Goal: Task Accomplishment & Management: Manage account settings

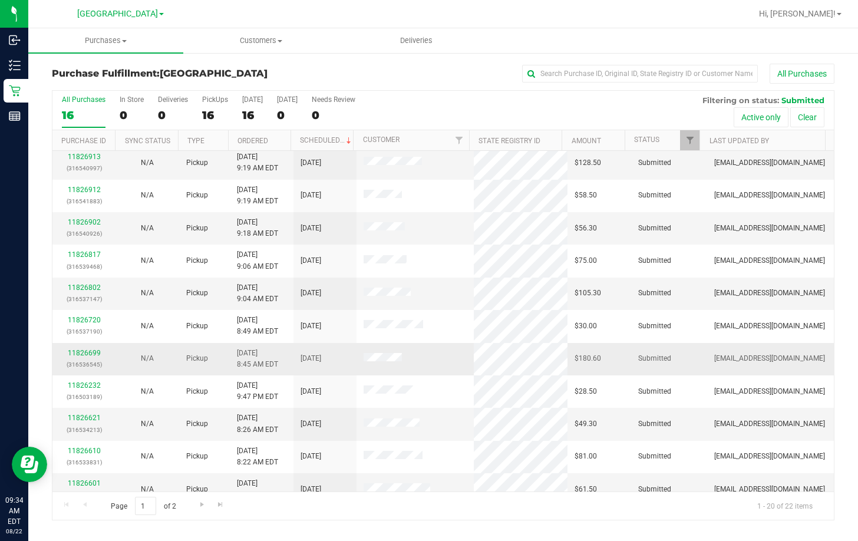
scroll to position [118, 0]
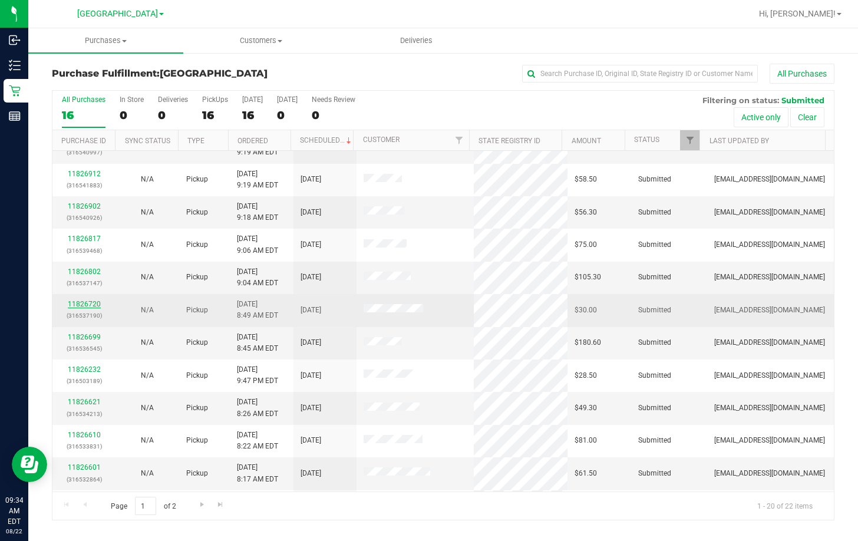
click at [77, 304] on link "11826720" at bounding box center [84, 304] width 33 height 8
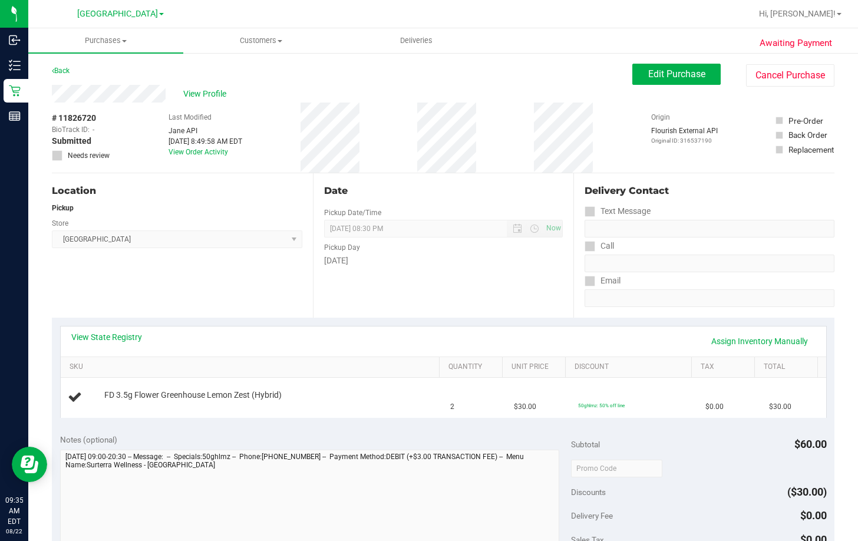
click at [83, 116] on span "# 11826720" at bounding box center [74, 118] width 44 height 12
copy span "11826720"
click at [783, 77] on button "Cancel Purchase" at bounding box center [790, 75] width 88 height 22
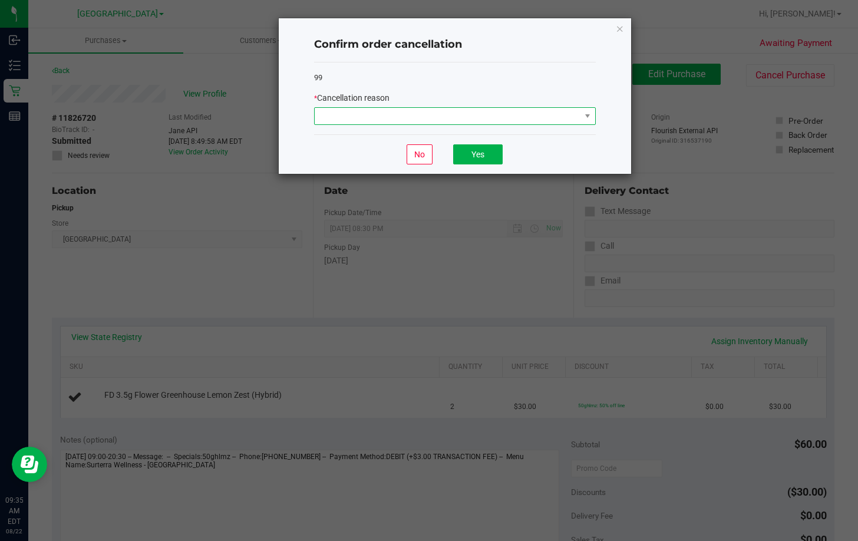
click at [484, 117] on span at bounding box center [448, 116] width 266 height 17
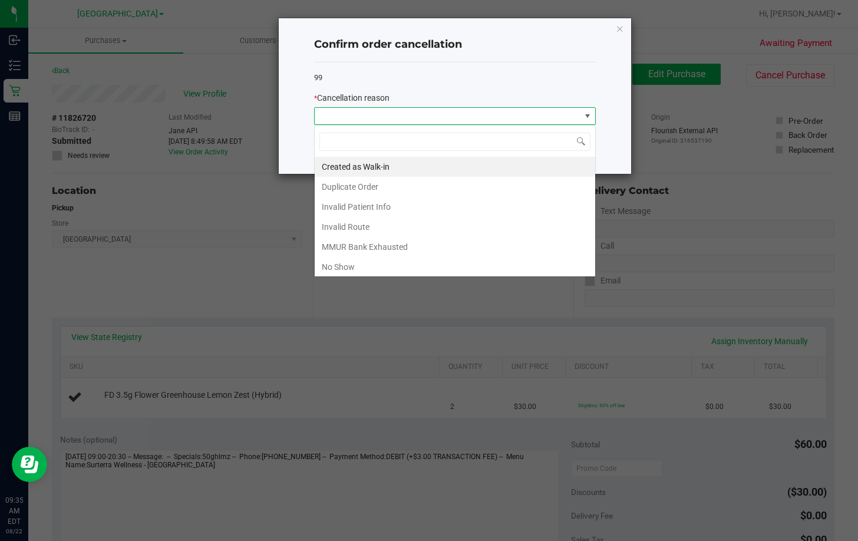
scroll to position [18, 282]
click at [390, 187] on li "Duplicate Order" at bounding box center [455, 187] width 281 height 20
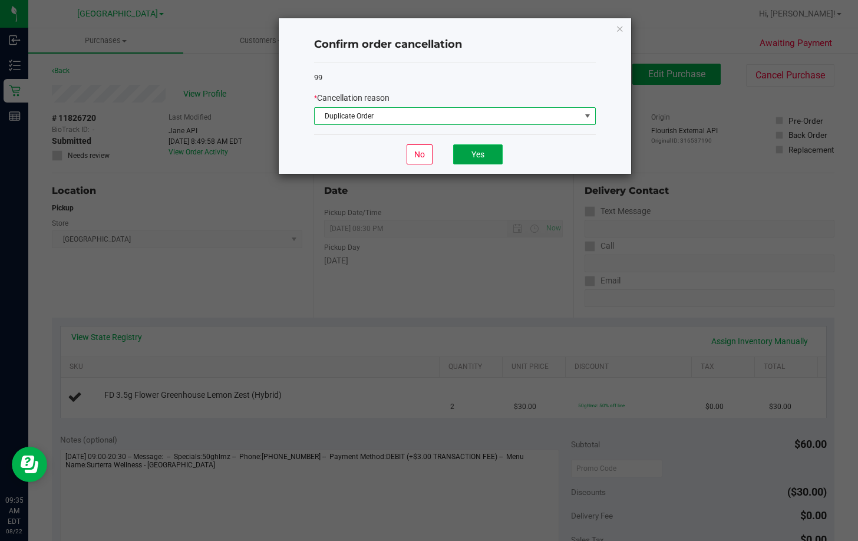
click at [466, 151] on button "Yes" at bounding box center [478, 154] width 50 height 20
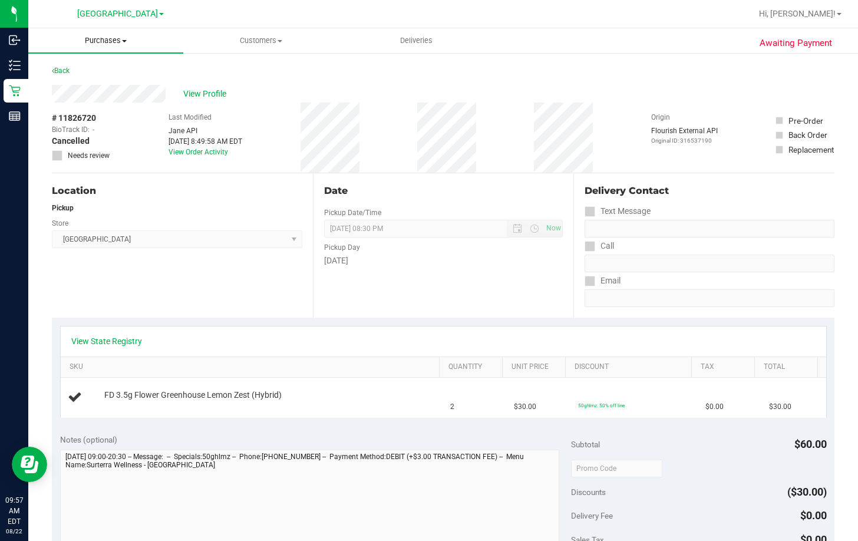
click at [107, 42] on span "Purchases" at bounding box center [105, 40] width 155 height 11
click at [106, 88] on li "Fulfillment" at bounding box center [105, 85] width 155 height 14
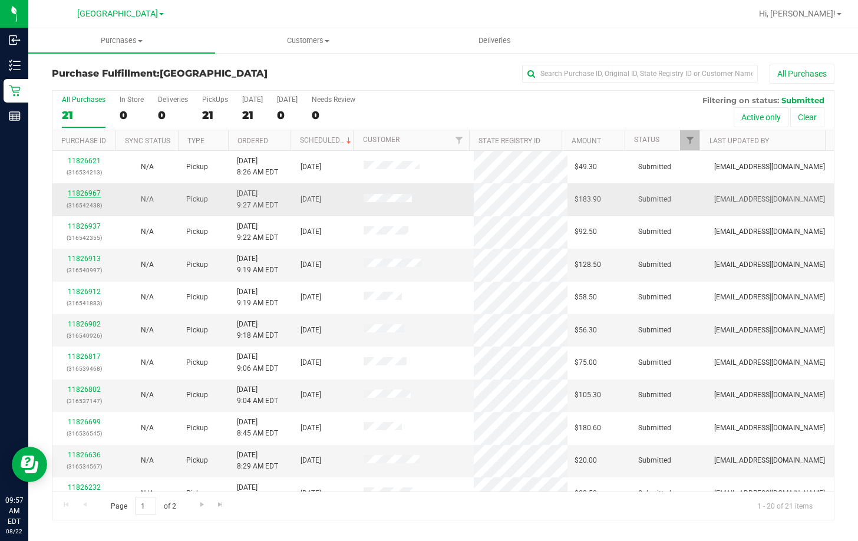
click at [87, 195] on link "11826967" at bounding box center [84, 193] width 33 height 8
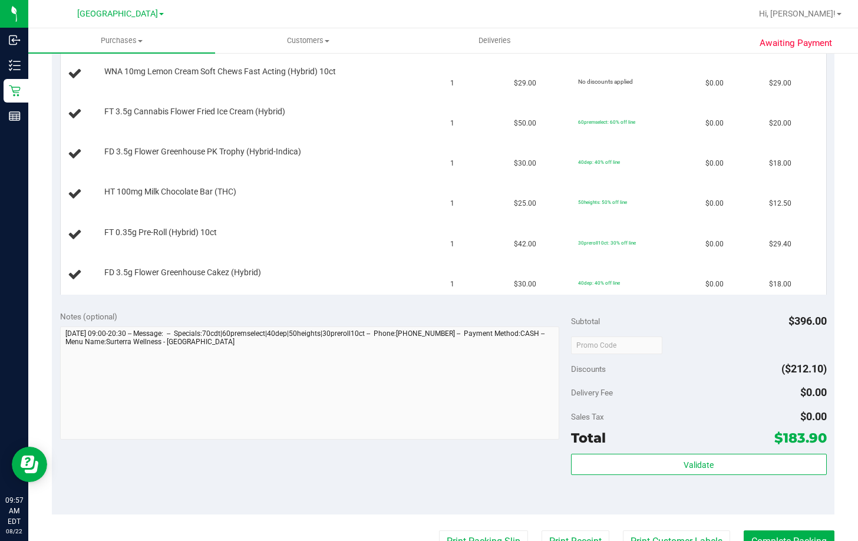
scroll to position [472, 0]
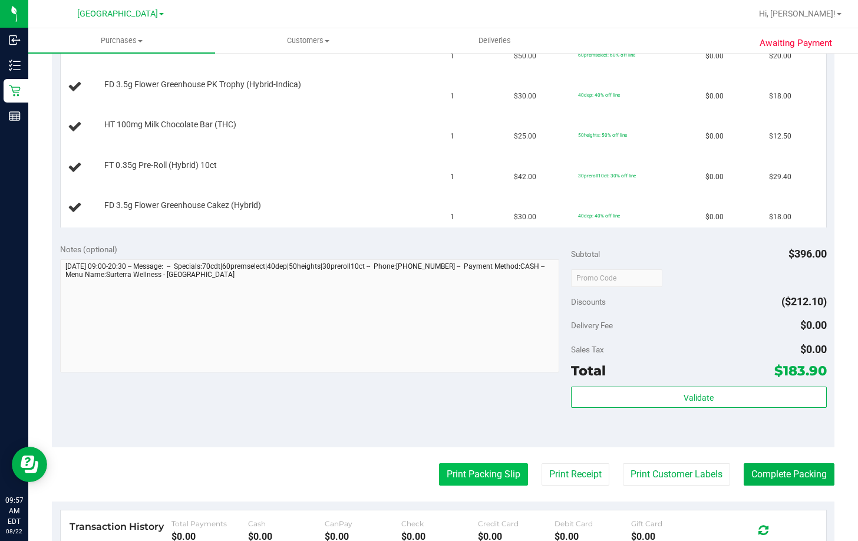
click at [454, 474] on button "Print Packing Slip" at bounding box center [483, 474] width 89 height 22
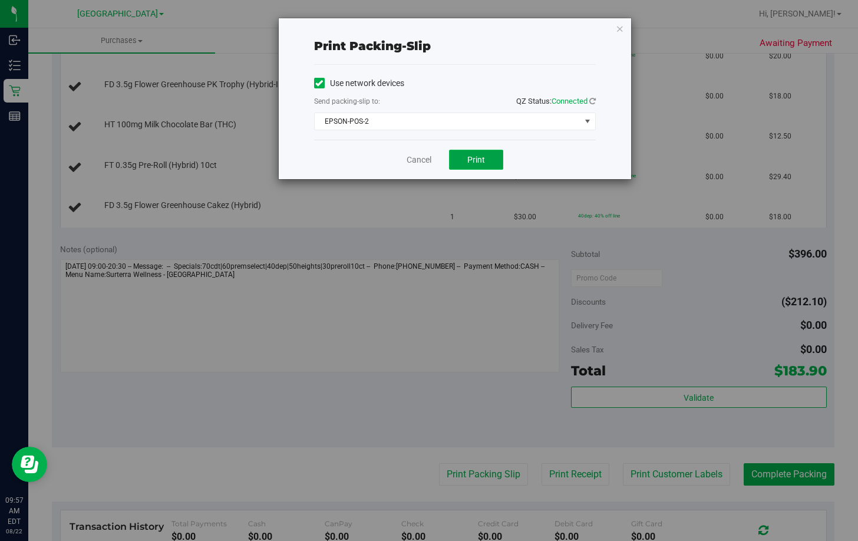
click at [485, 160] on span "Print" at bounding box center [476, 159] width 18 height 9
click at [421, 161] on link "Cancel" at bounding box center [419, 160] width 25 height 12
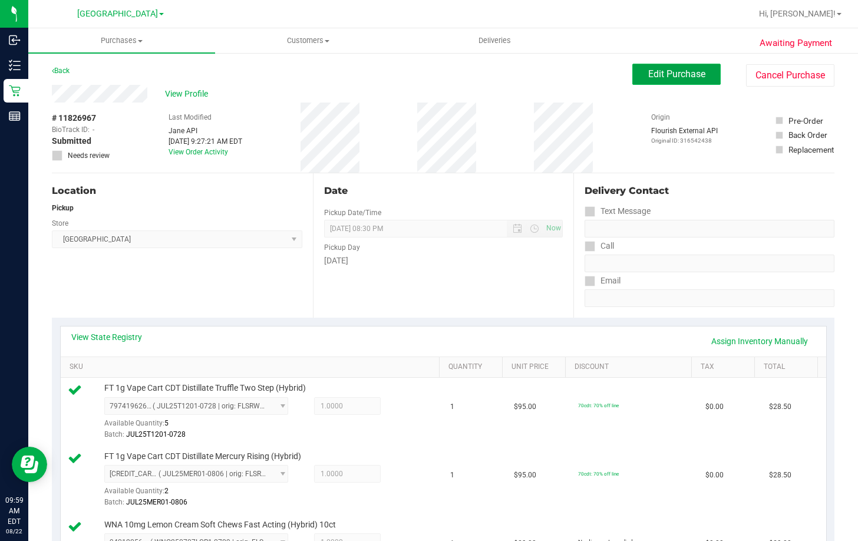
click at [647, 67] on button "Edit Purchase" at bounding box center [677, 74] width 88 height 21
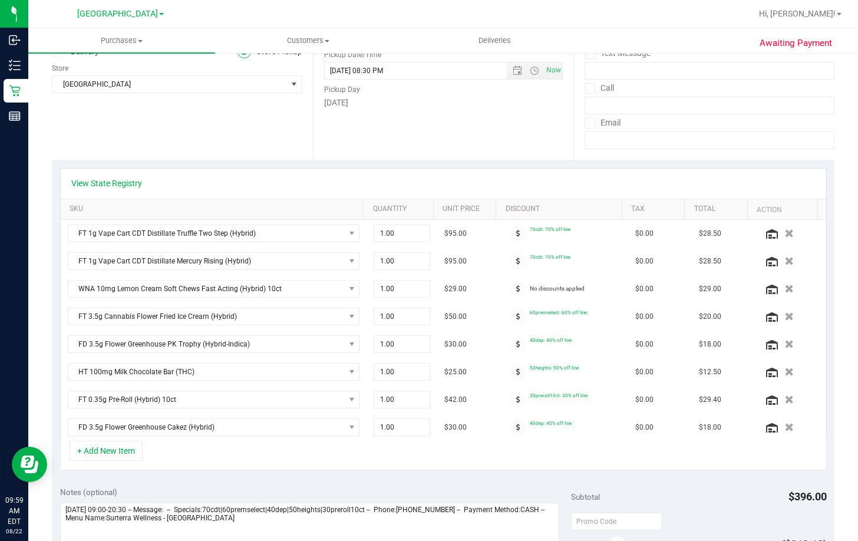
scroll to position [177, 0]
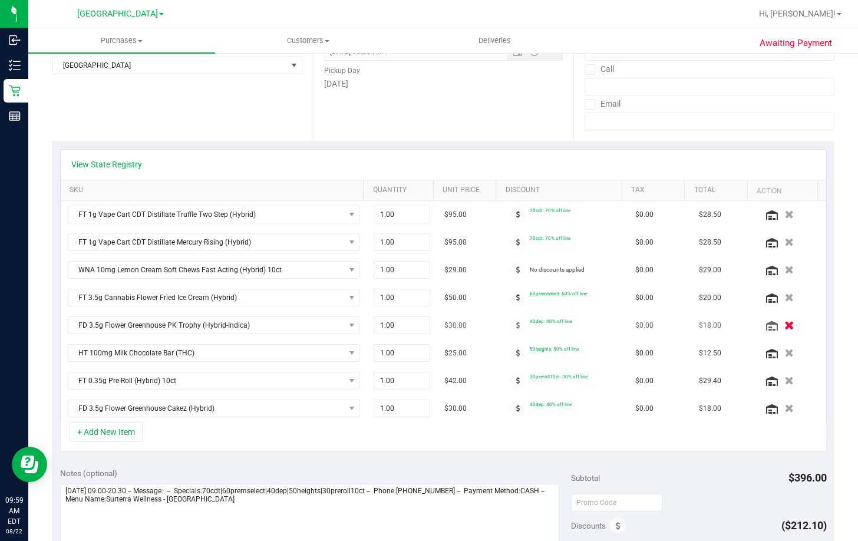
click at [785, 324] on icon "button" at bounding box center [790, 325] width 10 height 9
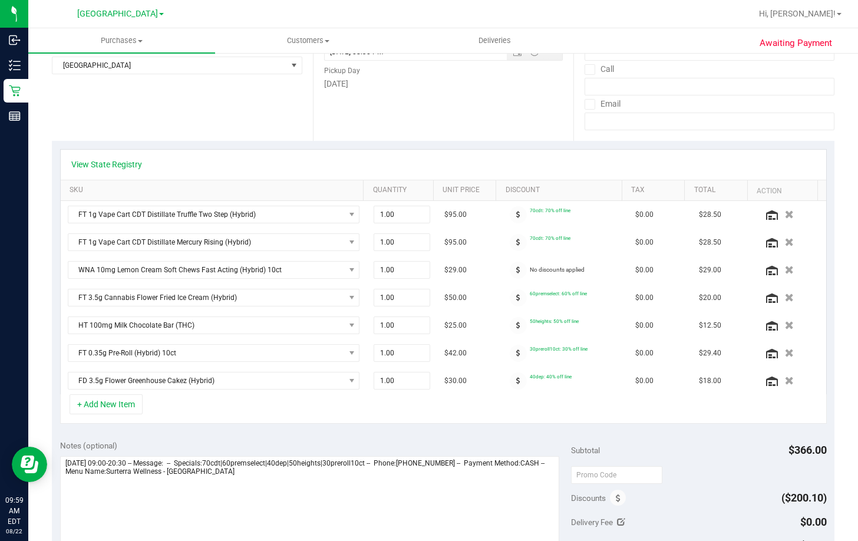
scroll to position [0, 0]
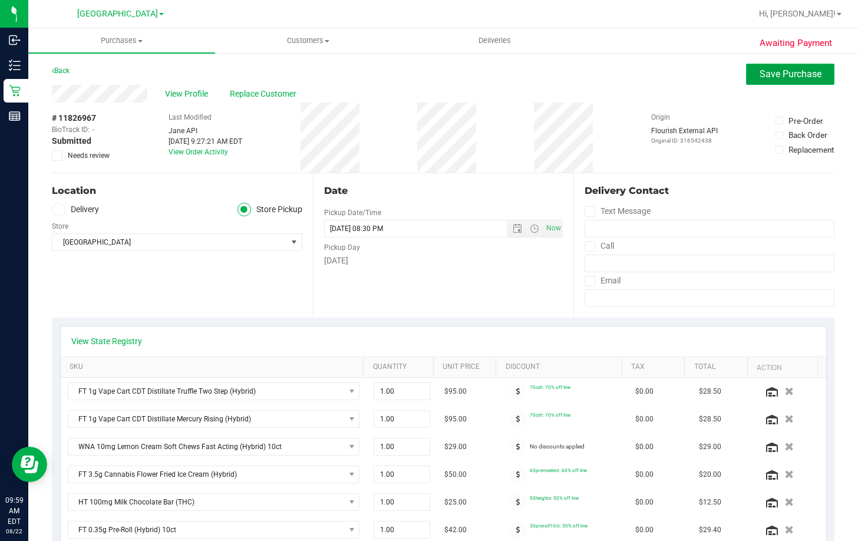
click at [773, 70] on span "Save Purchase" at bounding box center [791, 73] width 62 height 11
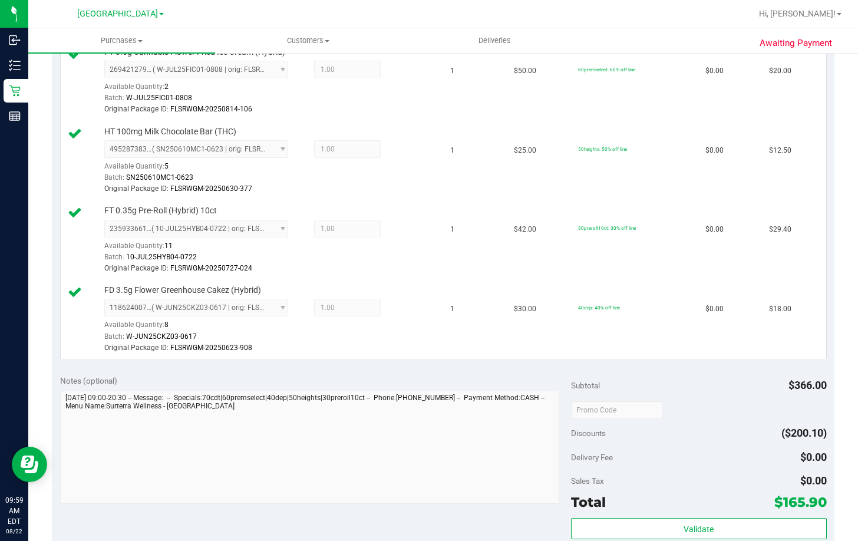
scroll to position [766, 0]
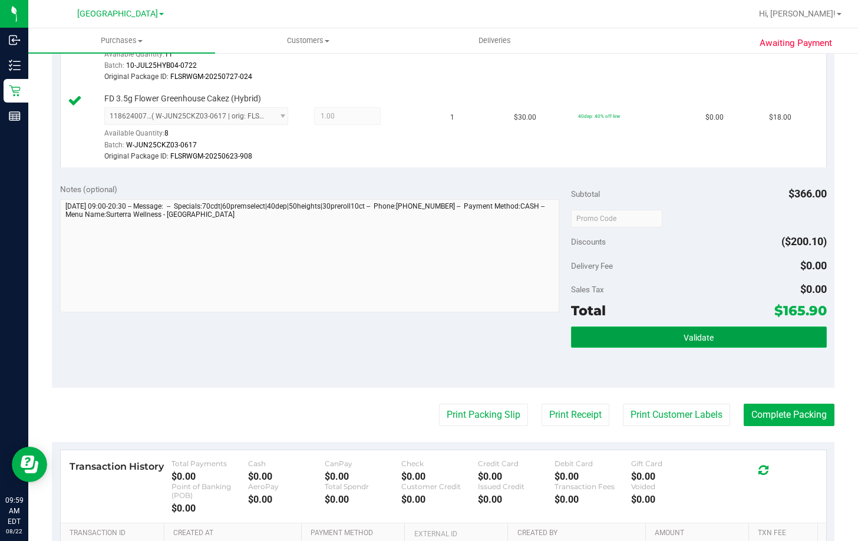
click at [779, 347] on button "Validate" at bounding box center [699, 337] width 256 height 21
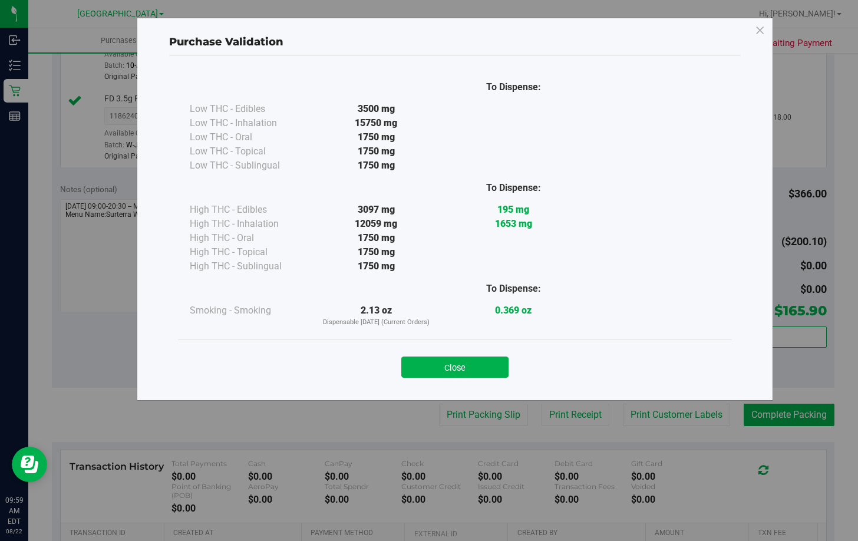
click at [434, 356] on div "Close" at bounding box center [455, 363] width 536 height 29
click at [429, 365] on button "Close" at bounding box center [454, 367] width 107 height 21
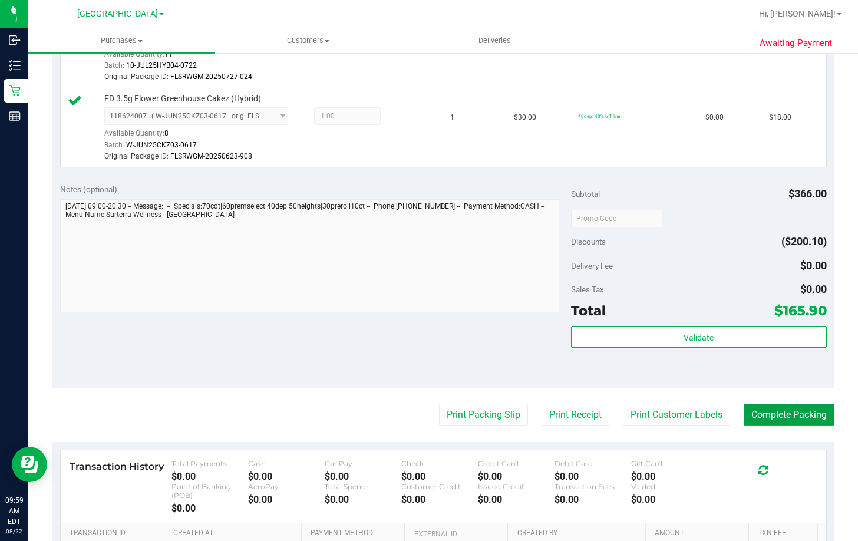
click at [789, 409] on button "Complete Packing" at bounding box center [789, 415] width 91 height 22
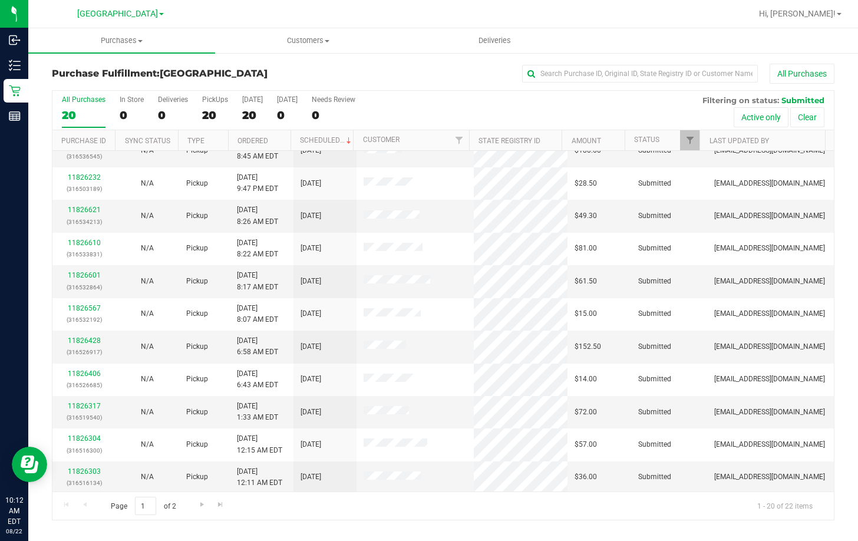
scroll to position [312, 0]
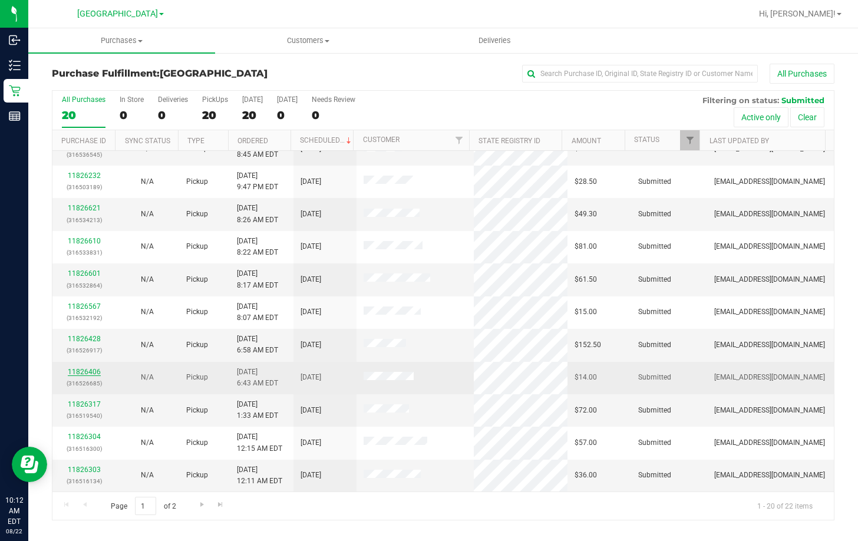
click at [84, 370] on link "11826406" at bounding box center [84, 372] width 33 height 8
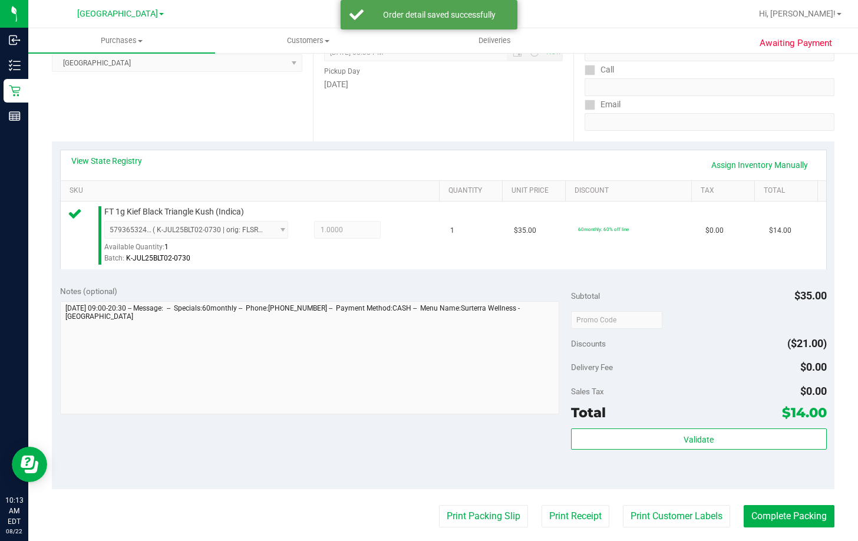
scroll to position [177, 0]
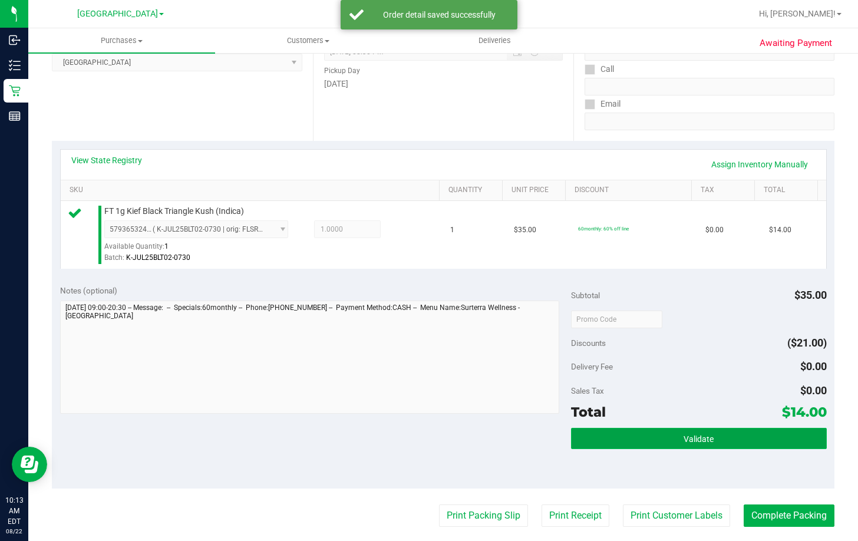
click at [757, 443] on button "Validate" at bounding box center [699, 438] width 256 height 21
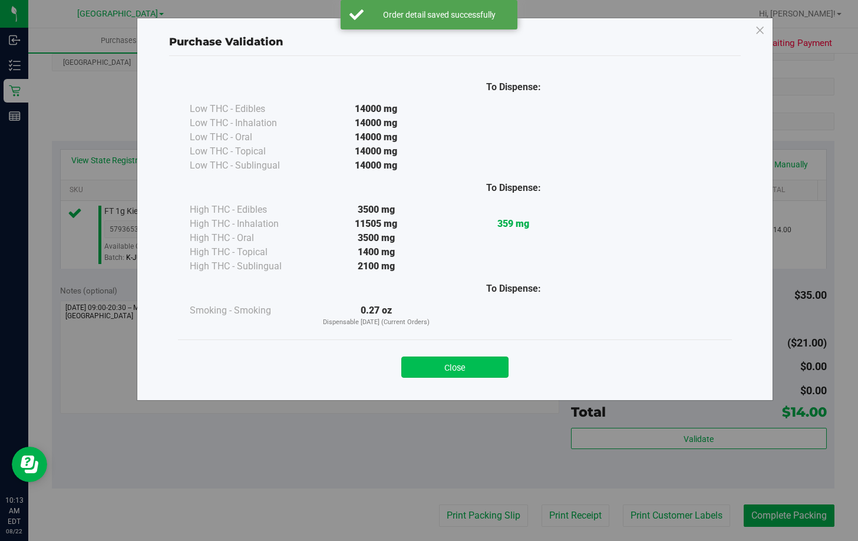
click at [485, 369] on button "Close" at bounding box center [454, 367] width 107 height 21
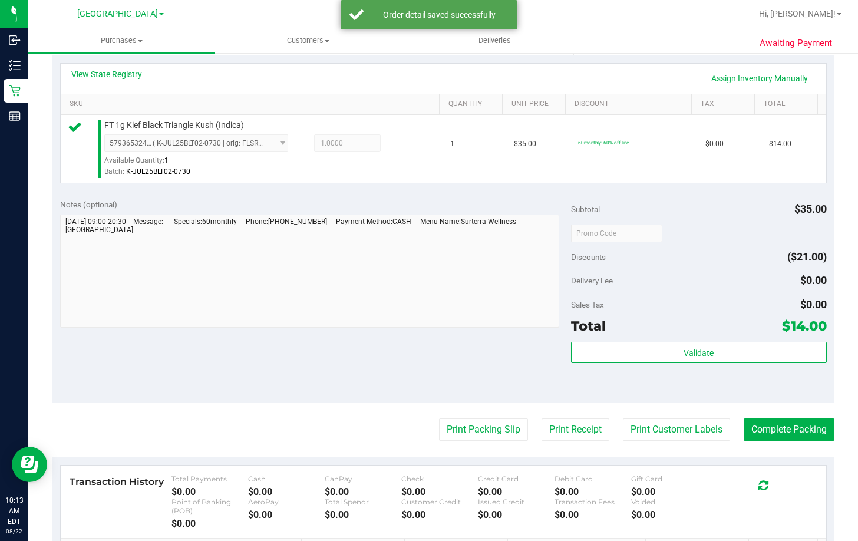
scroll to position [432, 0]
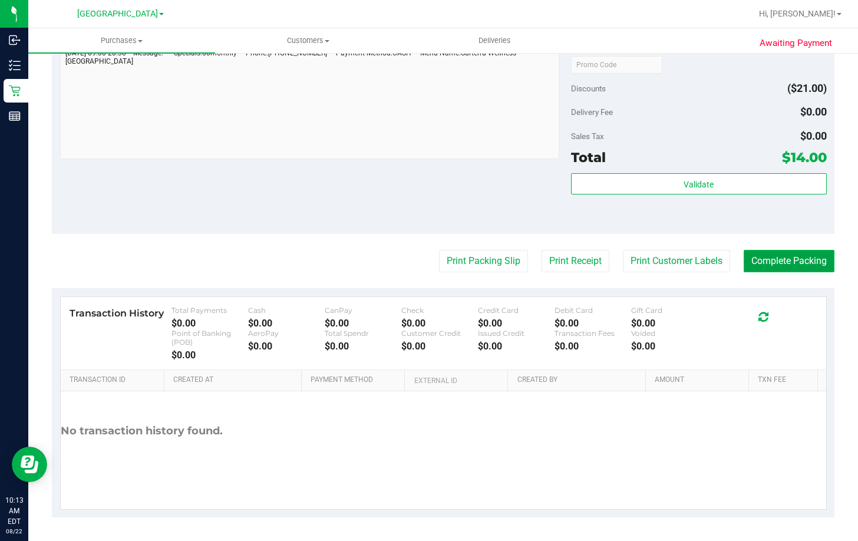
click at [796, 261] on button "Complete Packing" at bounding box center [789, 261] width 91 height 22
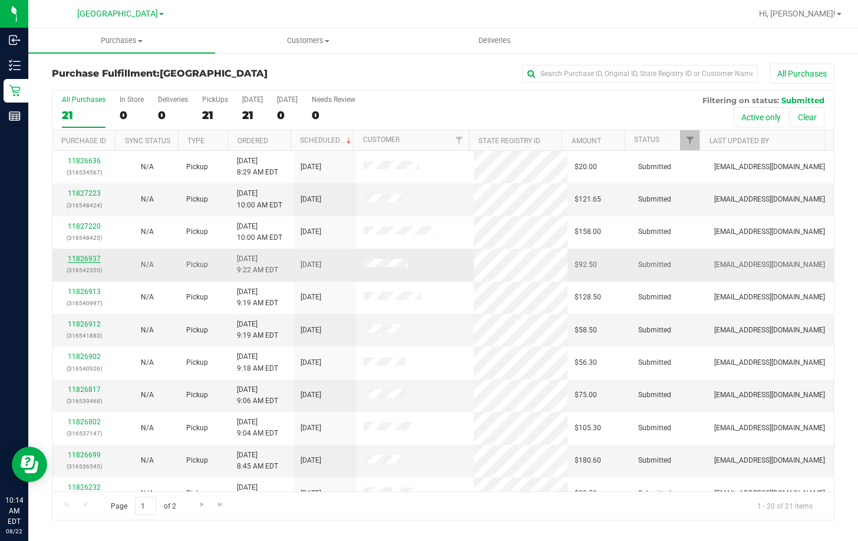
click at [81, 260] on link "11826937" at bounding box center [84, 259] width 33 height 8
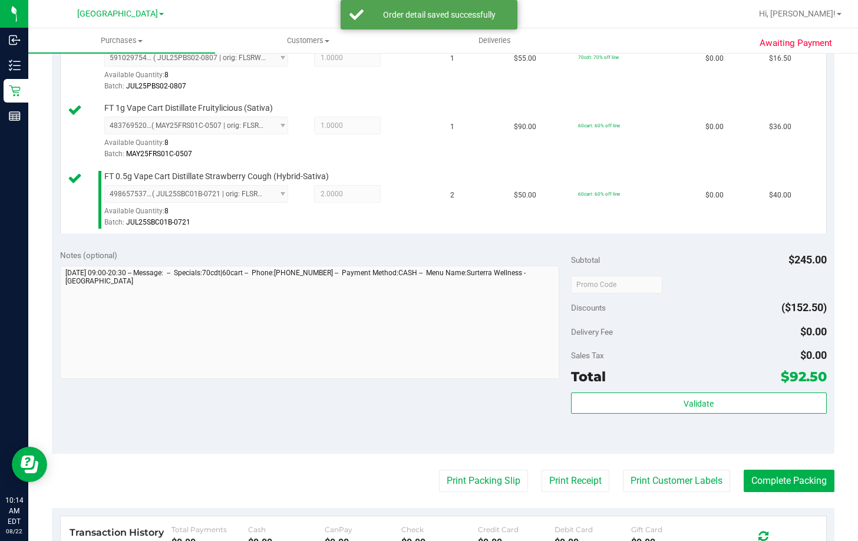
scroll to position [354, 0]
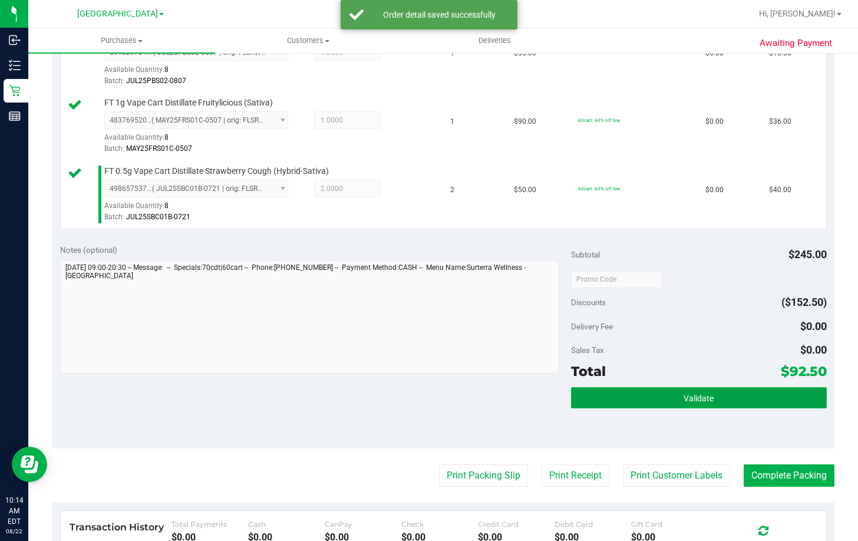
click at [645, 393] on button "Validate" at bounding box center [699, 397] width 256 height 21
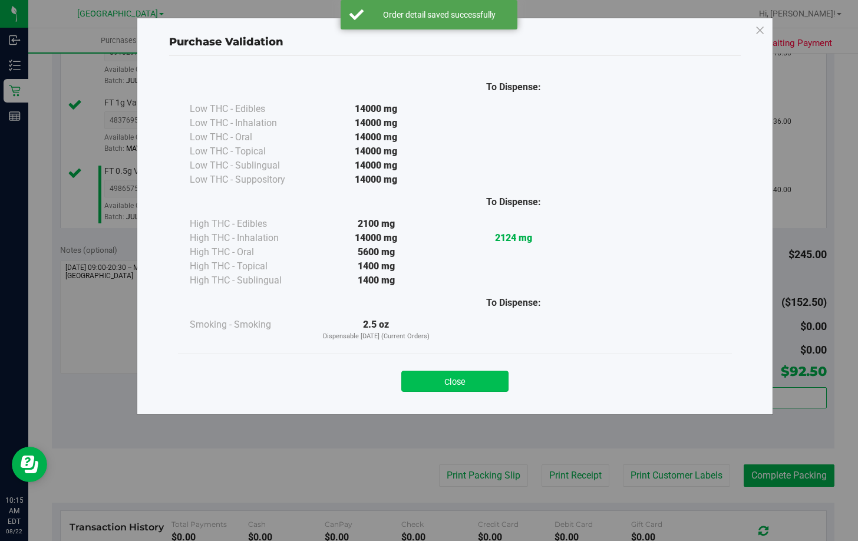
click at [449, 387] on button "Close" at bounding box center [454, 381] width 107 height 21
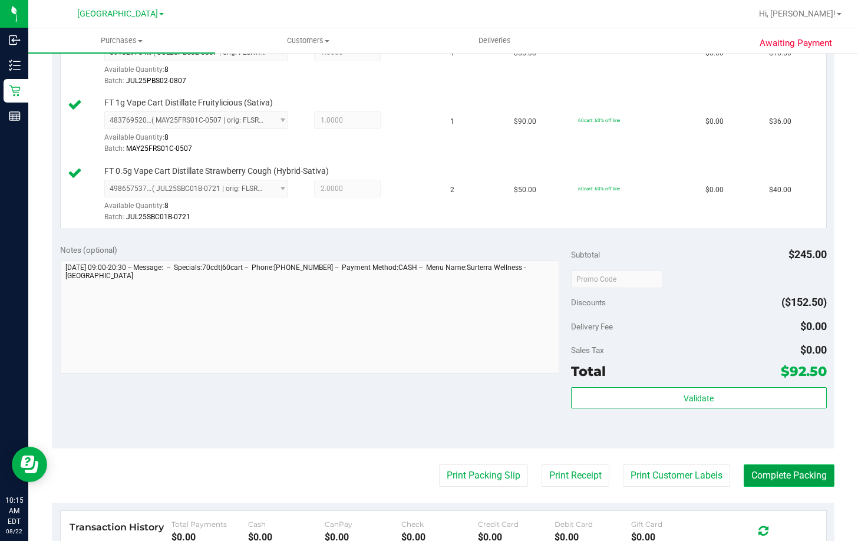
click at [792, 475] on button "Complete Packing" at bounding box center [789, 476] width 91 height 22
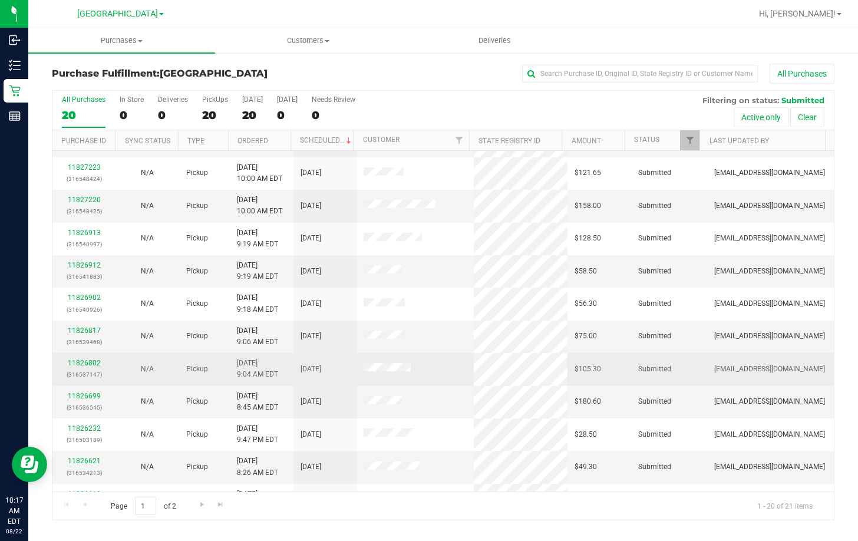
scroll to position [118, 0]
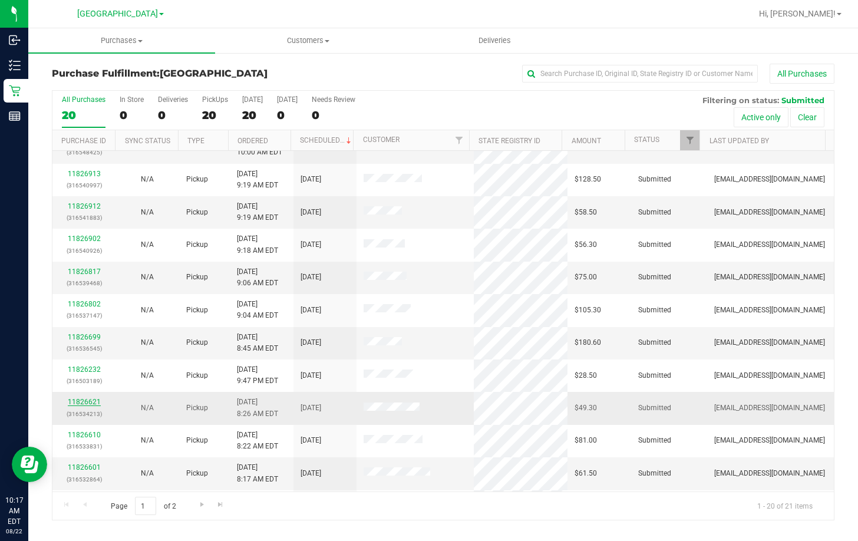
click at [88, 399] on link "11826621" at bounding box center [84, 402] width 33 height 8
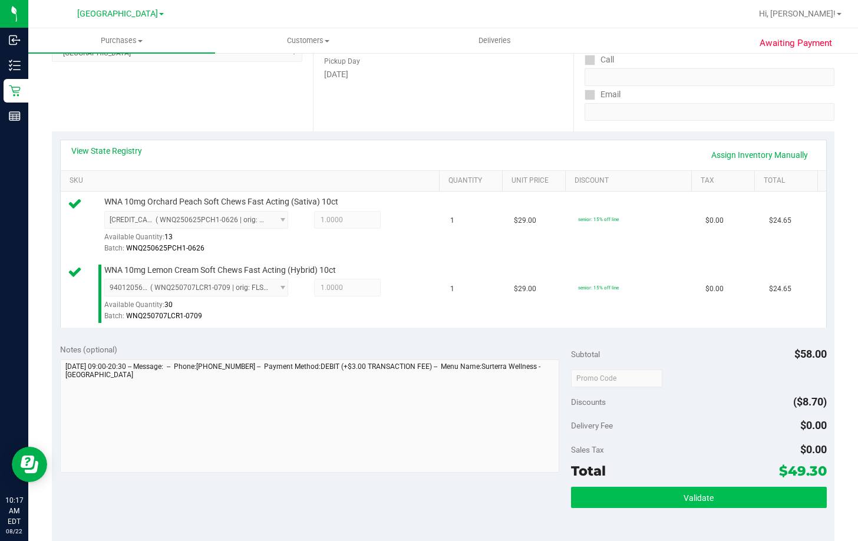
scroll to position [295, 0]
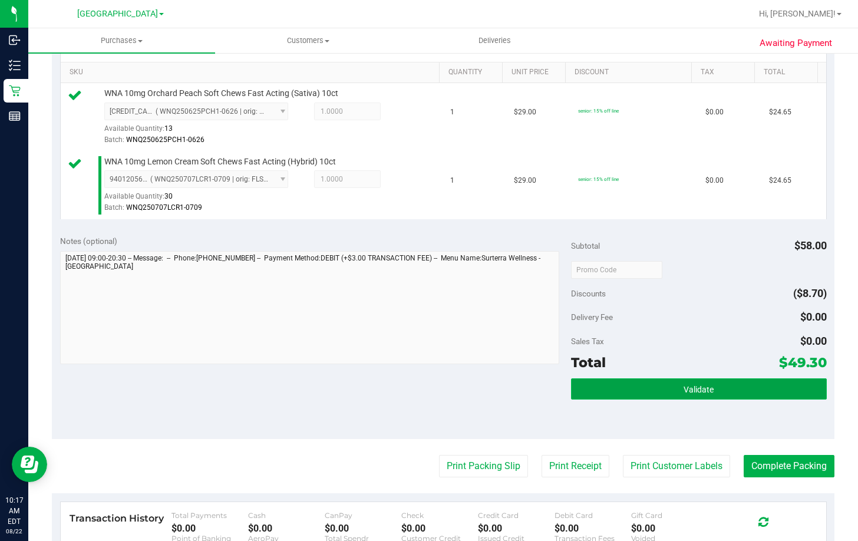
click at [684, 394] on span "Validate" at bounding box center [699, 389] width 30 height 9
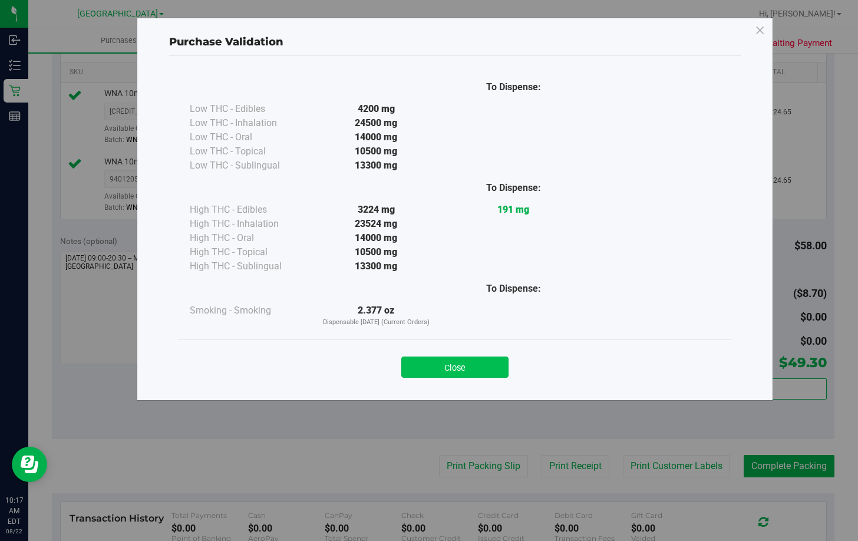
click at [480, 367] on button "Close" at bounding box center [454, 367] width 107 height 21
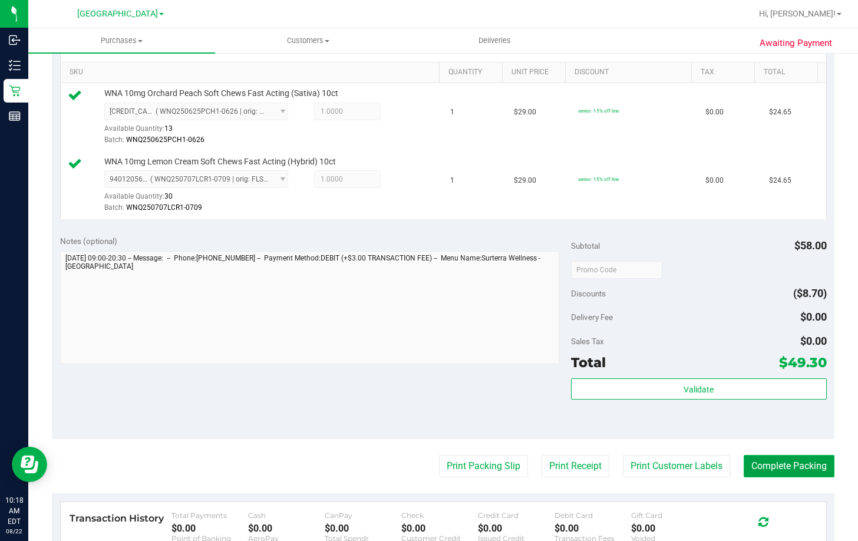
click at [756, 469] on button "Complete Packing" at bounding box center [789, 466] width 91 height 22
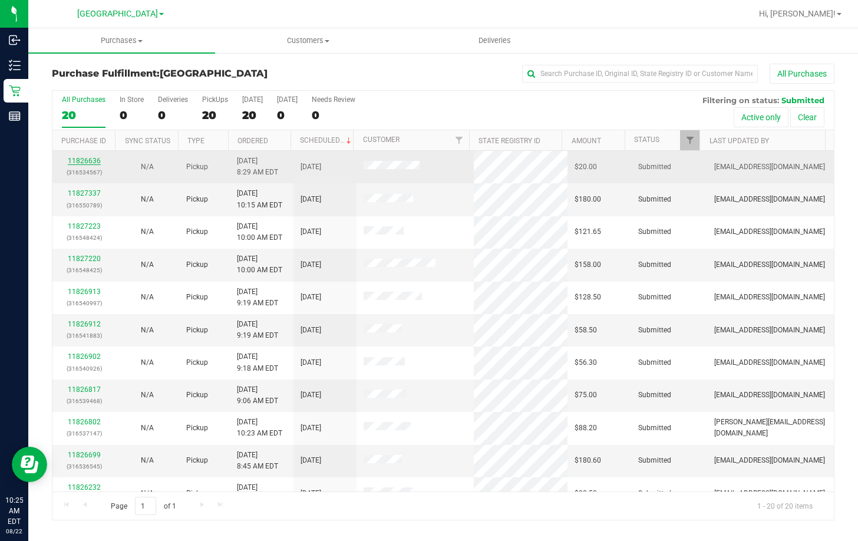
click at [88, 161] on link "11826636" at bounding box center [84, 161] width 33 height 8
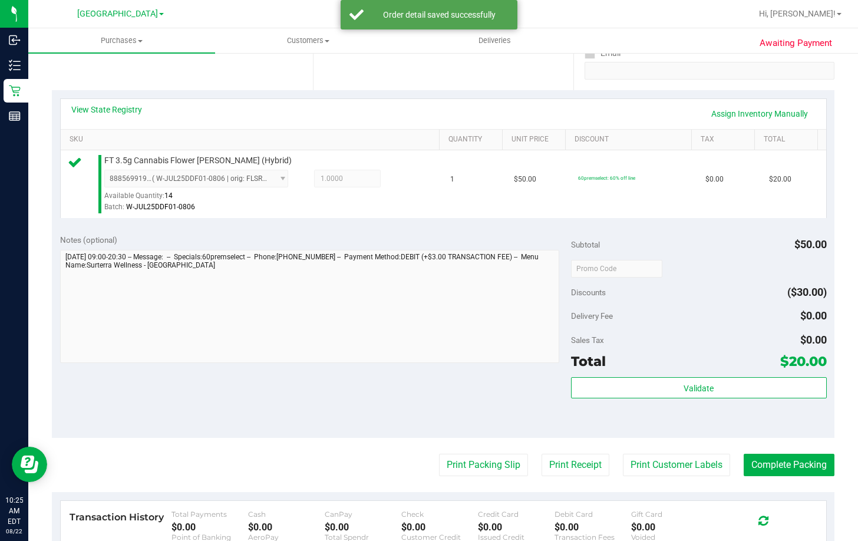
scroll to position [236, 0]
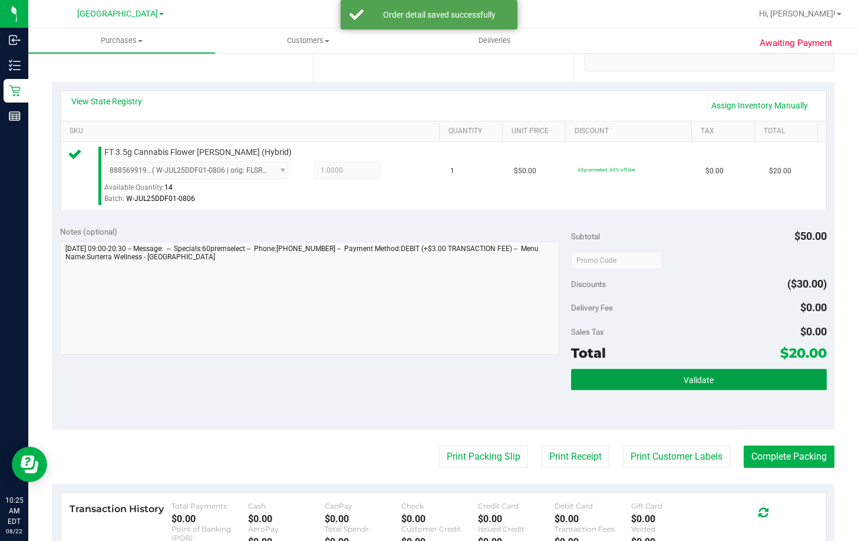
click at [671, 377] on button "Validate" at bounding box center [699, 379] width 256 height 21
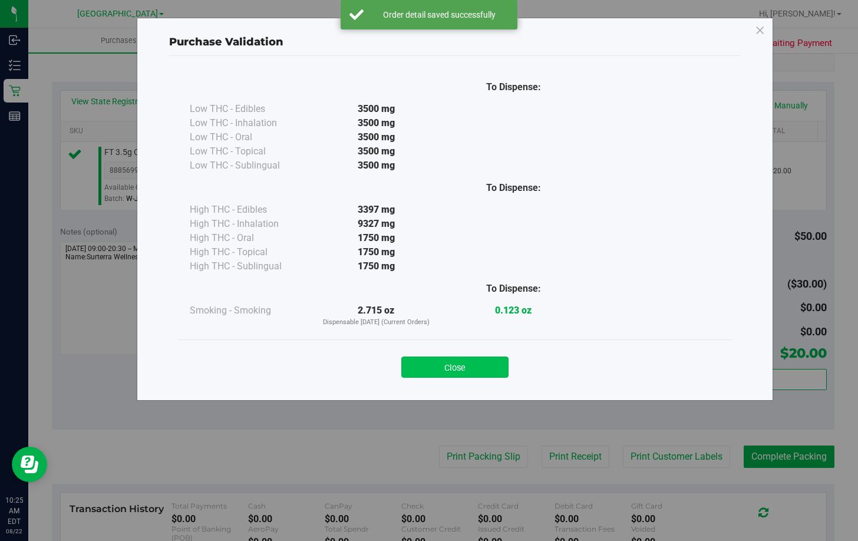
click at [467, 370] on button "Close" at bounding box center [454, 367] width 107 height 21
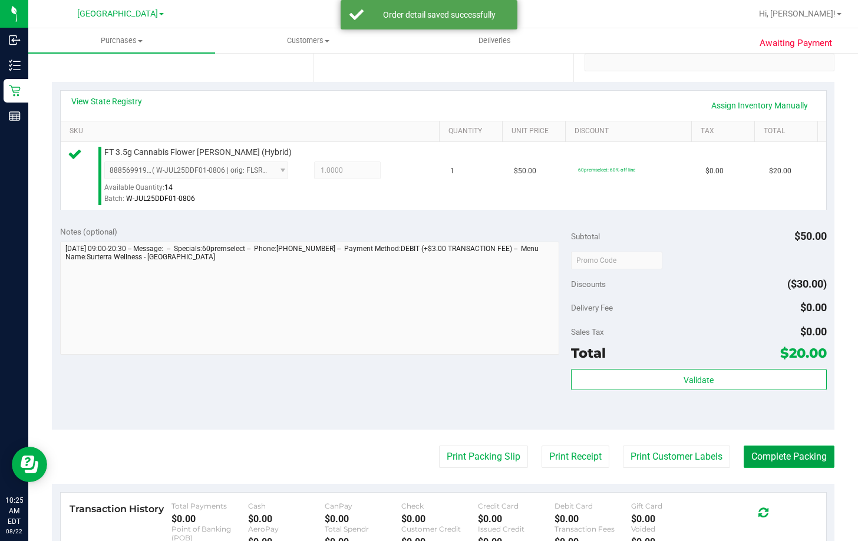
click at [763, 457] on button "Complete Packing" at bounding box center [789, 457] width 91 height 22
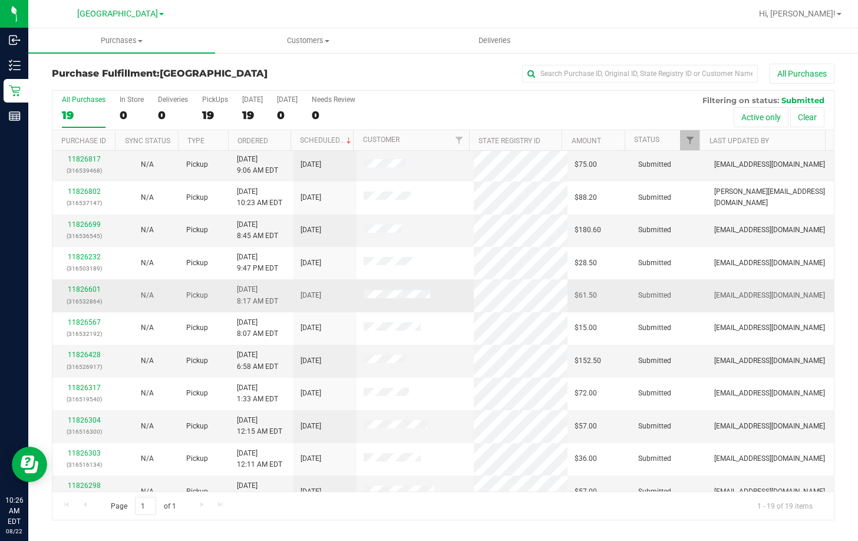
scroll to position [279, 0]
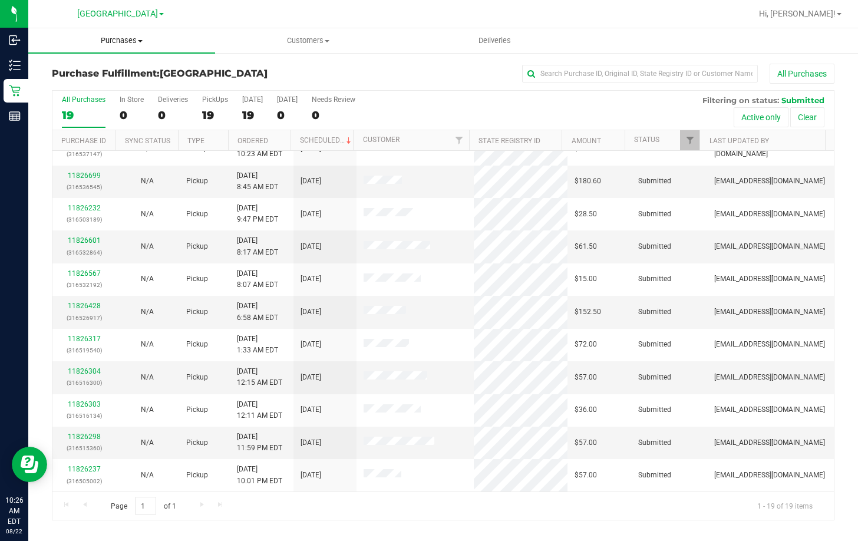
click at [122, 38] on span "Purchases" at bounding box center [121, 40] width 187 height 11
click at [121, 72] on span "Summary of purchases" at bounding box center [88, 71] width 121 height 10
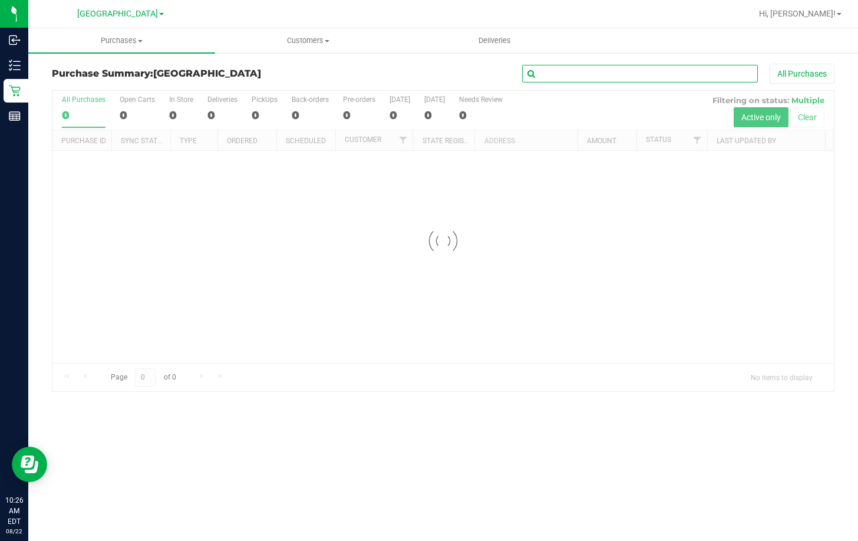
click at [567, 73] on input "text" at bounding box center [640, 74] width 236 height 18
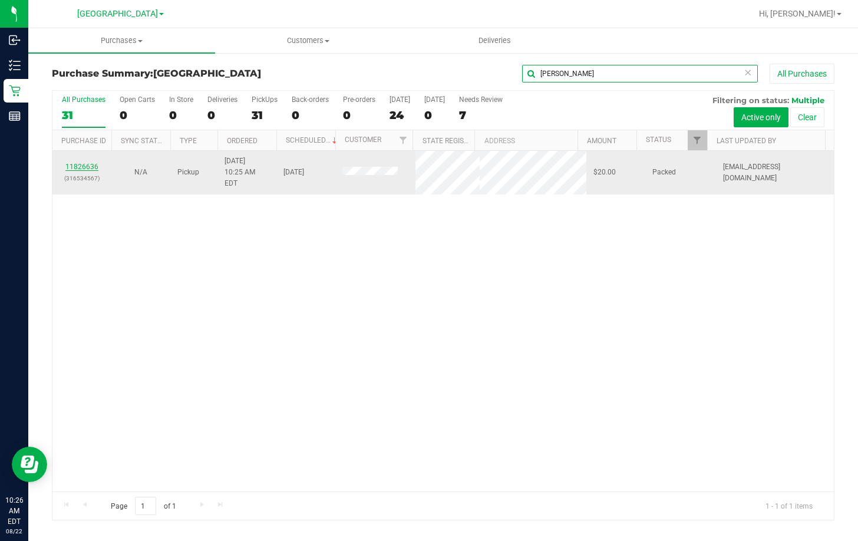
type input "kate"
click at [88, 163] on link "11826636" at bounding box center [81, 167] width 33 height 8
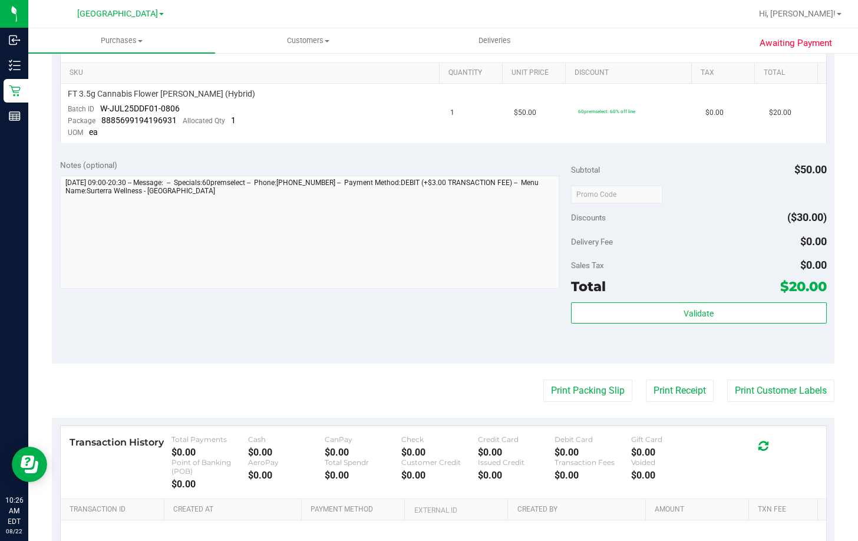
scroll to position [295, 0]
click at [613, 390] on button "Print Packing Slip" at bounding box center [588, 390] width 89 height 22
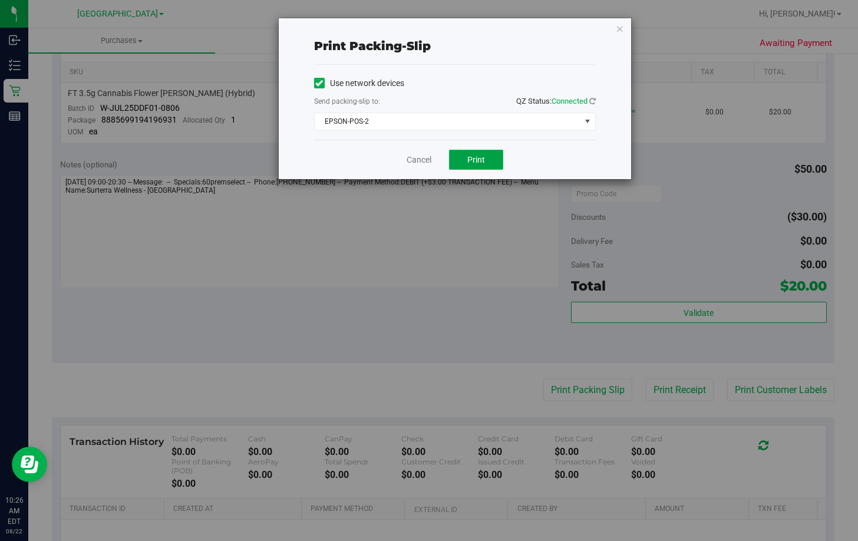
click at [472, 151] on button "Print" at bounding box center [476, 160] width 54 height 20
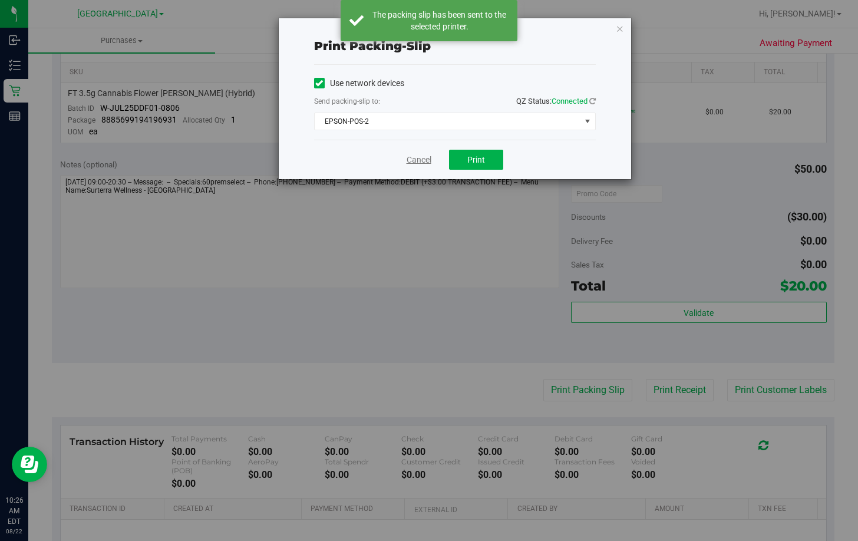
click at [423, 160] on link "Cancel" at bounding box center [419, 160] width 25 height 12
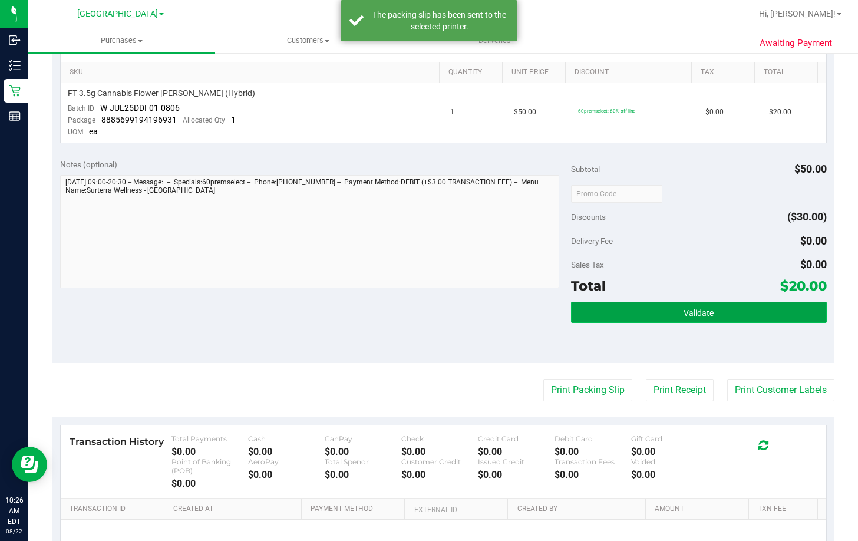
click at [760, 312] on button "Validate" at bounding box center [699, 312] width 256 height 21
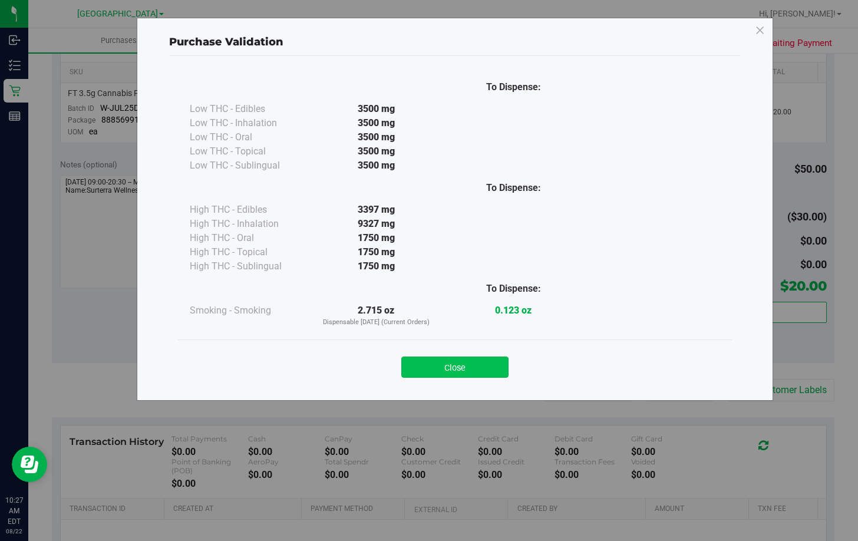
click at [475, 366] on button "Close" at bounding box center [454, 367] width 107 height 21
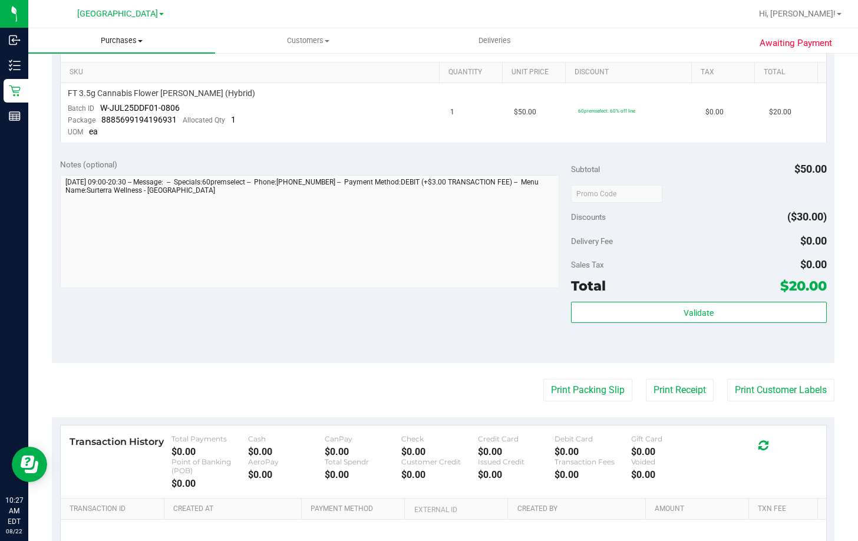
click at [116, 45] on span "Purchases" at bounding box center [121, 40] width 187 height 11
click at [94, 89] on span "Fulfillment" at bounding box center [64, 85] width 73 height 10
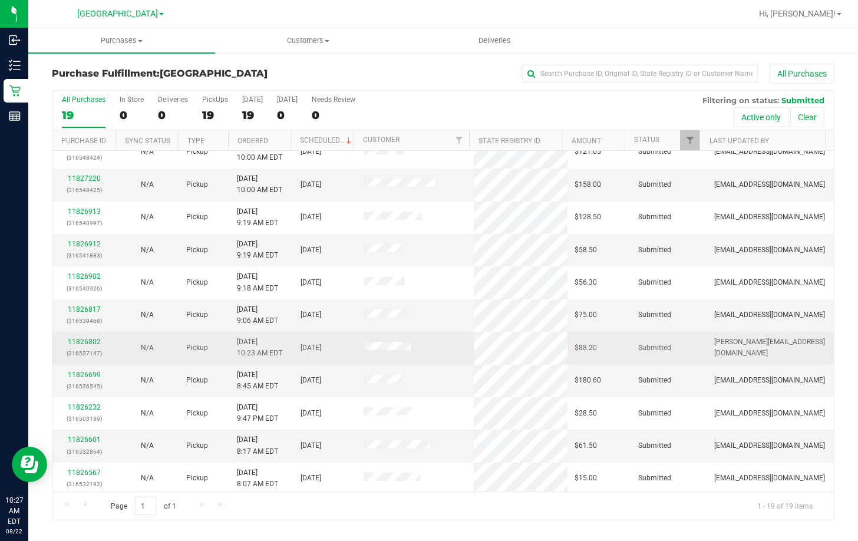
scroll to position [118, 0]
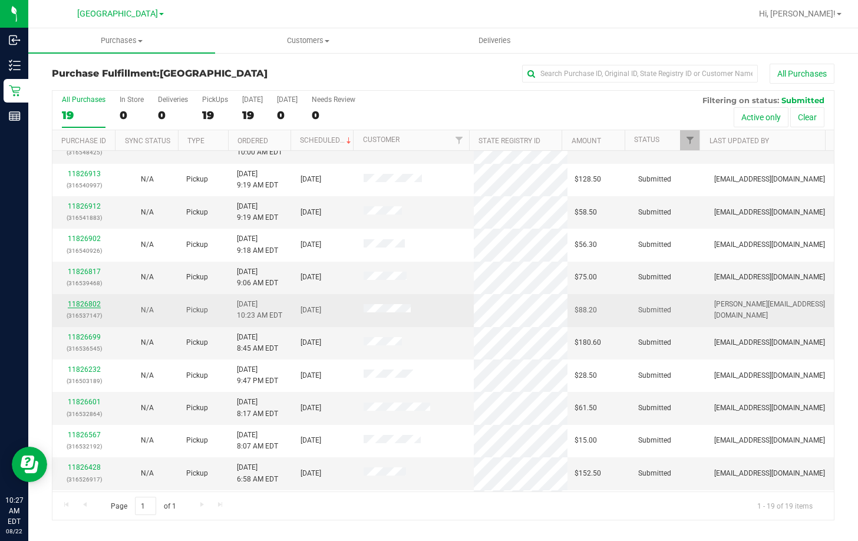
click at [82, 305] on link "11826802" at bounding box center [84, 304] width 33 height 8
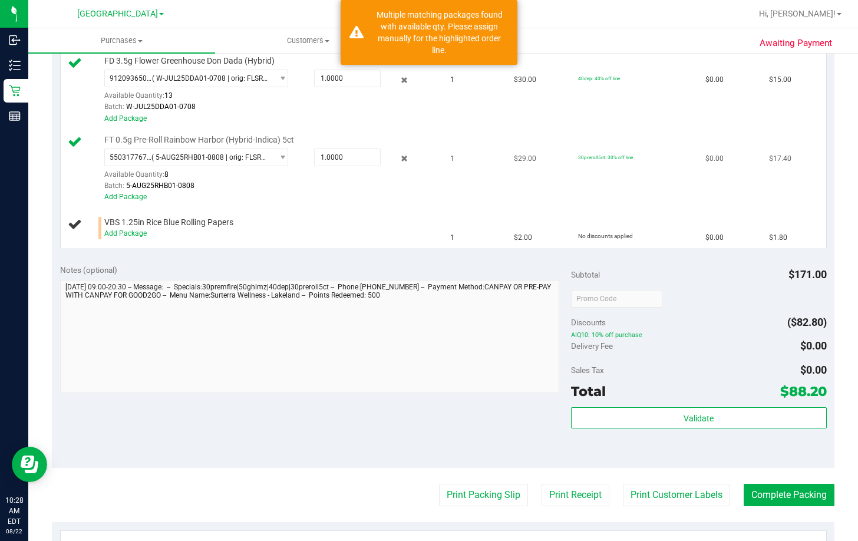
scroll to position [483, 0]
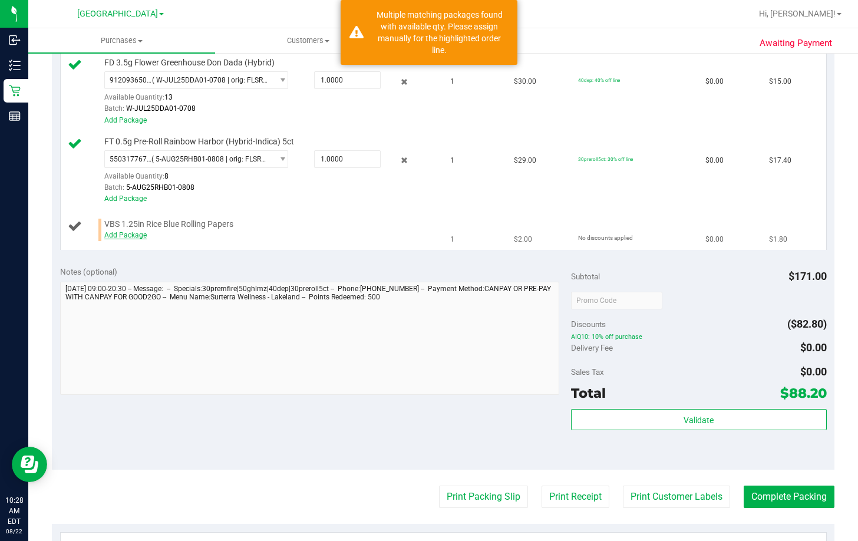
click at [121, 235] on link "Add Package" at bounding box center [125, 235] width 42 height 8
click at [153, 266] on div "Notes (optional)" at bounding box center [315, 332] width 511 height 132
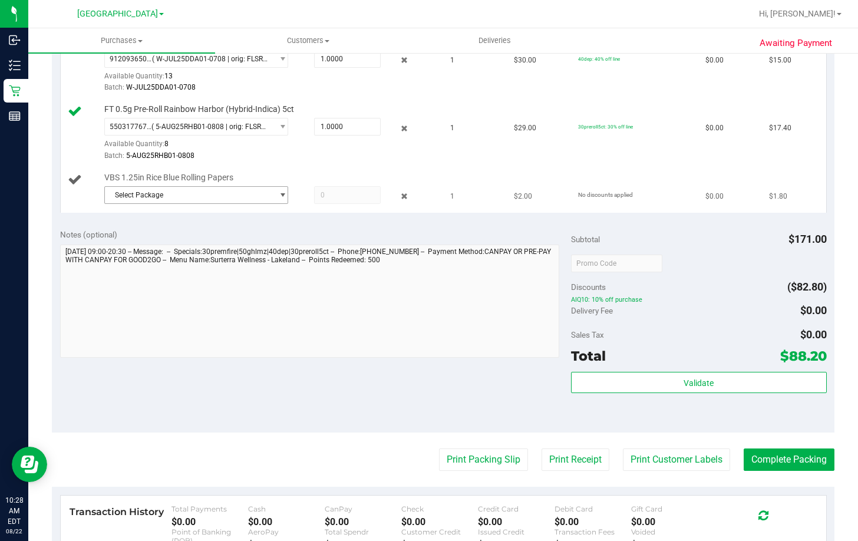
click at [189, 198] on span "Select Package" at bounding box center [189, 195] width 168 height 17
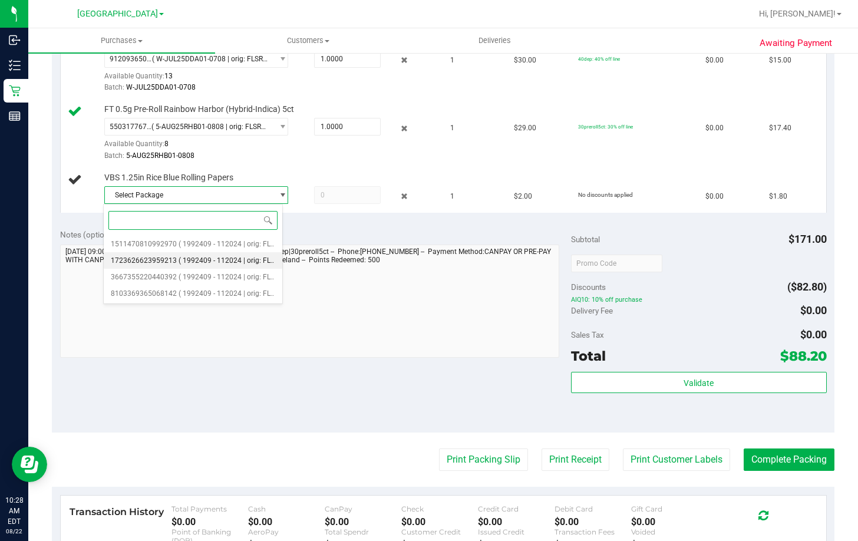
click at [206, 261] on span "( 1992409 - 112024 | orig: FLTW-20250502-006 )" at bounding box center [256, 260] width 154 height 8
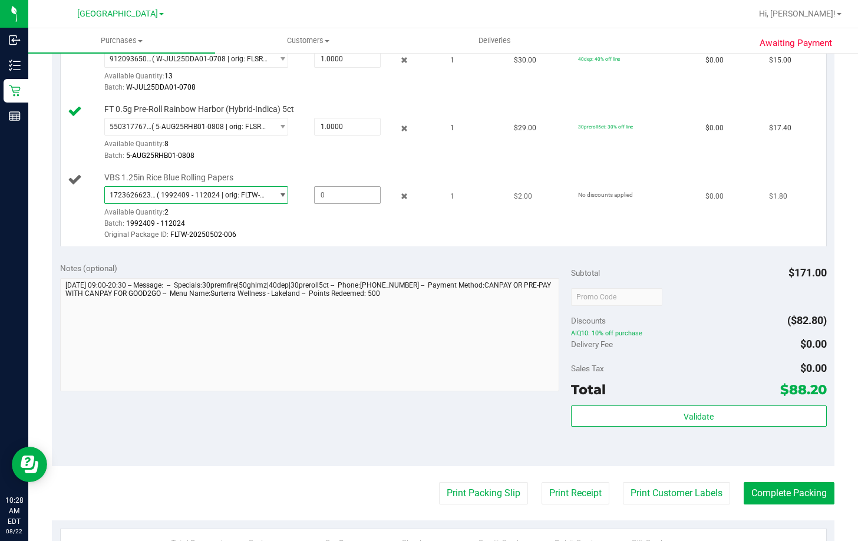
click at [343, 196] on span at bounding box center [347, 195] width 67 height 18
type input "1"
type input "1.0000"
click at [443, 231] on td "1" at bounding box center [475, 206] width 64 height 79
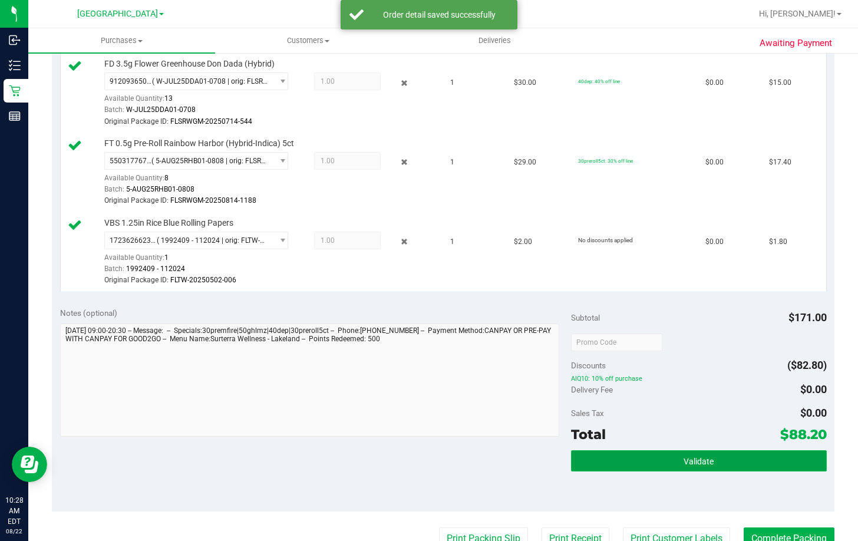
click at [709, 466] on button "Validate" at bounding box center [699, 460] width 256 height 21
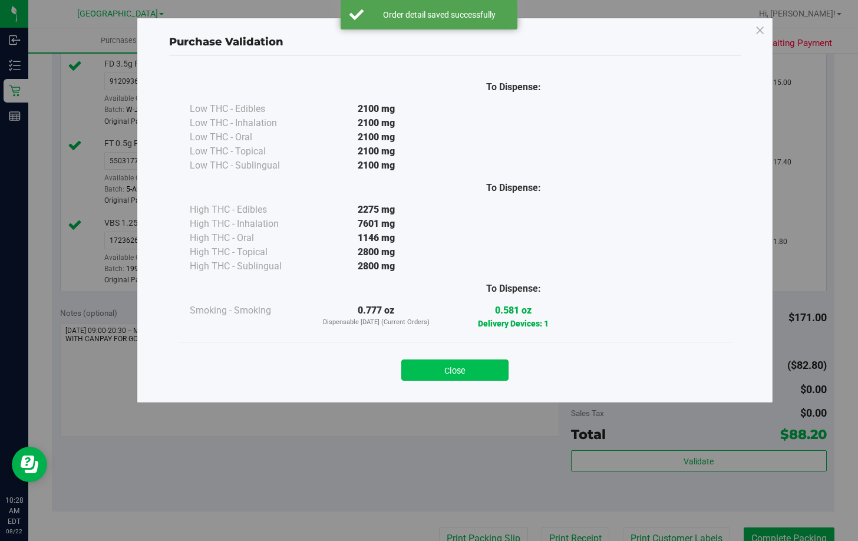
click at [452, 370] on button "Close" at bounding box center [454, 370] width 107 height 21
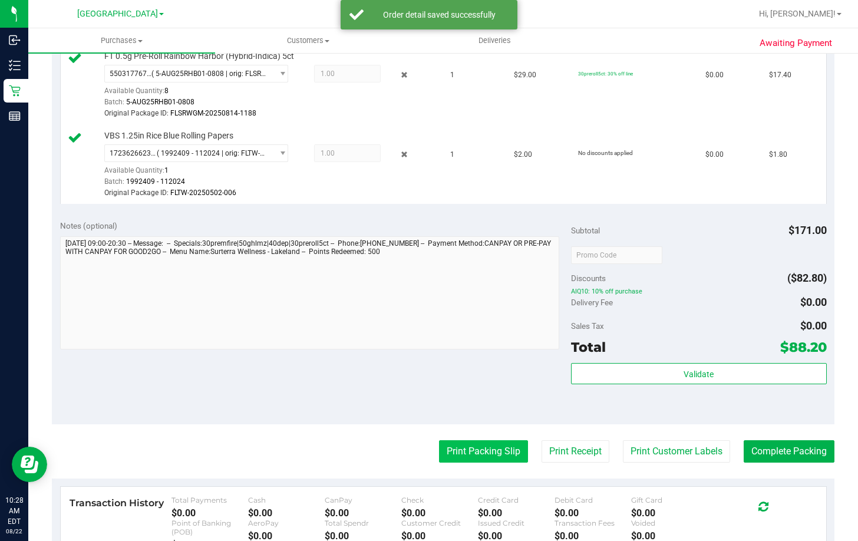
scroll to position [660, 0]
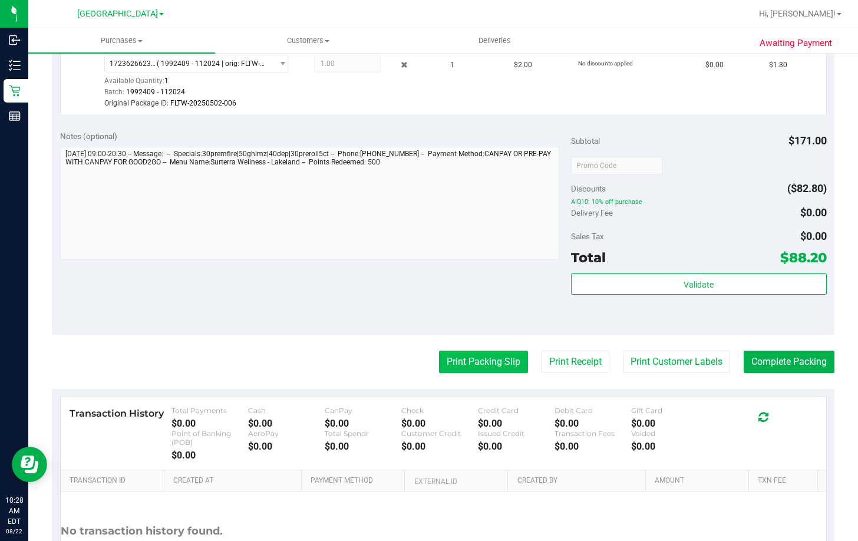
click at [469, 364] on button "Print Packing Slip" at bounding box center [483, 362] width 89 height 22
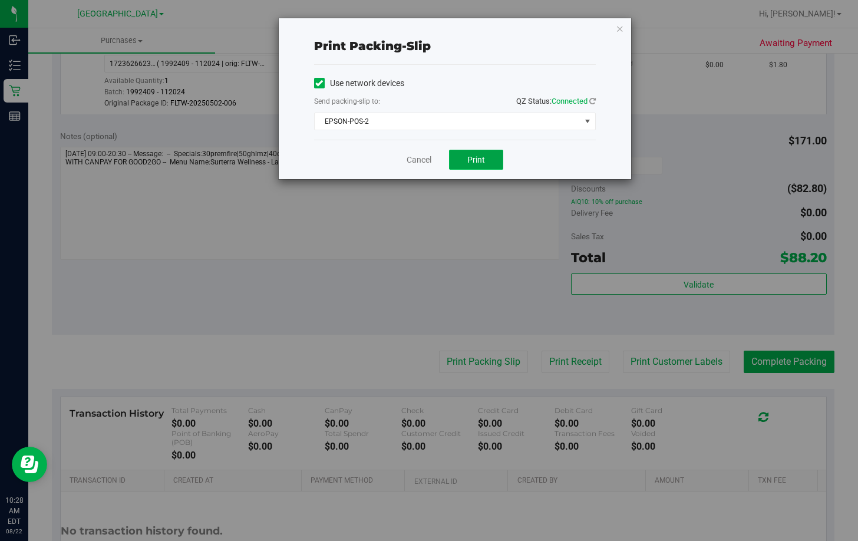
click at [478, 157] on span "Print" at bounding box center [476, 159] width 18 height 9
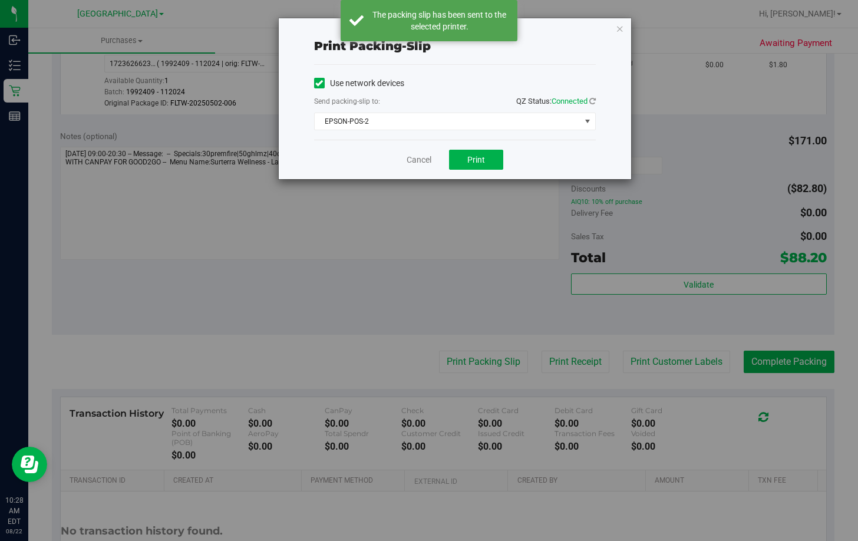
click at [785, 363] on div "Print packing-slip Use network devices Send packing-slip to: QZ Status: Connect…" at bounding box center [433, 270] width 867 height 541
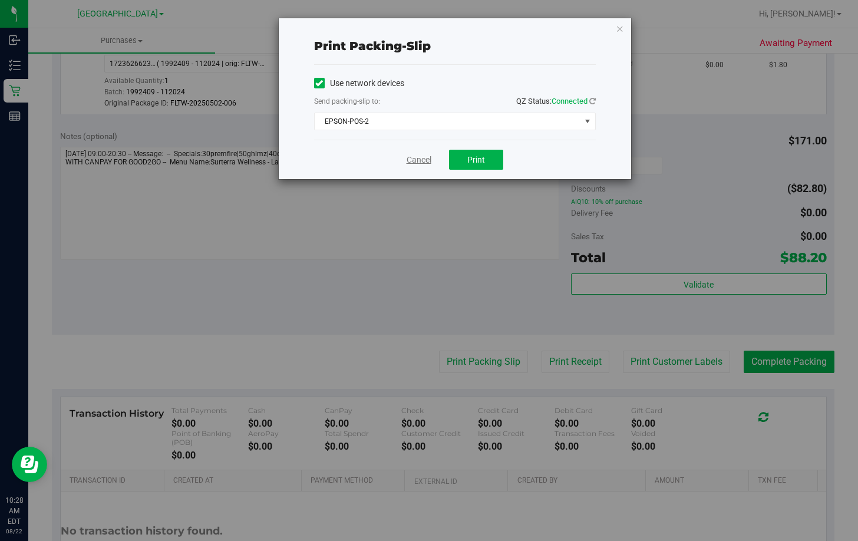
click at [414, 160] on link "Cancel" at bounding box center [419, 160] width 25 height 12
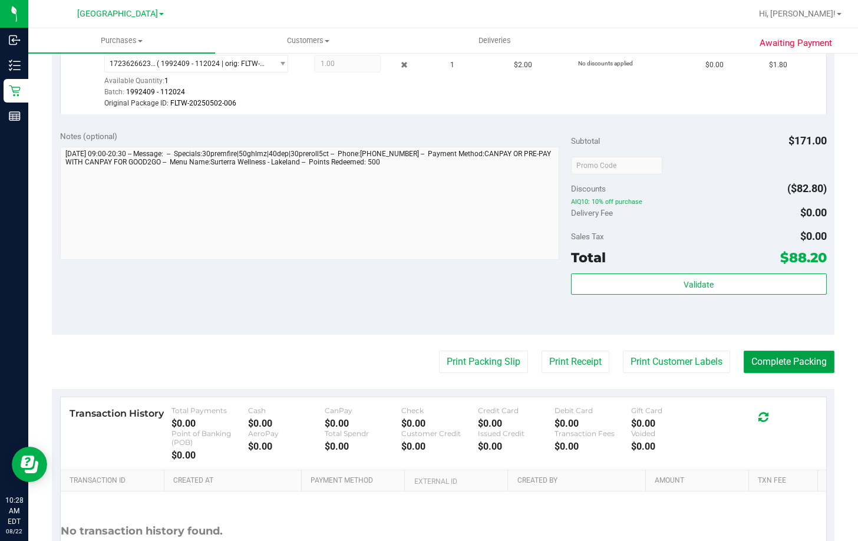
click at [756, 361] on button "Complete Packing" at bounding box center [789, 362] width 91 height 22
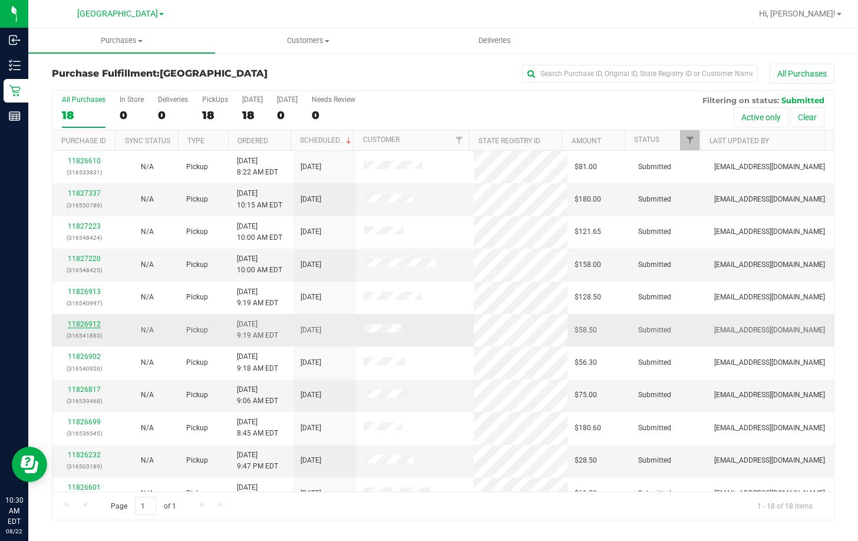
click at [88, 323] on link "11826912" at bounding box center [84, 324] width 33 height 8
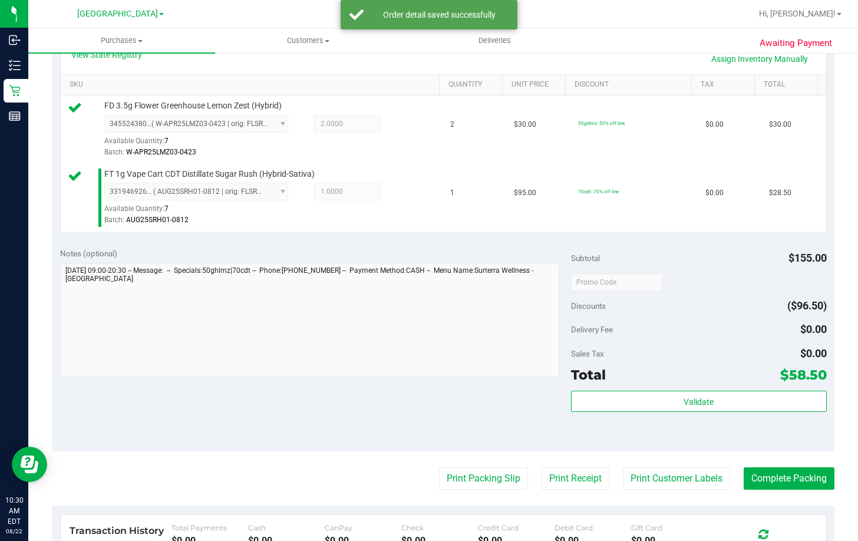
scroll to position [295, 0]
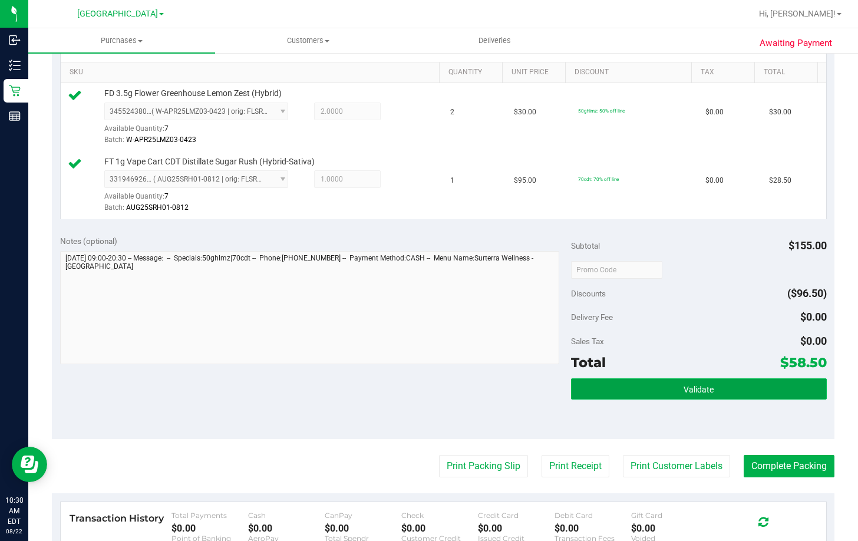
click at [713, 394] on button "Validate" at bounding box center [699, 388] width 256 height 21
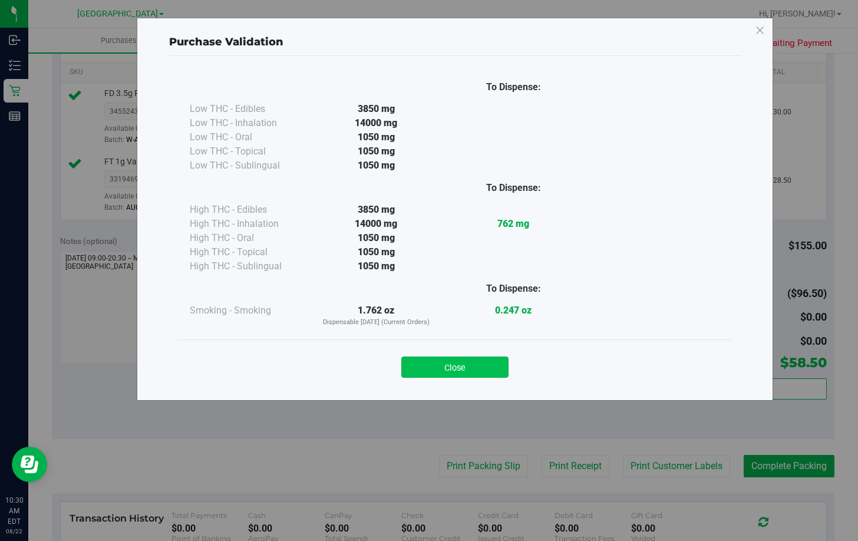
click at [473, 365] on button "Close" at bounding box center [454, 367] width 107 height 21
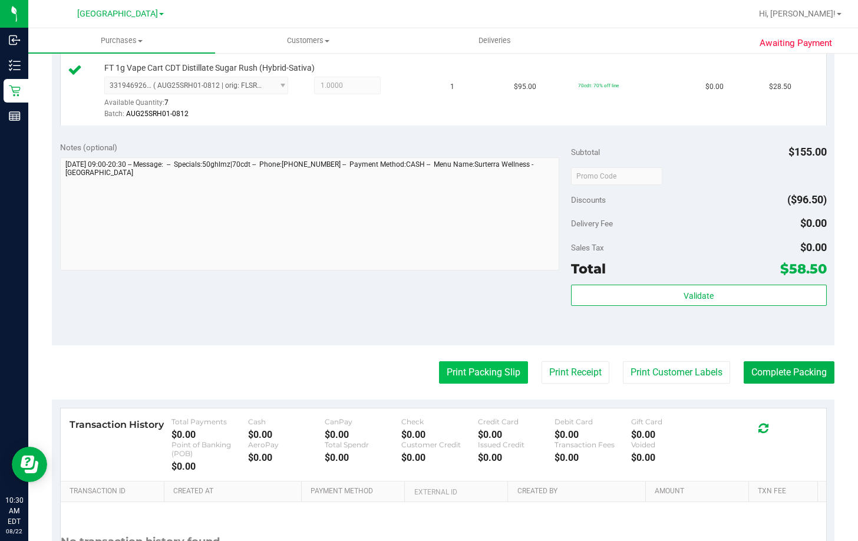
scroll to position [413, 0]
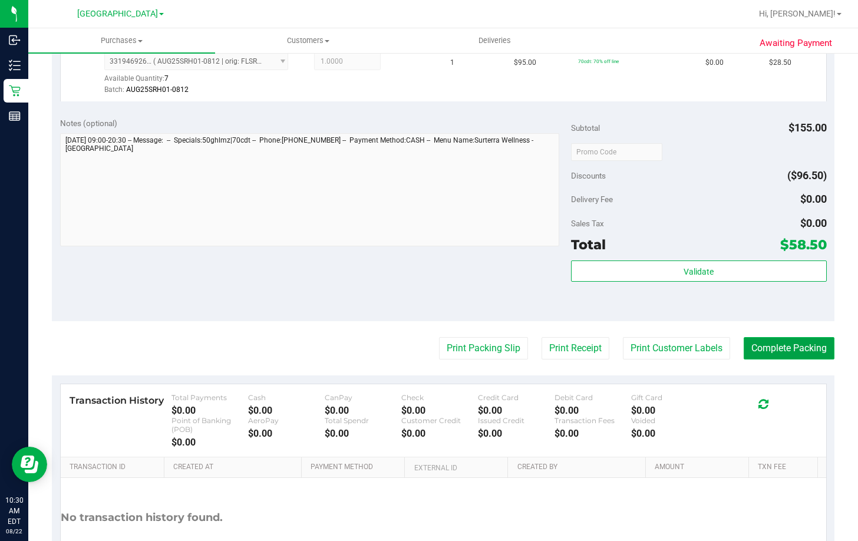
click at [786, 352] on button "Complete Packing" at bounding box center [789, 348] width 91 height 22
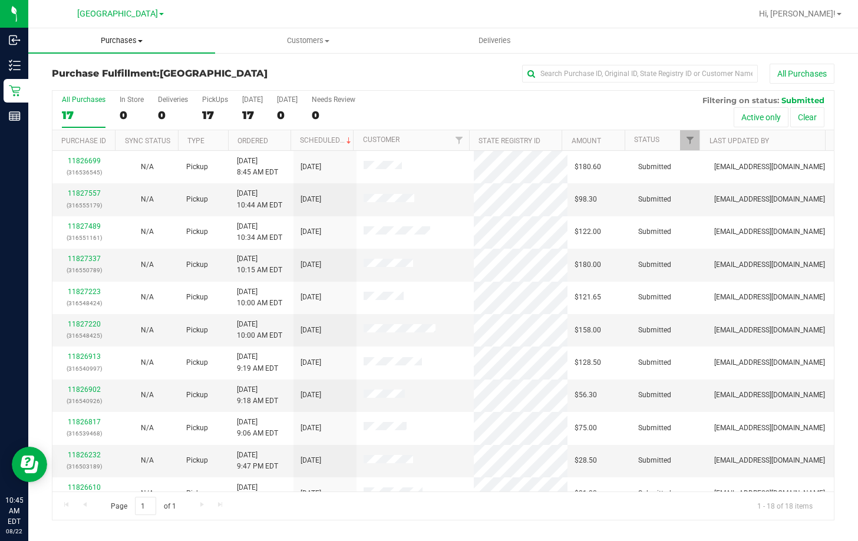
click at [126, 39] on span "Purchases" at bounding box center [121, 40] width 187 height 11
click at [116, 66] on span "Summary of purchases" at bounding box center [88, 71] width 121 height 10
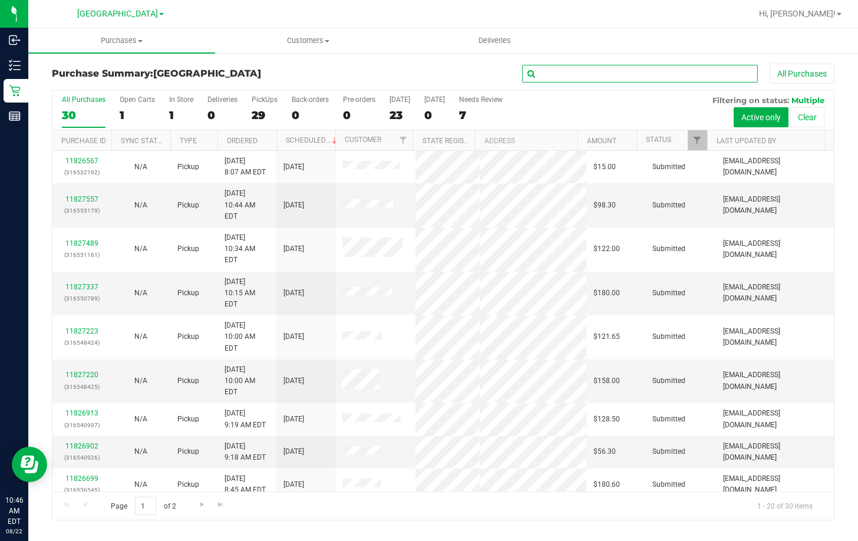
click at [683, 79] on input "text" at bounding box center [640, 74] width 236 height 18
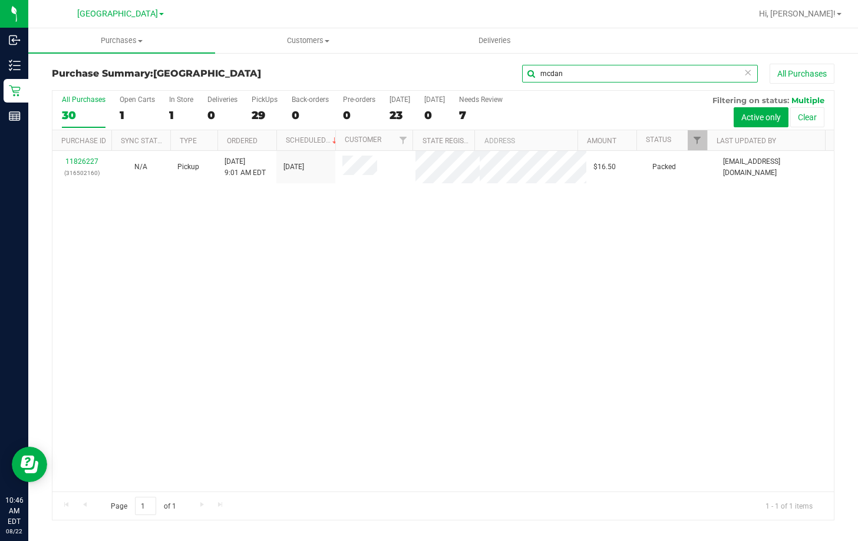
type input "mcdan"
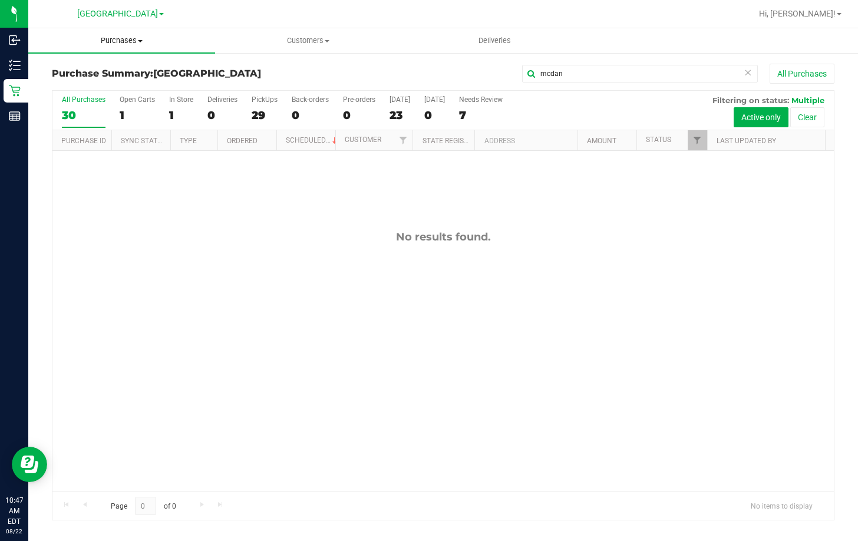
click at [117, 37] on span "Purchases" at bounding box center [121, 40] width 187 height 11
click at [98, 87] on span "Fulfillment" at bounding box center [64, 85] width 73 height 10
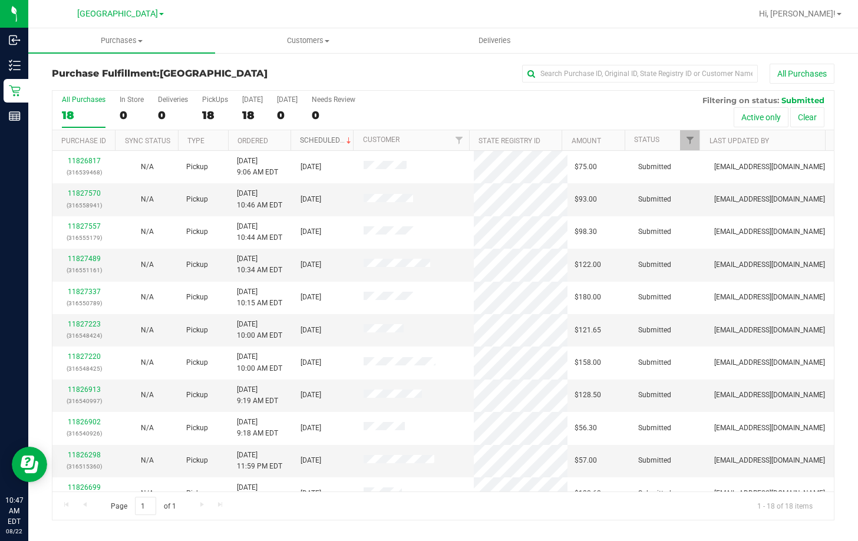
click at [311, 139] on link "Scheduled" at bounding box center [327, 140] width 54 height 8
click at [311, 139] on link "Scheduled" at bounding box center [320, 141] width 40 height 8
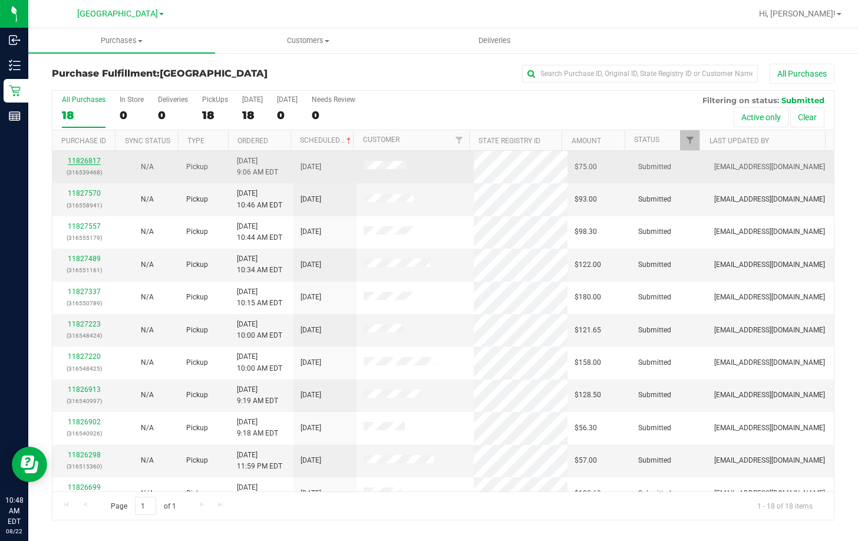
click at [82, 161] on link "11826817" at bounding box center [84, 161] width 33 height 8
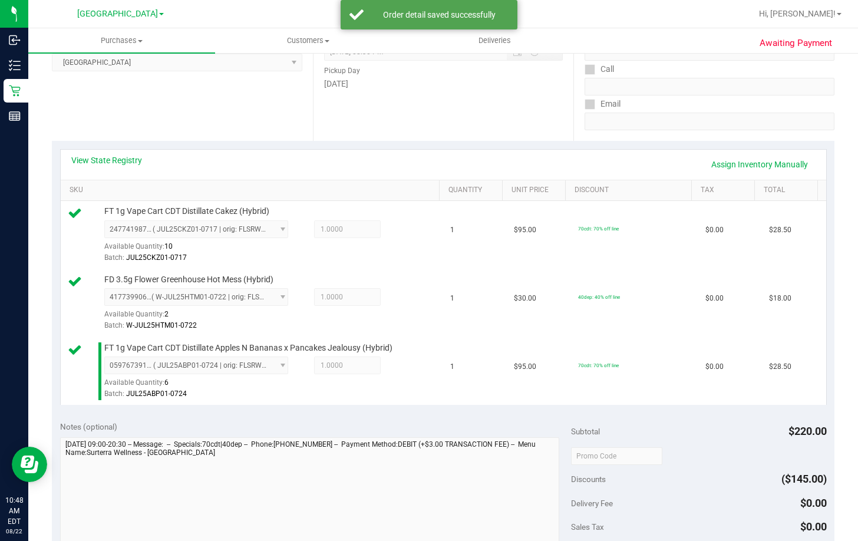
scroll to position [236, 0]
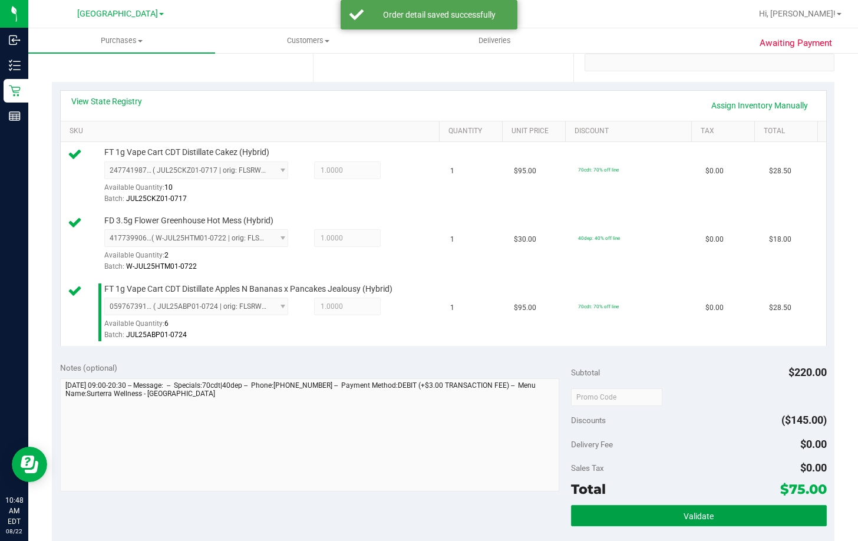
click at [650, 517] on button "Validate" at bounding box center [699, 515] width 256 height 21
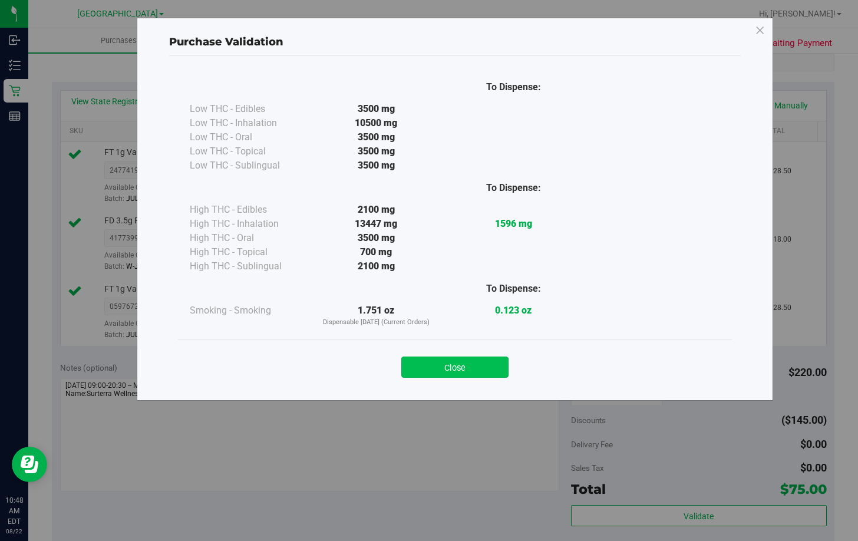
click at [465, 373] on button "Close" at bounding box center [454, 367] width 107 height 21
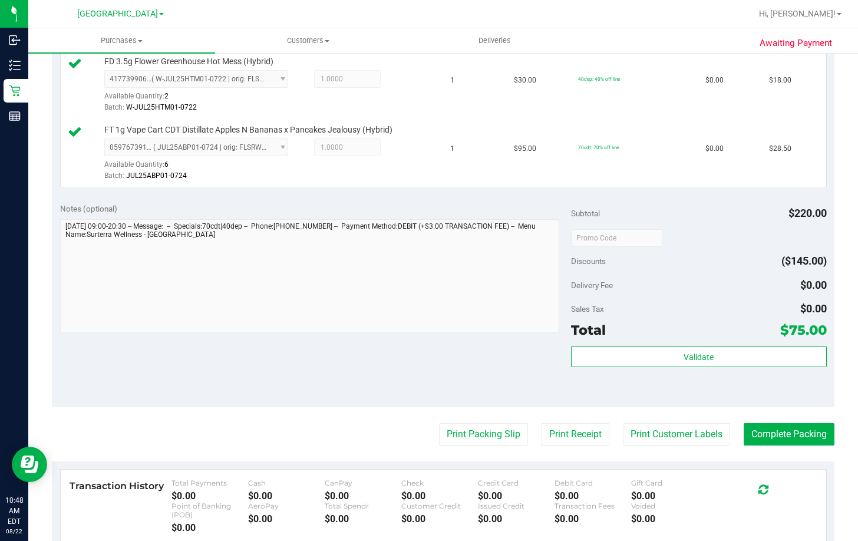
scroll to position [413, 0]
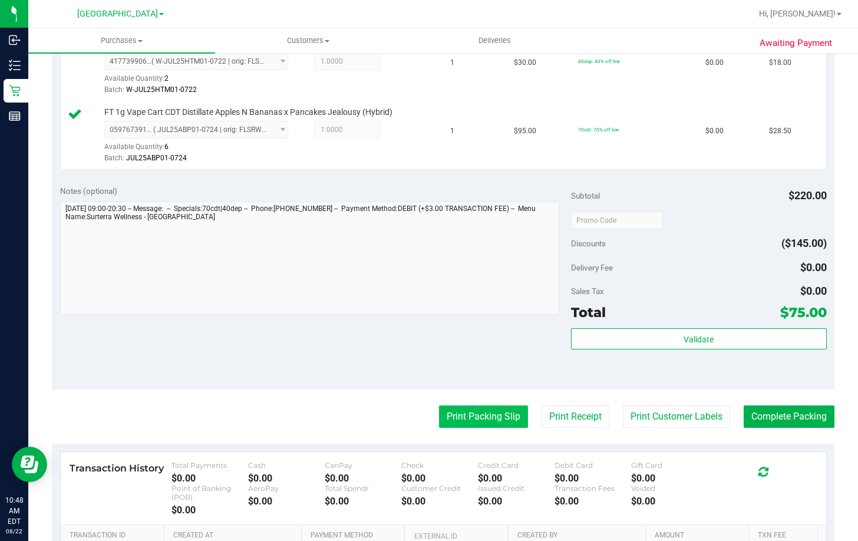
click at [477, 416] on button "Print Packing Slip" at bounding box center [483, 417] width 89 height 22
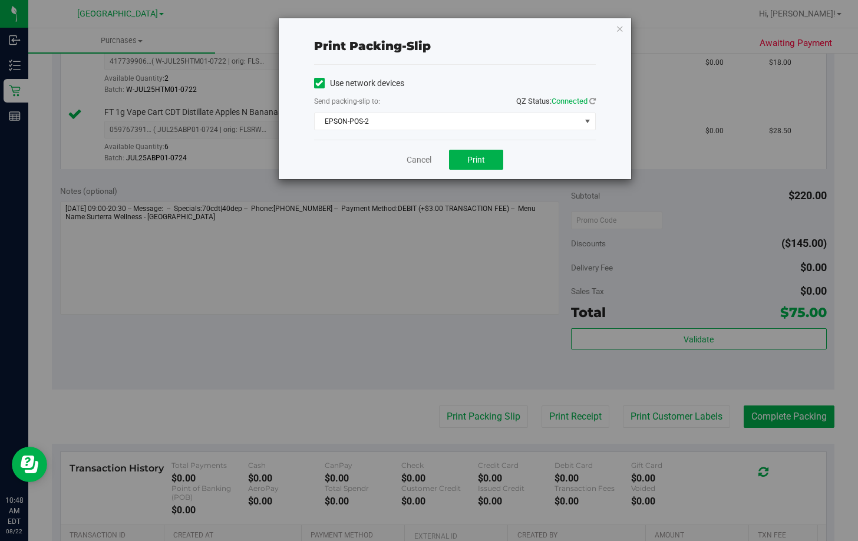
click at [481, 171] on div "Cancel Print" at bounding box center [455, 159] width 282 height 39
click at [479, 157] on span "Print" at bounding box center [476, 159] width 18 height 9
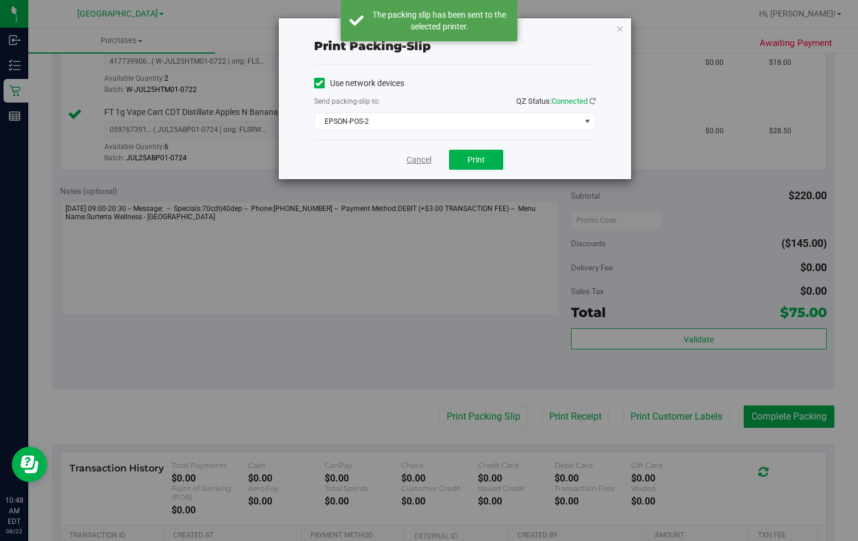
click at [419, 160] on link "Cancel" at bounding box center [419, 160] width 25 height 12
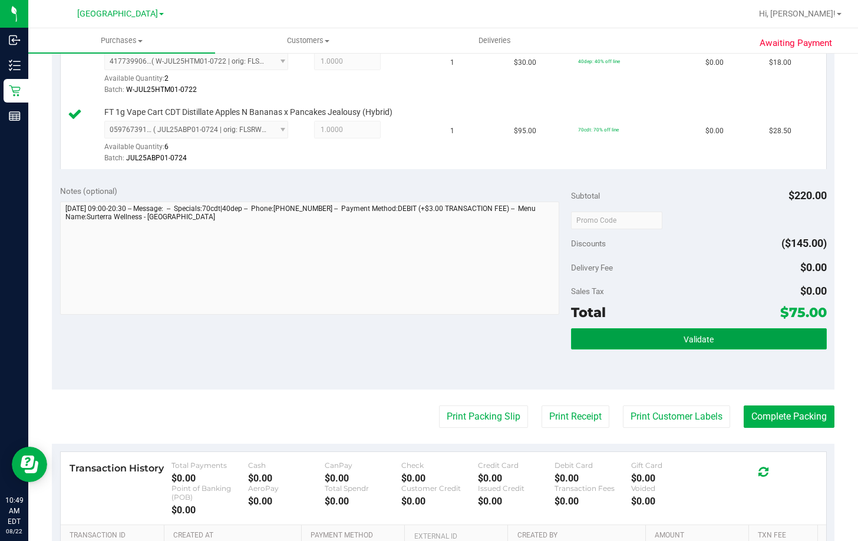
click at [612, 333] on button "Validate" at bounding box center [699, 338] width 256 height 21
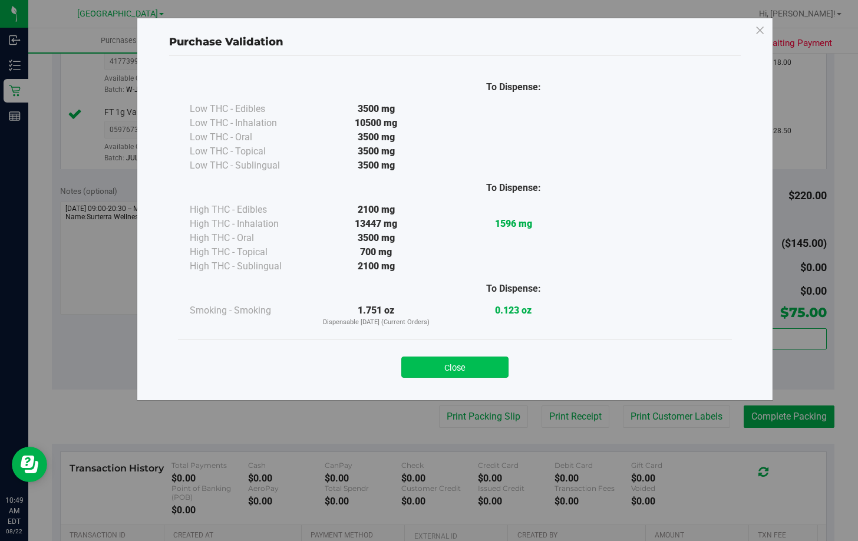
click at [444, 367] on button "Close" at bounding box center [454, 367] width 107 height 21
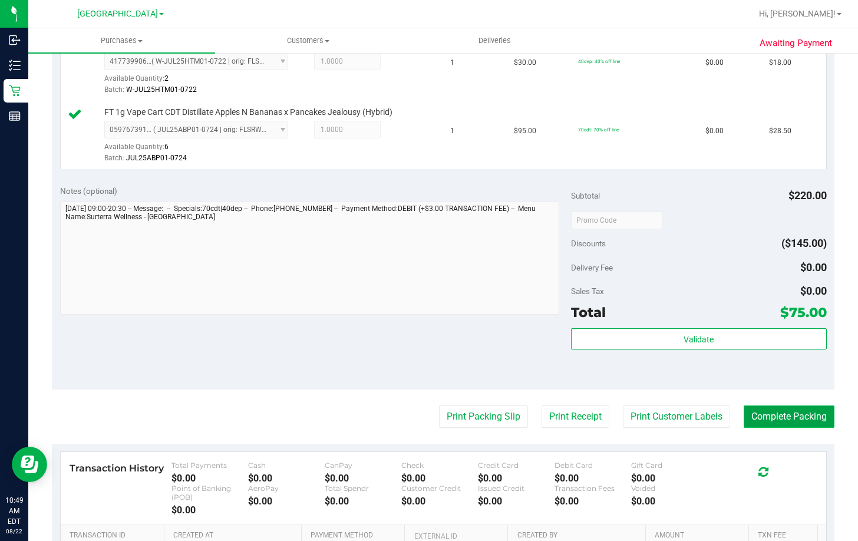
click at [776, 417] on button "Complete Packing" at bounding box center [789, 417] width 91 height 22
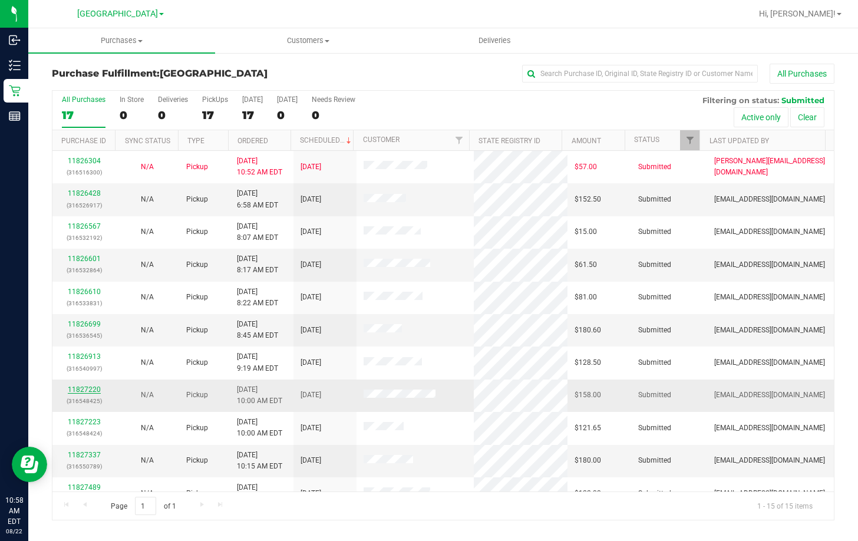
click at [80, 388] on link "11827220" at bounding box center [84, 390] width 33 height 8
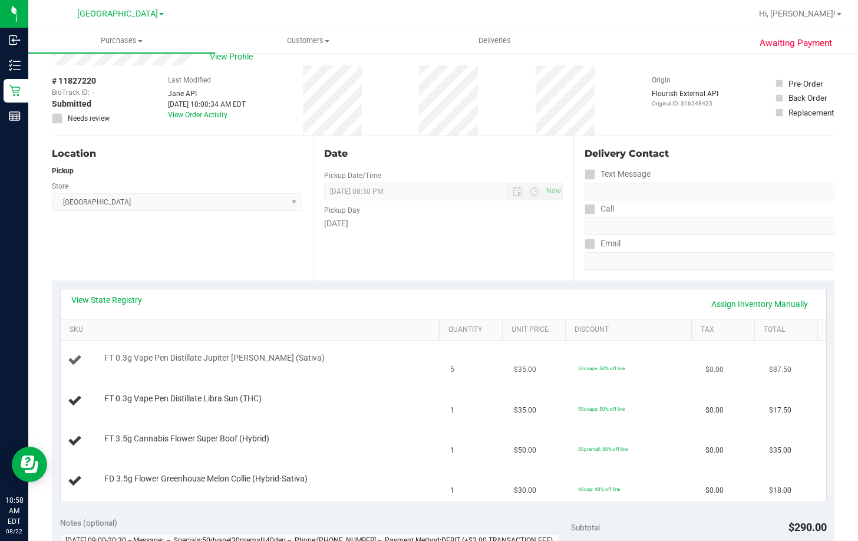
scroll to position [177, 0]
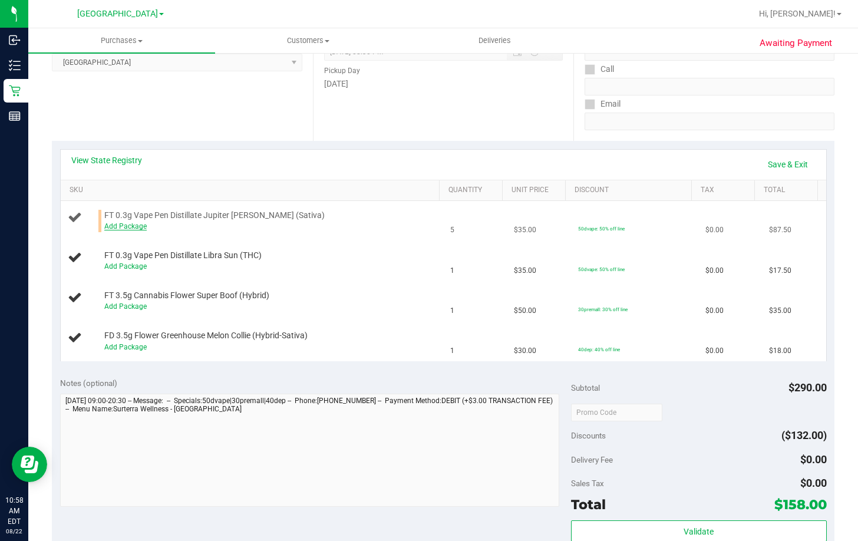
click at [136, 224] on link "Add Package" at bounding box center [125, 226] width 42 height 8
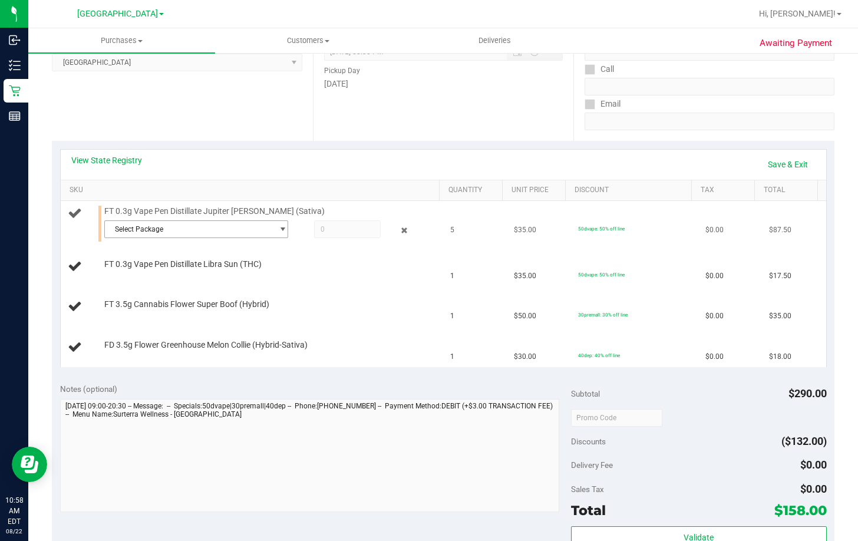
click at [159, 227] on span "Select Package" at bounding box center [189, 229] width 168 height 17
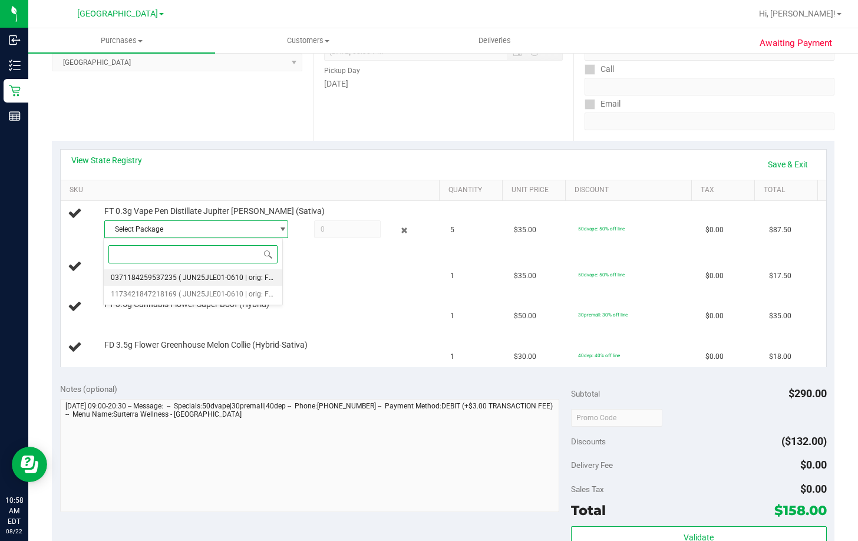
click at [199, 278] on span "( JUN25JLE01-0610 | orig: FLSRWGM-20250616-1961 )" at bounding box center [267, 278] width 176 height 8
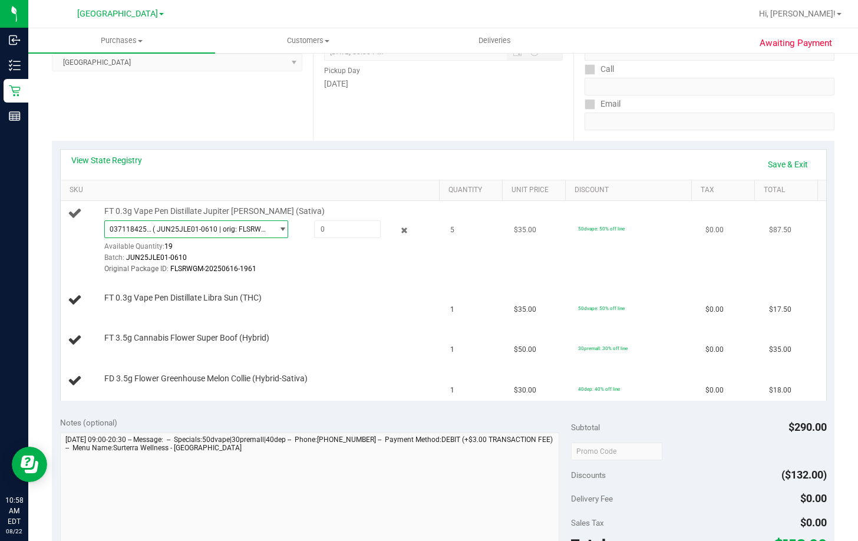
click at [224, 229] on span "( JUN25JLE01-0610 | orig: FLSRWGM-20250616-1961 )" at bounding box center [211, 229] width 116 height 8
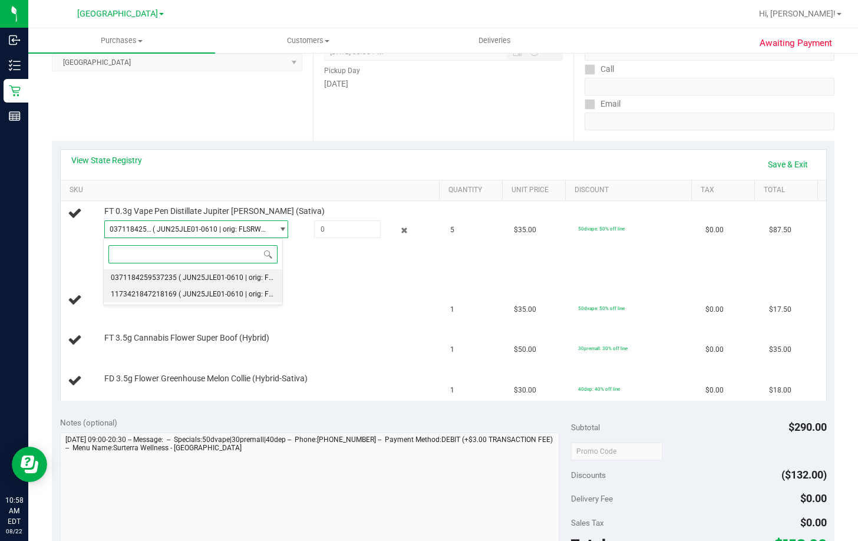
click at [218, 295] on span "( JUN25JLE01-0610 | orig: FLSRWGM-20250616-1916 )" at bounding box center [267, 294] width 176 height 8
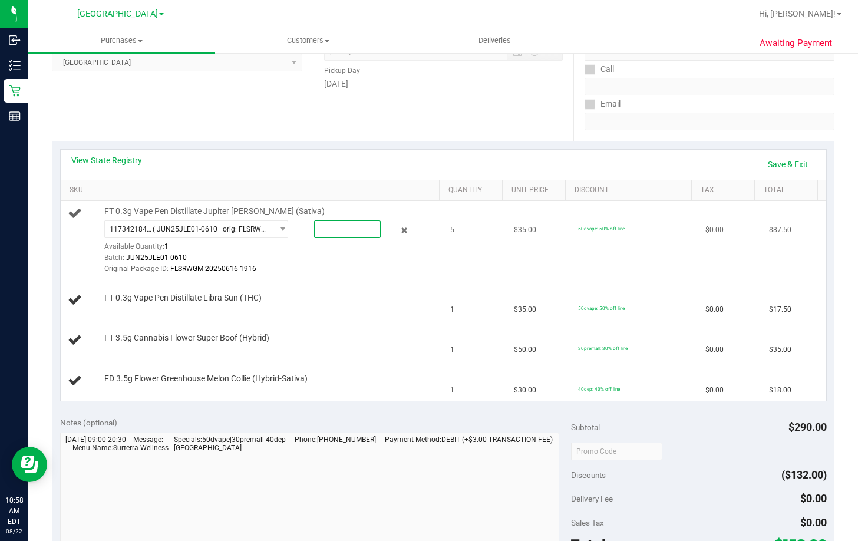
click at [351, 231] on span at bounding box center [347, 229] width 67 height 18
type input "1"
type input "1.0000"
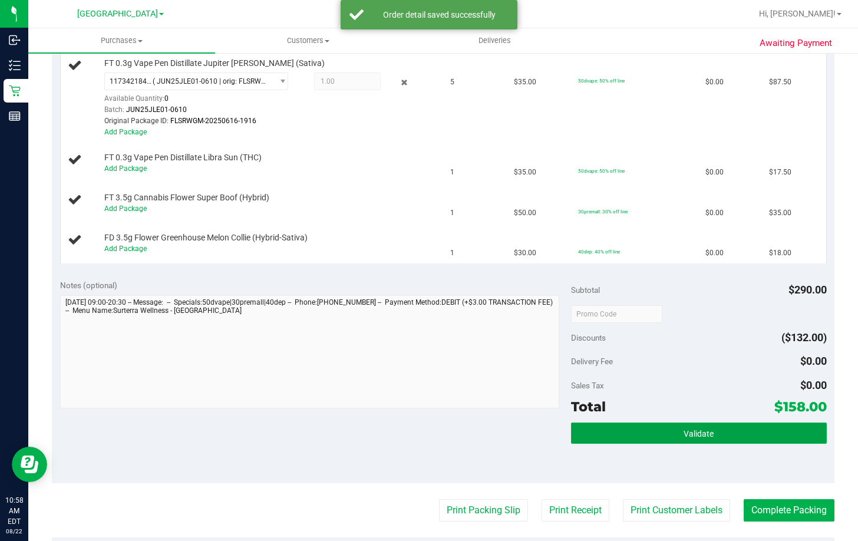
scroll to position [227, 0]
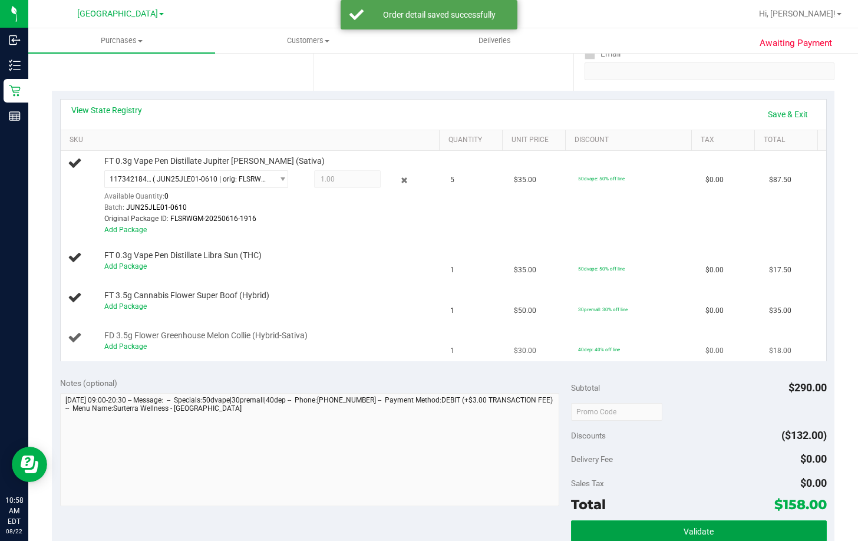
click at [571, 521] on button "Validate" at bounding box center [699, 531] width 256 height 21
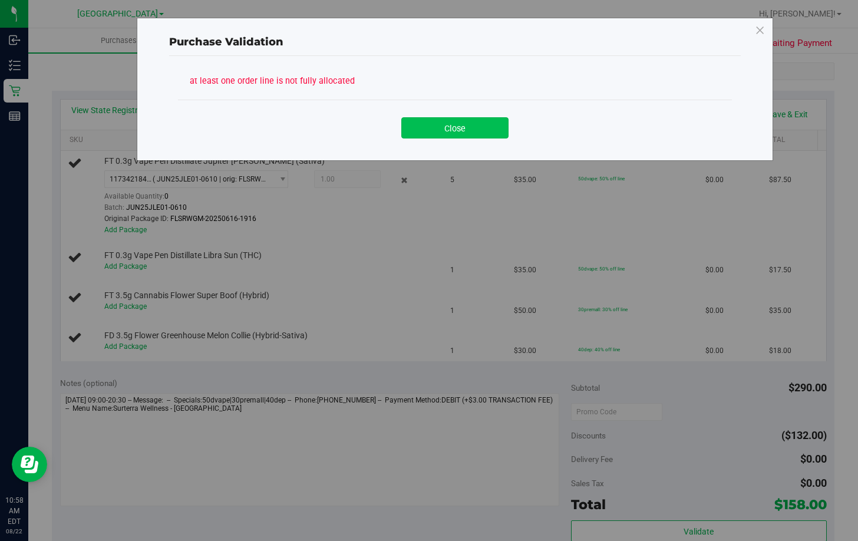
click at [447, 130] on button "Close" at bounding box center [454, 127] width 107 height 21
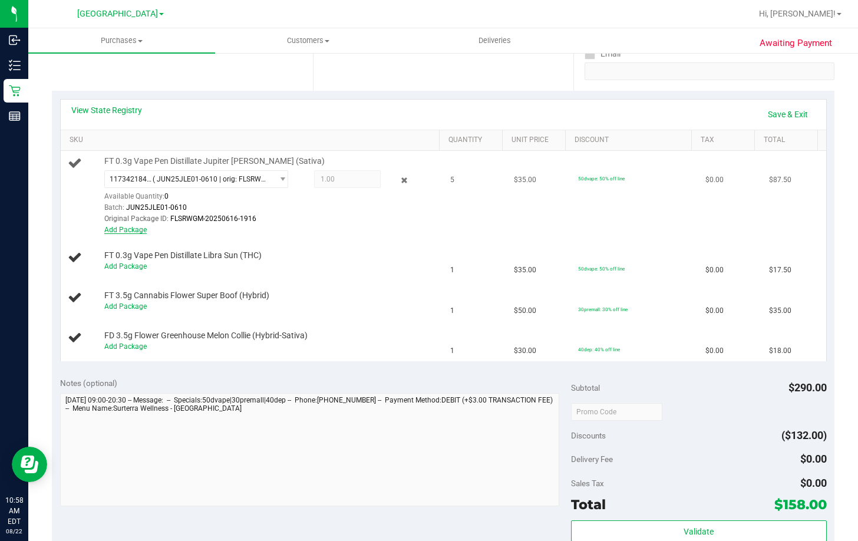
click at [127, 230] on link "Add Package" at bounding box center [125, 230] width 42 height 8
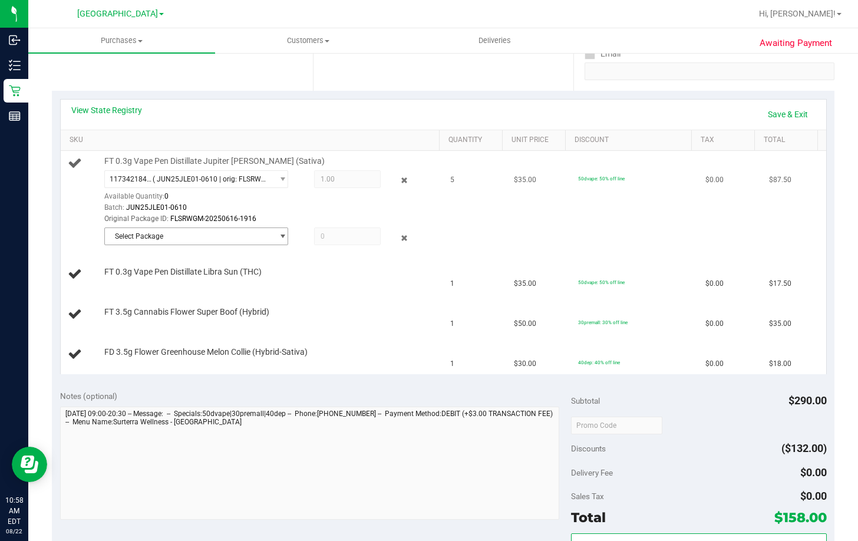
click at [202, 235] on span "Select Package" at bounding box center [189, 236] width 168 height 17
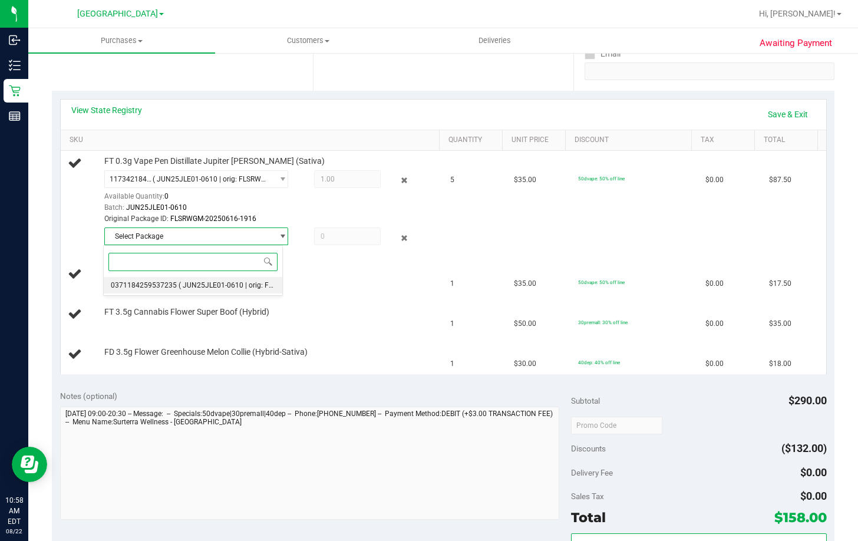
click at [211, 285] on span "( JUN25JLE01-0610 | orig: FLSRWGM-20250616-1961 )" at bounding box center [267, 285] width 176 height 8
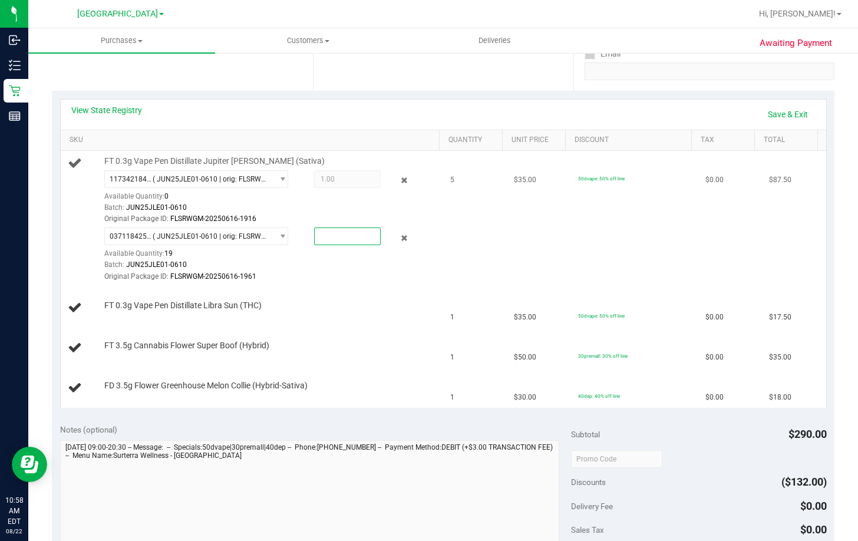
click at [350, 236] on span at bounding box center [347, 237] width 67 height 18
type input "4"
type input "4.0000"
click at [450, 230] on td "5" at bounding box center [475, 219] width 64 height 137
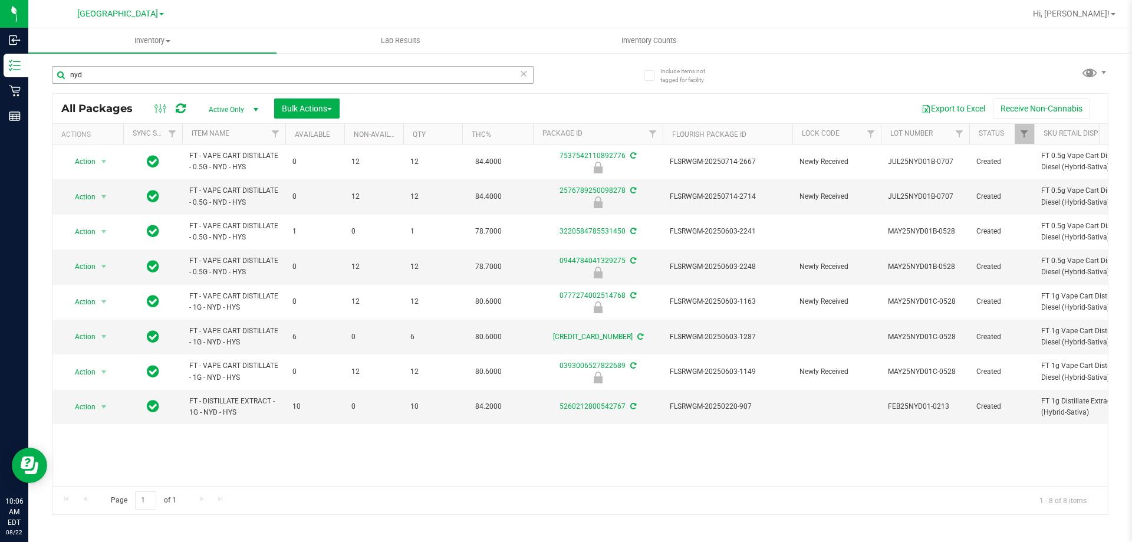
click at [225, 70] on input "nyd" at bounding box center [293, 75] width 482 height 18
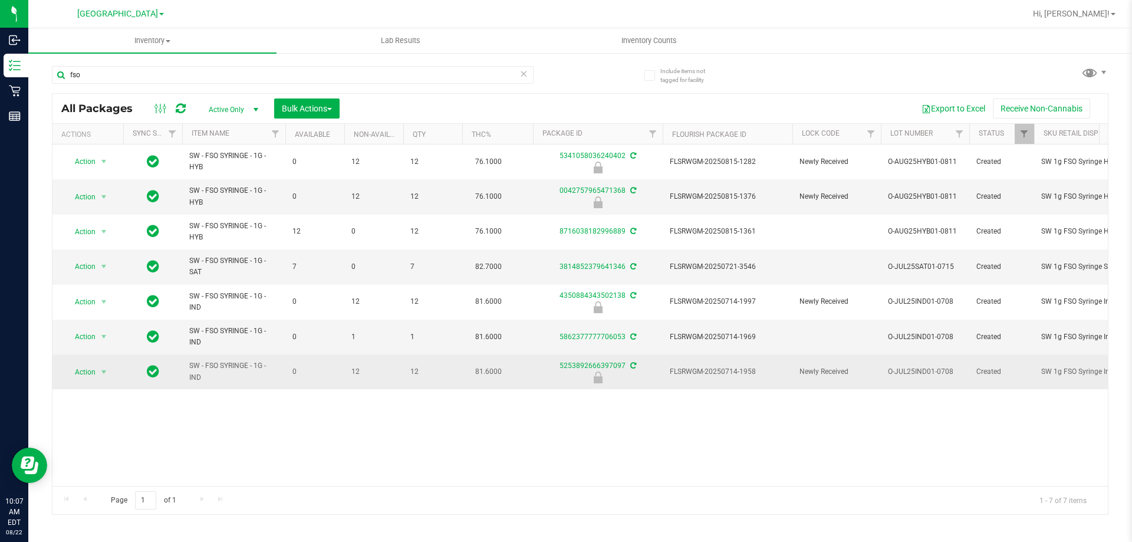
type input "fso"
click at [727, 365] on td "FLSRWGM-20250714-1958" at bounding box center [728, 371] width 130 height 34
click at [81, 372] on span "Action" at bounding box center [80, 372] width 32 height 17
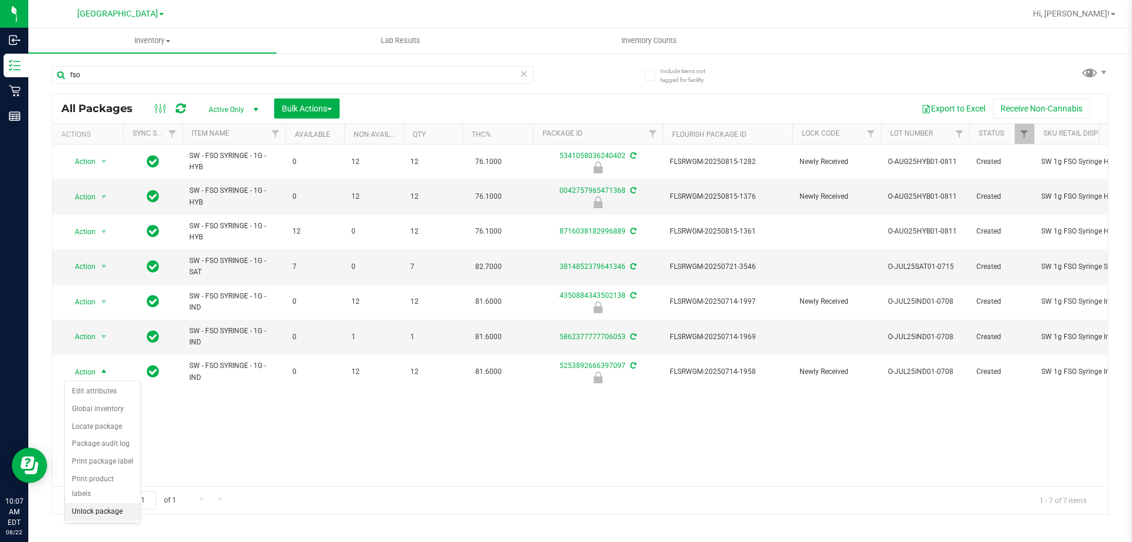
click at [95, 503] on li "Unlock package" at bounding box center [102, 512] width 75 height 18
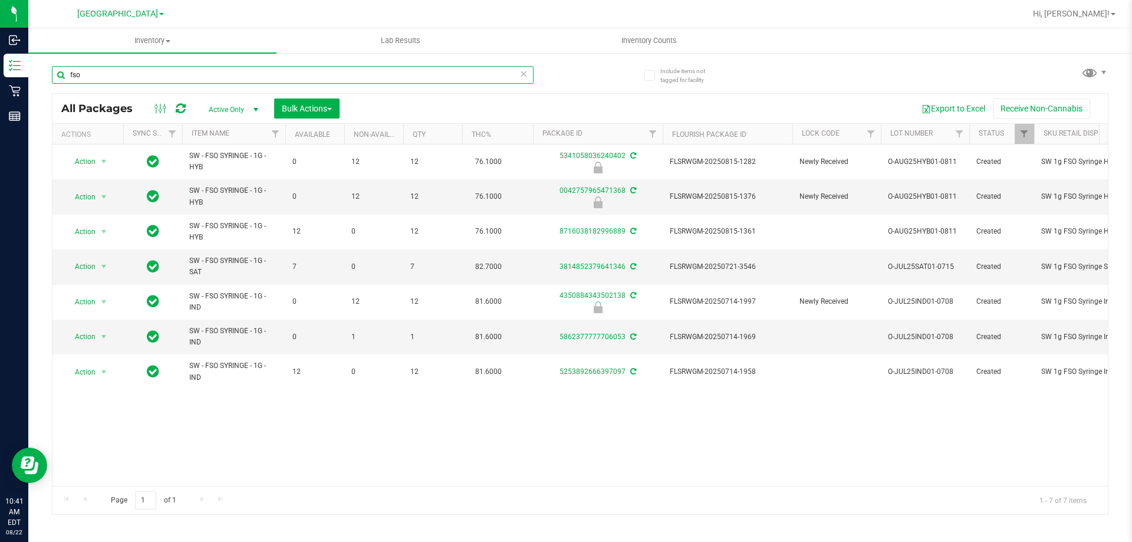
click at [275, 68] on input "fso" at bounding box center [293, 75] width 482 height 18
click at [275, 69] on input "fso" at bounding box center [293, 75] width 482 height 18
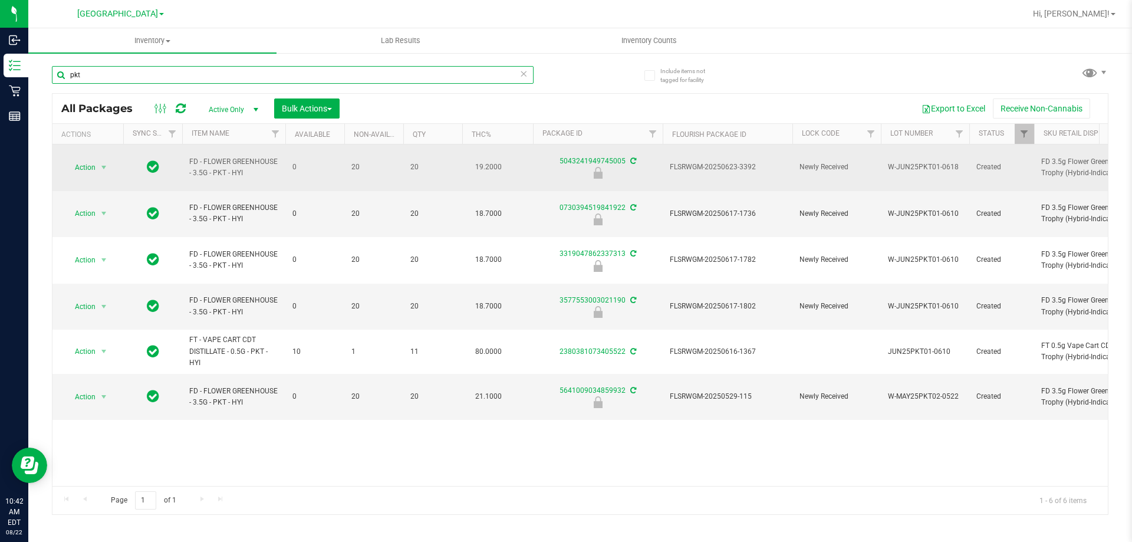
type input "pkt"
click at [739, 162] on span "FLSRWGM-20250623-3392" at bounding box center [728, 167] width 116 height 11
click at [88, 160] on span "Action" at bounding box center [80, 167] width 32 height 17
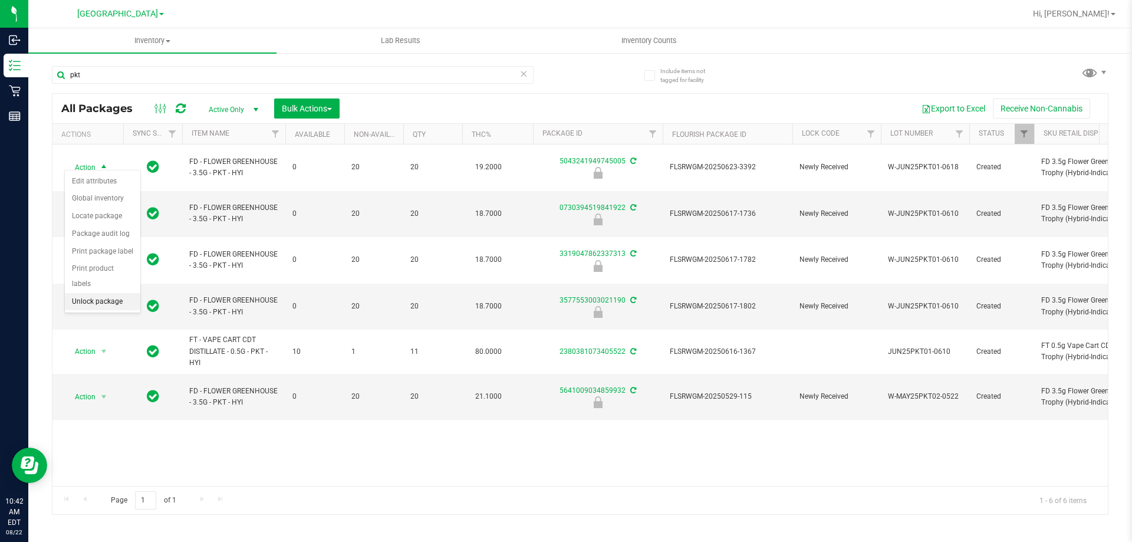
click at [105, 293] on li "Unlock package" at bounding box center [102, 302] width 75 height 18
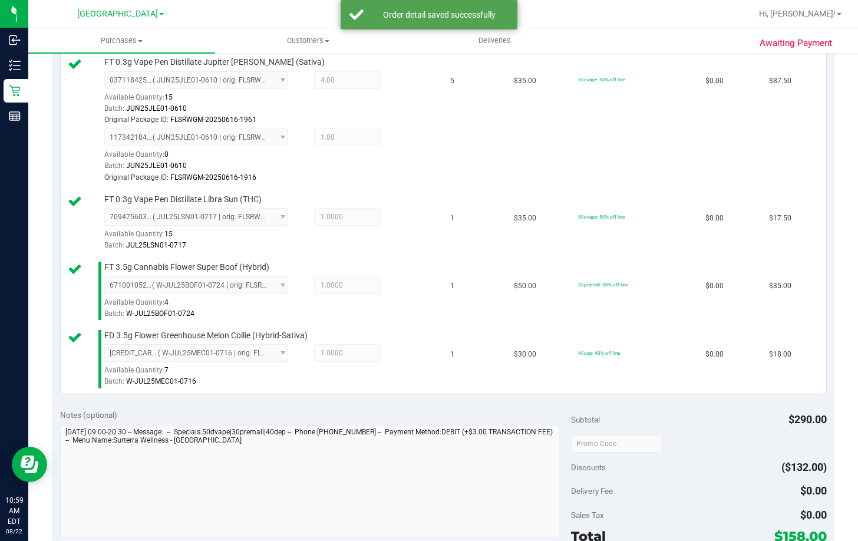
scroll to position [472, 0]
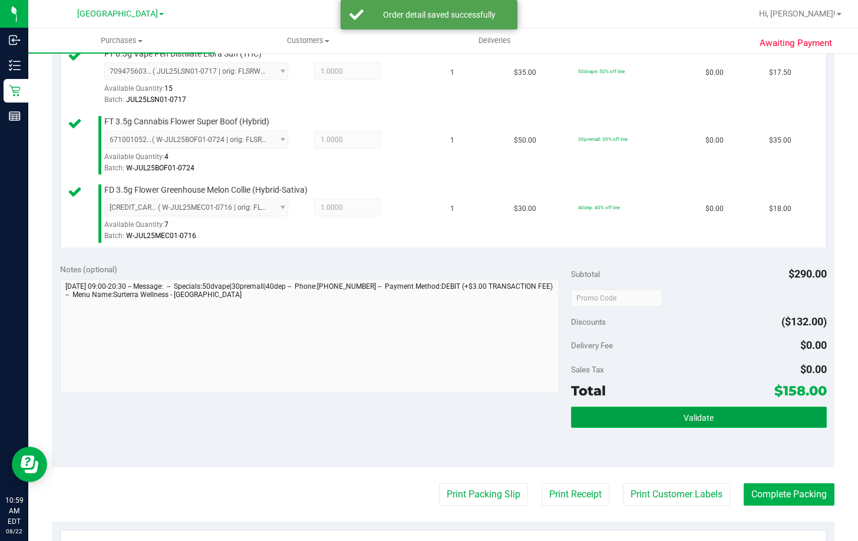
click at [684, 419] on span "Validate" at bounding box center [699, 417] width 30 height 9
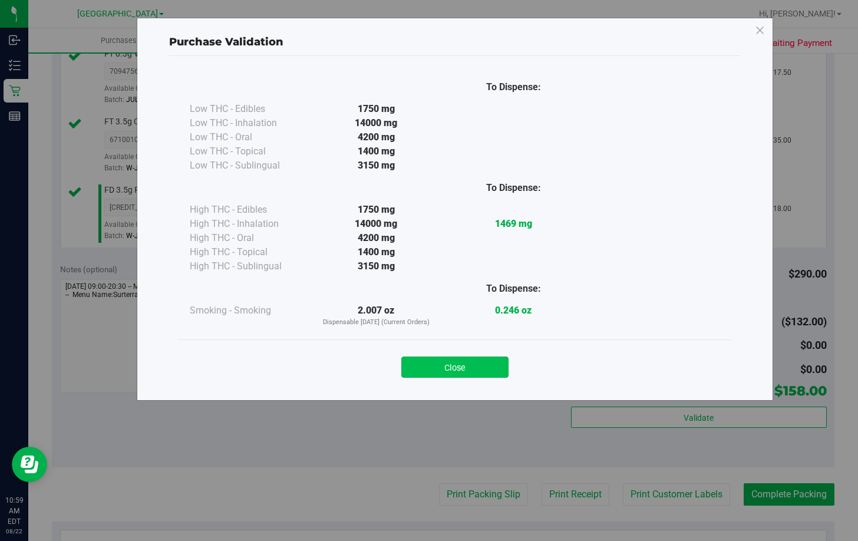
click at [479, 364] on button "Close" at bounding box center [454, 367] width 107 height 21
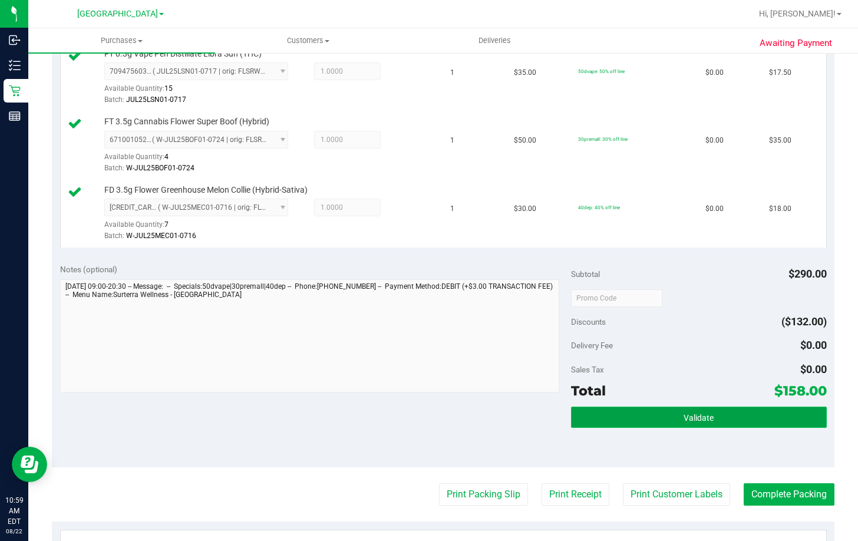
click at [713, 416] on button "Validate" at bounding box center [699, 417] width 256 height 21
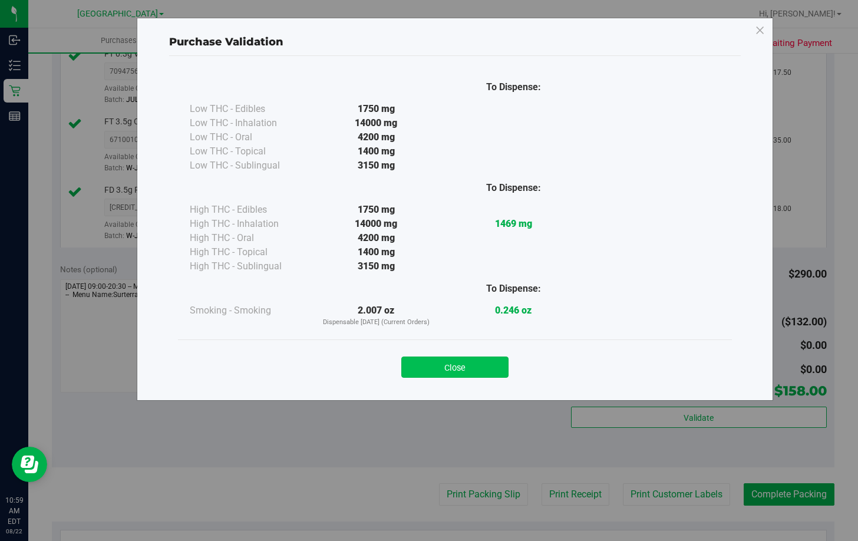
click at [448, 364] on button "Close" at bounding box center [454, 367] width 107 height 21
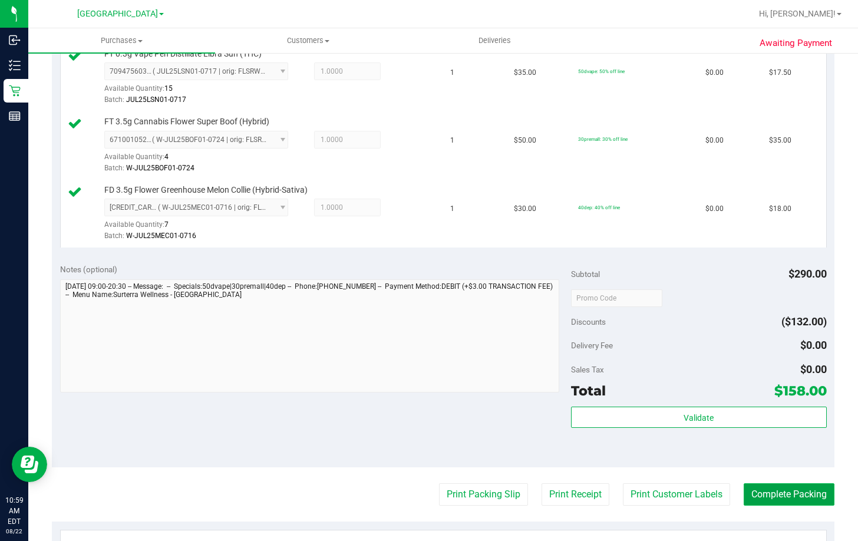
click at [783, 495] on button "Complete Packing" at bounding box center [789, 494] width 91 height 22
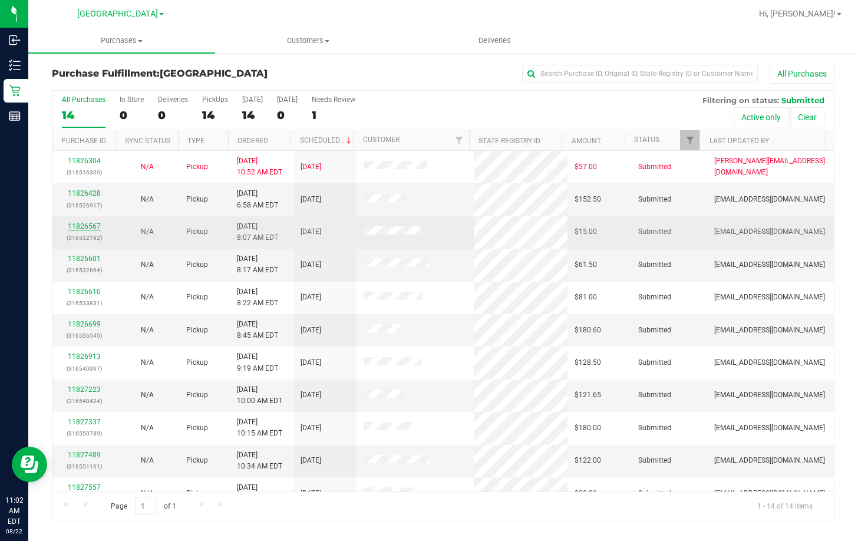
click at [81, 227] on link "11826567" at bounding box center [84, 226] width 33 height 8
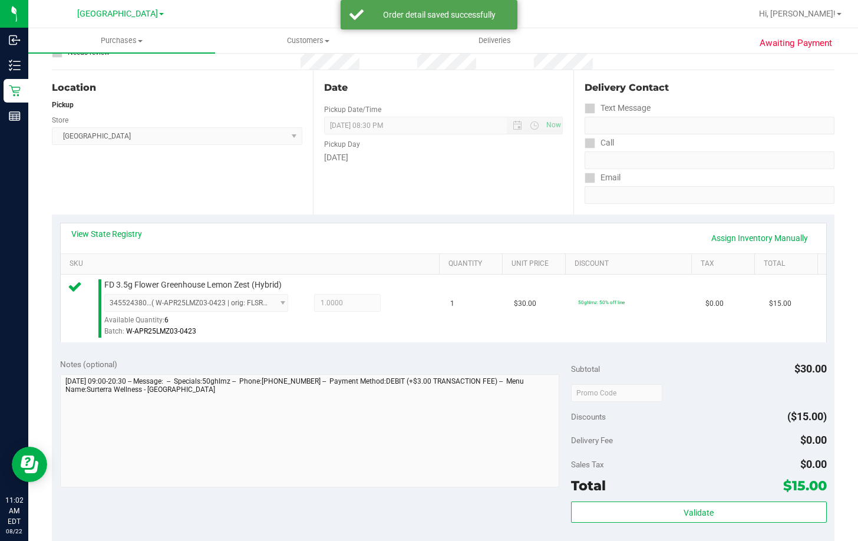
scroll to position [236, 0]
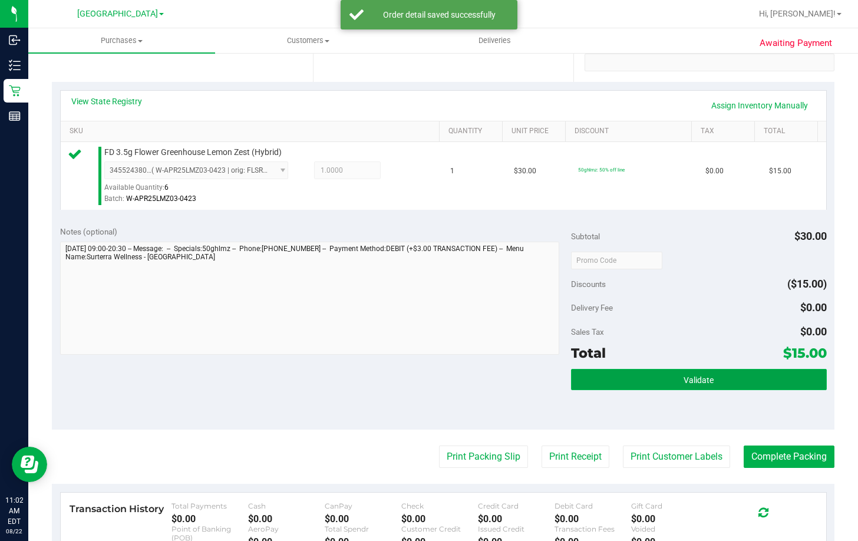
click at [648, 376] on button "Validate" at bounding box center [699, 379] width 256 height 21
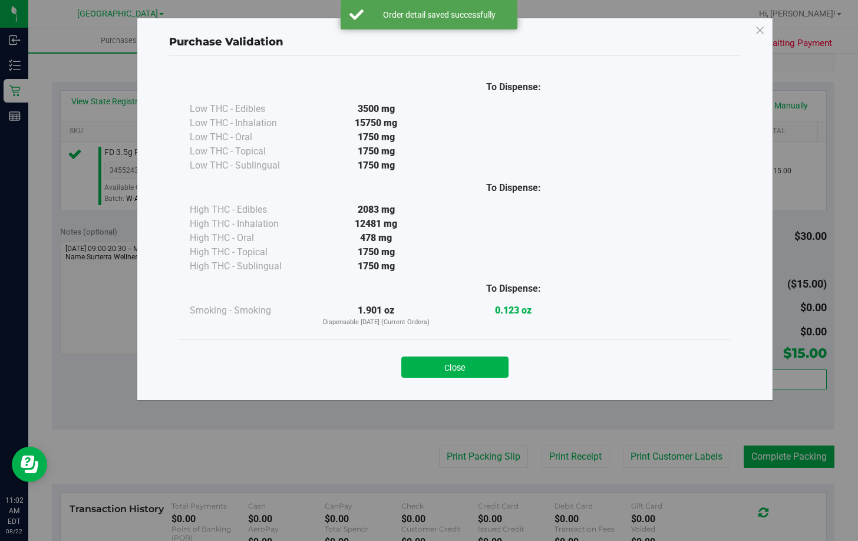
click at [460, 367] on button "Close" at bounding box center [454, 367] width 107 height 21
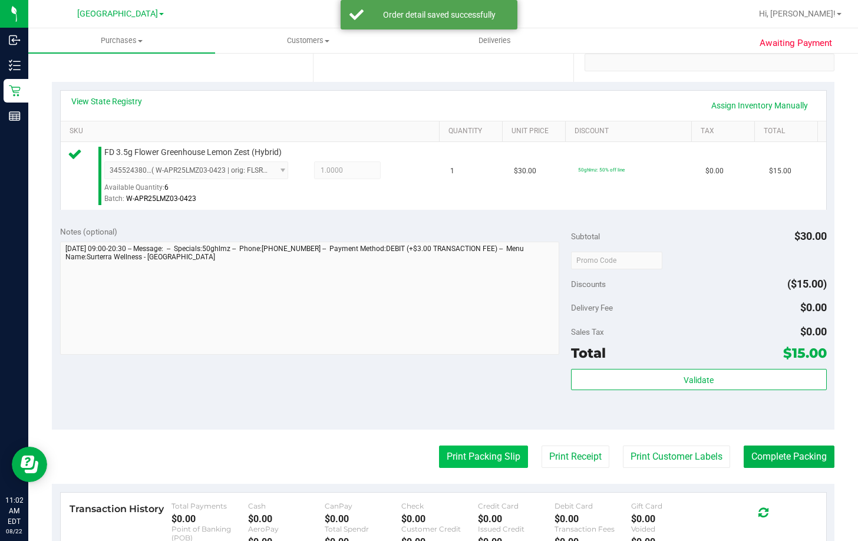
click at [475, 457] on button "Print Packing Slip" at bounding box center [483, 457] width 89 height 22
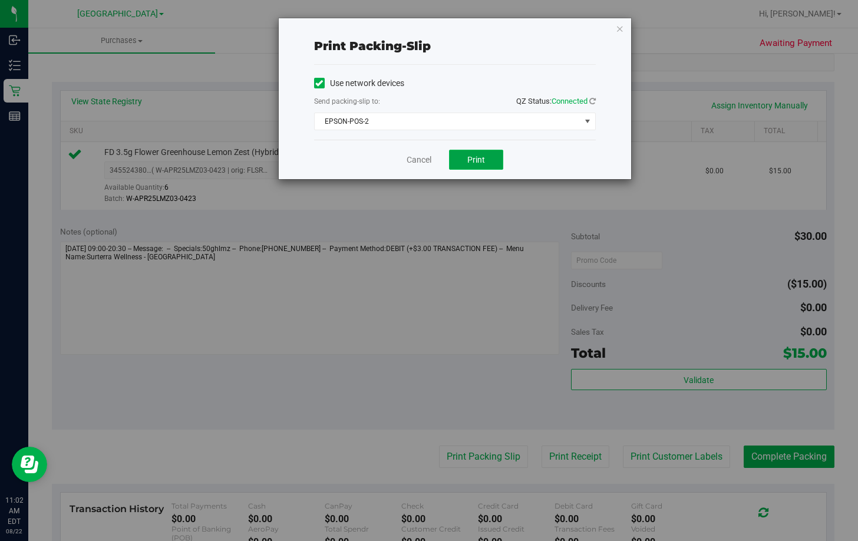
click at [471, 162] on span "Print" at bounding box center [476, 159] width 18 height 9
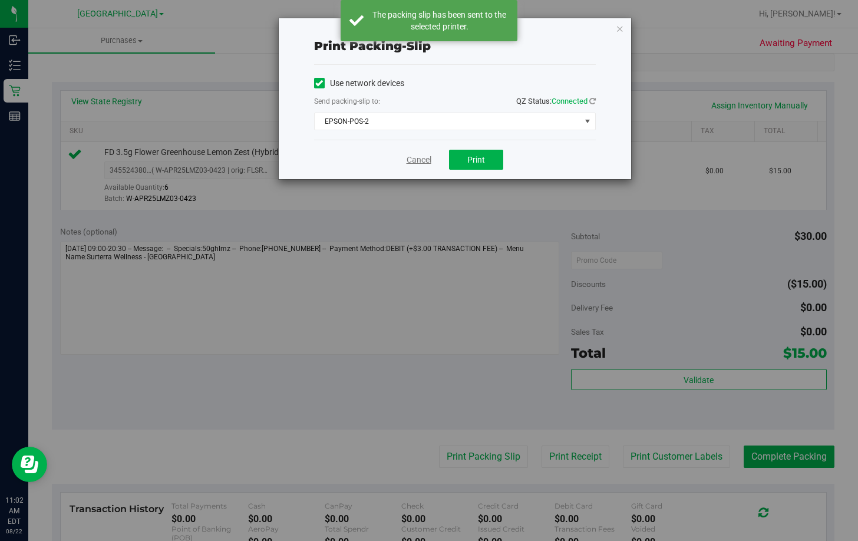
click at [420, 162] on link "Cancel" at bounding box center [419, 160] width 25 height 12
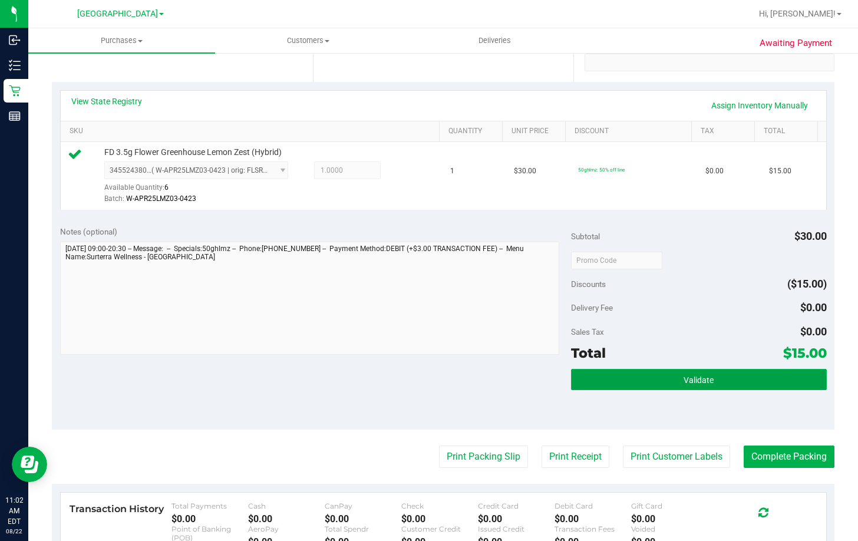
click at [634, 386] on button "Validate" at bounding box center [699, 379] width 256 height 21
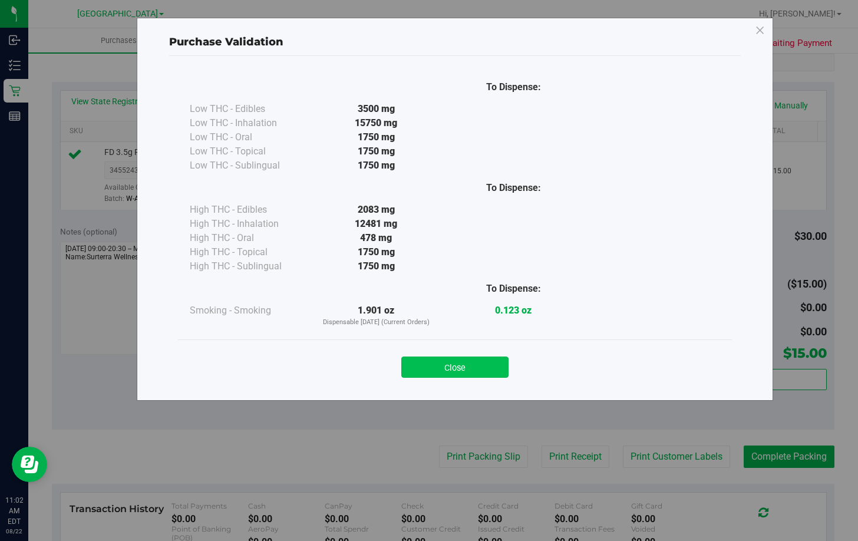
click at [472, 363] on button "Close" at bounding box center [454, 367] width 107 height 21
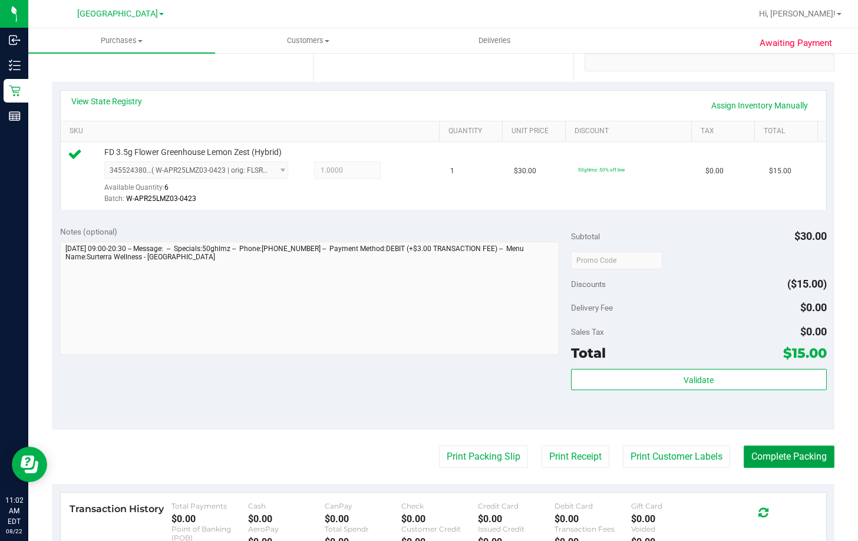
click at [798, 455] on button "Complete Packing" at bounding box center [789, 457] width 91 height 22
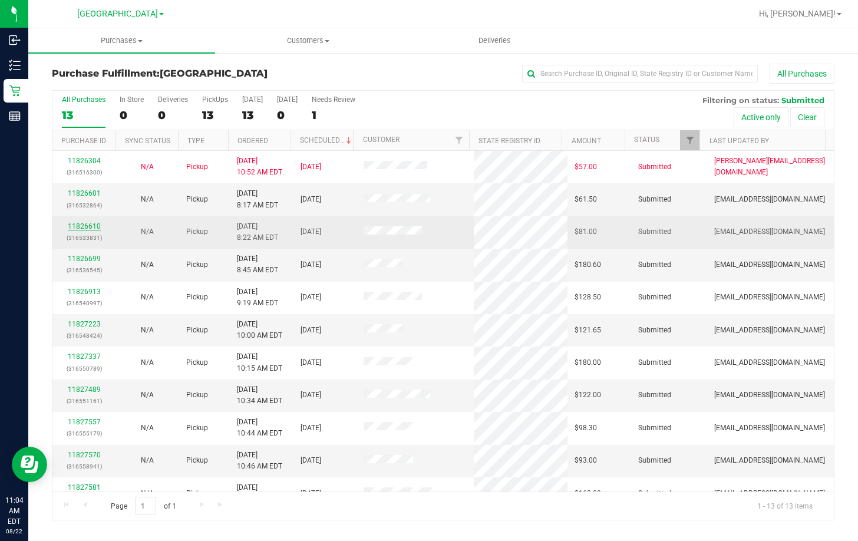
click at [90, 226] on link "11826610" at bounding box center [84, 226] width 33 height 8
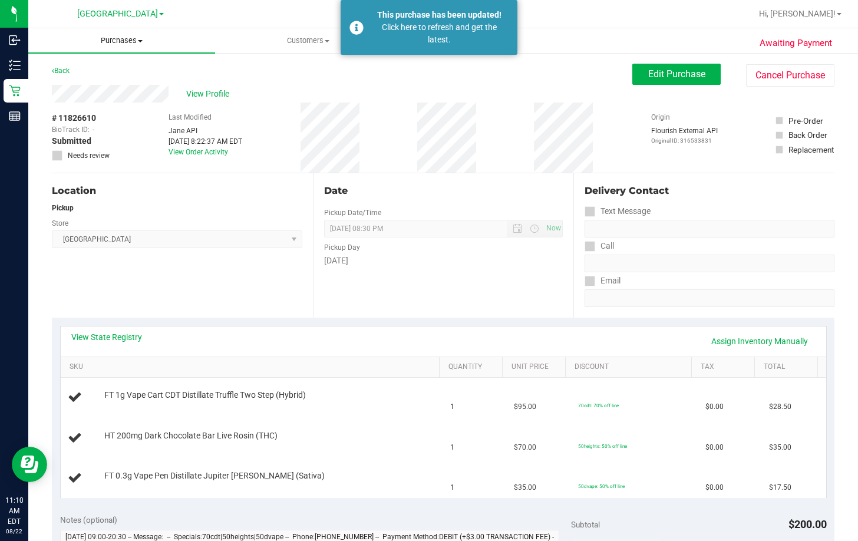
click at [118, 39] on span "Purchases" at bounding box center [121, 40] width 187 height 11
click at [110, 86] on li "Fulfillment" at bounding box center [121, 85] width 187 height 14
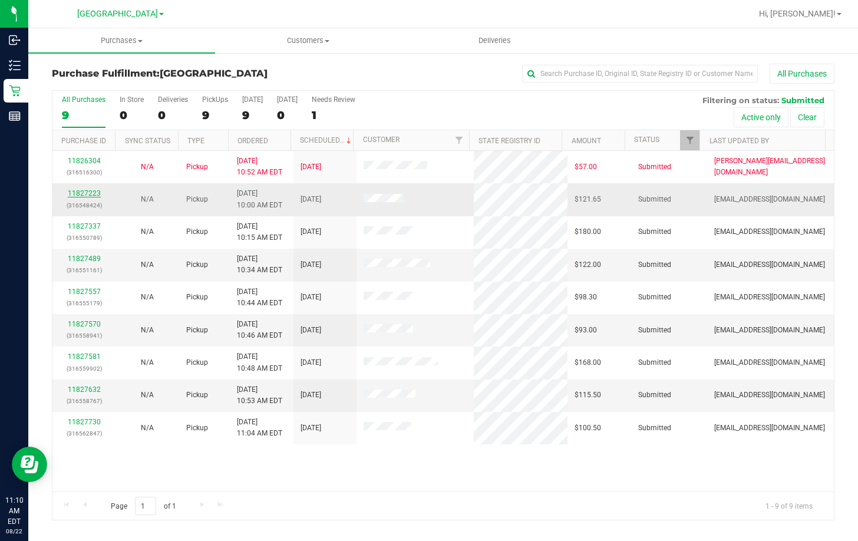
click at [79, 193] on link "11827223" at bounding box center [84, 193] width 33 height 8
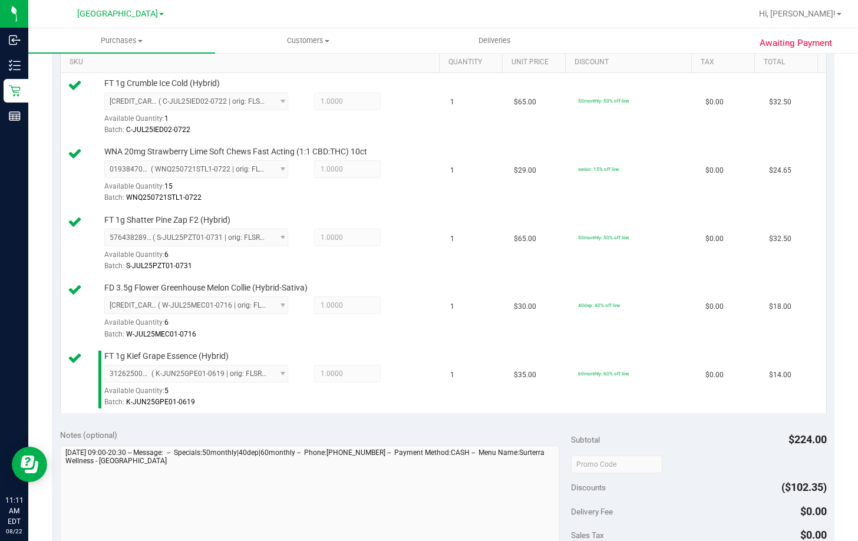
scroll to position [413, 0]
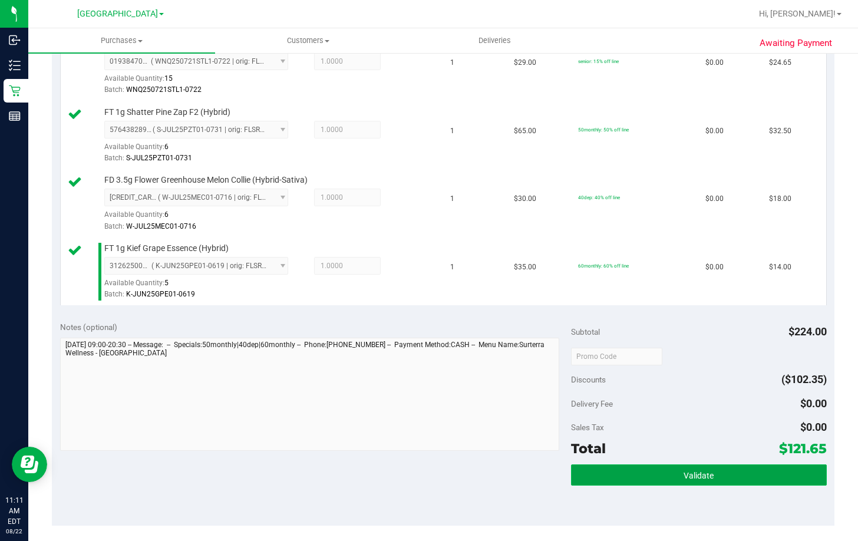
click at [699, 475] on span "Validate" at bounding box center [699, 475] width 30 height 9
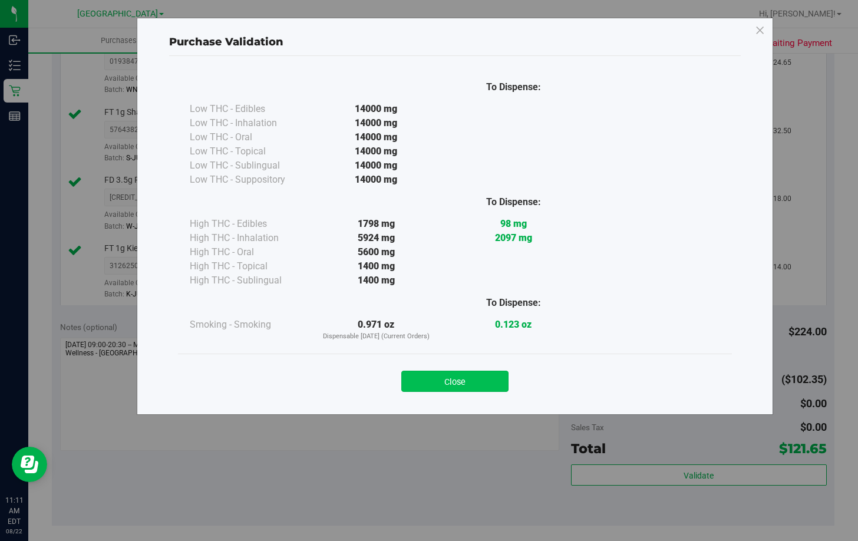
click at [476, 381] on button "Close" at bounding box center [454, 381] width 107 height 21
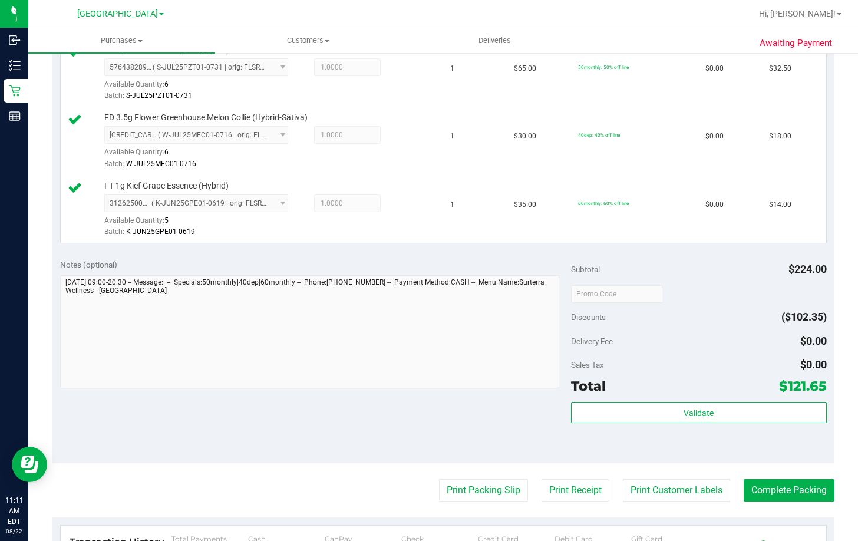
scroll to position [589, 0]
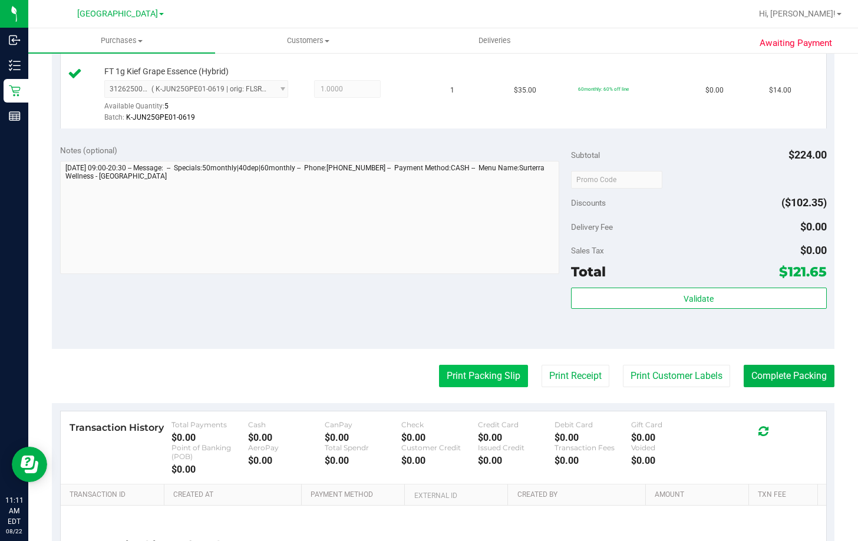
click at [483, 369] on button "Print Packing Slip" at bounding box center [483, 376] width 89 height 22
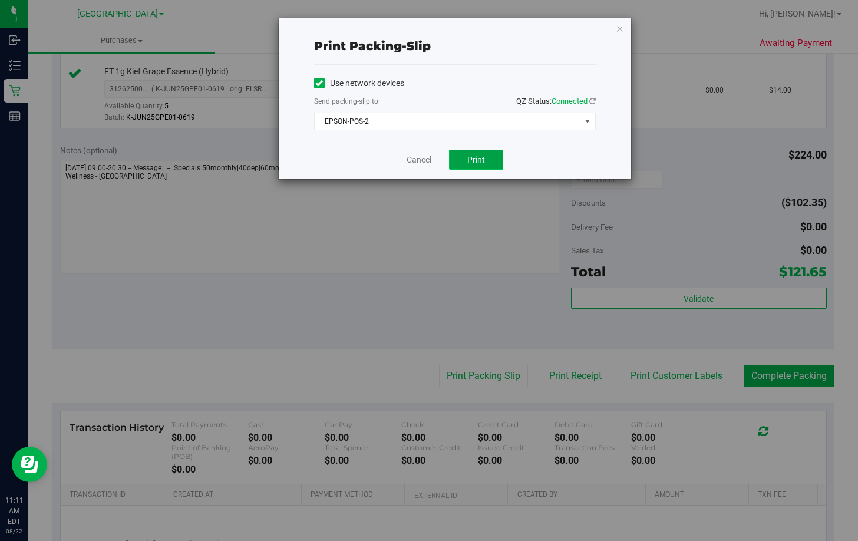
click at [478, 159] on span "Print" at bounding box center [476, 159] width 18 height 9
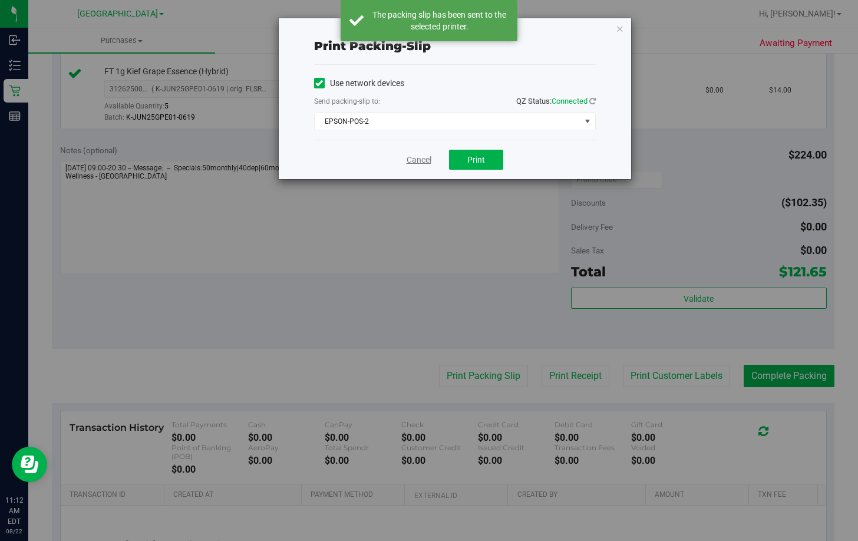
click at [417, 162] on link "Cancel" at bounding box center [419, 160] width 25 height 12
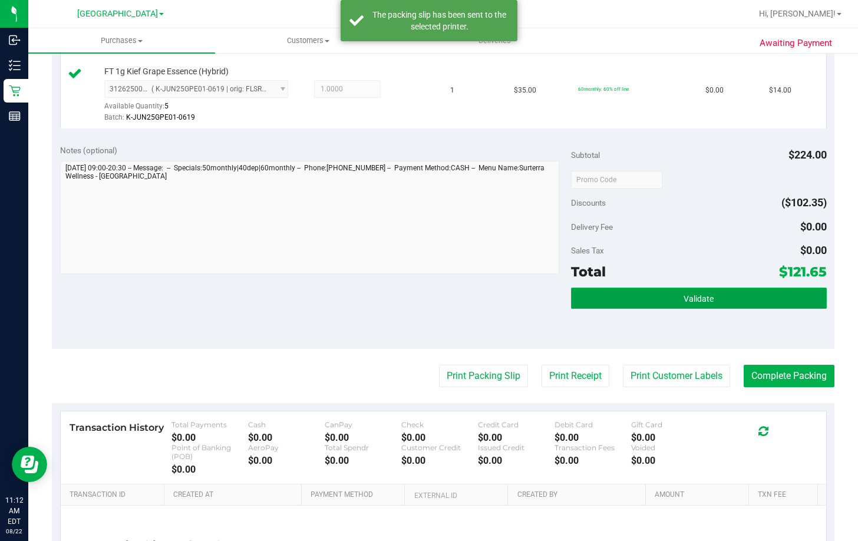
click at [639, 305] on button "Validate" at bounding box center [699, 298] width 256 height 21
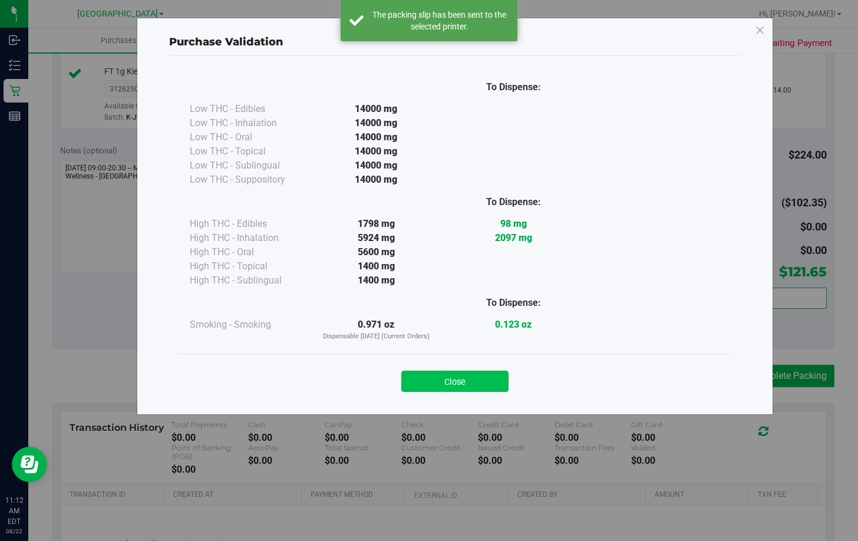
click at [462, 381] on button "Close" at bounding box center [454, 381] width 107 height 21
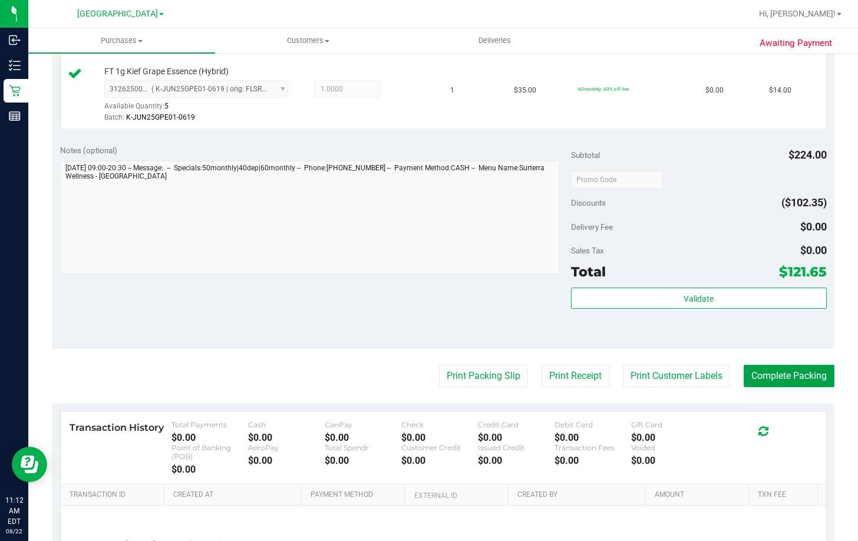
click at [792, 371] on button "Complete Packing" at bounding box center [789, 376] width 91 height 22
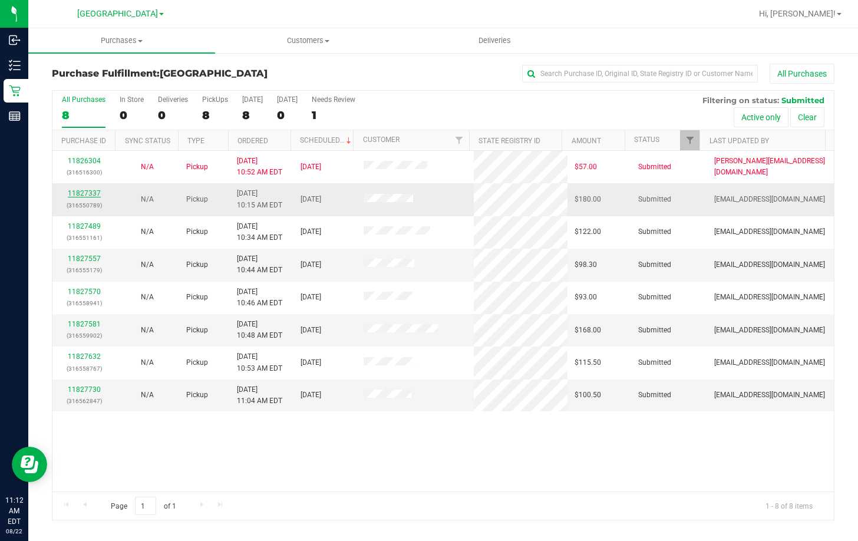
click at [77, 196] on link "11827337" at bounding box center [84, 193] width 33 height 8
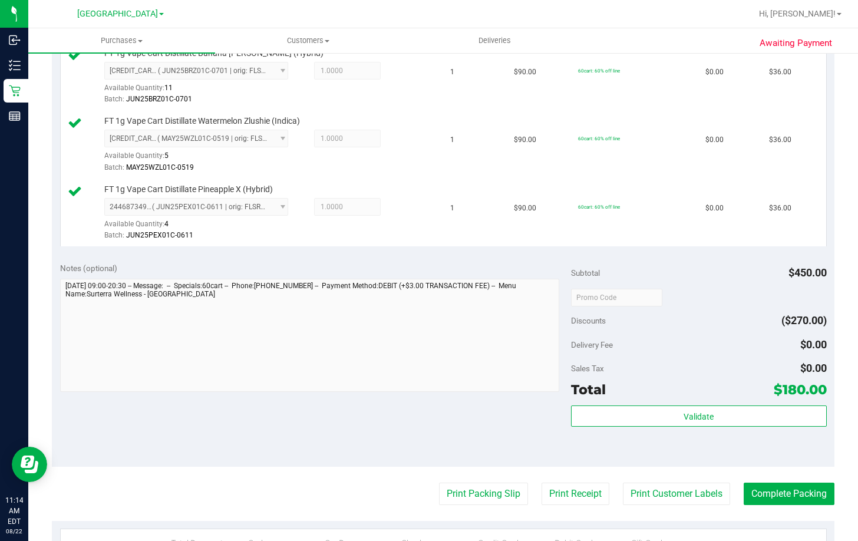
scroll to position [531, 0]
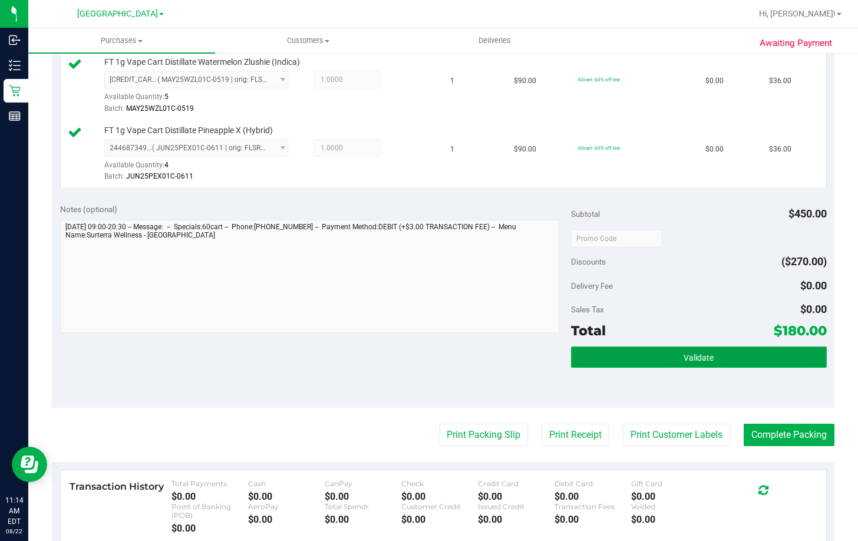
click at [699, 354] on span "Validate" at bounding box center [699, 357] width 30 height 9
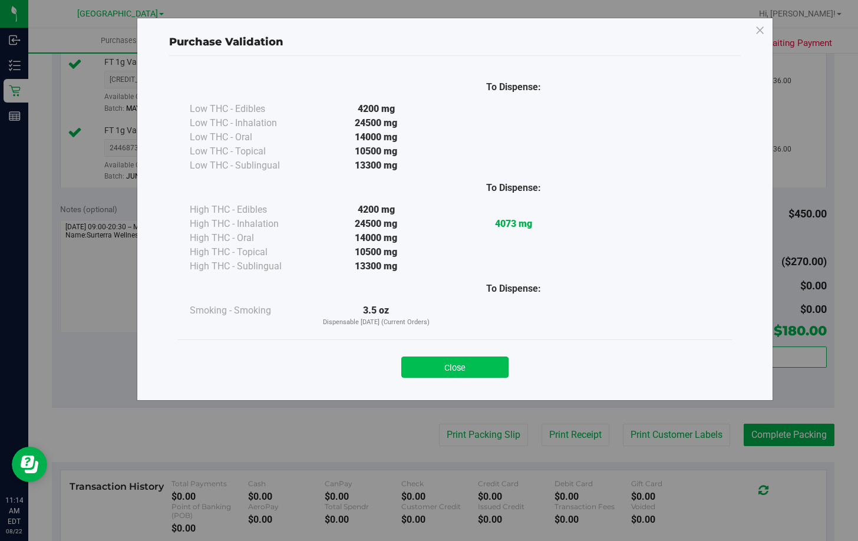
click at [466, 364] on button "Close" at bounding box center [454, 367] width 107 height 21
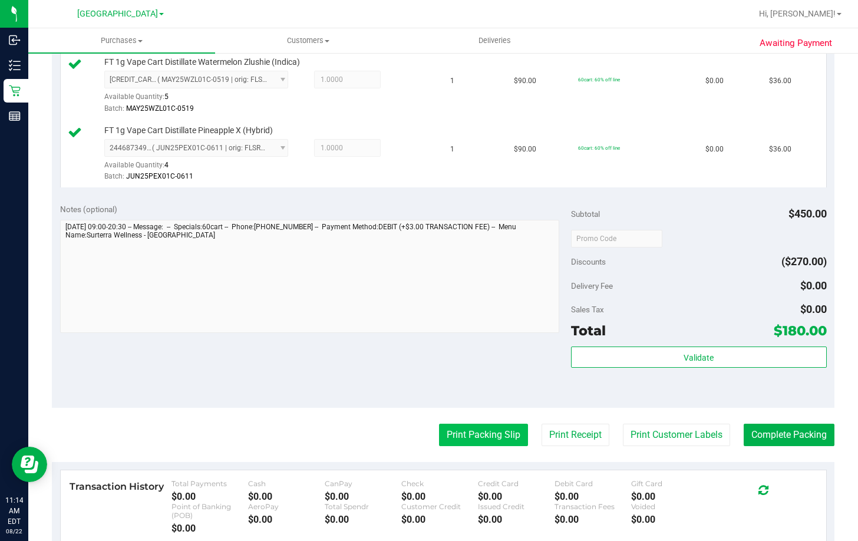
click at [458, 433] on button "Print Packing Slip" at bounding box center [483, 435] width 89 height 22
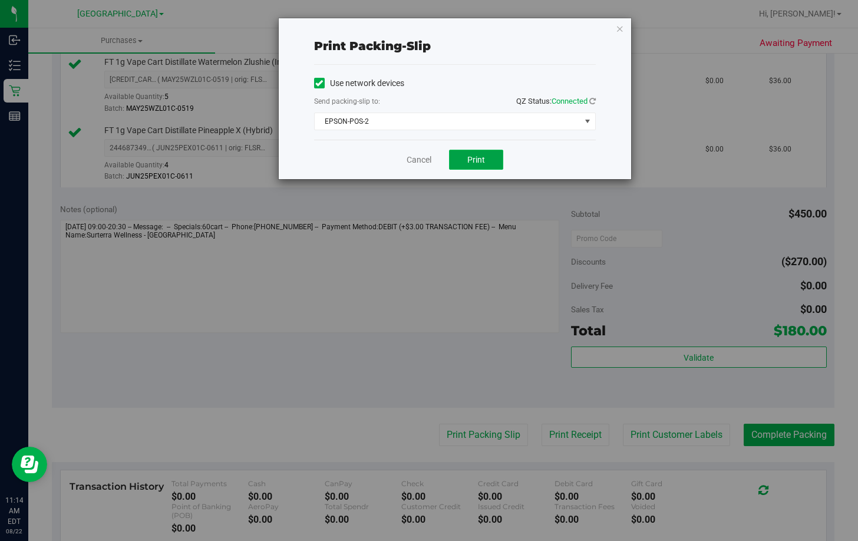
click at [489, 162] on button "Print" at bounding box center [476, 160] width 54 height 20
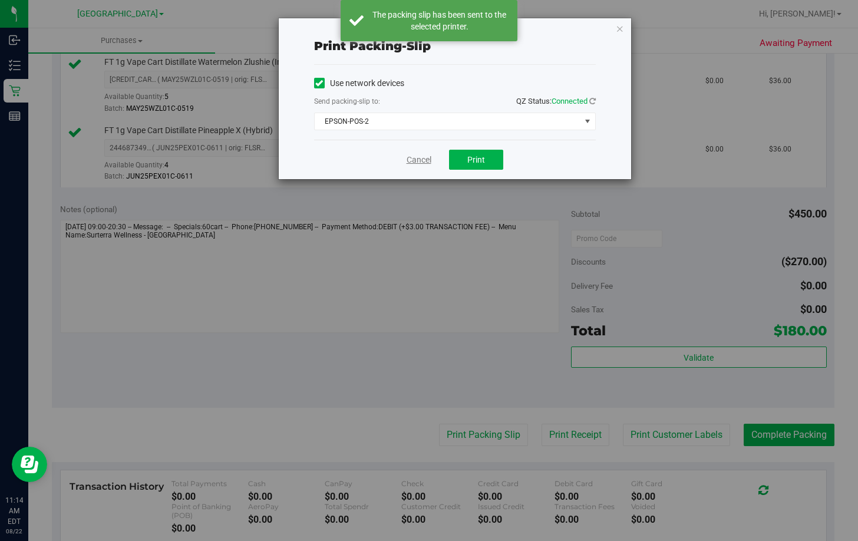
click at [425, 162] on link "Cancel" at bounding box center [419, 160] width 25 height 12
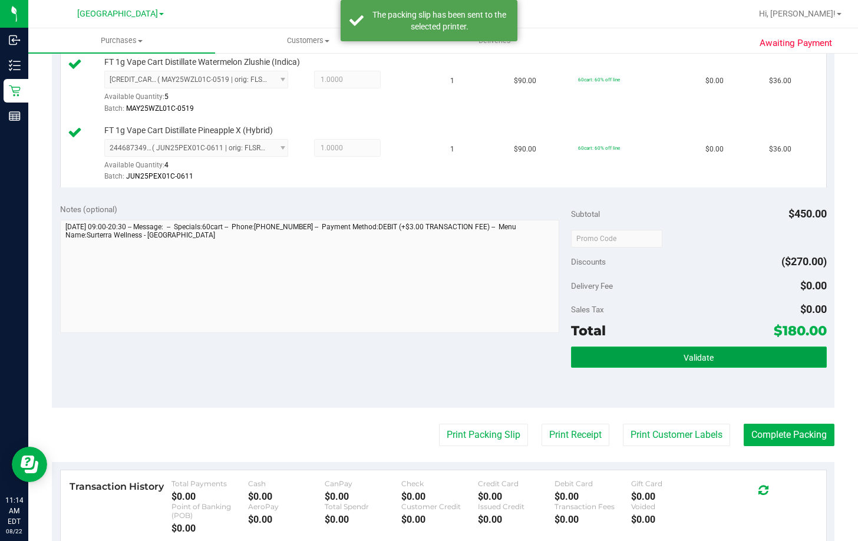
click at [779, 357] on button "Validate" at bounding box center [699, 357] width 256 height 21
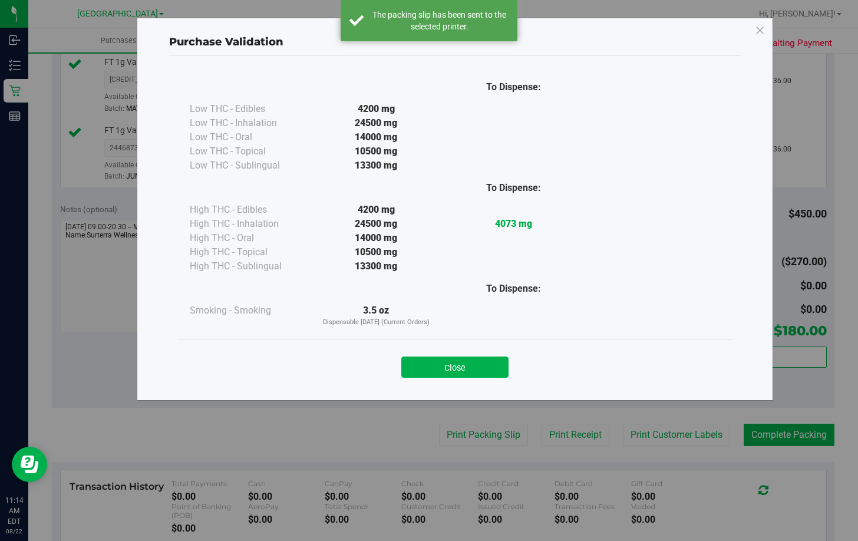
click at [784, 436] on div "Purchase Validation To Dispense: Low THC - Edibles 4200 mg" at bounding box center [433, 270] width 867 height 541
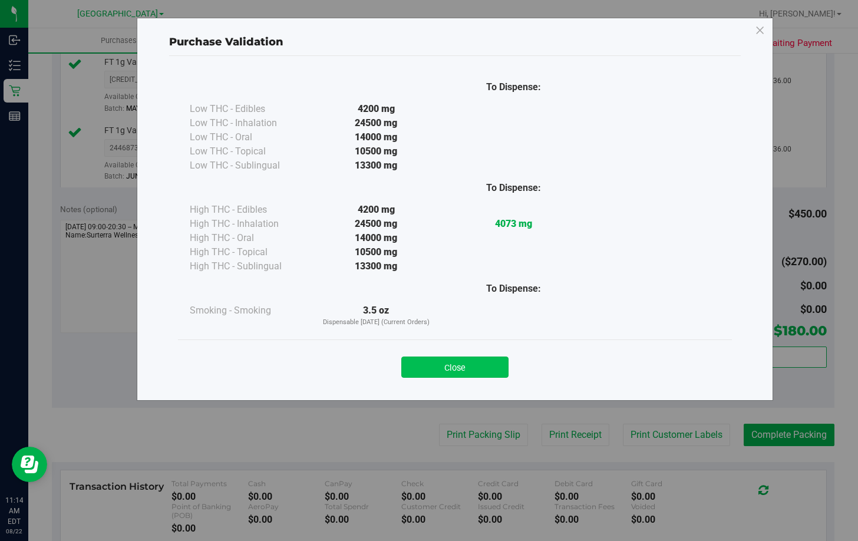
click at [454, 363] on button "Close" at bounding box center [454, 367] width 107 height 21
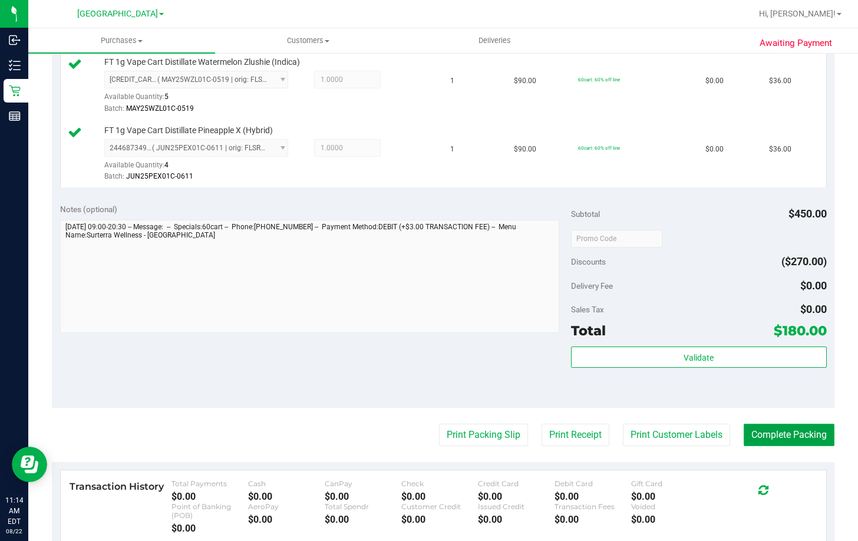
click at [773, 437] on button "Complete Packing" at bounding box center [789, 435] width 91 height 22
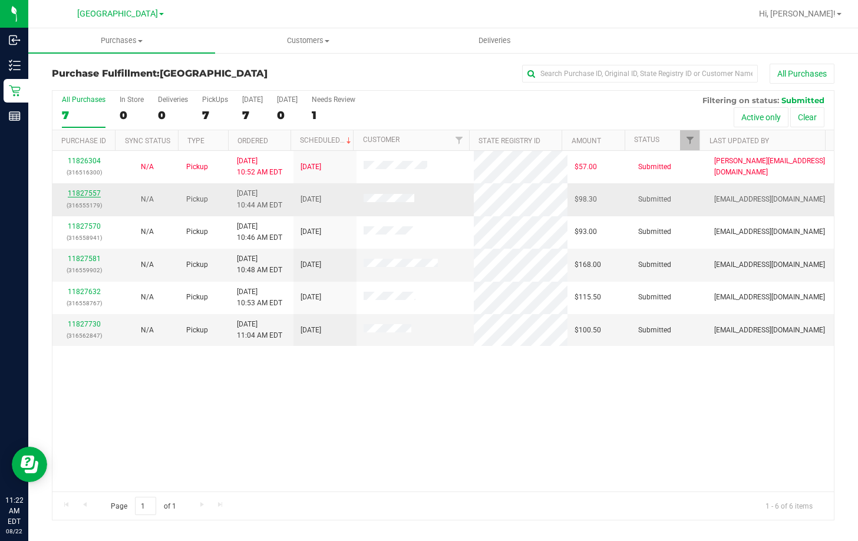
click at [83, 193] on link "11827557" at bounding box center [84, 193] width 33 height 8
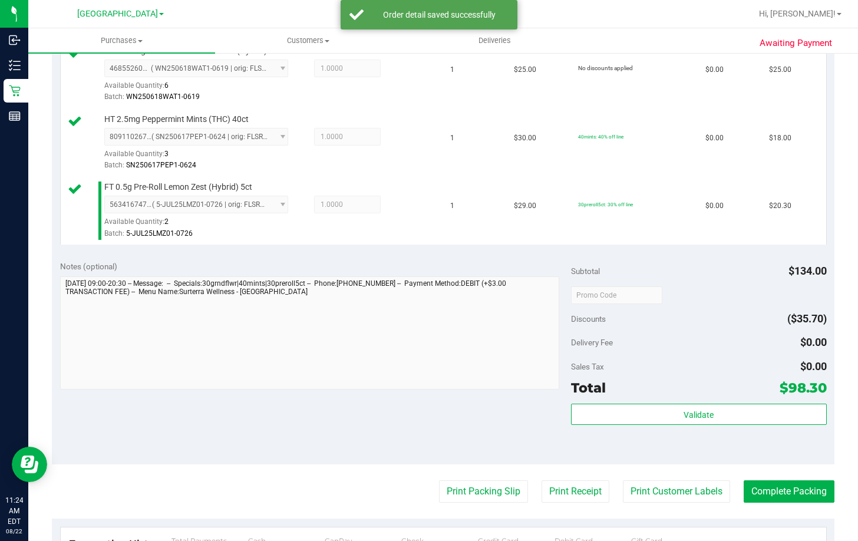
scroll to position [413, 0]
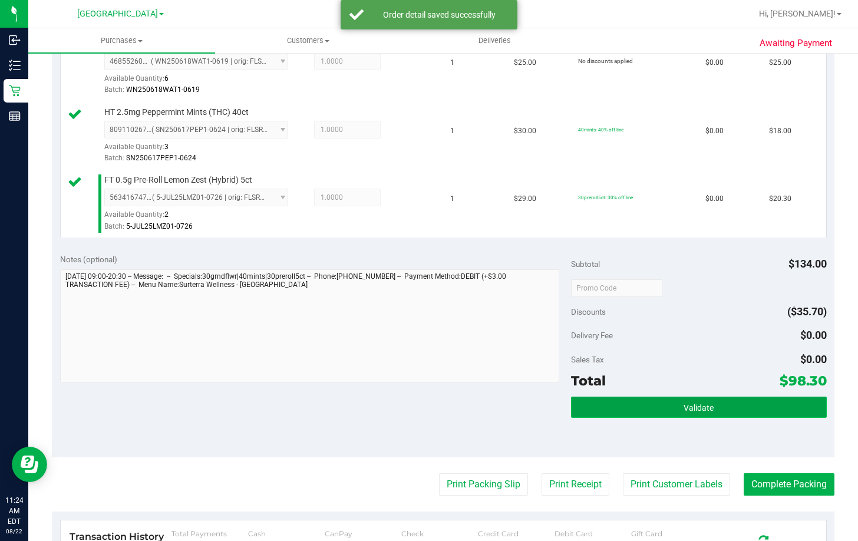
click at [645, 411] on button "Validate" at bounding box center [699, 407] width 256 height 21
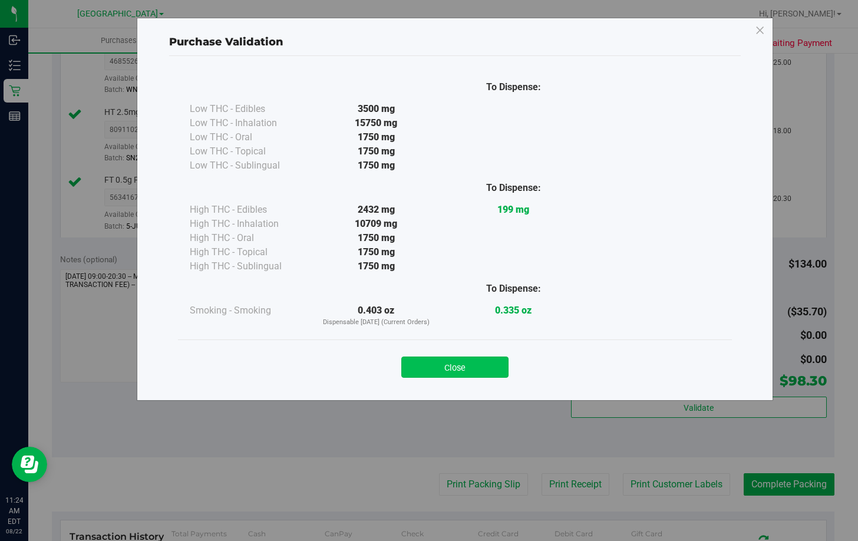
click at [463, 360] on button "Close" at bounding box center [454, 367] width 107 height 21
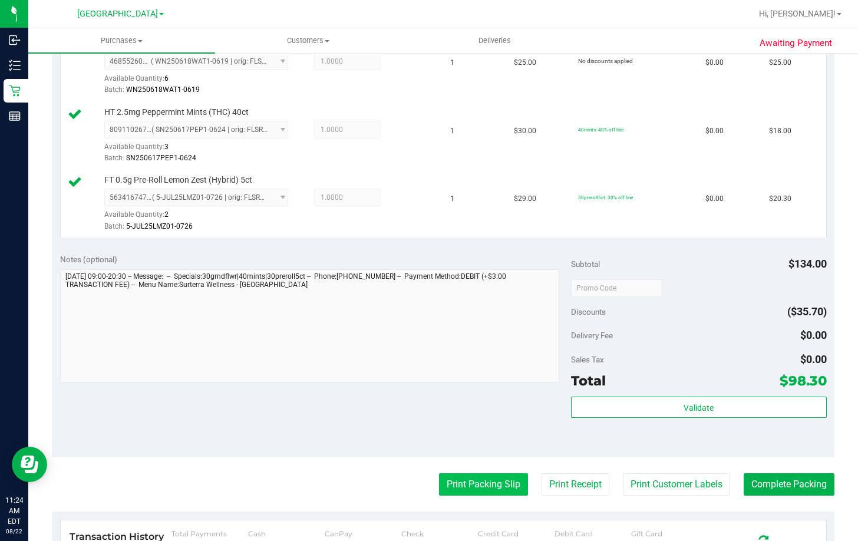
click at [465, 482] on button "Print Packing Slip" at bounding box center [483, 484] width 89 height 22
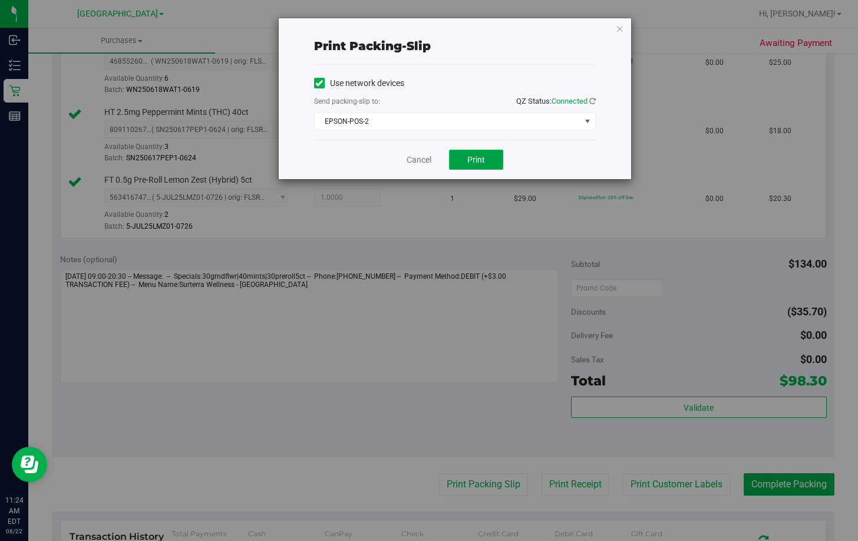
click at [477, 163] on span "Print" at bounding box center [476, 159] width 18 height 9
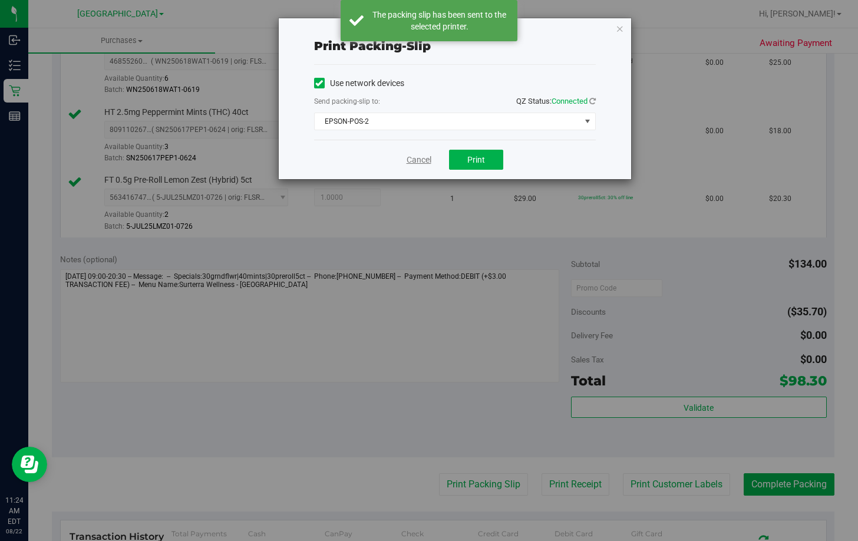
click at [419, 160] on link "Cancel" at bounding box center [419, 160] width 25 height 12
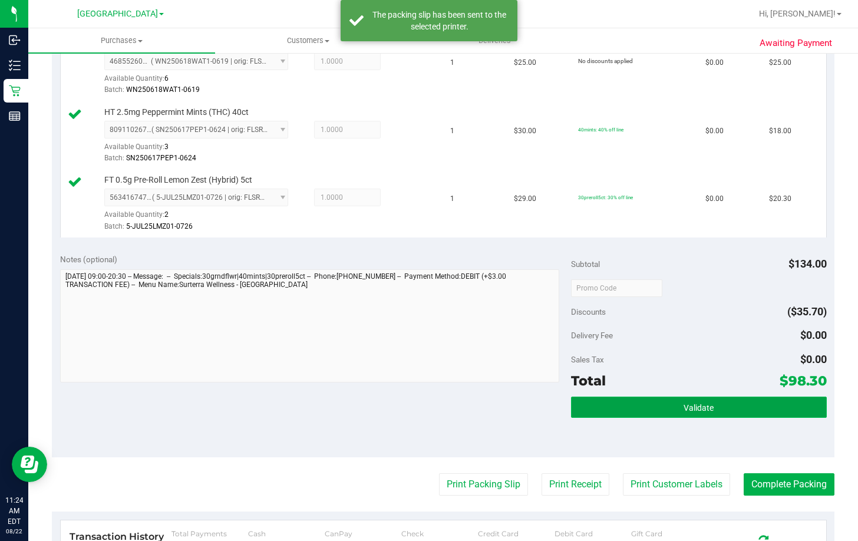
click at [684, 410] on span "Validate" at bounding box center [699, 407] width 30 height 9
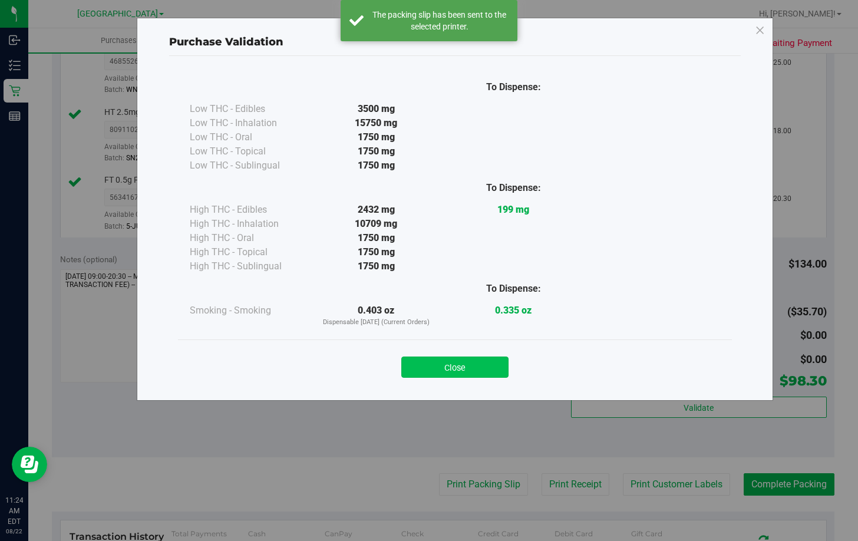
click at [488, 362] on button "Close" at bounding box center [454, 367] width 107 height 21
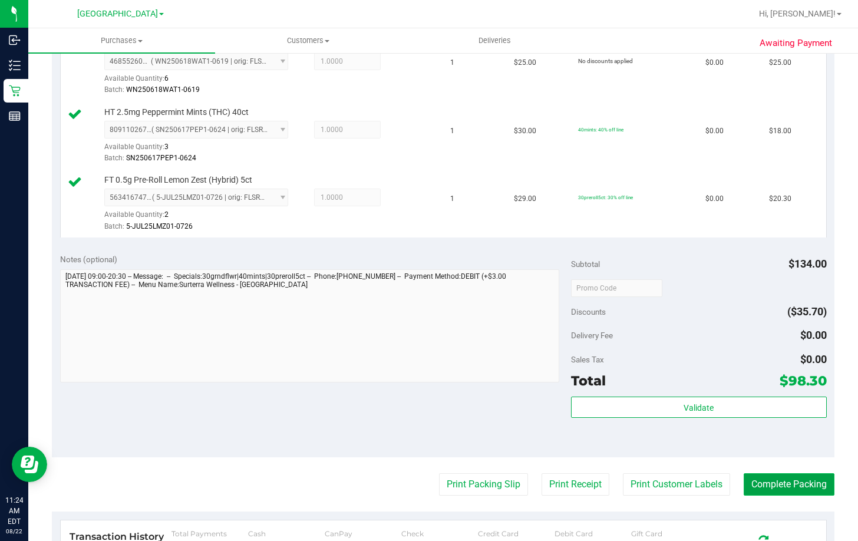
click at [778, 479] on button "Complete Packing" at bounding box center [789, 484] width 91 height 22
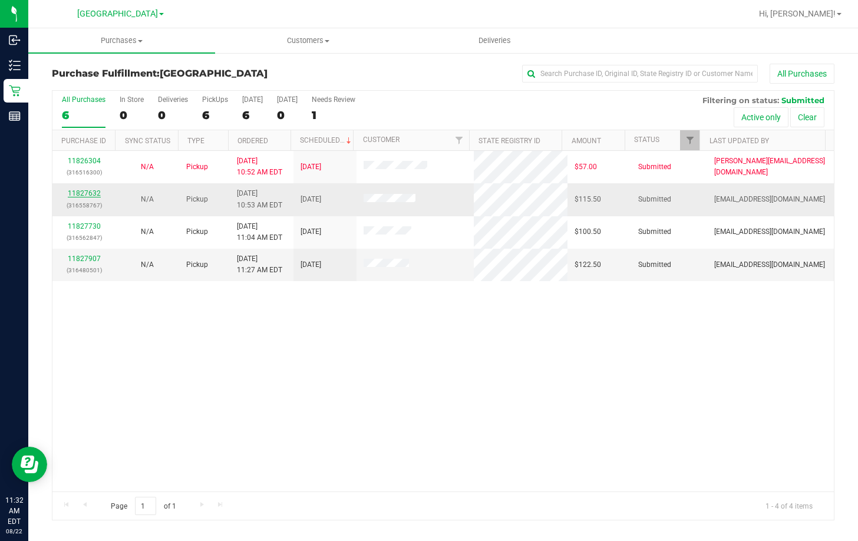
click at [84, 192] on link "11827632" at bounding box center [84, 193] width 33 height 8
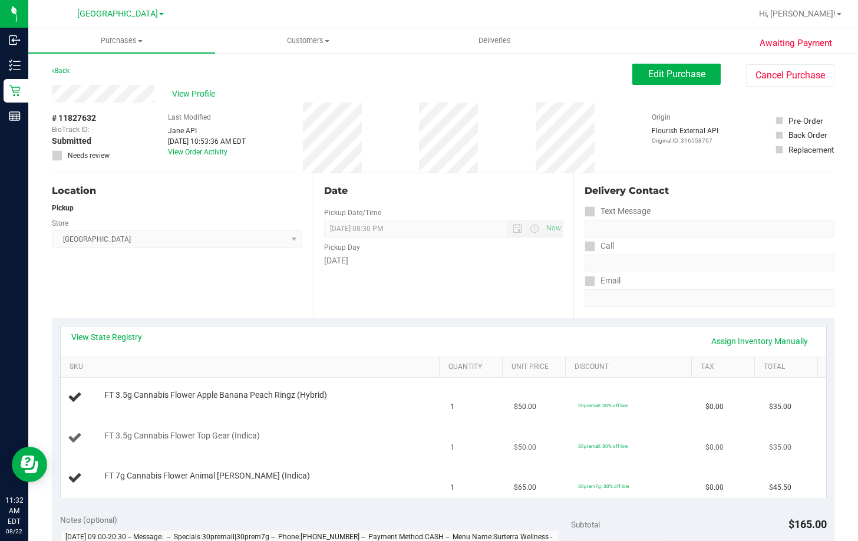
click at [336, 424] on td "FT 3.5g Cannabis Flower Top Gear (Indica)" at bounding box center [252, 439] width 383 height 40
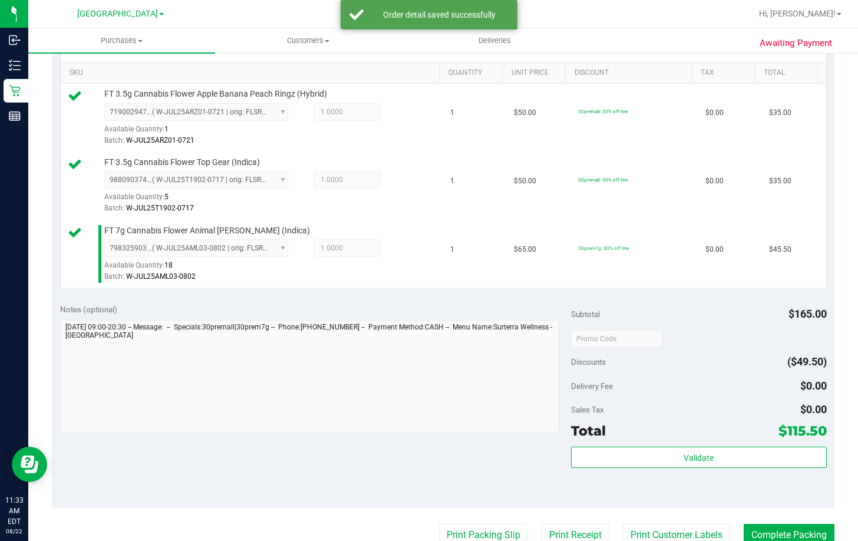
scroll to position [295, 0]
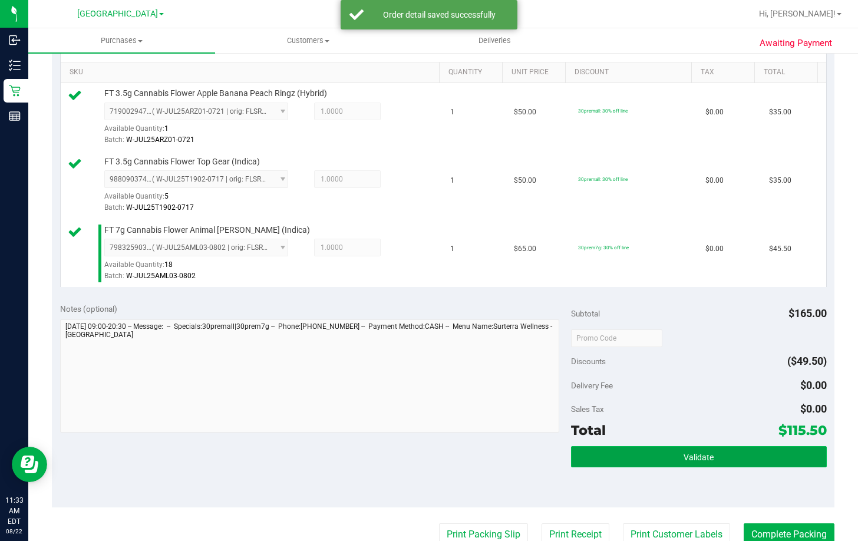
click at [594, 449] on button "Validate" at bounding box center [699, 456] width 256 height 21
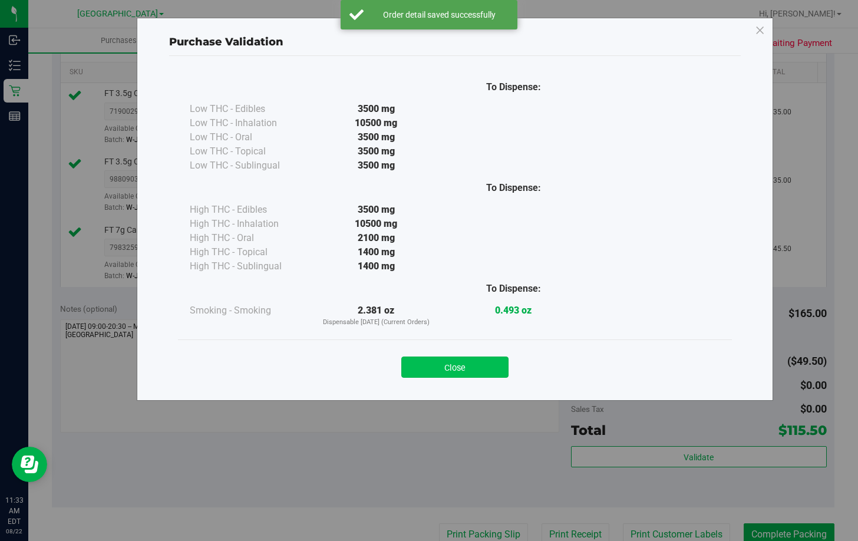
click at [457, 361] on button "Close" at bounding box center [454, 367] width 107 height 21
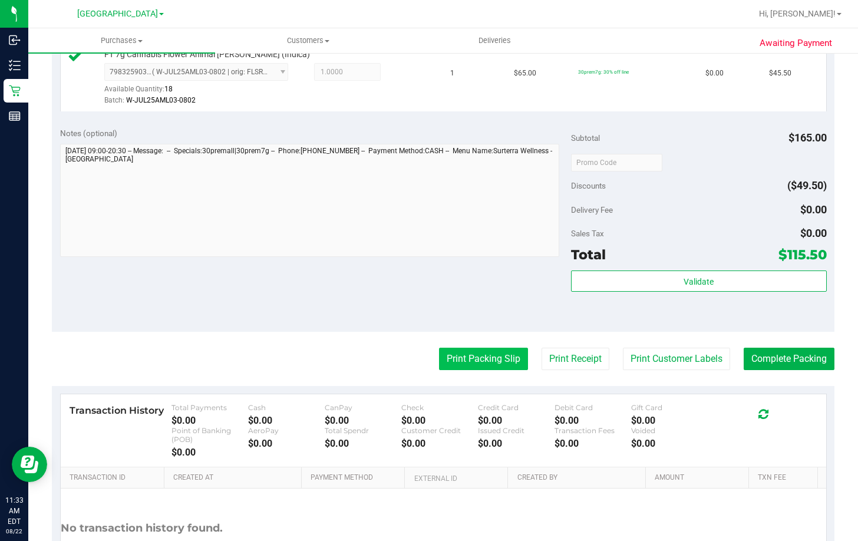
scroll to position [472, 0]
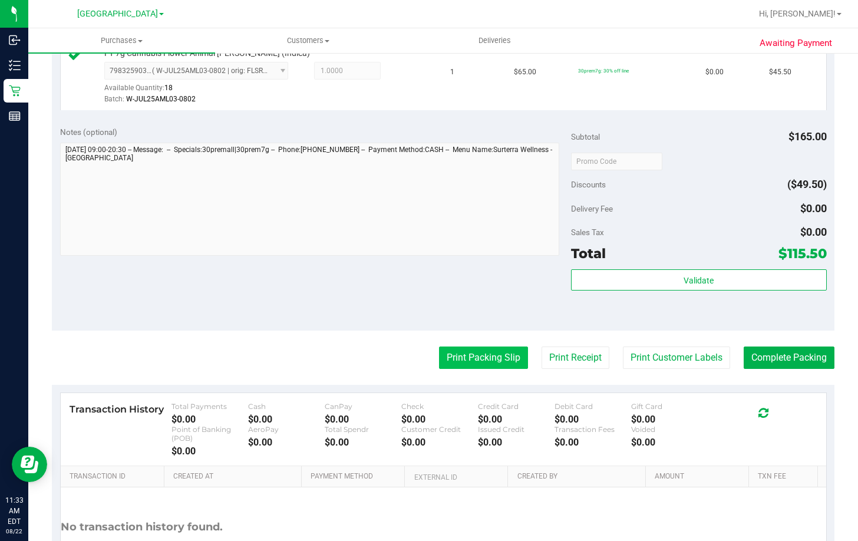
click at [486, 359] on button "Print Packing Slip" at bounding box center [483, 358] width 89 height 22
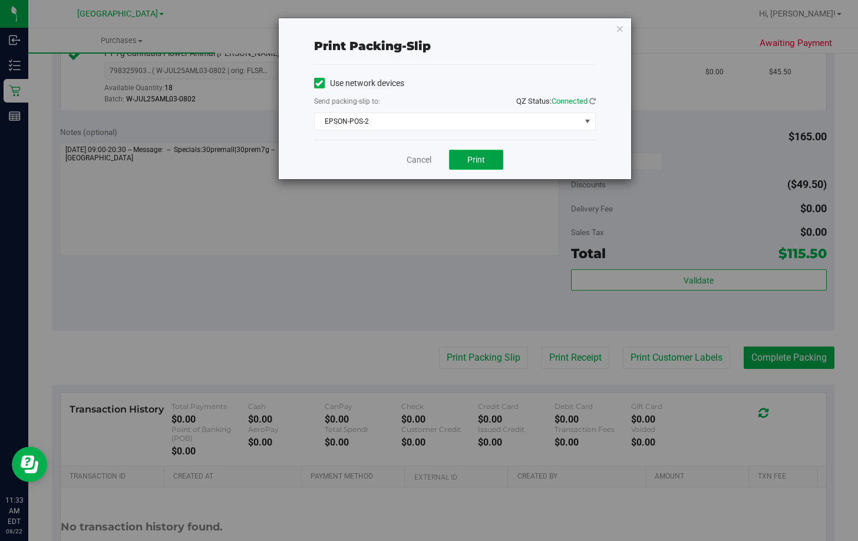
click at [476, 156] on span "Print" at bounding box center [476, 159] width 18 height 9
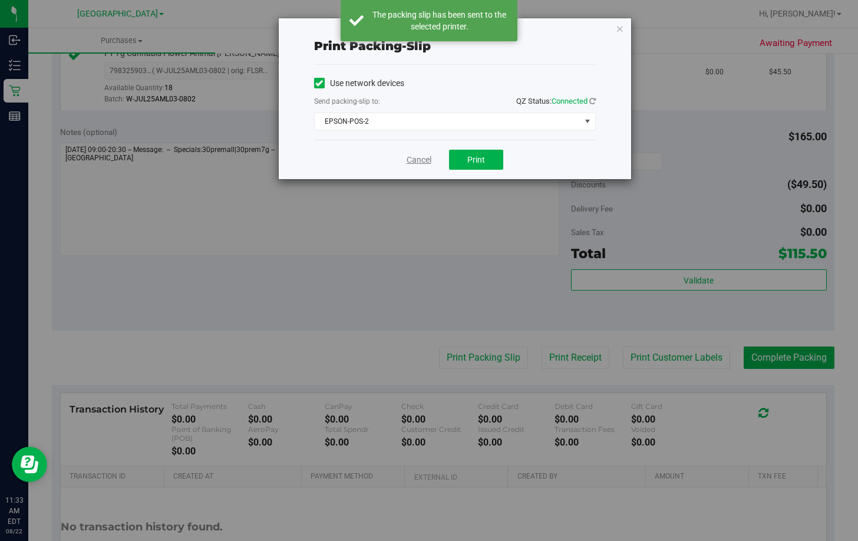
click at [421, 160] on link "Cancel" at bounding box center [419, 160] width 25 height 12
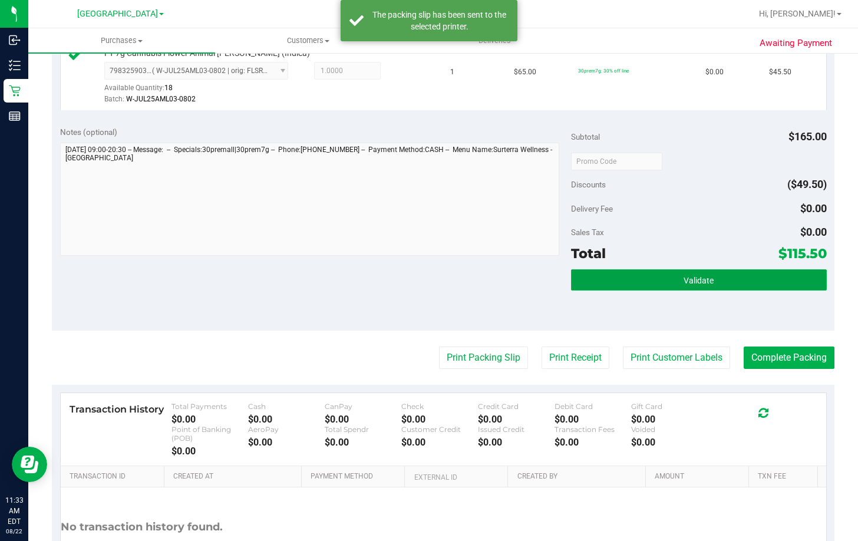
click at [643, 274] on button "Validate" at bounding box center [699, 279] width 256 height 21
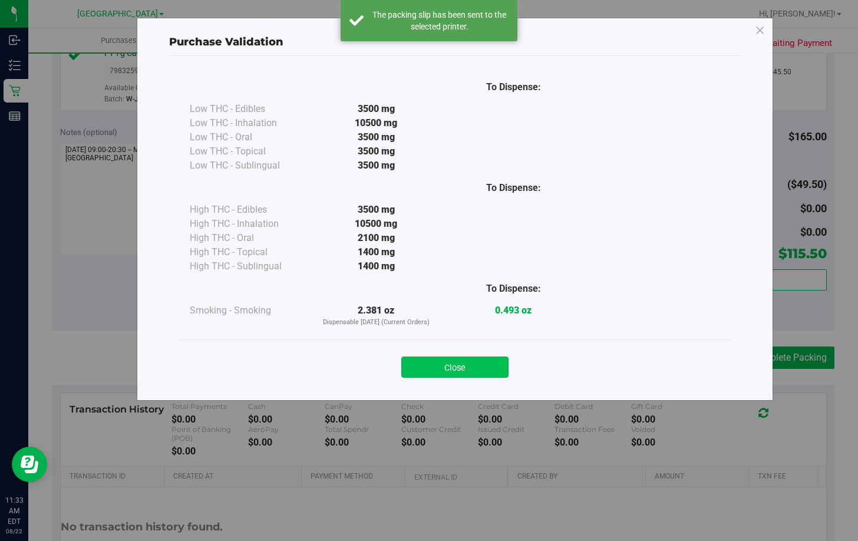
click at [457, 363] on button "Close" at bounding box center [454, 367] width 107 height 21
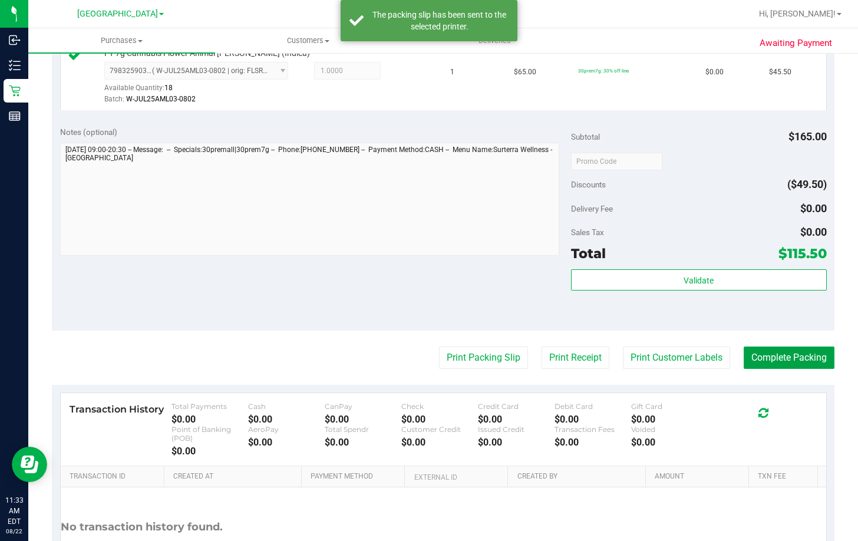
click at [777, 360] on button "Complete Packing" at bounding box center [789, 358] width 91 height 22
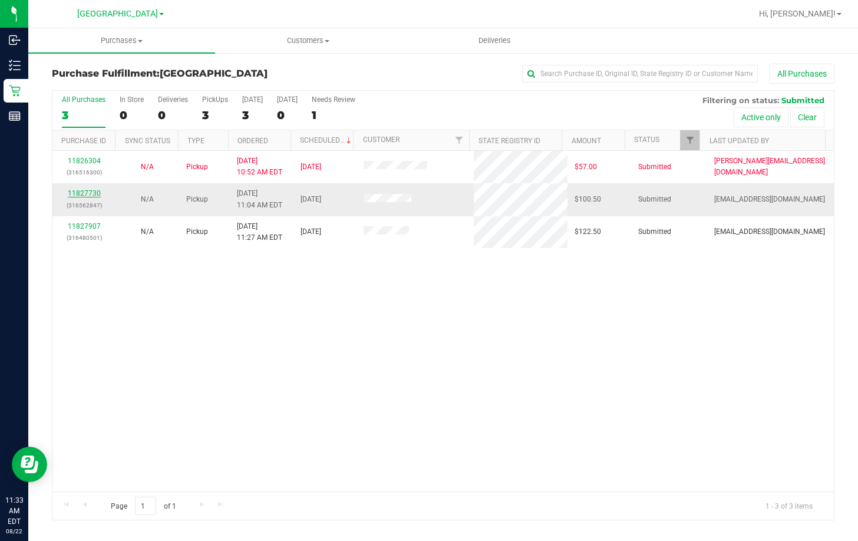
click at [88, 192] on link "11827730" at bounding box center [84, 193] width 33 height 8
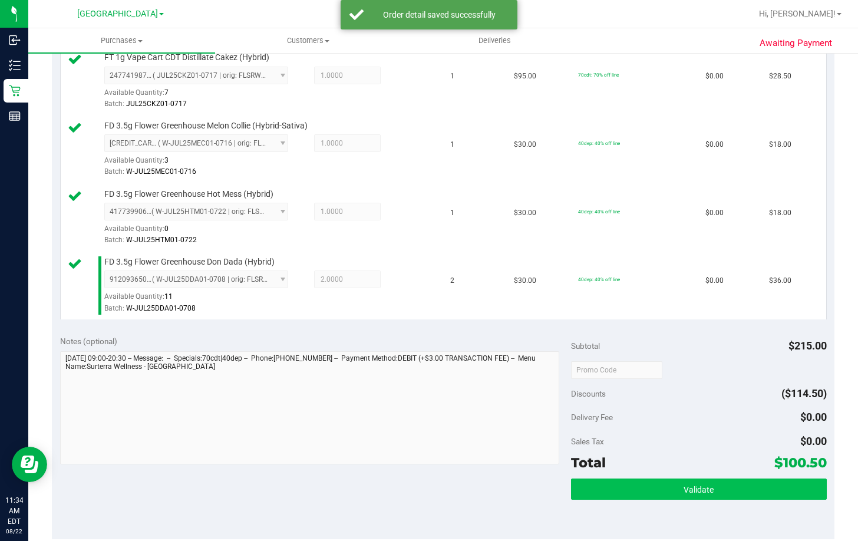
scroll to position [413, 0]
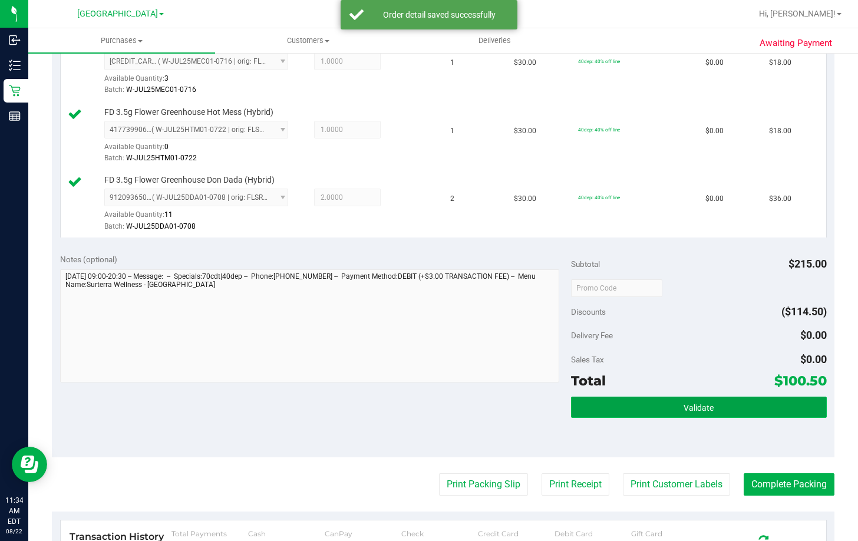
click at [661, 411] on button "Validate" at bounding box center [699, 407] width 256 height 21
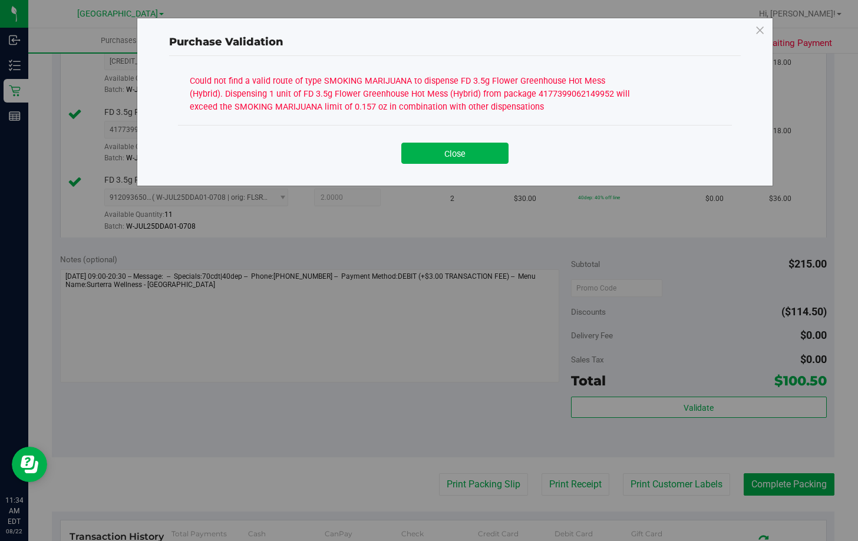
click at [501, 106] on div "Could not find a valid route of type SMOKING MARIJUANA to dispense FD 3.5g Flow…" at bounding box center [411, 92] width 442 height 41
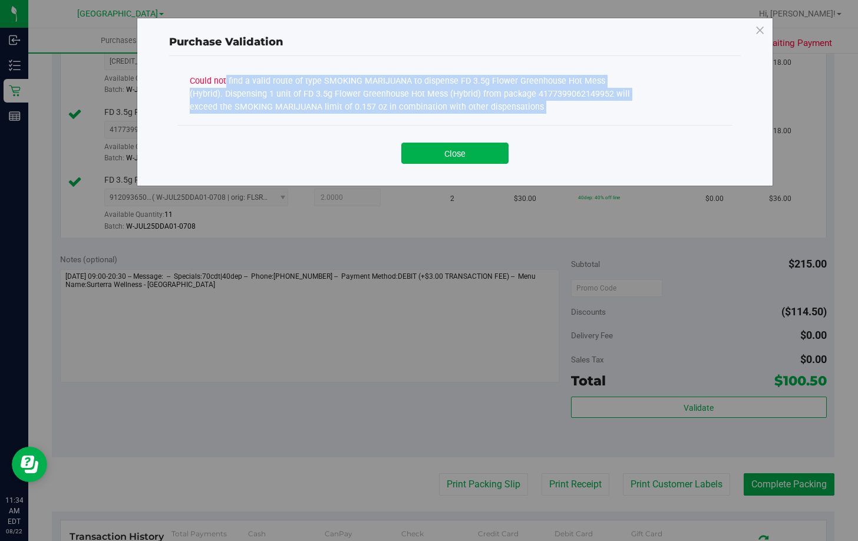
click at [501, 106] on div "Could not find a valid route of type SMOKING MARIJUANA to dispense FD 3.5g Flow…" at bounding box center [411, 92] width 442 height 41
copy div "Could not find a valid route of type SMOKING MARIJUANA to dispense FD 3.5g Flow…"
click at [475, 153] on button "Close" at bounding box center [454, 153] width 107 height 21
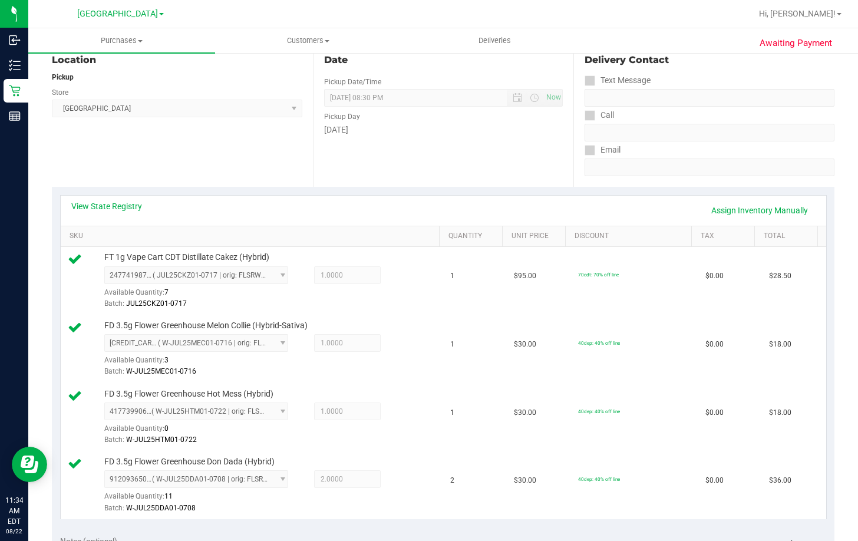
scroll to position [118, 0]
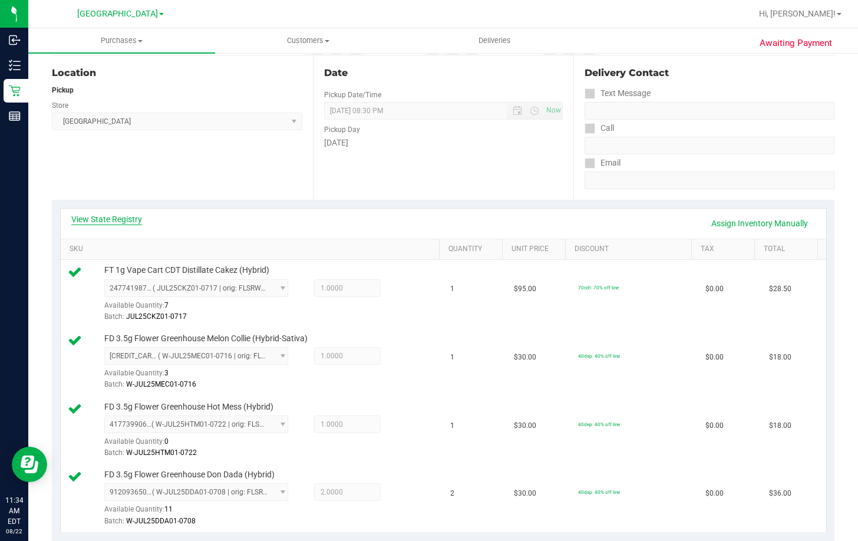
click at [110, 222] on link "View State Registry" at bounding box center [106, 219] width 71 height 12
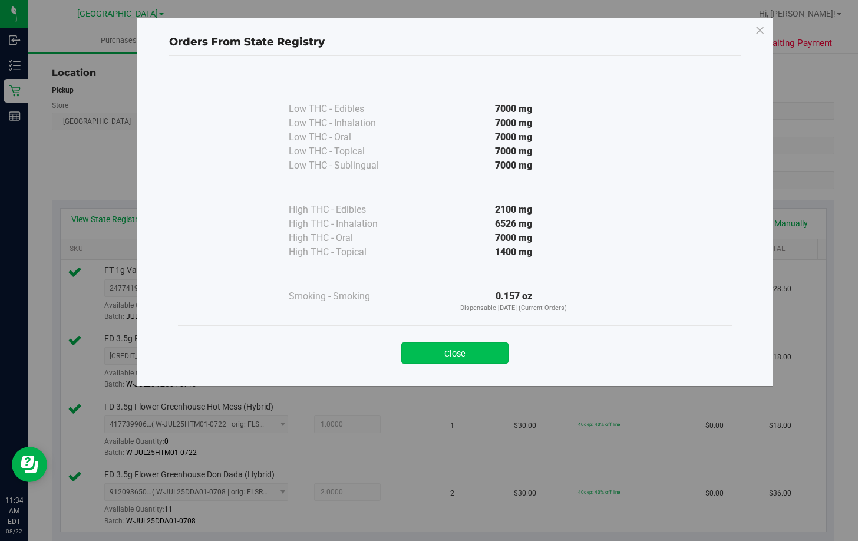
click at [437, 354] on button "Close" at bounding box center [454, 352] width 107 height 21
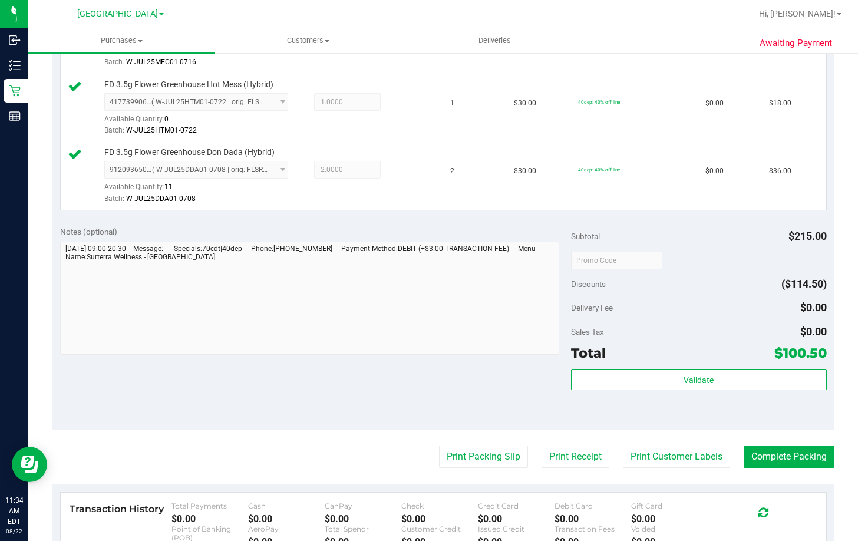
scroll to position [472, 0]
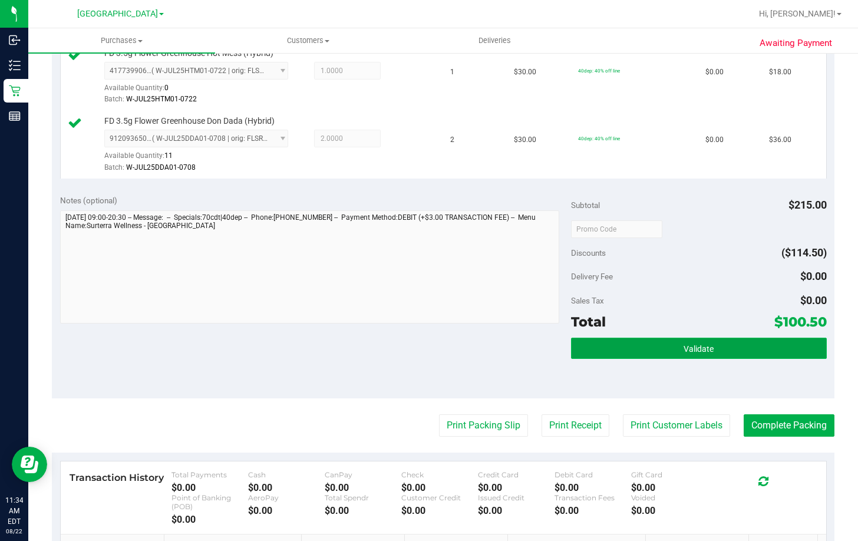
click at [722, 352] on button "Validate" at bounding box center [699, 348] width 256 height 21
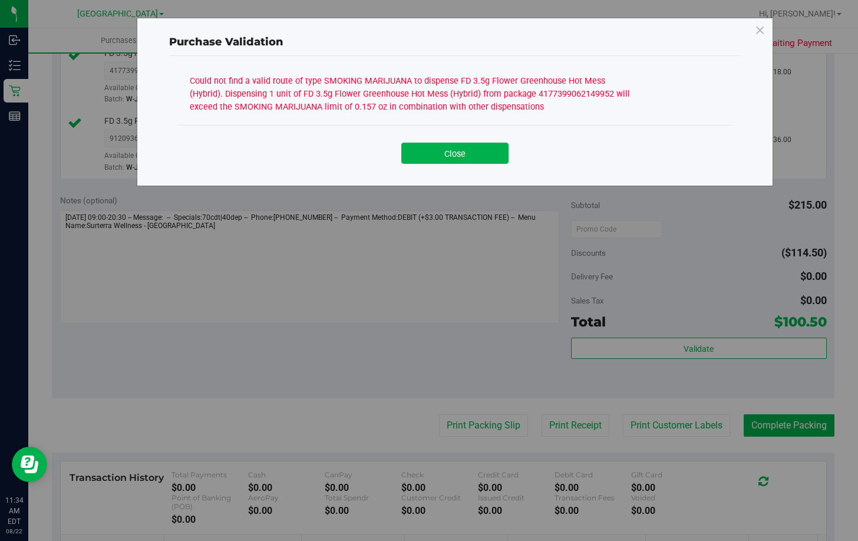
click at [467, 95] on div "Could not find a valid route of type SMOKING MARIJUANA to dispense FD 3.5g Flow…" at bounding box center [411, 92] width 442 height 41
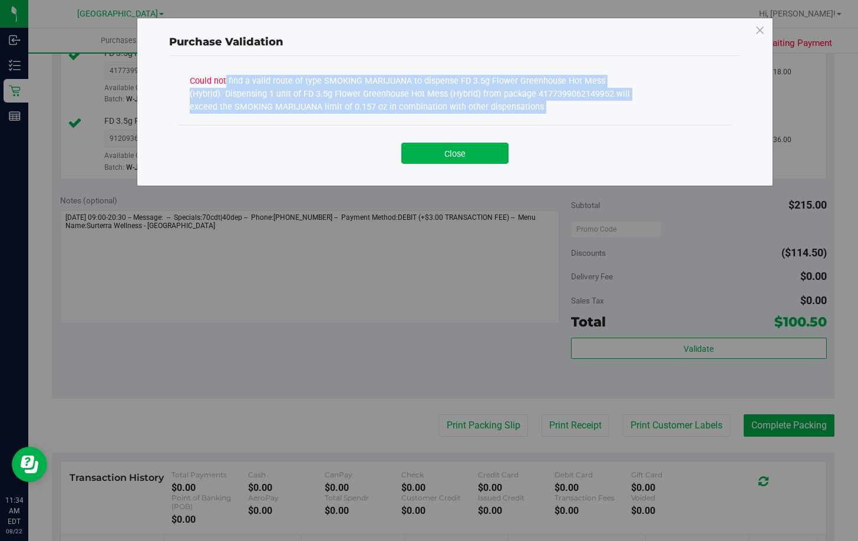
click at [467, 95] on div "Could not find a valid route of type SMOKING MARIJUANA to dispense FD 3.5g Flow…" at bounding box center [411, 92] width 442 height 41
copy div "Could not find a valid route of type SMOKING MARIJUANA to dispense FD 3.5g Flow…"
click at [450, 153] on button "Close" at bounding box center [454, 153] width 107 height 21
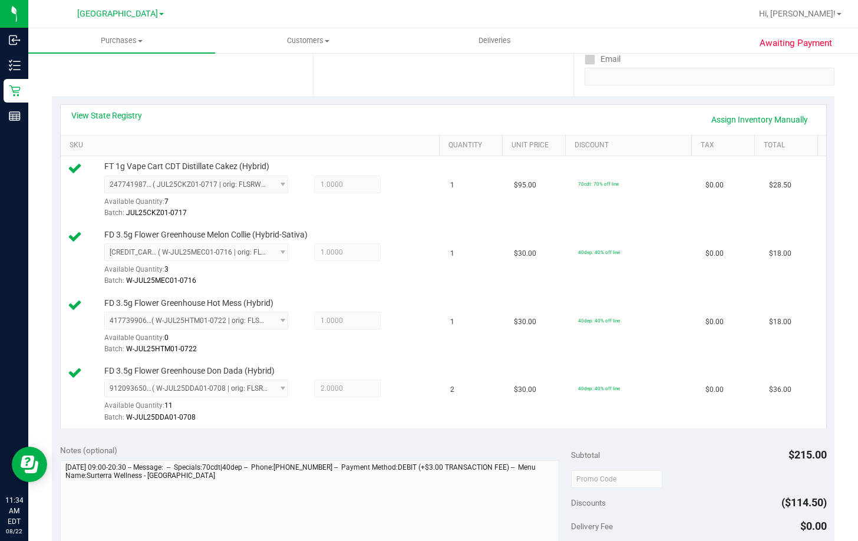
scroll to position [59, 0]
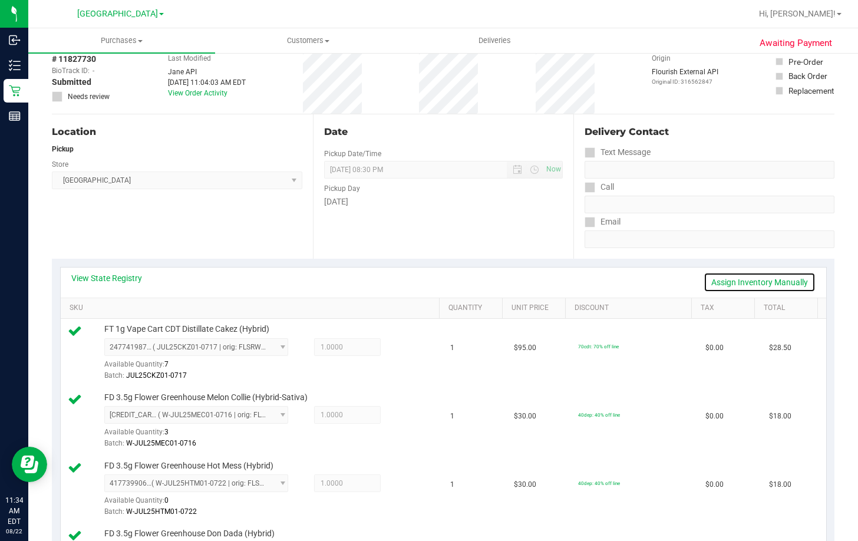
click at [760, 272] on link "Assign Inventory Manually" at bounding box center [760, 282] width 112 height 20
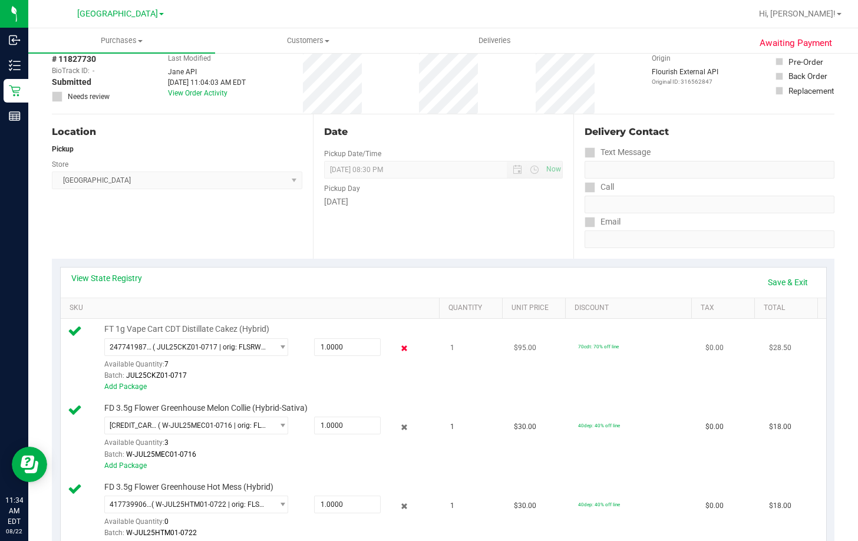
click at [398, 345] on icon at bounding box center [404, 349] width 12 height 14
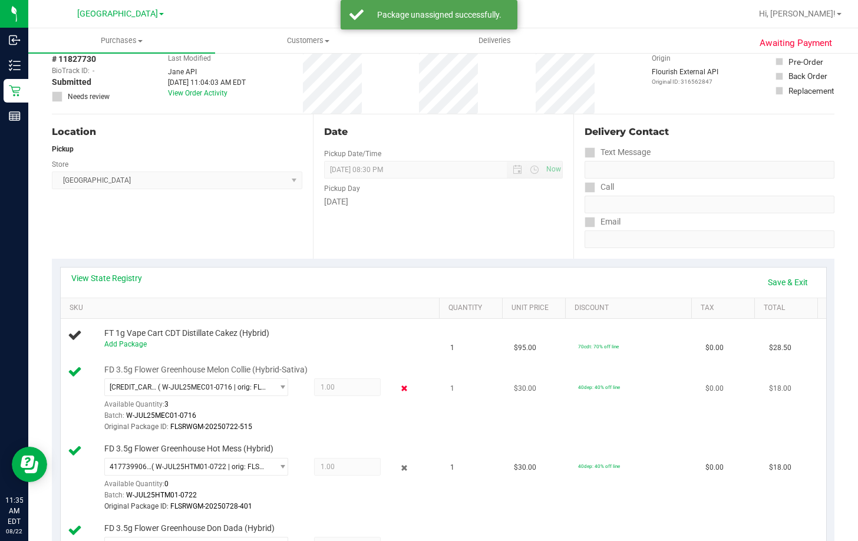
click at [400, 388] on icon at bounding box center [404, 389] width 12 height 14
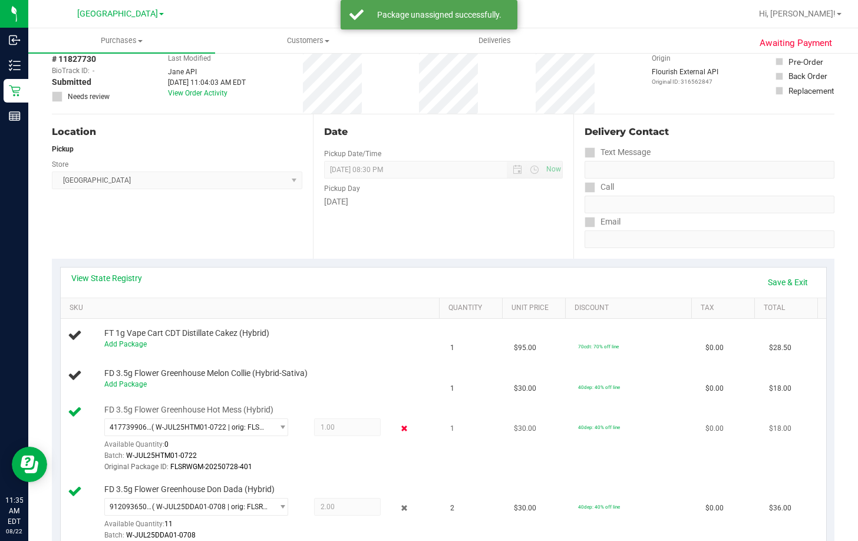
click at [398, 427] on icon at bounding box center [404, 429] width 12 height 14
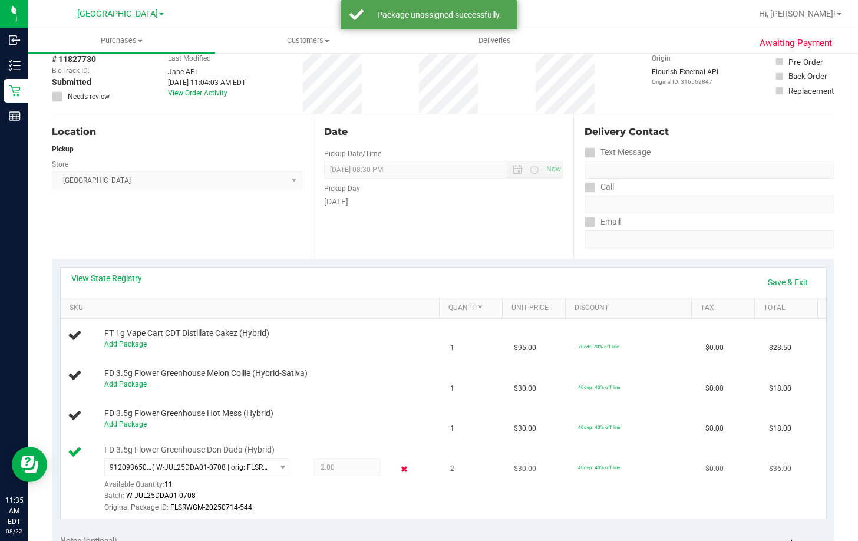
click at [398, 469] on icon at bounding box center [404, 469] width 12 height 14
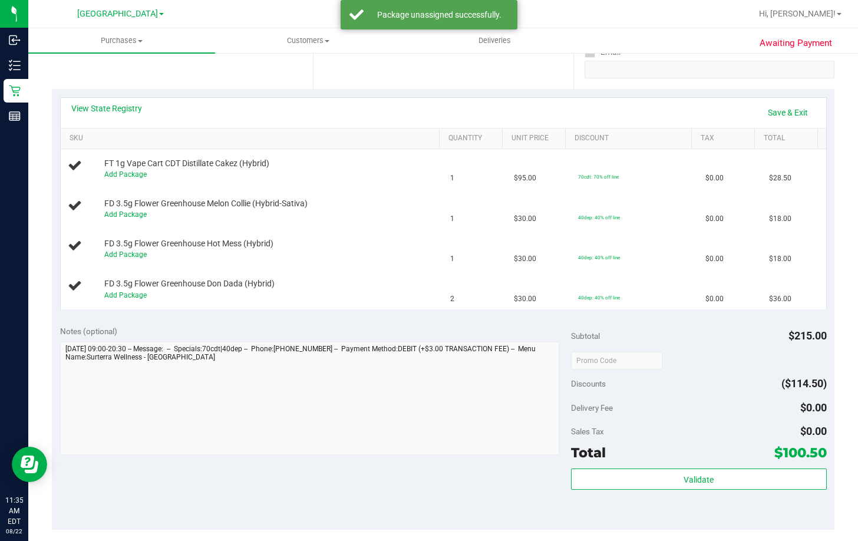
scroll to position [236, 0]
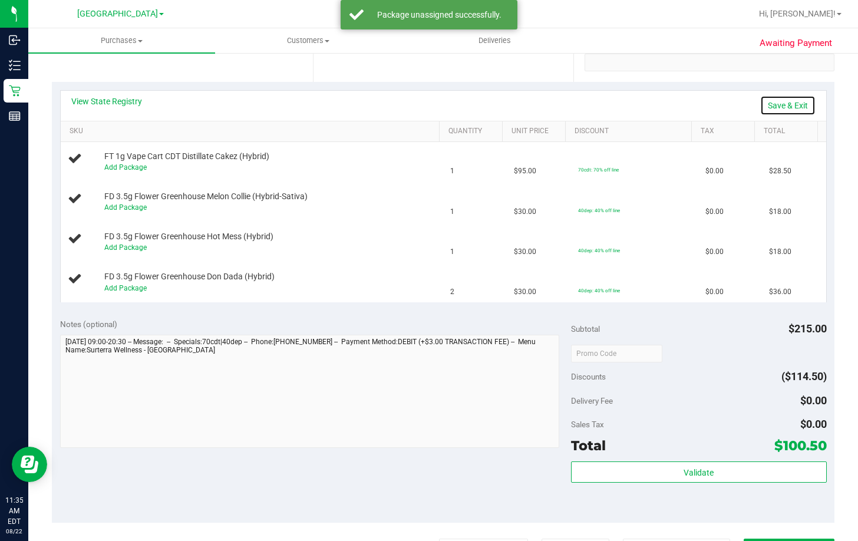
click at [795, 103] on link "Save & Exit" at bounding box center [787, 105] width 55 height 20
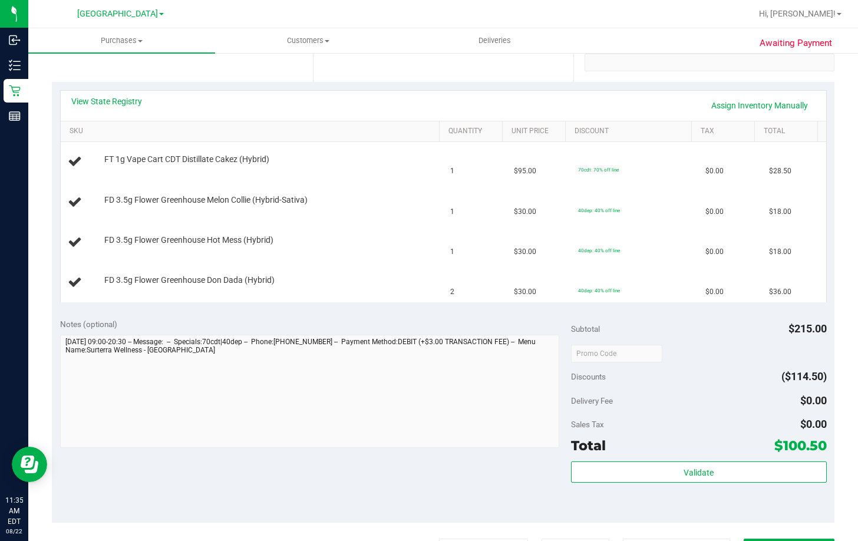
scroll to position [0, 0]
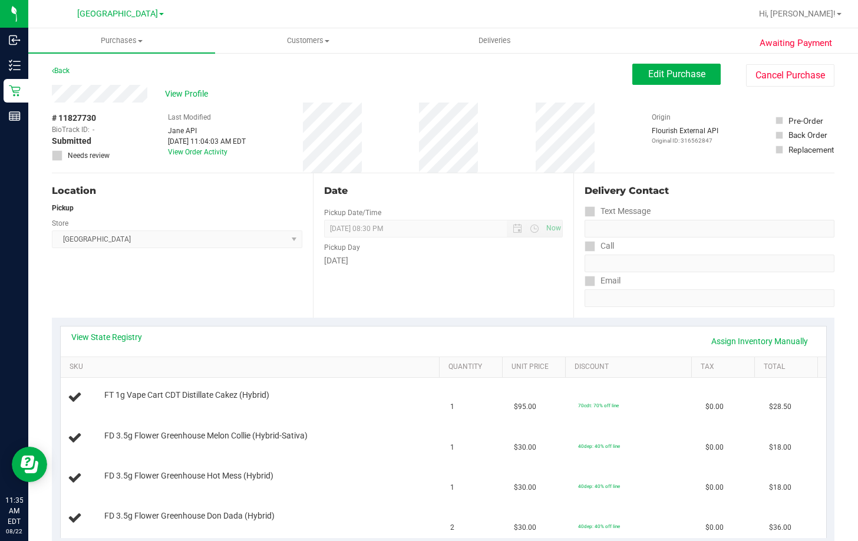
click at [655, 68] on button "Edit Purchase" at bounding box center [677, 74] width 88 height 21
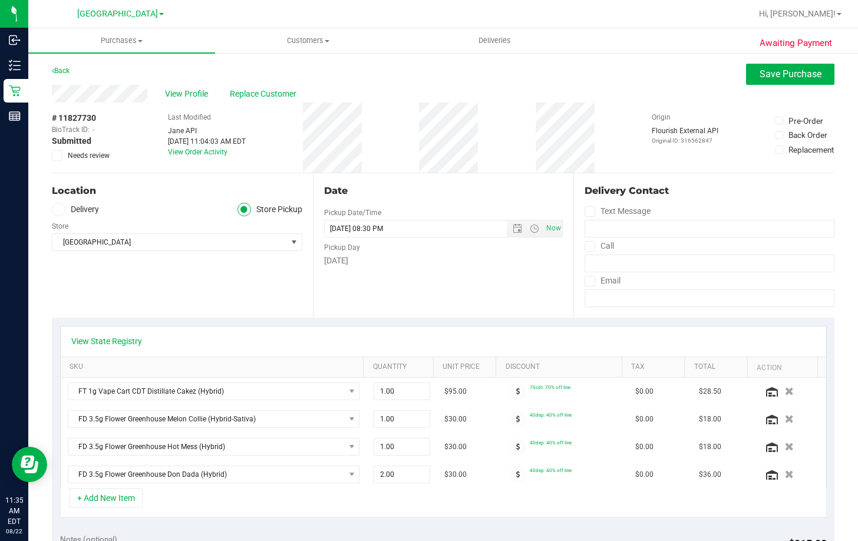
click at [96, 154] on span "Needs review" at bounding box center [89, 155] width 42 height 11
click at [0, 0] on input "Needs review" at bounding box center [0, 0] width 0 height 0
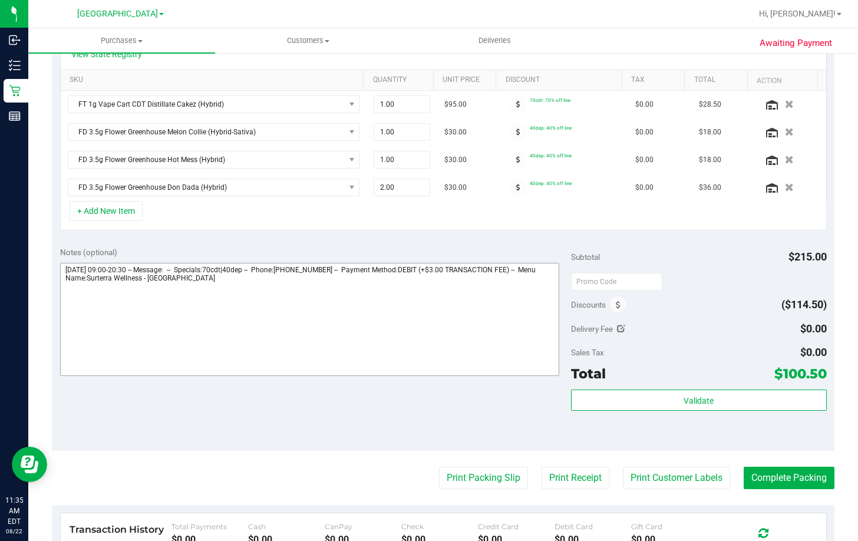
scroll to position [295, 0]
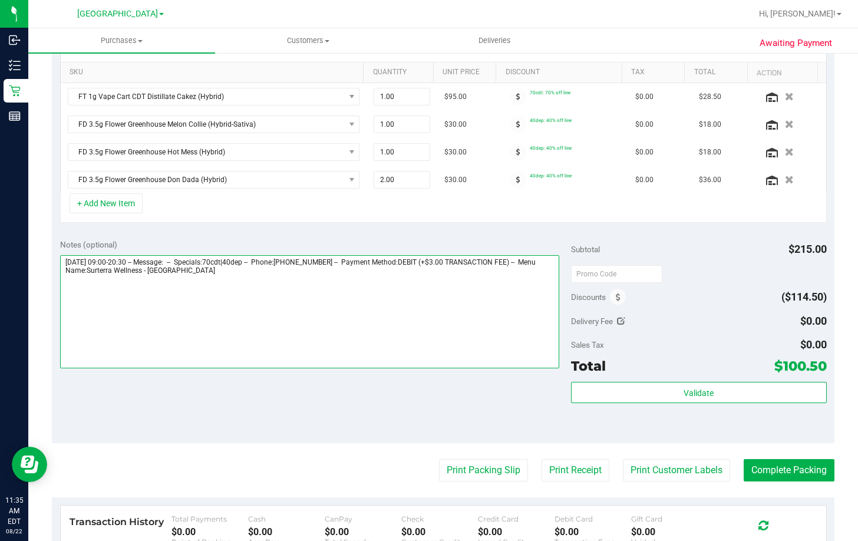
click at [353, 341] on textarea at bounding box center [309, 311] width 499 height 113
paste textarea "Could not find a valid route of type SMOKING MARIJUANA to dispense FD 3.5g Flow…"
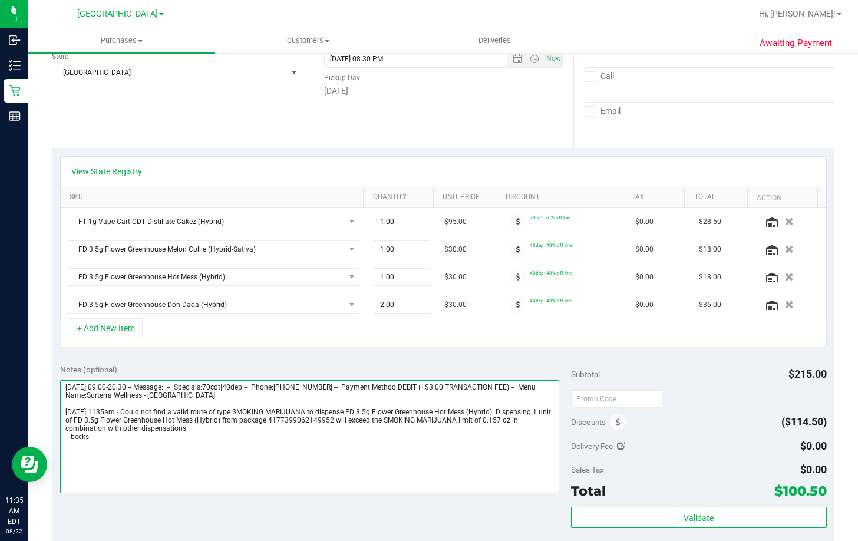
scroll to position [0, 0]
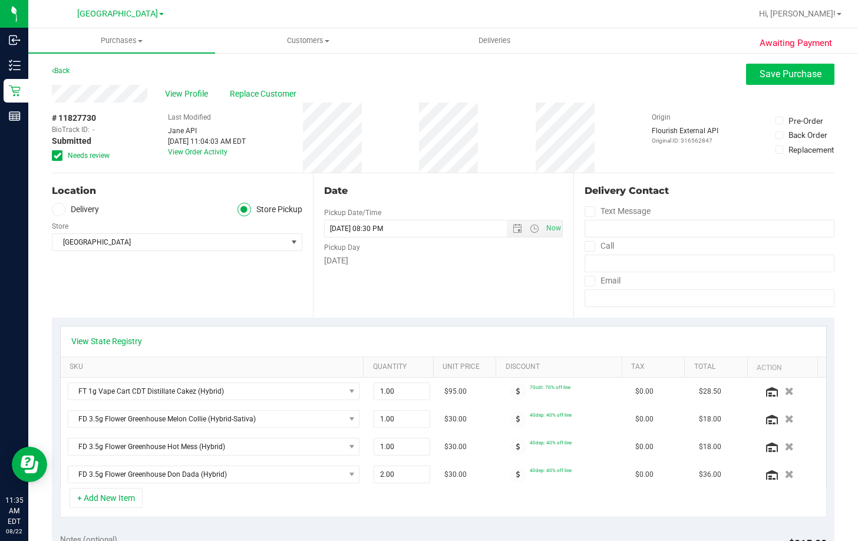
type textarea "Friday 08/22/2025 09:00-20:30 -- Message: -- Specials:70cdt|40dep -- Phone:3478…"
click at [789, 74] on span "Save Purchase" at bounding box center [791, 73] width 62 height 11
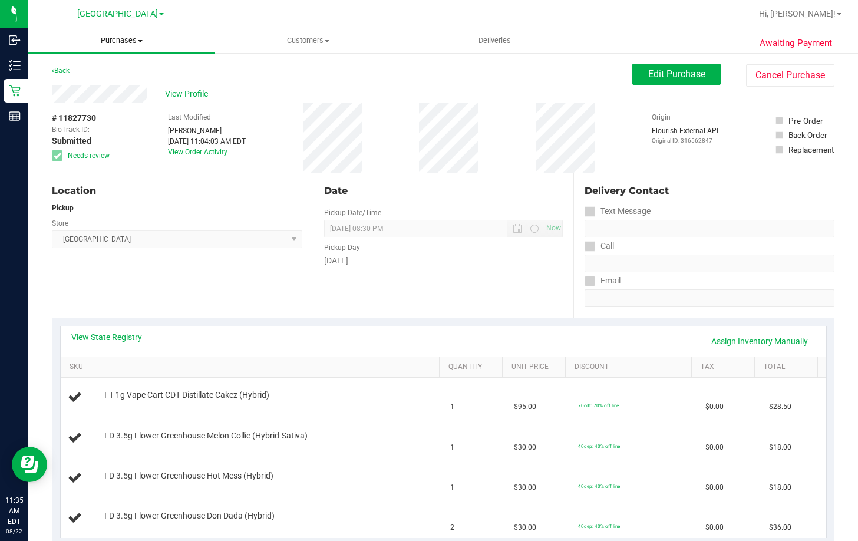
click at [116, 44] on span "Purchases" at bounding box center [121, 40] width 187 height 11
click at [105, 82] on li "Fulfillment" at bounding box center [121, 85] width 187 height 14
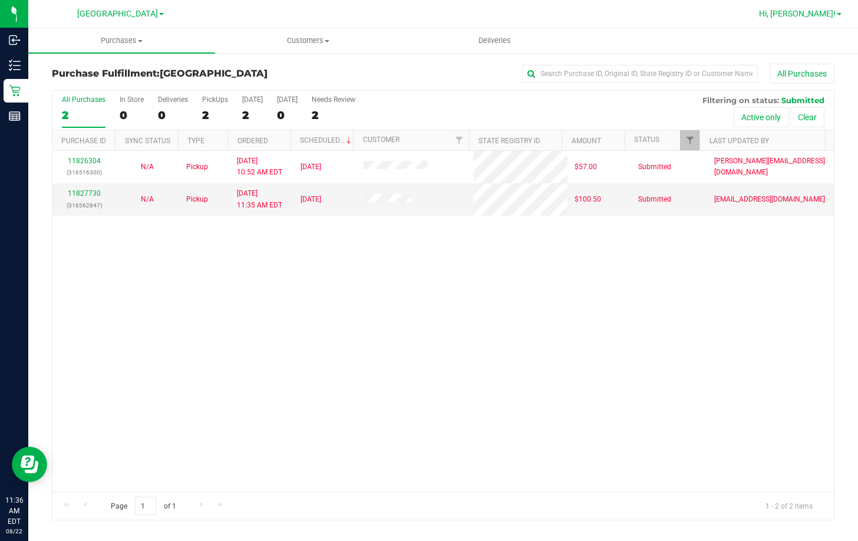
click at [801, 8] on link "Hi, [PERSON_NAME]!" at bounding box center [801, 14] width 92 height 12
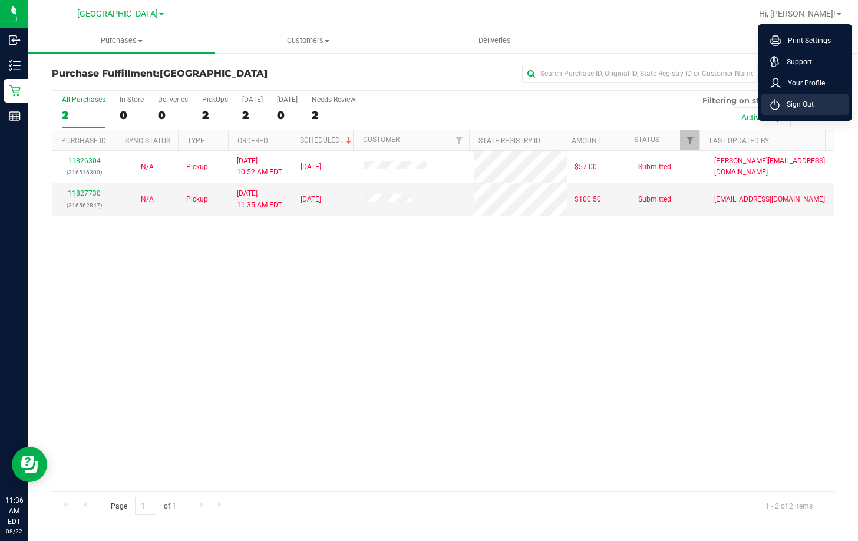
click at [793, 104] on span "Sign Out" at bounding box center [797, 104] width 34 height 12
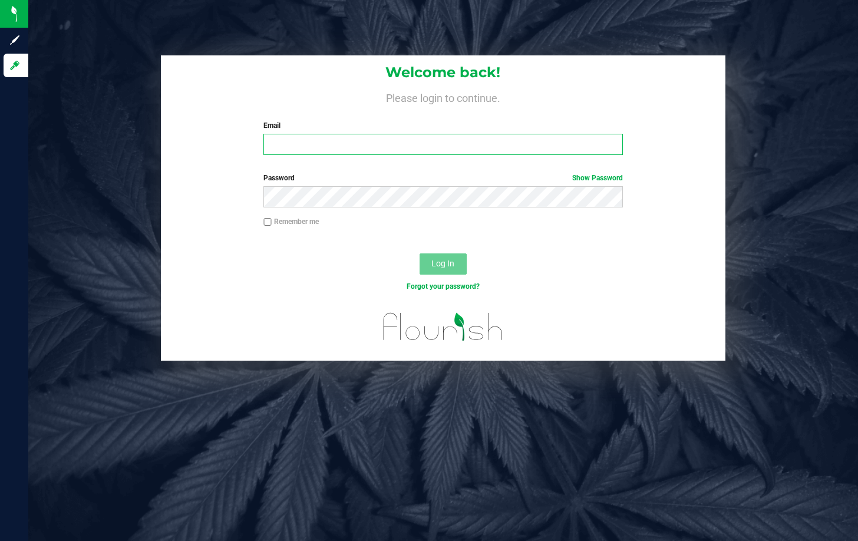
click at [361, 151] on input "Email" at bounding box center [443, 144] width 359 height 21
type input "rfortier@liveparallel.com"
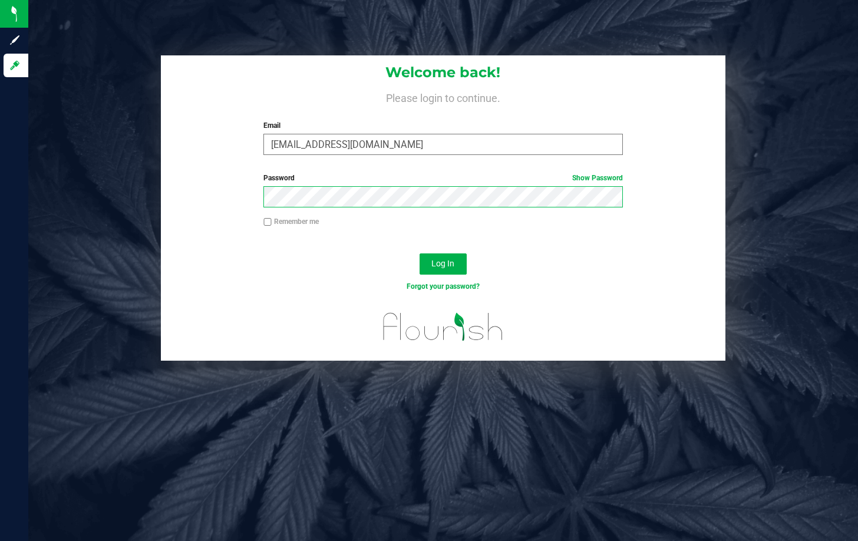
click at [420, 253] on button "Log In" at bounding box center [443, 263] width 47 height 21
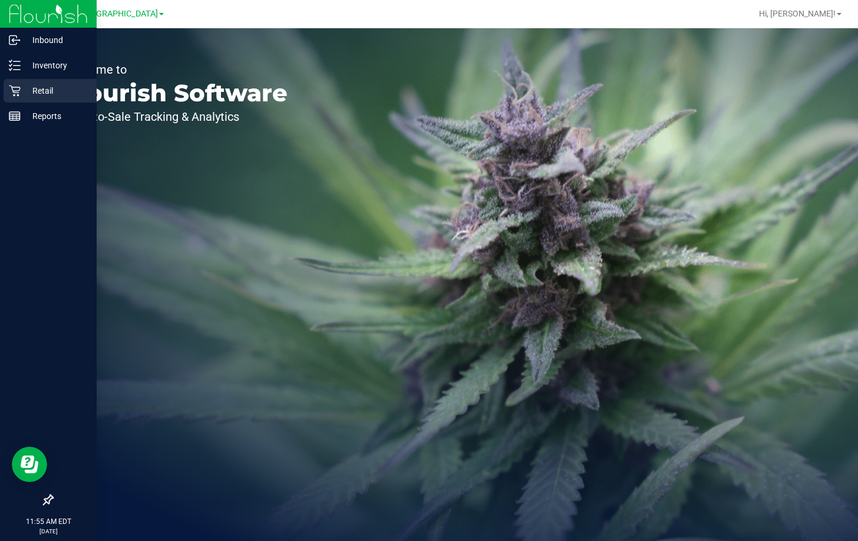
click at [18, 88] on icon at bounding box center [15, 91] width 12 height 12
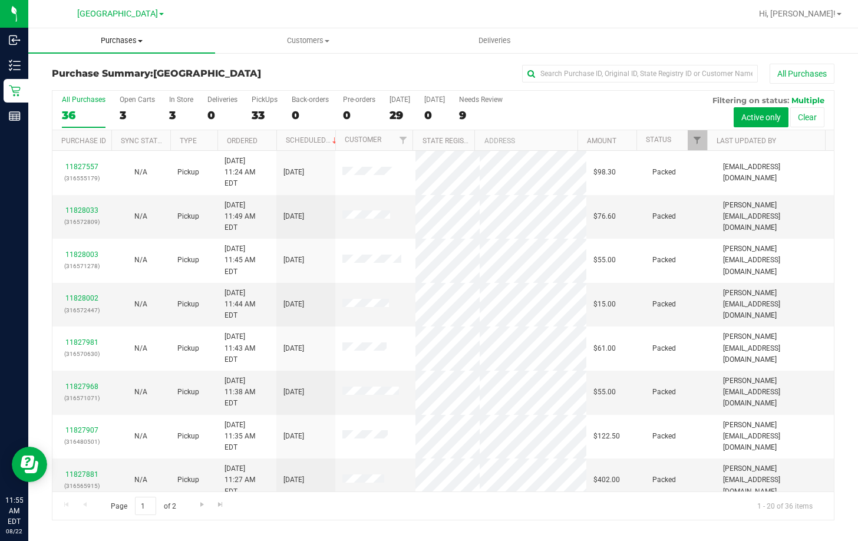
click at [126, 43] on span "Purchases" at bounding box center [121, 40] width 187 height 11
click at [84, 96] on span "All purchases" at bounding box center [70, 99] width 84 height 10
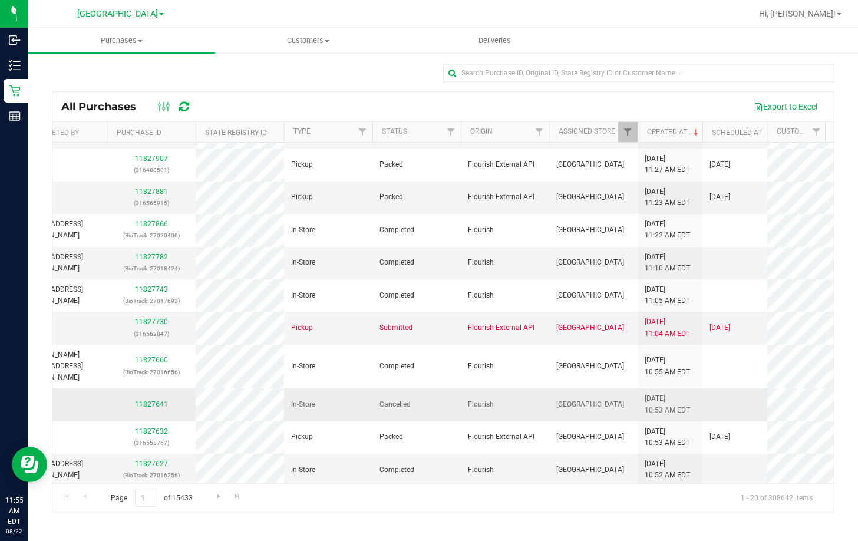
scroll to position [0, 78]
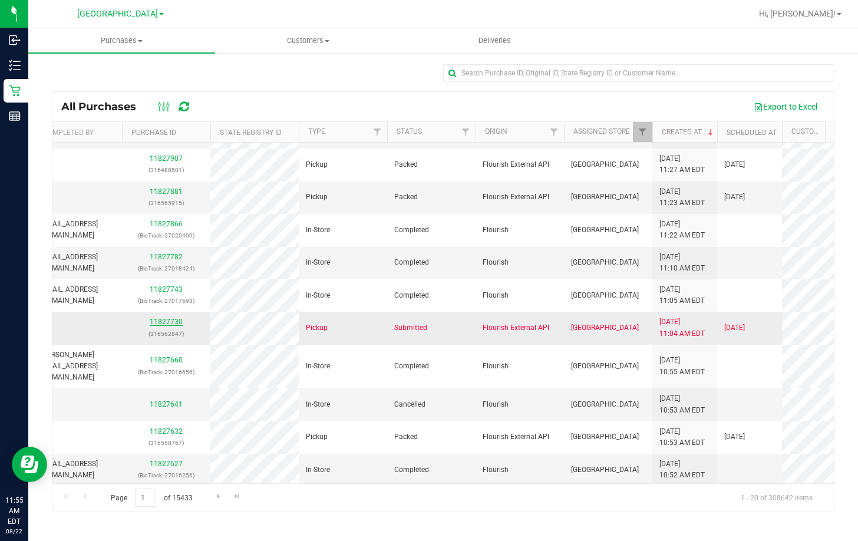
click at [168, 321] on link "11827730" at bounding box center [166, 322] width 33 height 8
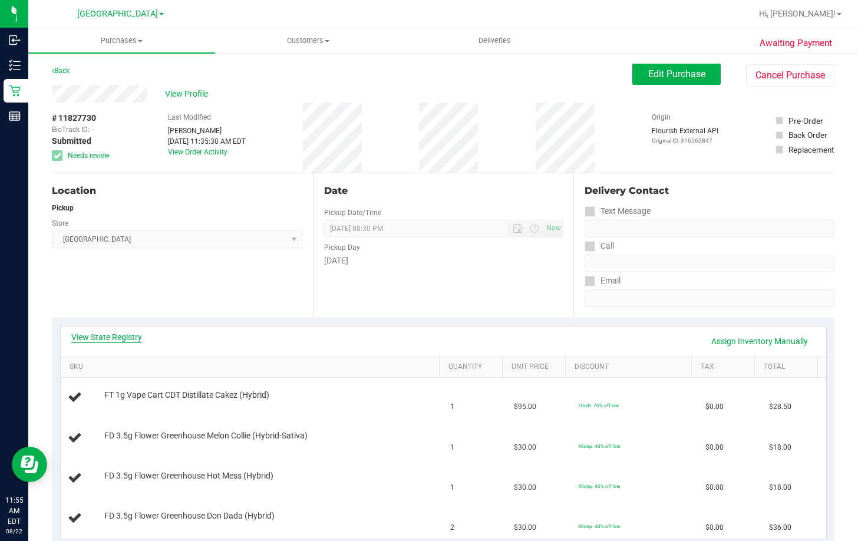
click at [88, 332] on link "View State Registry" at bounding box center [106, 337] width 71 height 12
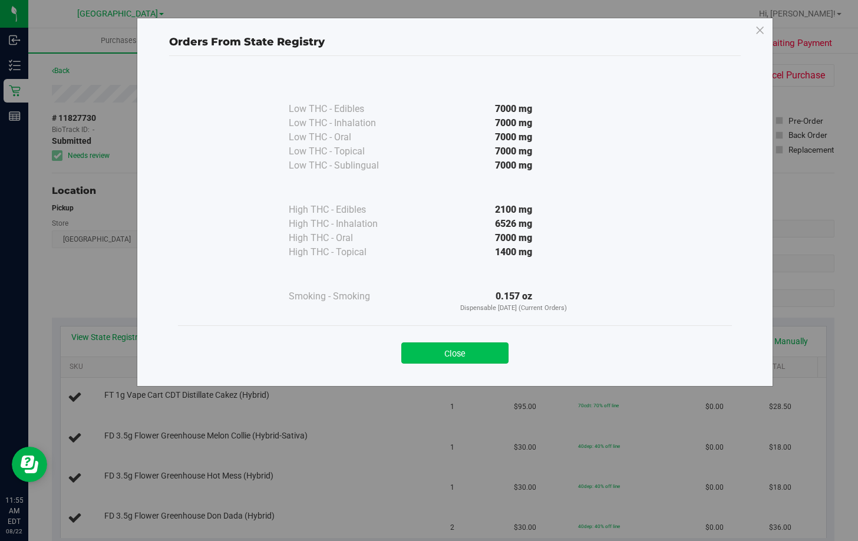
click at [470, 359] on button "Close" at bounding box center [454, 352] width 107 height 21
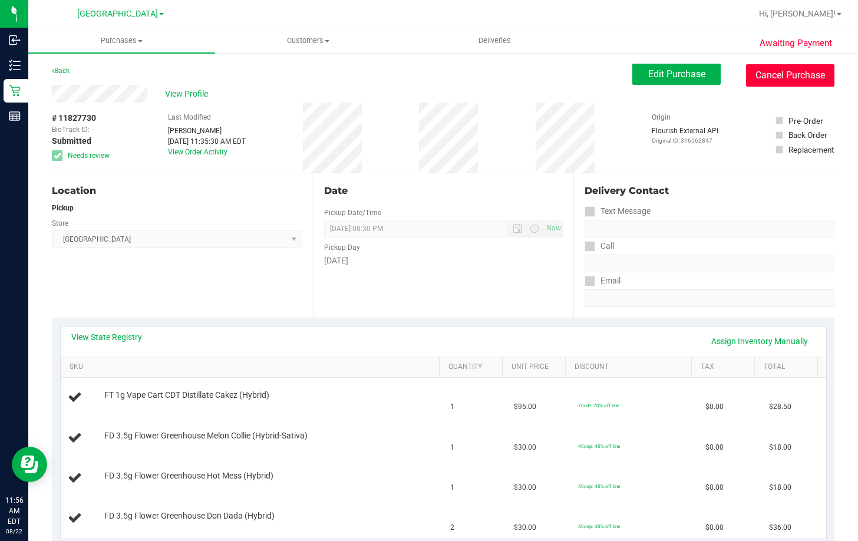
click at [771, 69] on button "Cancel Purchase" at bounding box center [790, 75] width 88 height 22
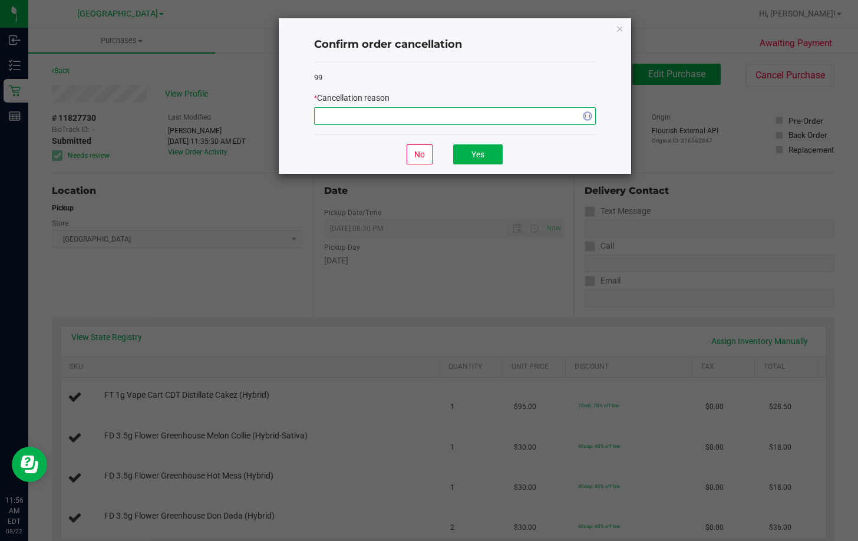
click at [469, 112] on span "NO DATA FOUND" at bounding box center [448, 116] width 266 height 17
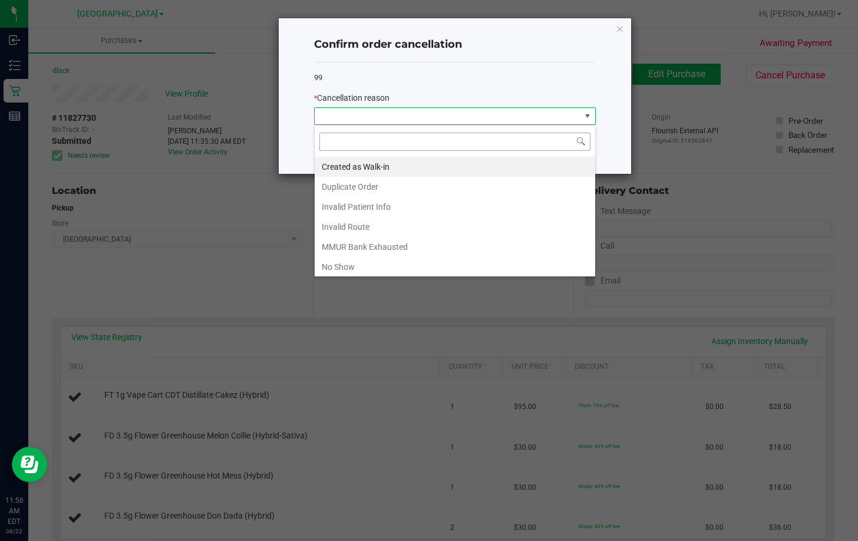
scroll to position [18, 282]
click at [386, 191] on li "Duplicate Order" at bounding box center [455, 187] width 281 height 20
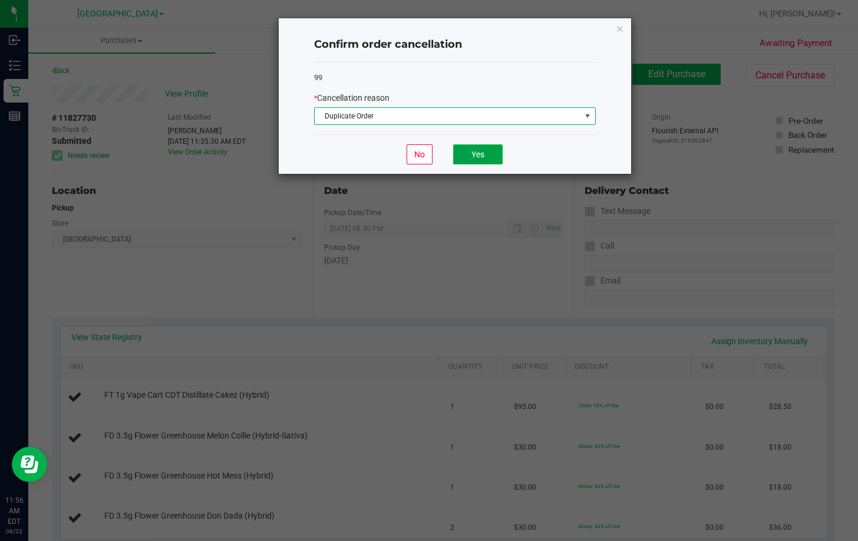
click at [484, 155] on button "Yes" at bounding box center [478, 154] width 50 height 20
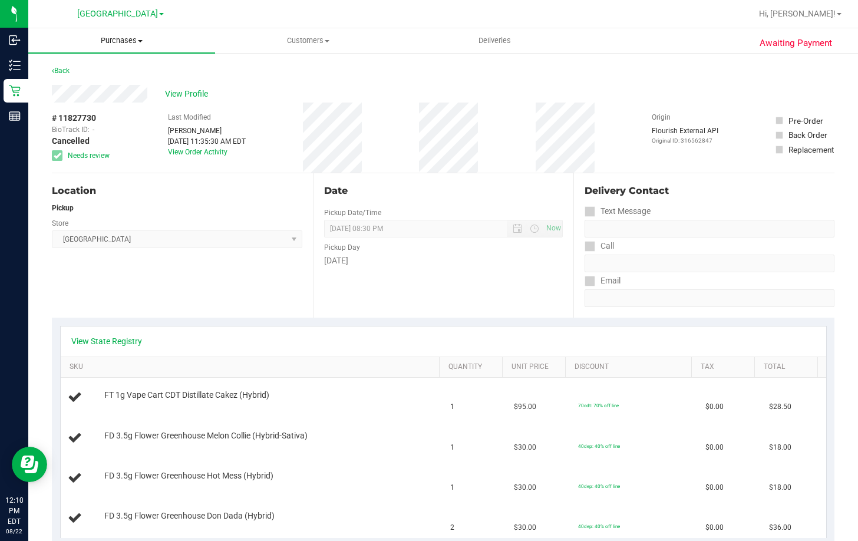
click at [108, 35] on uib-tab-heading "Purchases Summary of purchases Fulfillment All purchases" at bounding box center [121, 40] width 187 height 25
click at [83, 87] on span "Fulfillment" at bounding box center [64, 85] width 73 height 10
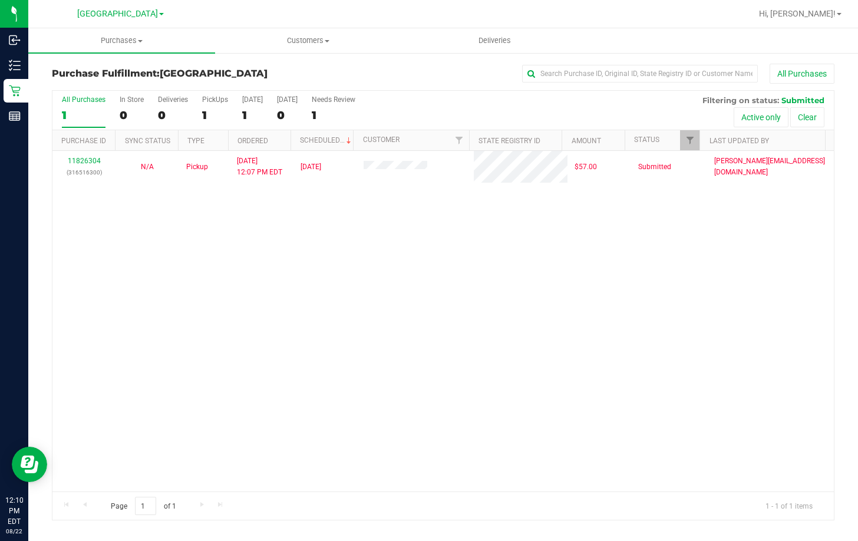
click at [333, 262] on div "11826304 (316516300) N/A Pickup [DATE] 12:07 PM EDT 8/22/2025 $57.00 Submitted …" at bounding box center [443, 321] width 782 height 341
click at [281, 317] on div "11826304 (316516300) N/A Pickup [DATE] 12:07 PM EDT 8/22/2025 $57.00 Submitted …" at bounding box center [443, 321] width 782 height 341
click at [488, 365] on div "11826304 (316516300) N/A Pickup [DATE] 12:07 PM EDT 8/22/2025 $57.00 Submitted …" at bounding box center [443, 321] width 782 height 341
click at [620, 368] on div "11826304 (316516300) N/A Pickup [DATE] 12:07 PM EDT 8/22/2025 $57.00 Submitted …" at bounding box center [443, 321] width 782 height 341
click at [618, 322] on div "11826304 (316516300) N/A Pickup 8/22/2025 12:07 PM EDT 8/22/2025 $57.00 Submitt…" at bounding box center [443, 321] width 782 height 341
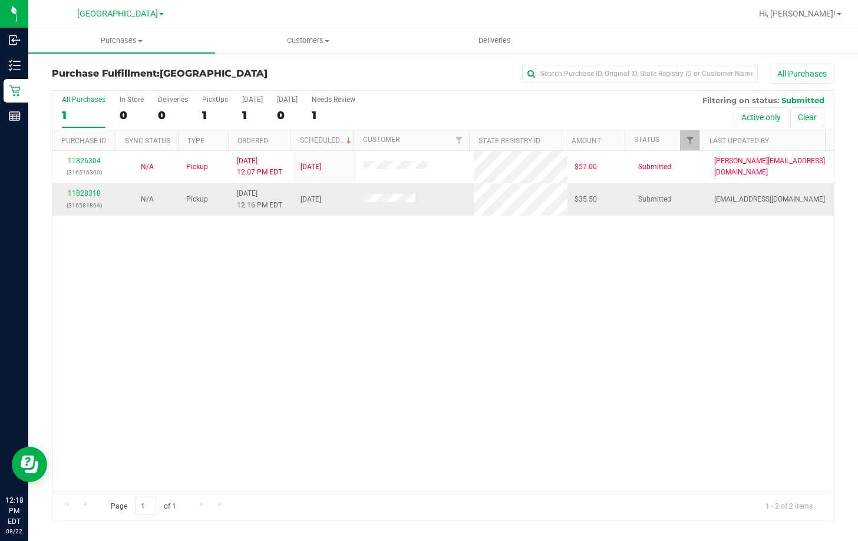
click at [90, 197] on div "11828318 (316581864)" at bounding box center [85, 199] width 50 height 22
click at [90, 193] on link "11828318" at bounding box center [84, 193] width 33 height 8
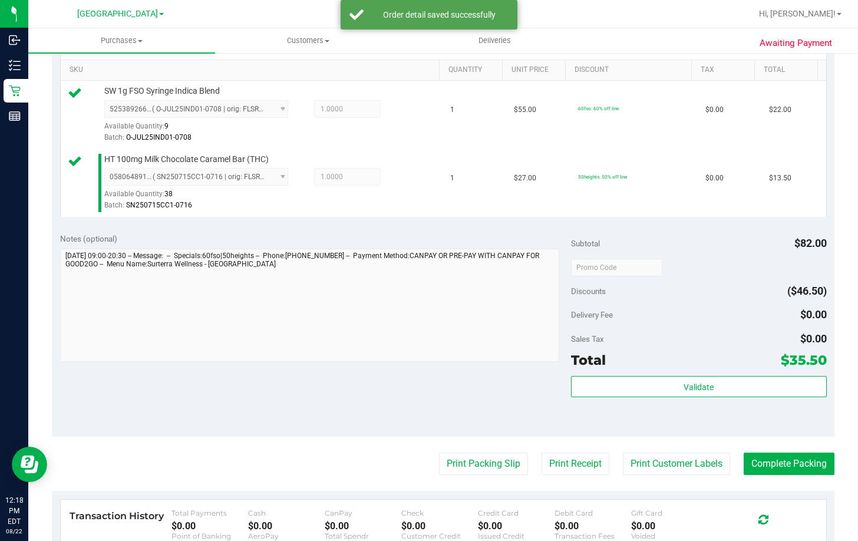
scroll to position [354, 0]
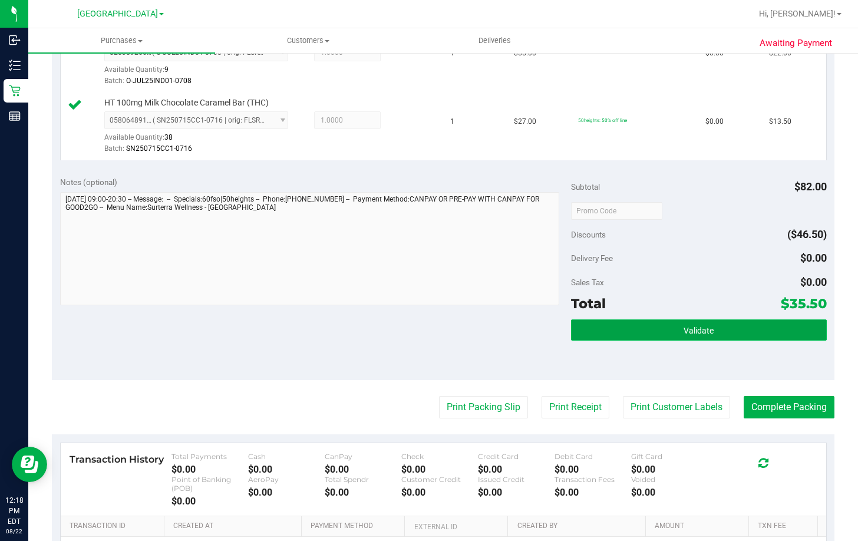
click at [705, 331] on span "Validate" at bounding box center [699, 330] width 30 height 9
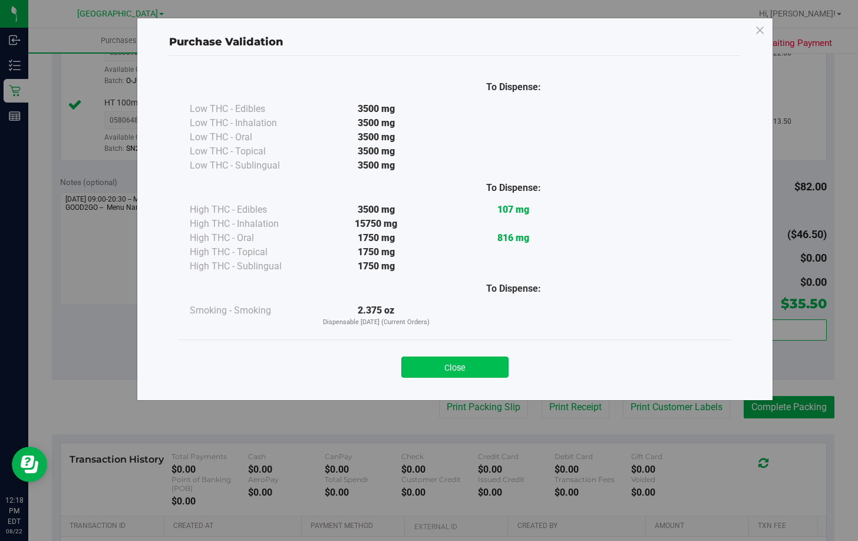
click at [453, 368] on button "Close" at bounding box center [454, 367] width 107 height 21
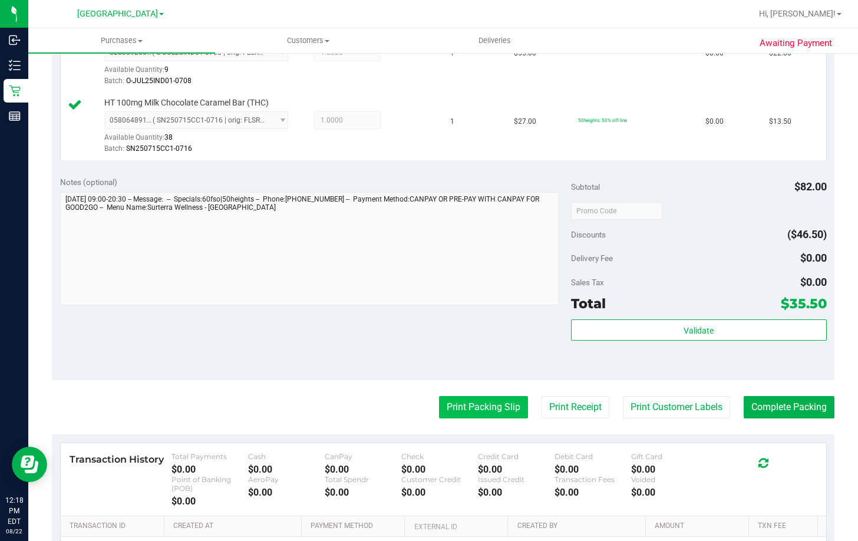
click at [449, 407] on button "Print Packing Slip" at bounding box center [483, 407] width 89 height 22
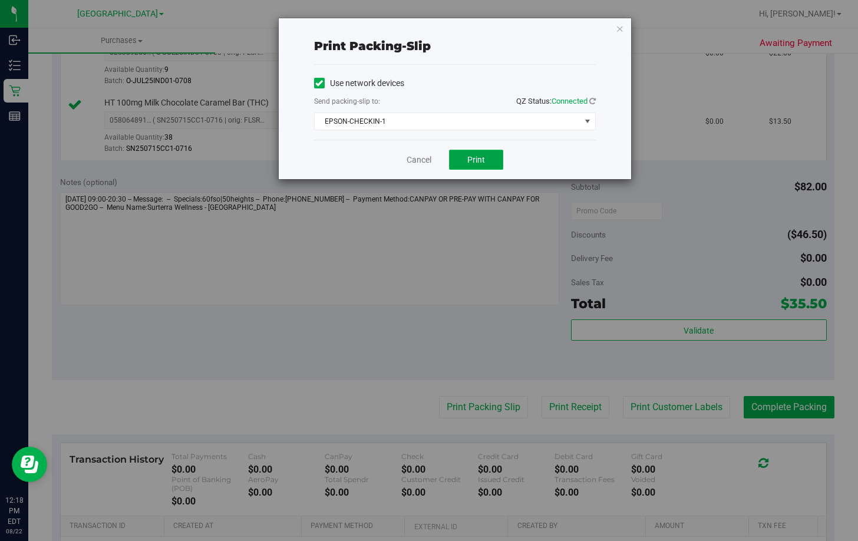
click at [467, 166] on button "Print" at bounding box center [476, 160] width 54 height 20
click at [457, 117] on span "EPSON-CHECKIN-1" at bounding box center [448, 121] width 266 height 17
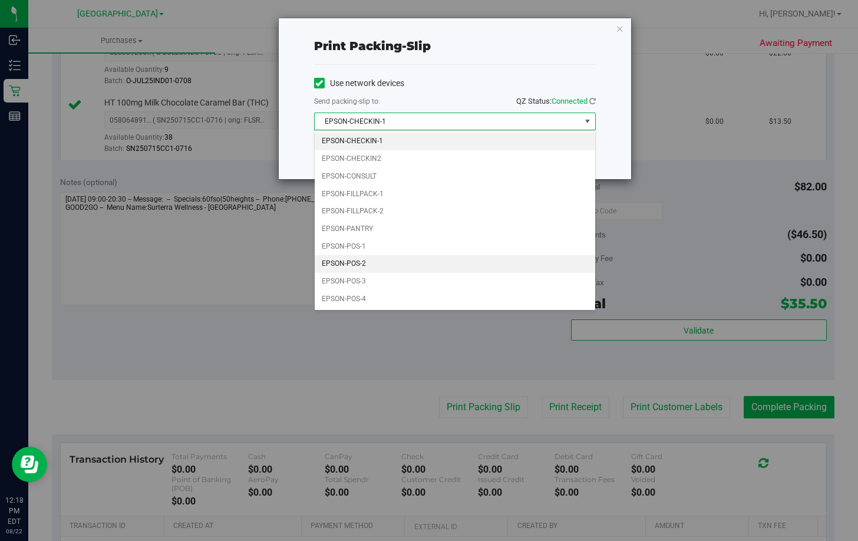
click at [391, 262] on li "EPSON-POS-2" at bounding box center [455, 264] width 281 height 18
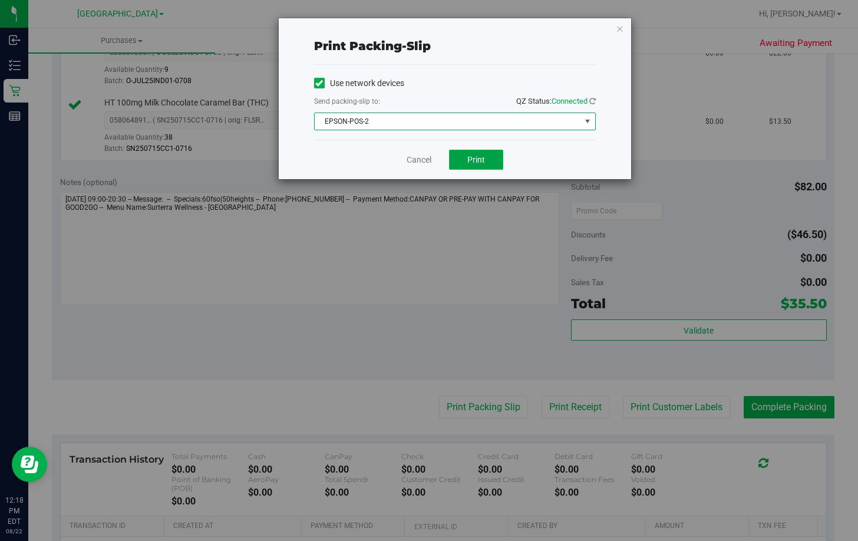
click at [482, 154] on button "Print" at bounding box center [476, 160] width 54 height 20
click at [422, 160] on link "Cancel" at bounding box center [419, 160] width 25 height 12
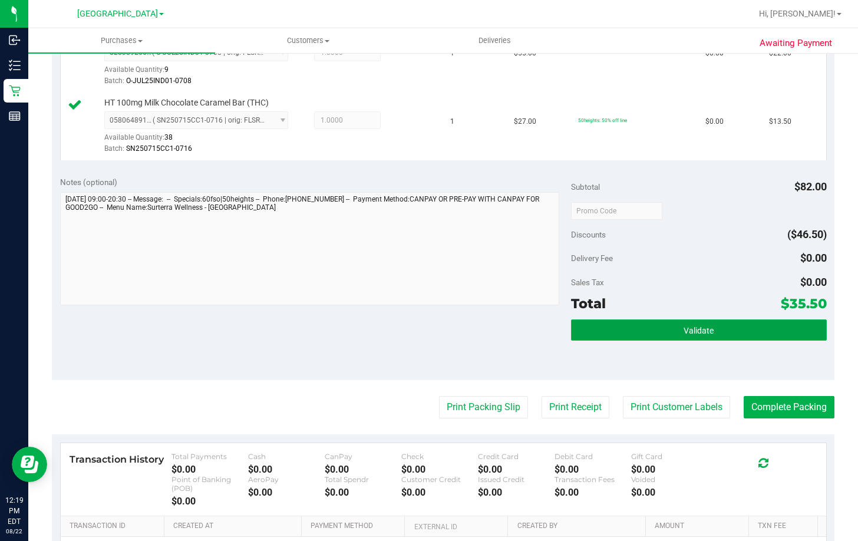
click at [682, 321] on button "Validate" at bounding box center [699, 330] width 256 height 21
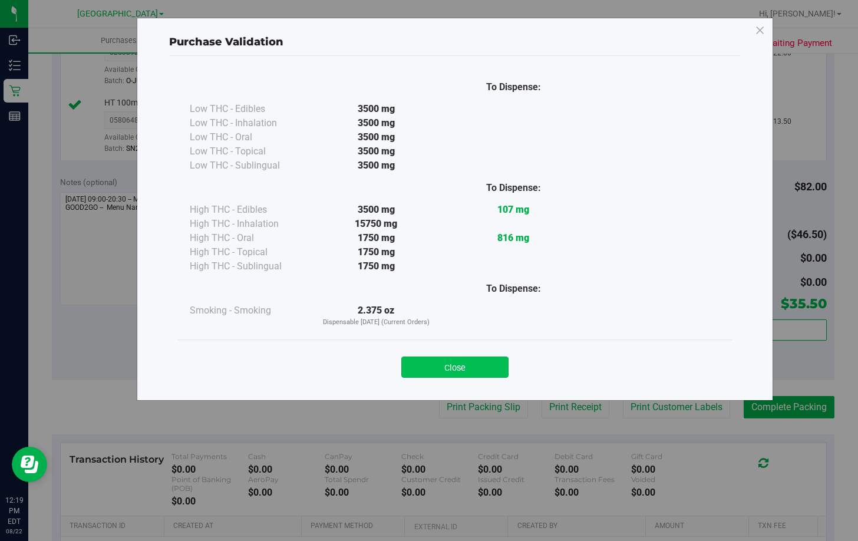
click at [433, 365] on button "Close" at bounding box center [454, 367] width 107 height 21
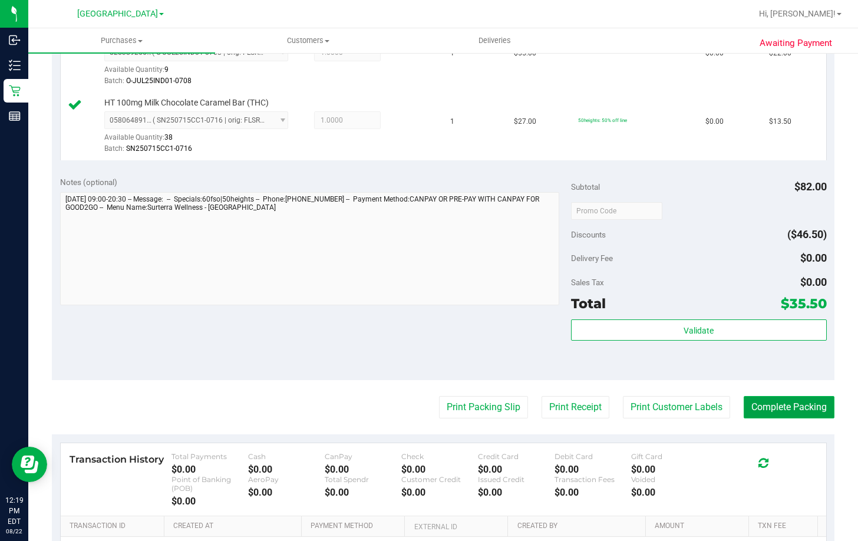
click at [782, 401] on button "Complete Packing" at bounding box center [789, 407] width 91 height 22
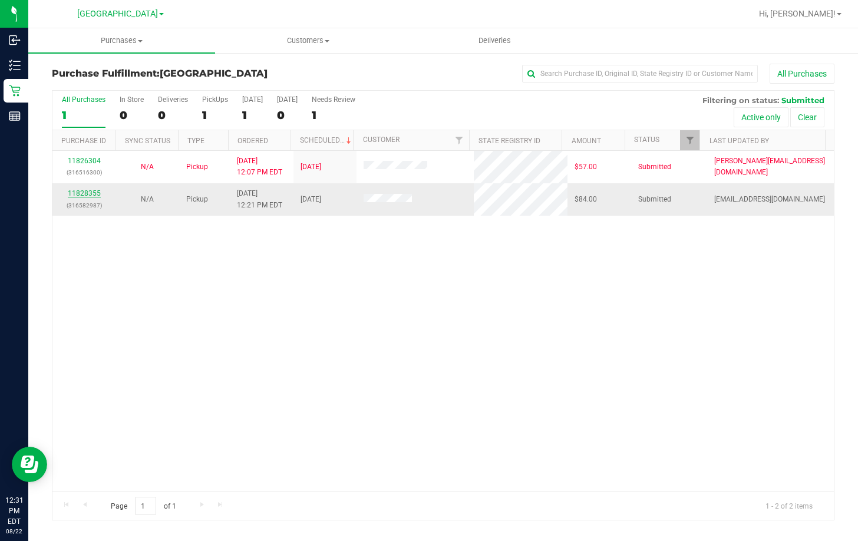
click at [93, 192] on link "11828355" at bounding box center [84, 193] width 33 height 8
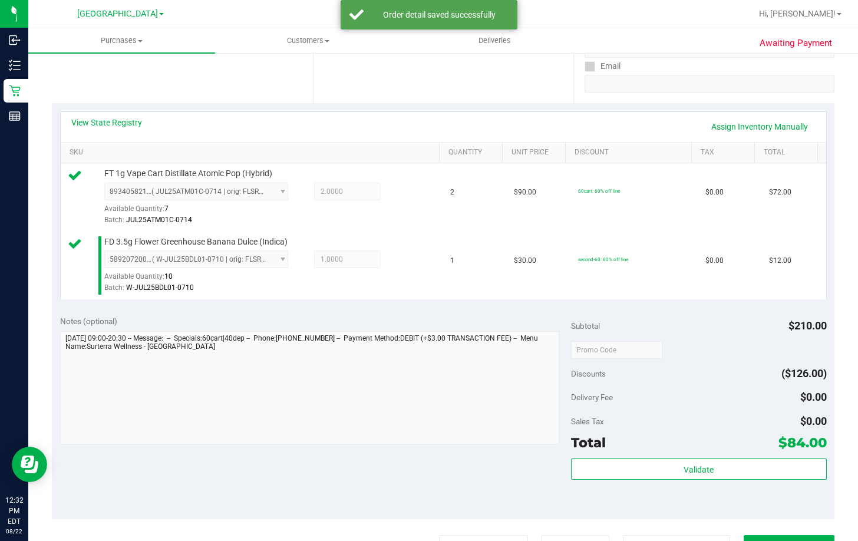
scroll to position [236, 0]
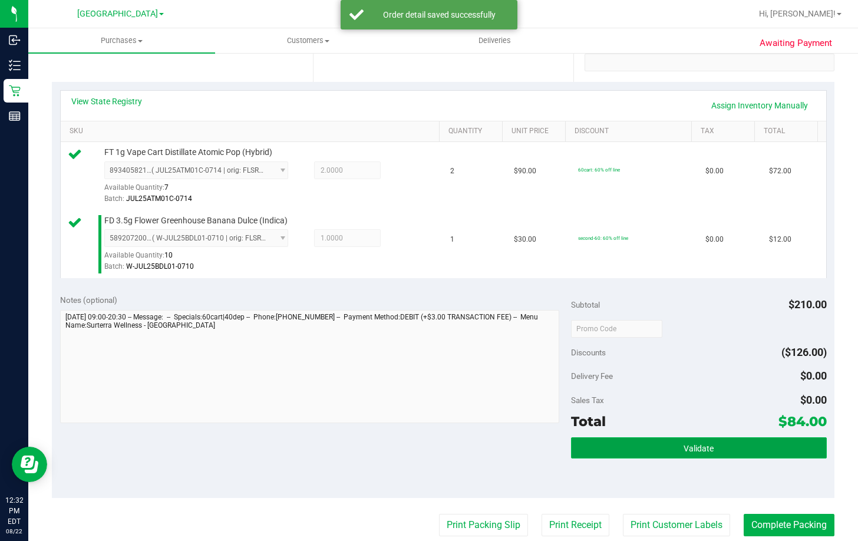
click at [668, 453] on button "Validate" at bounding box center [699, 447] width 256 height 21
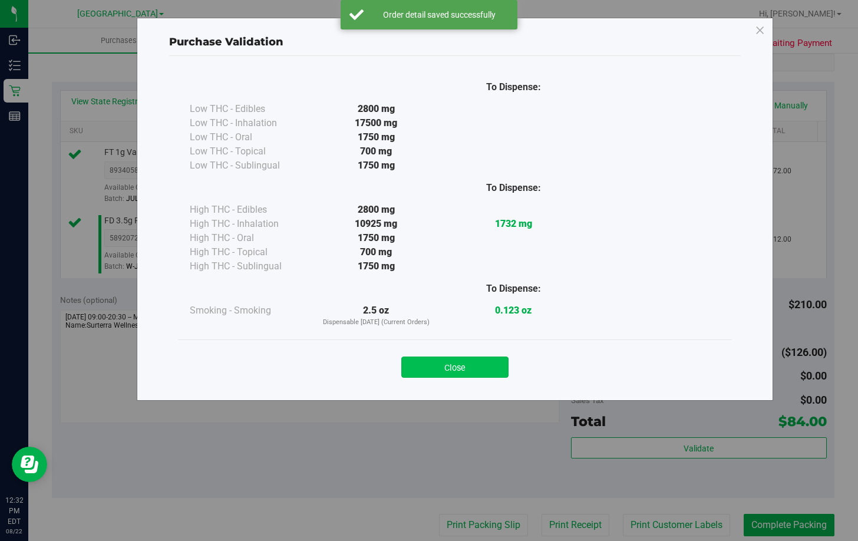
click at [477, 370] on button "Close" at bounding box center [454, 367] width 107 height 21
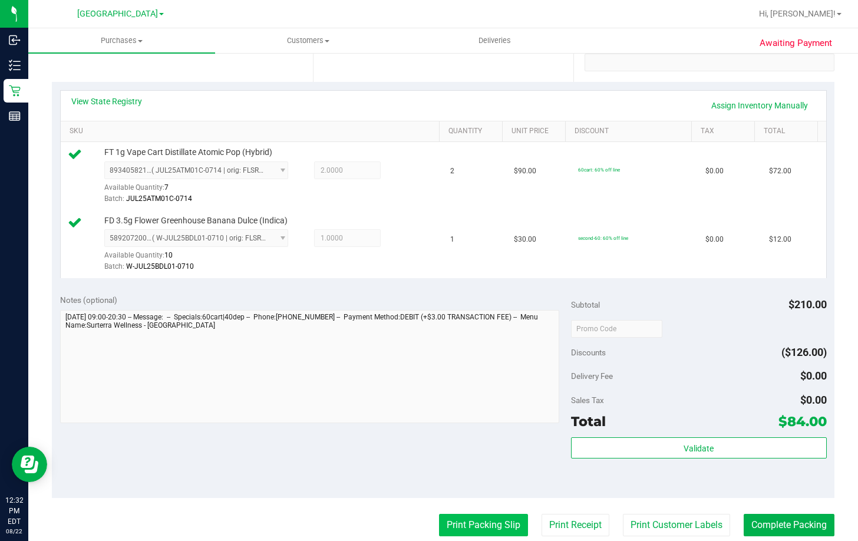
click at [463, 522] on button "Print Packing Slip" at bounding box center [483, 525] width 89 height 22
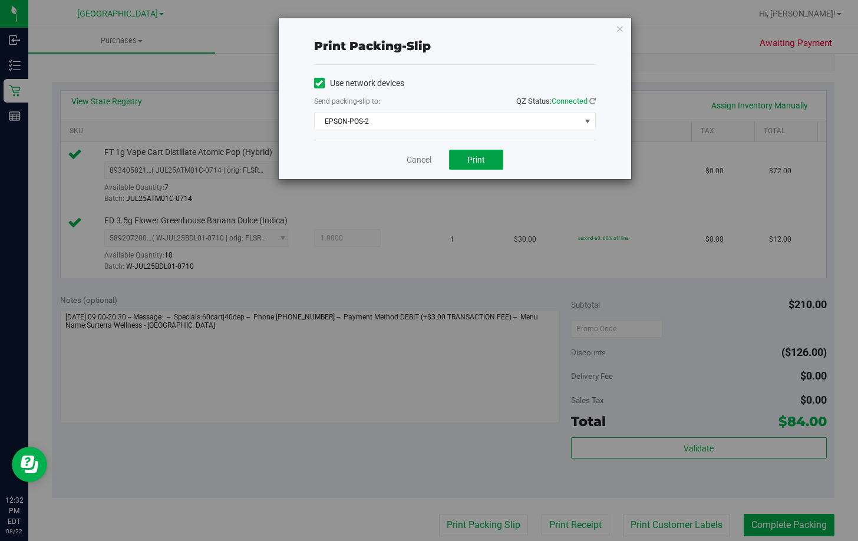
click at [482, 151] on button "Print" at bounding box center [476, 160] width 54 height 20
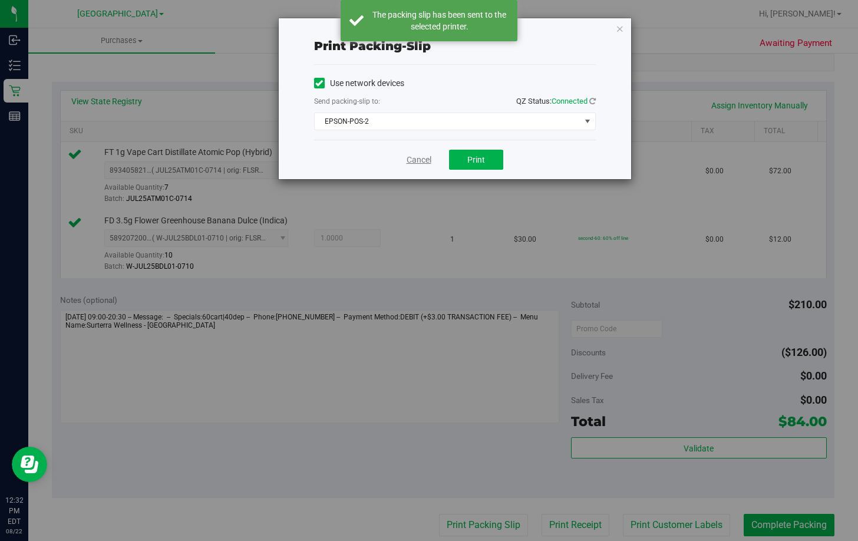
click at [410, 159] on link "Cancel" at bounding box center [419, 160] width 25 height 12
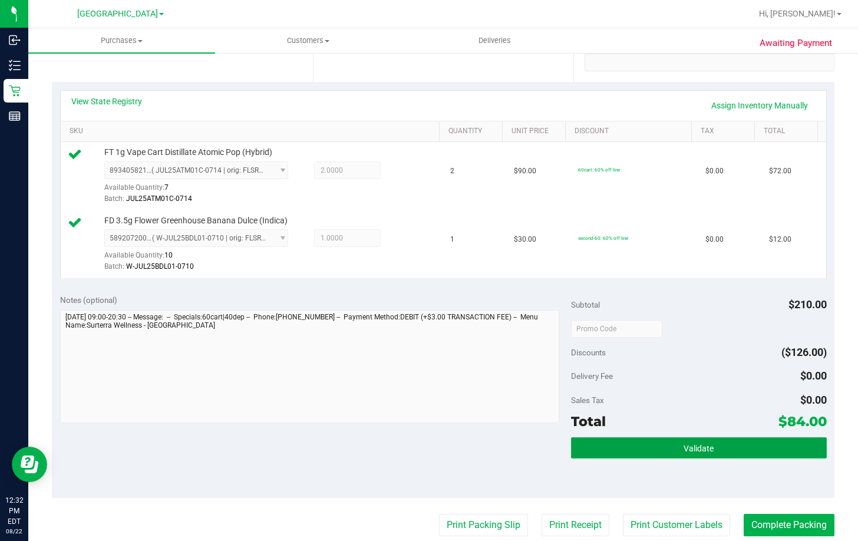
click at [711, 448] on button "Validate" at bounding box center [699, 447] width 256 height 21
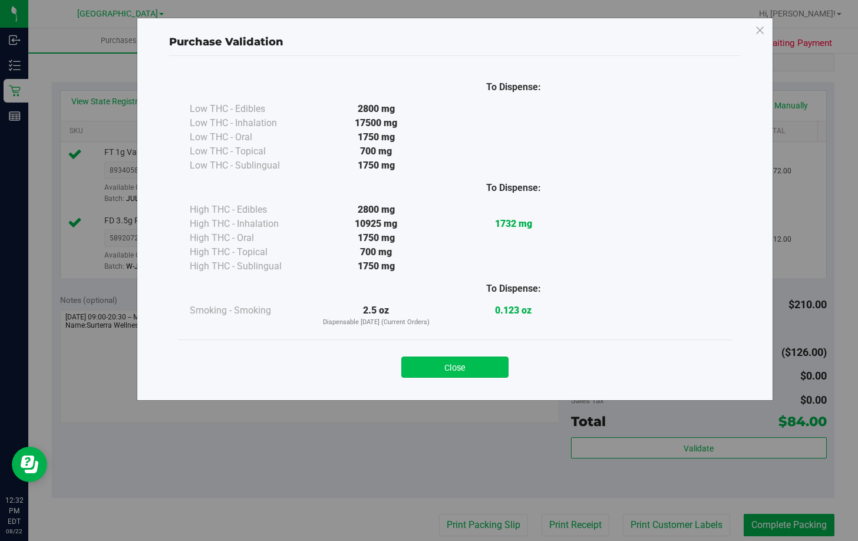
click at [450, 363] on button "Close" at bounding box center [454, 367] width 107 height 21
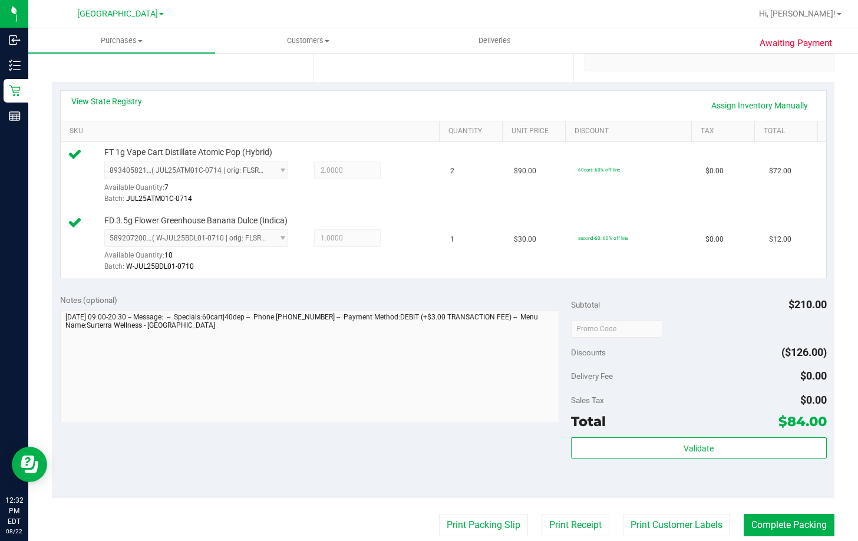
click at [771, 514] on purchase-details "Back Edit Purchase Cancel Purchase View Profile # 11828355 BioTrack ID: - Submi…" at bounding box center [443, 305] width 783 height 954
click at [769, 522] on button "Complete Packing" at bounding box center [789, 525] width 91 height 22
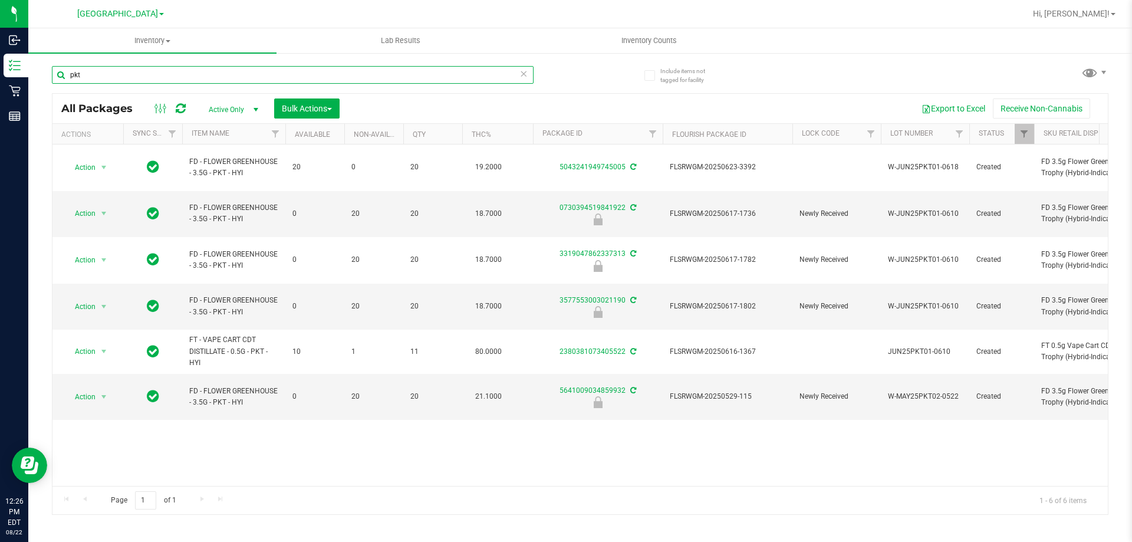
click at [251, 77] on input "pkt" at bounding box center [293, 75] width 482 height 18
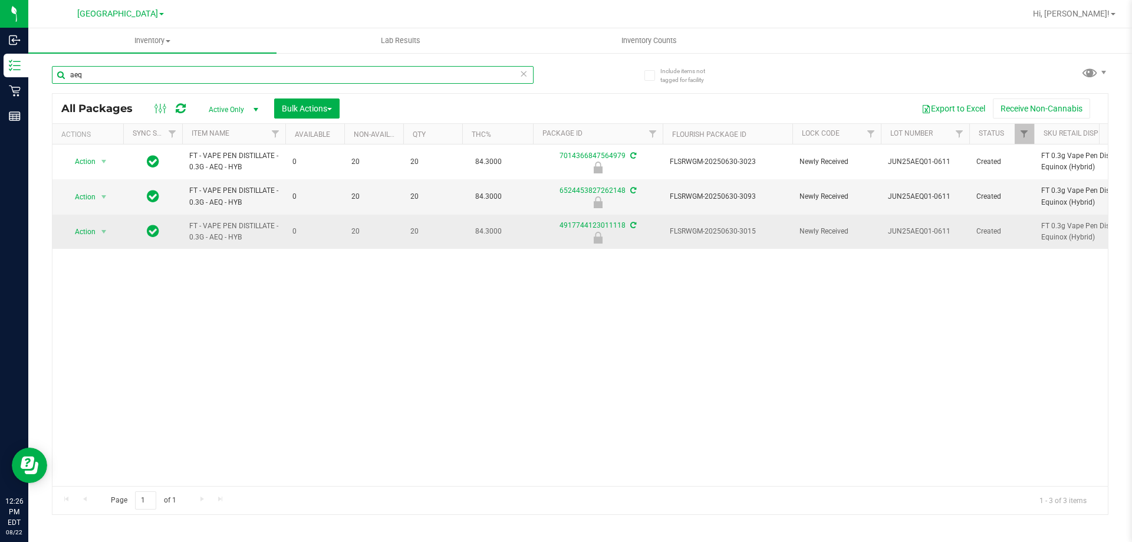
type input "aeq"
click at [737, 230] on span "FLSRWGM-20250630-3015" at bounding box center [728, 231] width 116 height 11
click at [77, 229] on span "Action" at bounding box center [80, 231] width 32 height 17
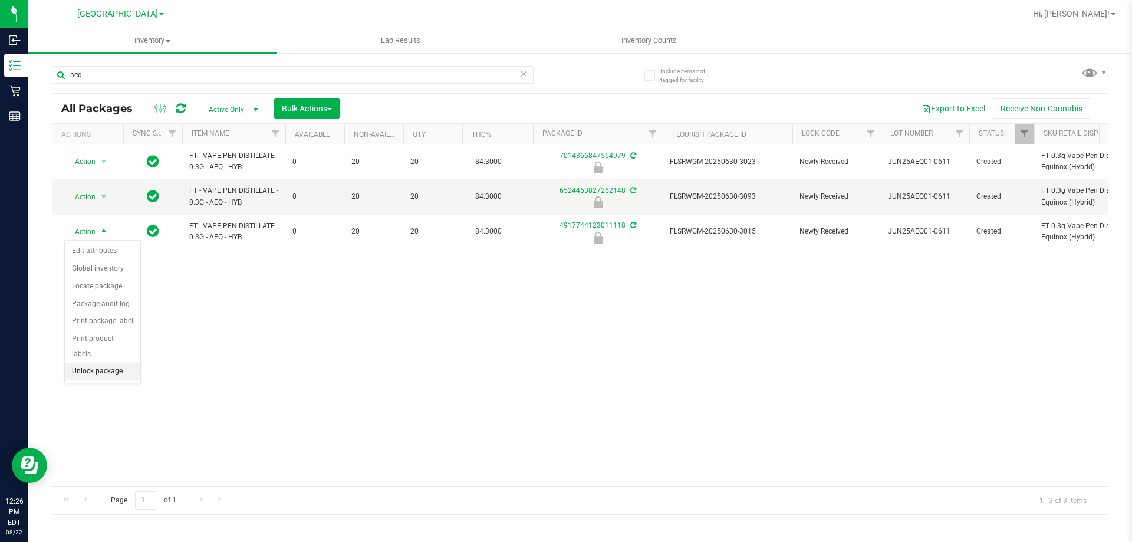
click at [95, 363] on li "Unlock package" at bounding box center [102, 372] width 75 height 18
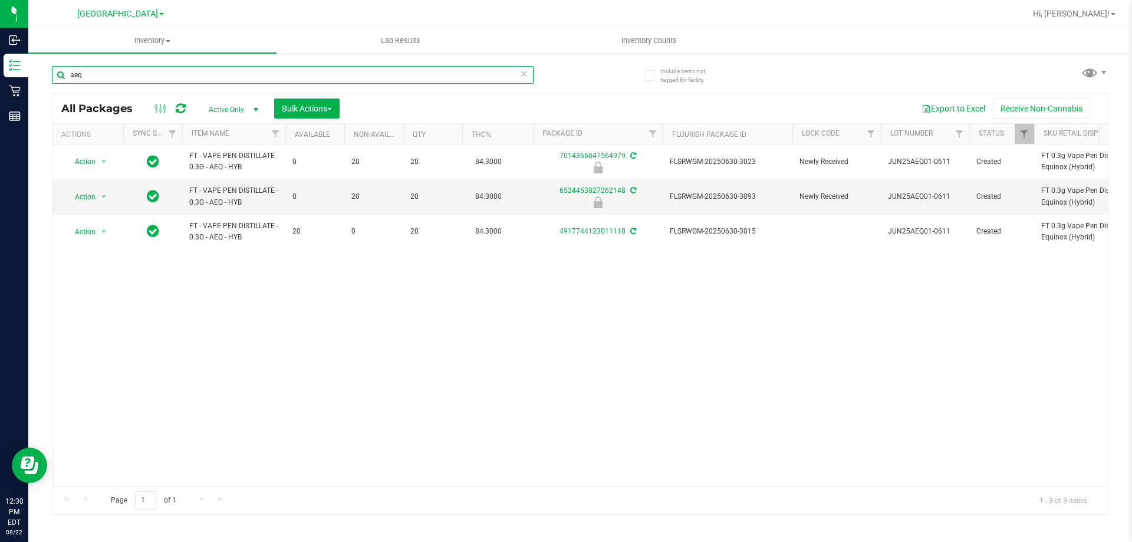
click at [338, 73] on input "aeq" at bounding box center [293, 75] width 482 height 18
click at [244, 80] on input "fic" at bounding box center [293, 75] width 482 height 18
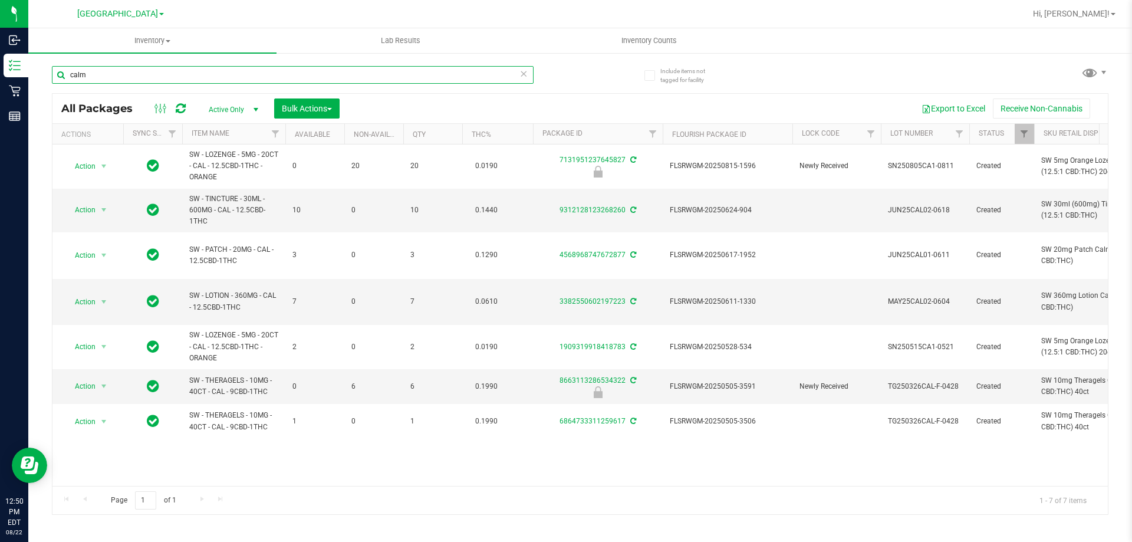
type input "calm"
click at [747, 381] on span "FLSRWGM-20250505-3591" at bounding box center [728, 386] width 116 height 11
click at [80, 378] on span "Action" at bounding box center [80, 386] width 32 height 17
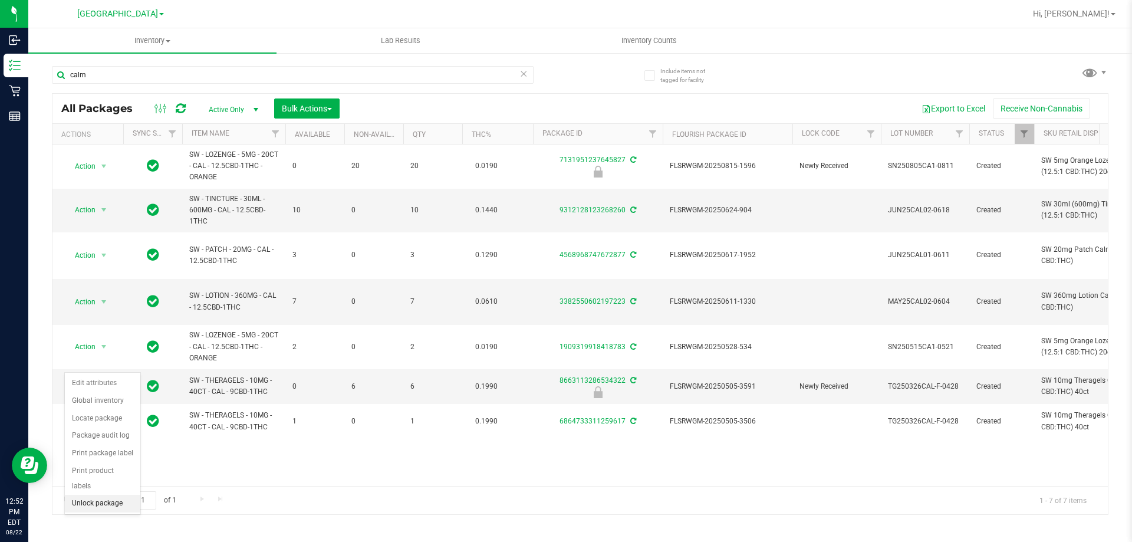
click at [103, 495] on li "Unlock package" at bounding box center [102, 504] width 75 height 18
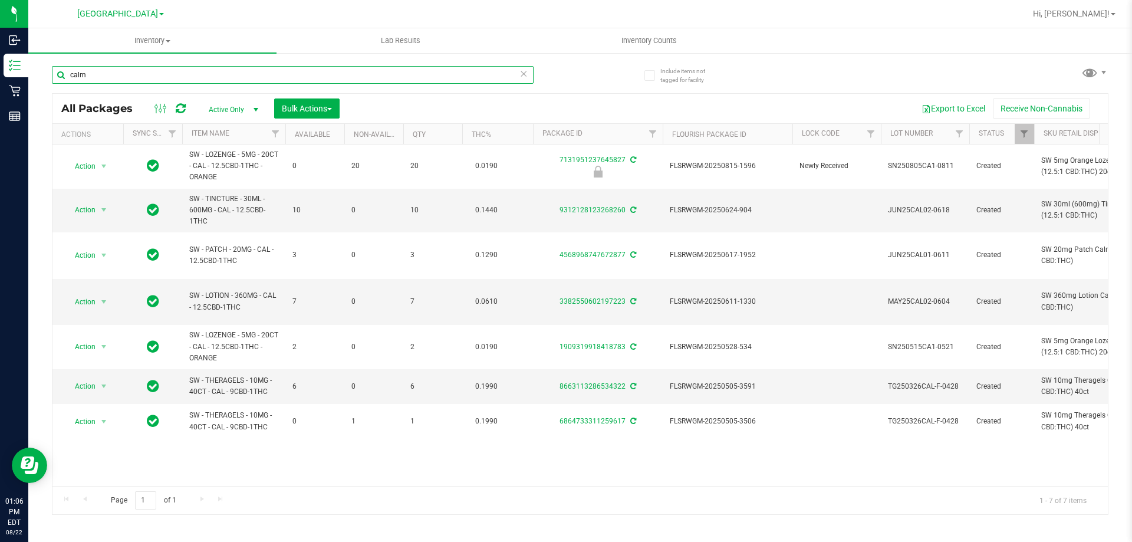
click at [163, 82] on input "calm" at bounding box center [293, 75] width 482 height 18
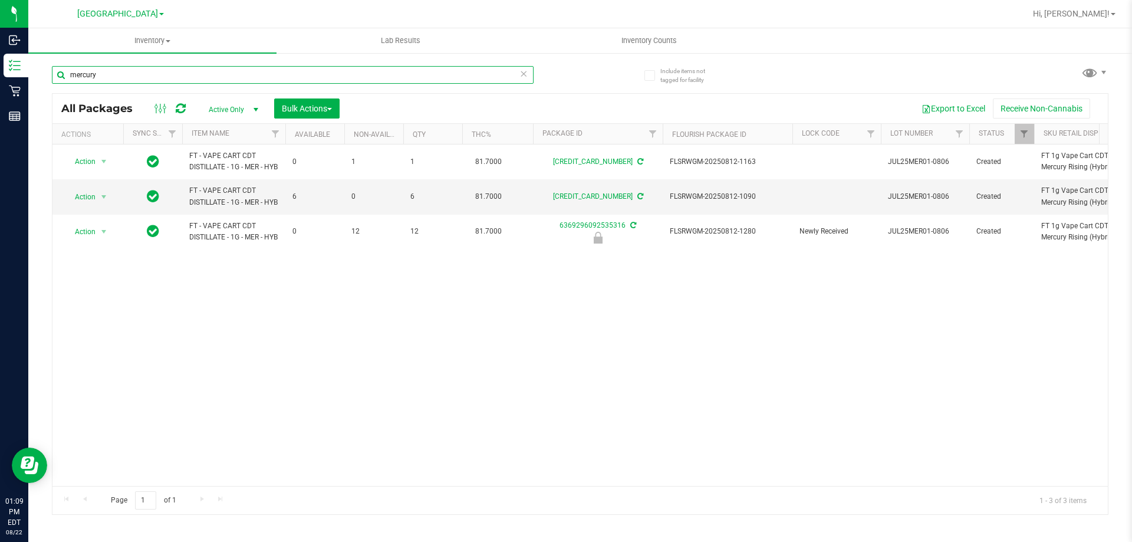
click at [166, 79] on input "mercury" at bounding box center [293, 75] width 482 height 18
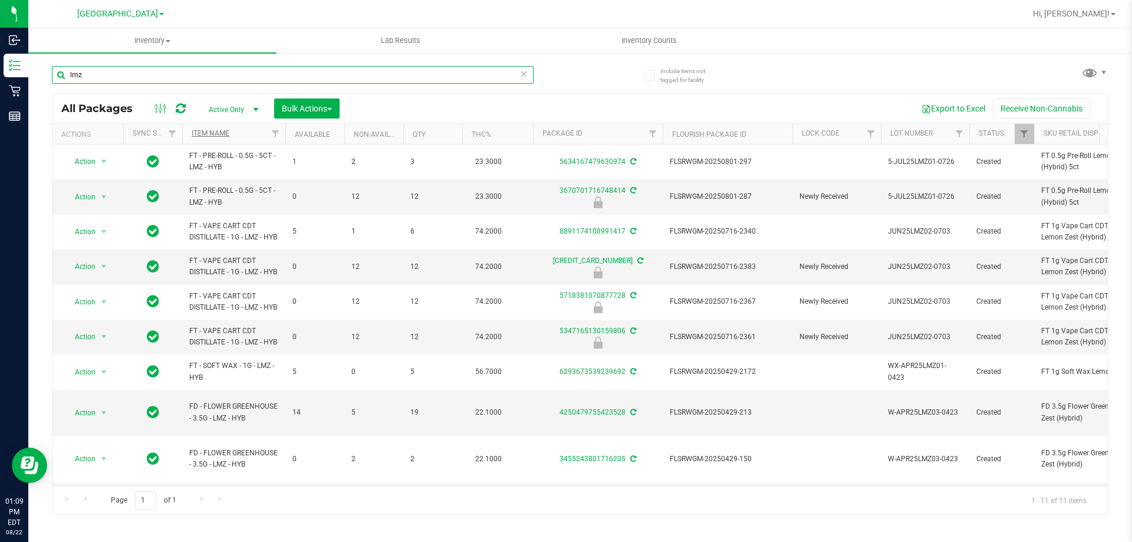
type input "lmz"
click at [212, 133] on link "Item Name" at bounding box center [211, 133] width 38 height 8
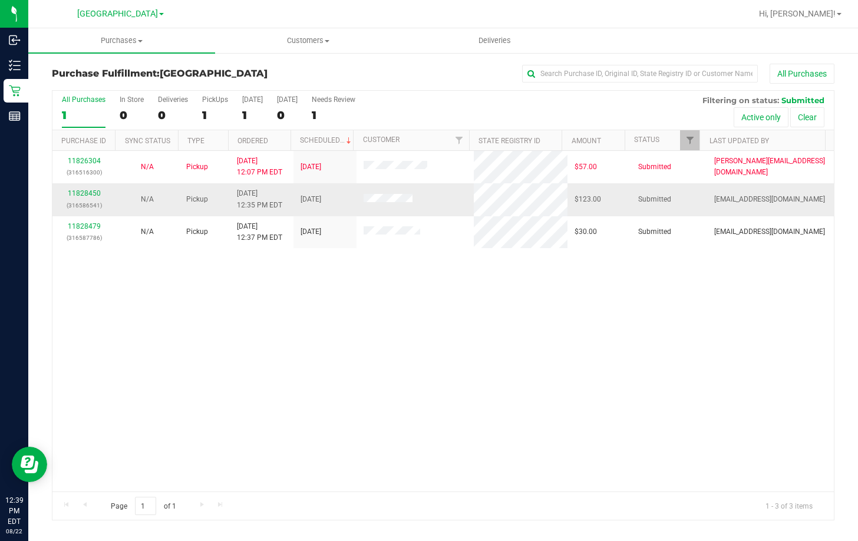
click at [79, 199] on div "11828450 (316586541)" at bounding box center [85, 199] width 50 height 22
click at [81, 195] on link "11828450" at bounding box center [84, 193] width 33 height 8
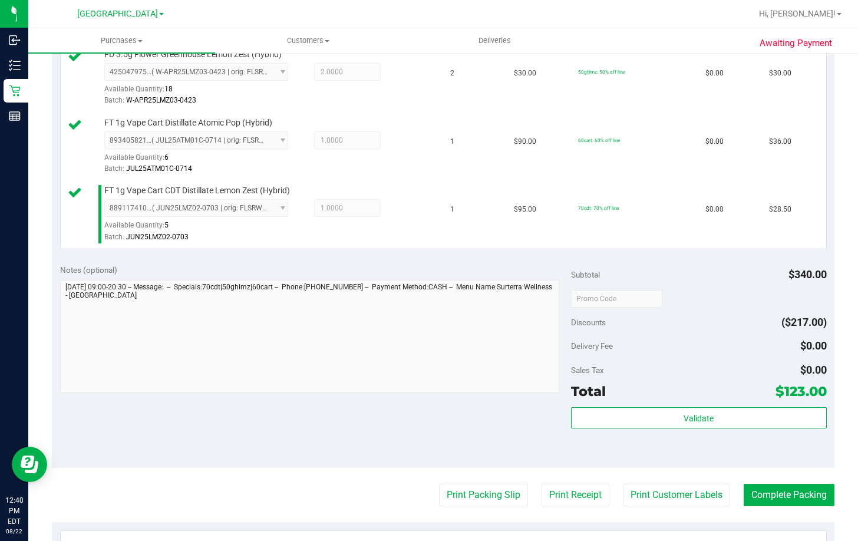
scroll to position [413, 0]
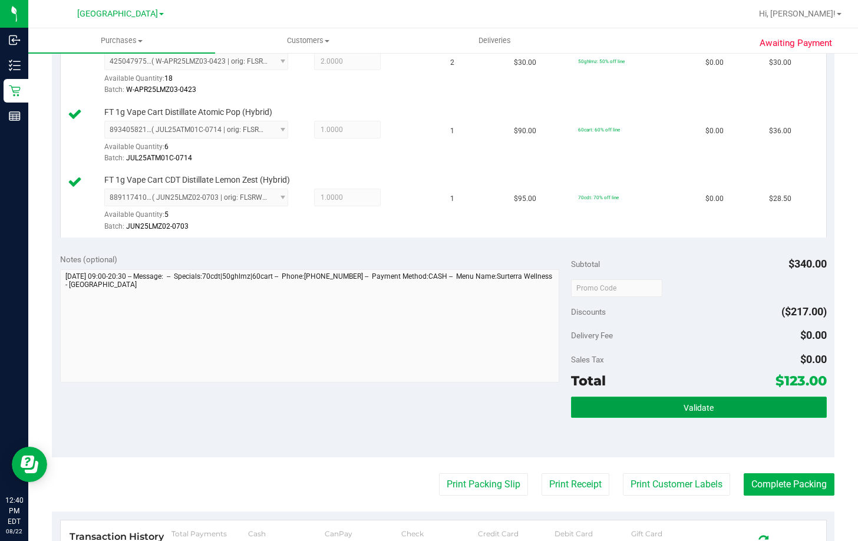
click at [634, 409] on button "Validate" at bounding box center [699, 407] width 256 height 21
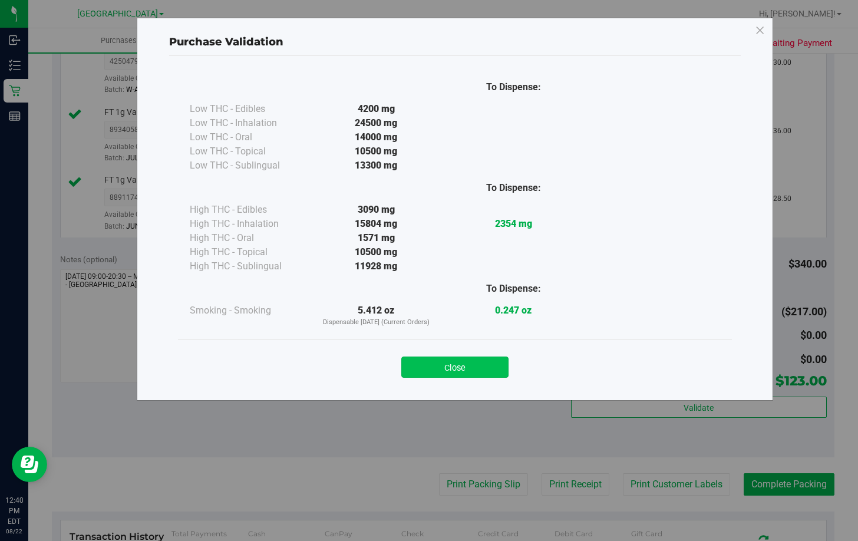
click at [434, 368] on button "Close" at bounding box center [454, 367] width 107 height 21
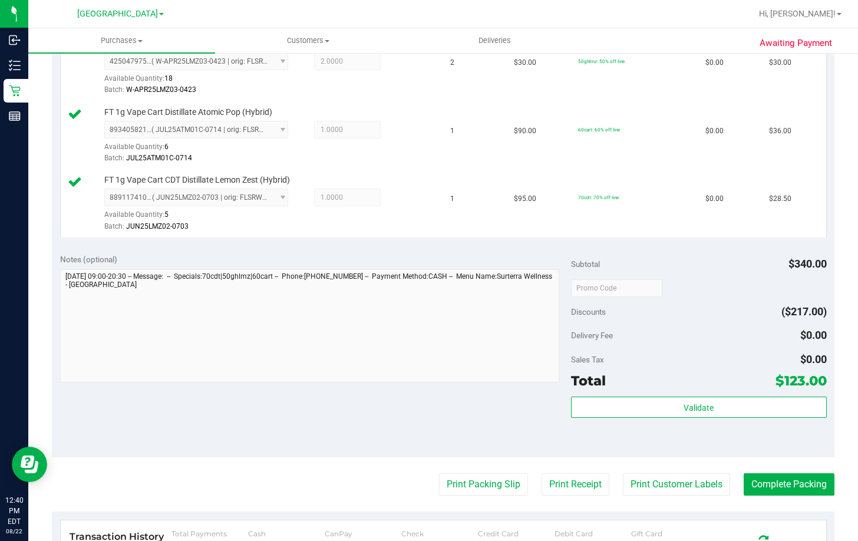
scroll to position [589, 0]
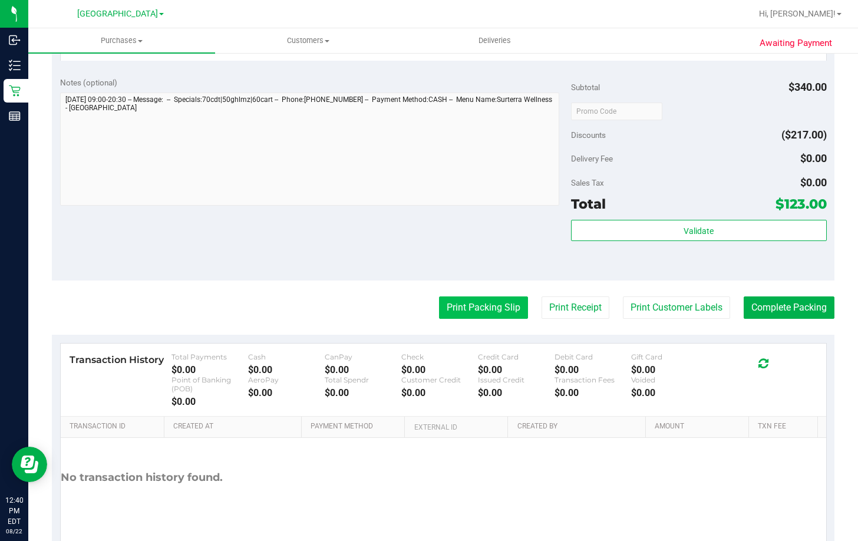
click at [489, 303] on button "Print Packing Slip" at bounding box center [483, 308] width 89 height 22
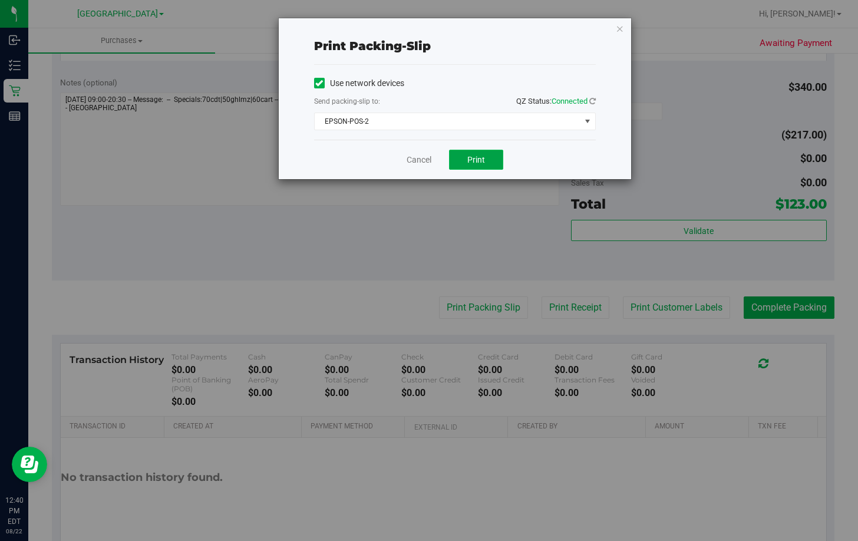
click at [485, 166] on button "Print" at bounding box center [476, 160] width 54 height 20
click at [418, 161] on link "Cancel" at bounding box center [419, 160] width 25 height 12
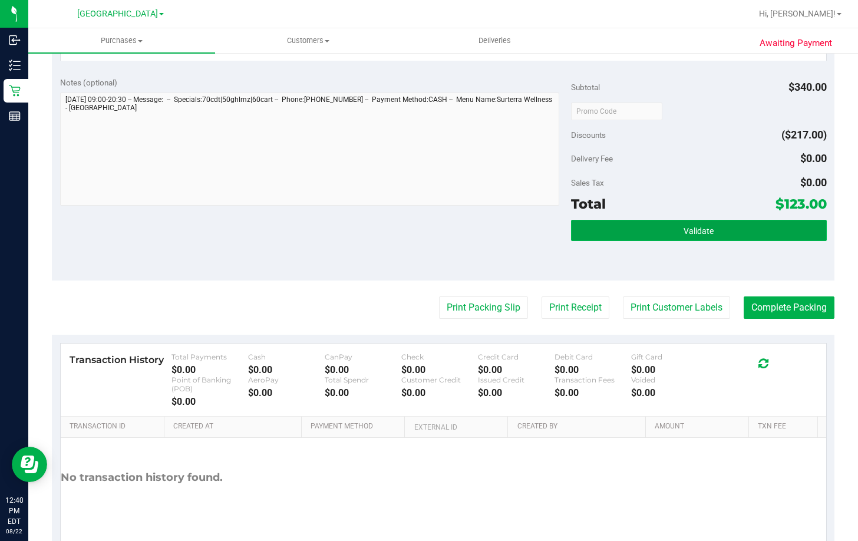
click at [640, 221] on button "Validate" at bounding box center [699, 230] width 256 height 21
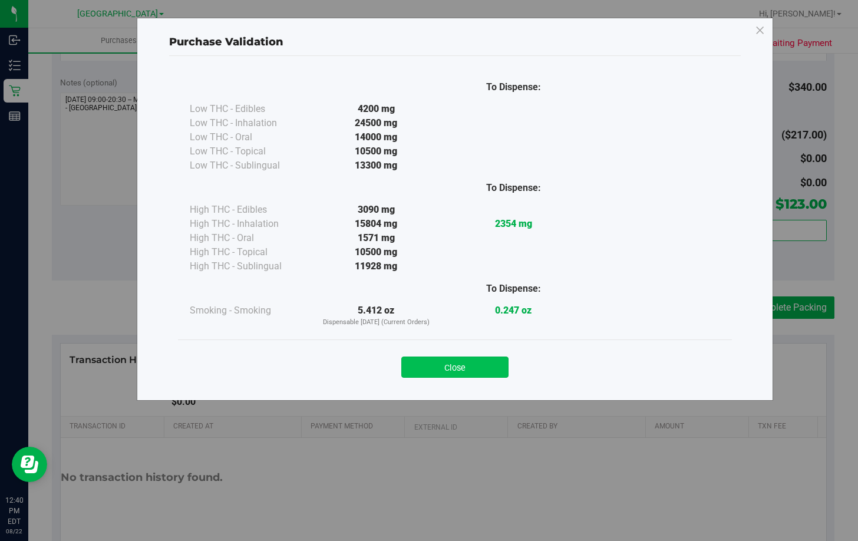
click at [475, 376] on div "Close" at bounding box center [455, 364] width 554 height 48
click at [475, 370] on button "Close" at bounding box center [454, 367] width 107 height 21
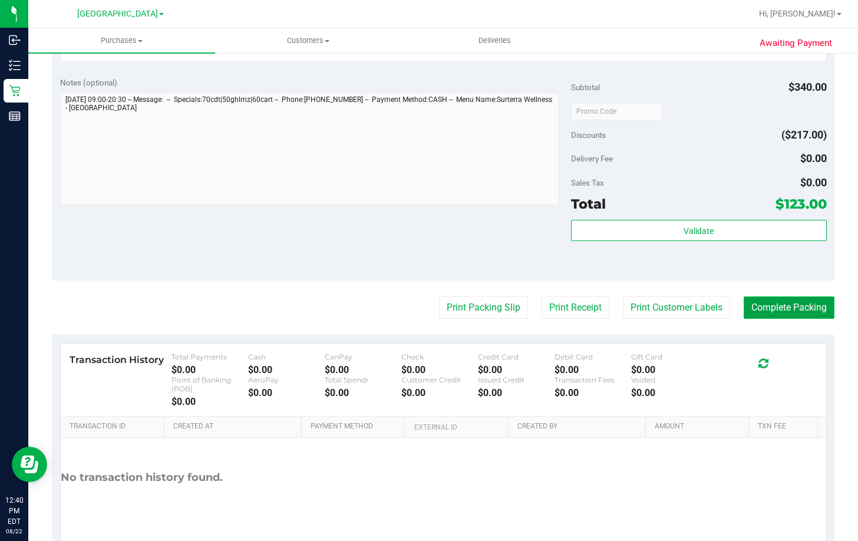
click at [795, 308] on button "Complete Packing" at bounding box center [789, 308] width 91 height 22
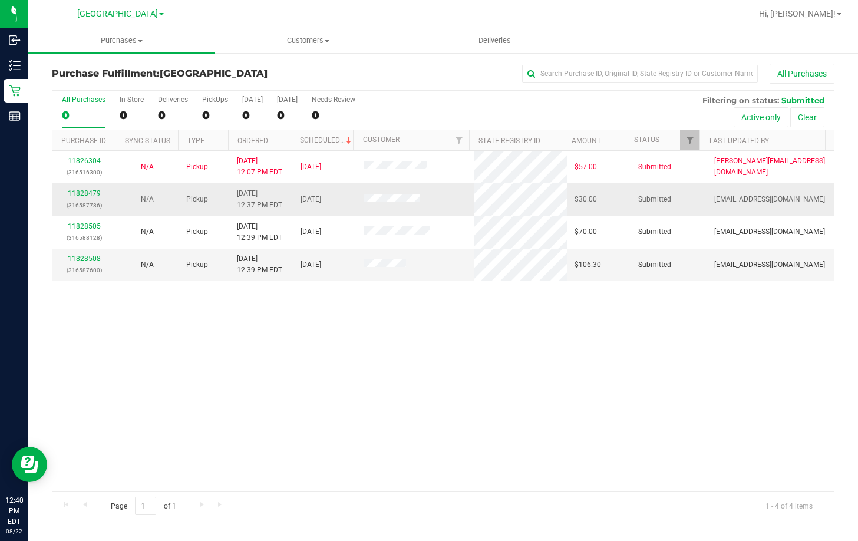
click at [89, 192] on link "11828479" at bounding box center [84, 193] width 33 height 8
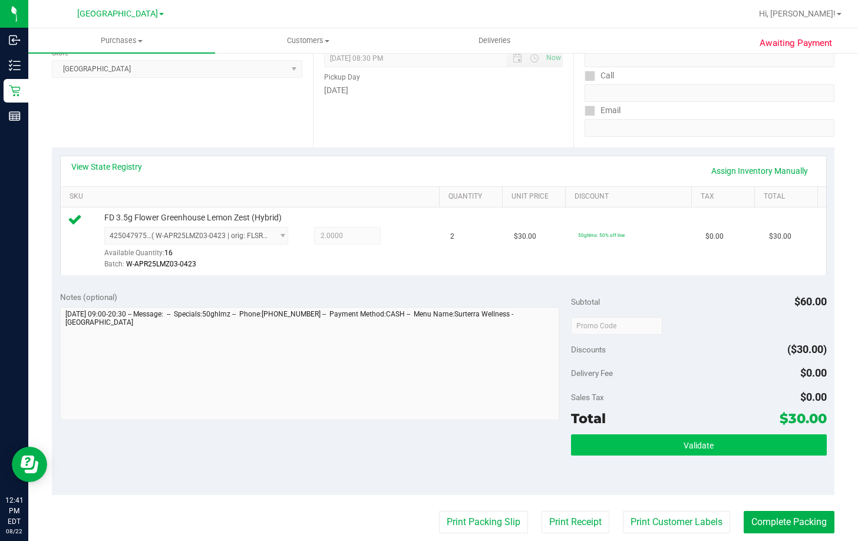
scroll to position [177, 0]
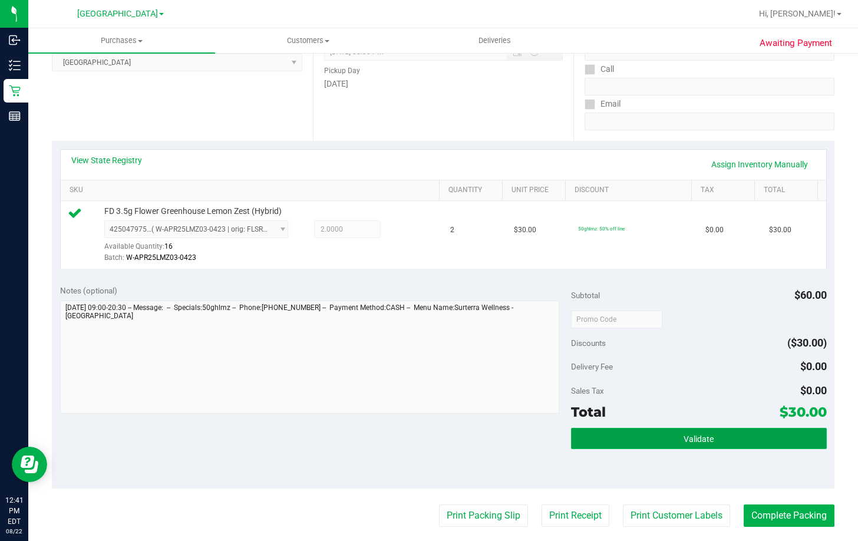
click at [714, 443] on button "Validate" at bounding box center [699, 438] width 256 height 21
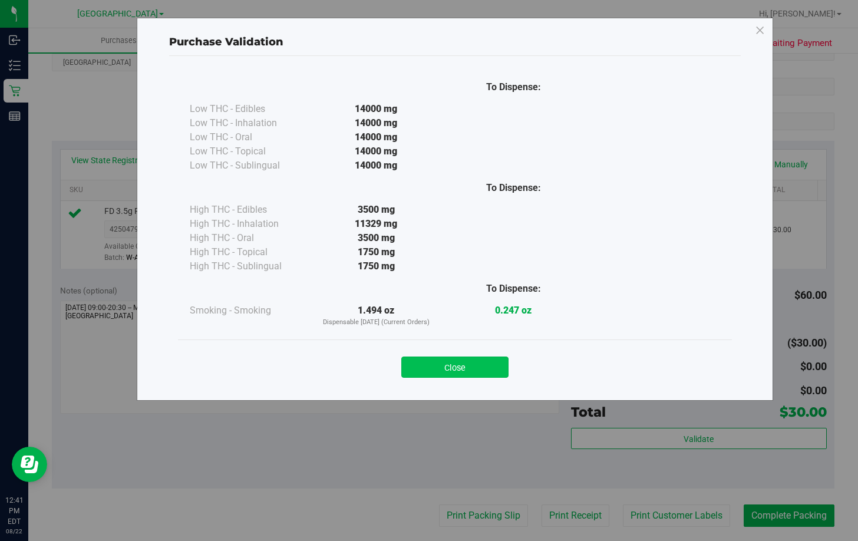
click at [453, 370] on button "Close" at bounding box center [454, 367] width 107 height 21
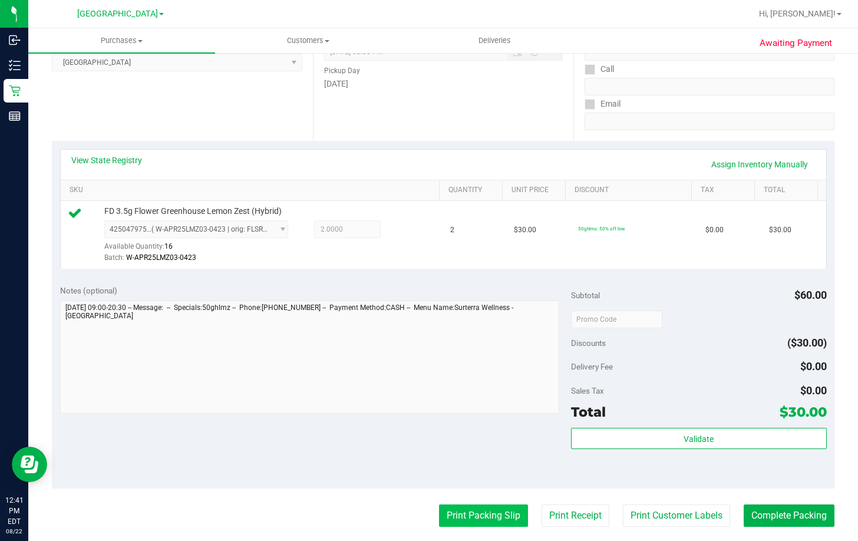
click at [450, 515] on button "Print Packing Slip" at bounding box center [483, 516] width 89 height 22
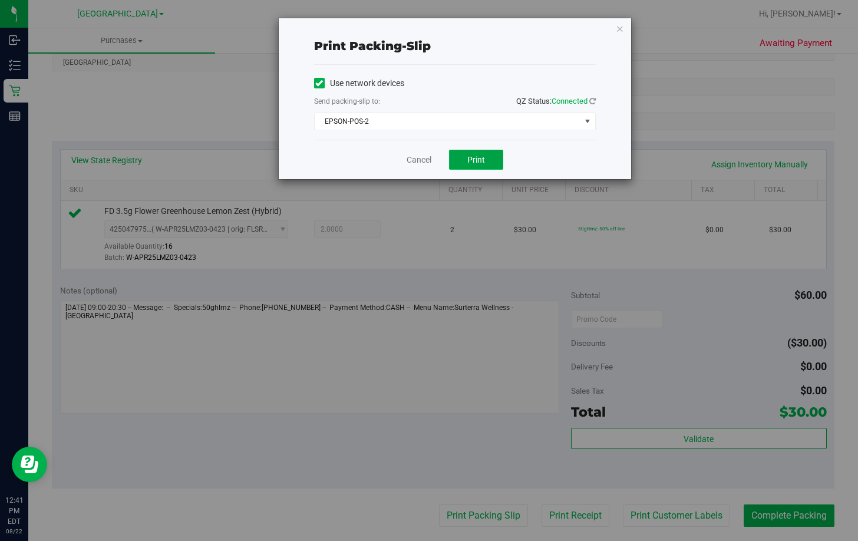
drag, startPoint x: 477, startPoint y: 157, endPoint x: 485, endPoint y: 154, distance: 8.2
click at [477, 156] on span "Print" at bounding box center [476, 159] width 18 height 9
click at [421, 161] on link "Cancel" at bounding box center [419, 160] width 25 height 12
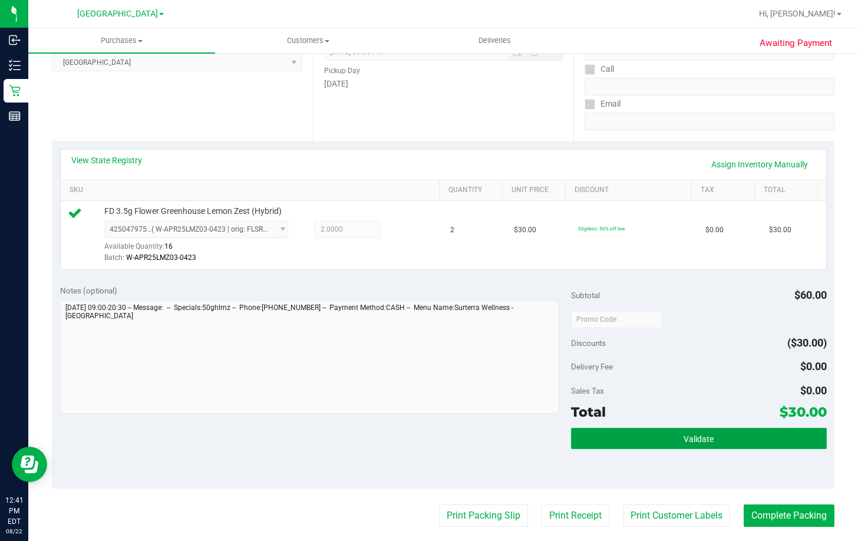
click at [710, 434] on button "Validate" at bounding box center [699, 438] width 256 height 21
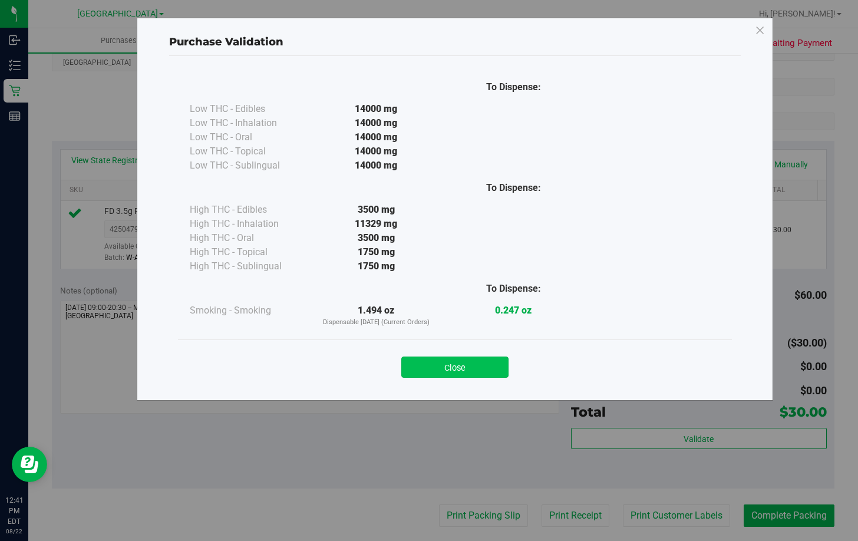
click at [476, 362] on button "Close" at bounding box center [454, 367] width 107 height 21
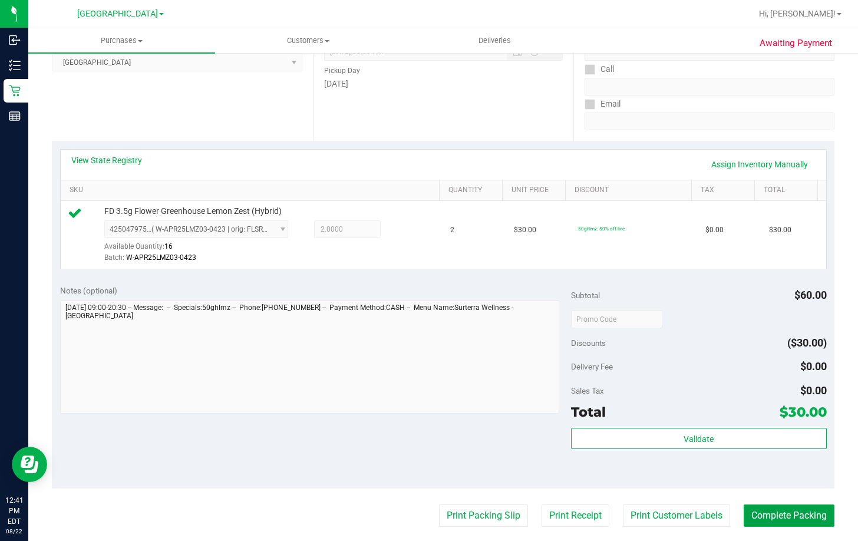
click at [767, 514] on button "Complete Packing" at bounding box center [789, 516] width 91 height 22
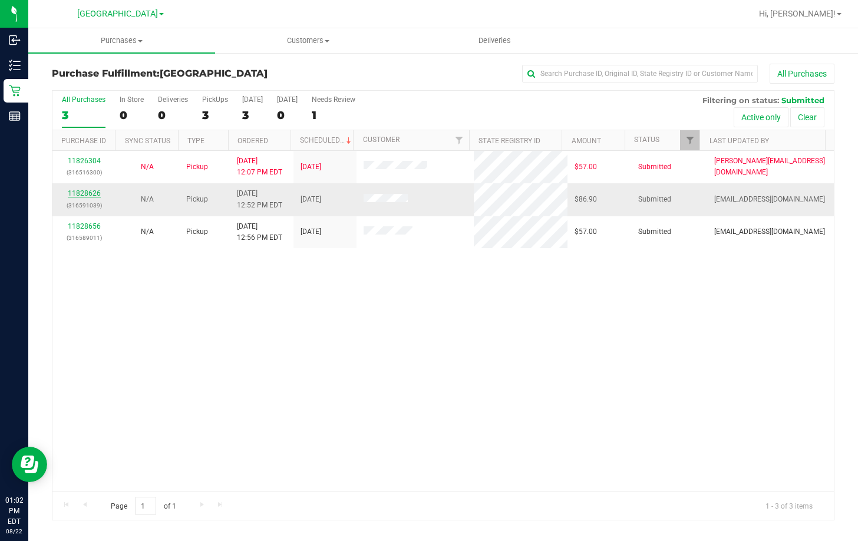
click at [90, 195] on link "11828626" at bounding box center [84, 193] width 33 height 8
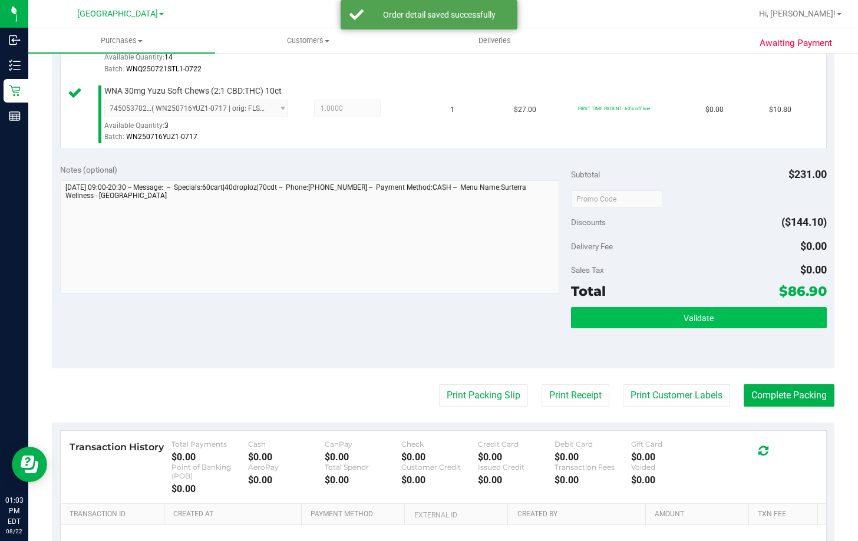
scroll to position [589, 0]
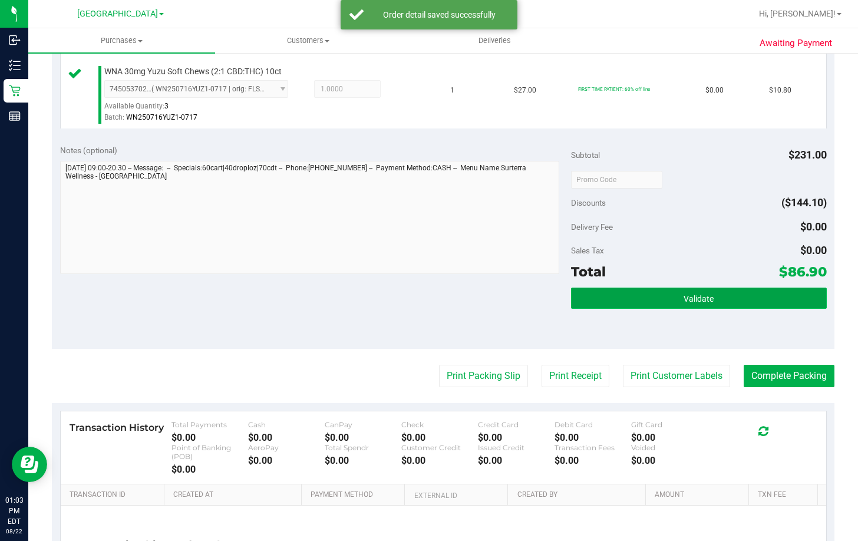
click at [678, 292] on button "Validate" at bounding box center [699, 298] width 256 height 21
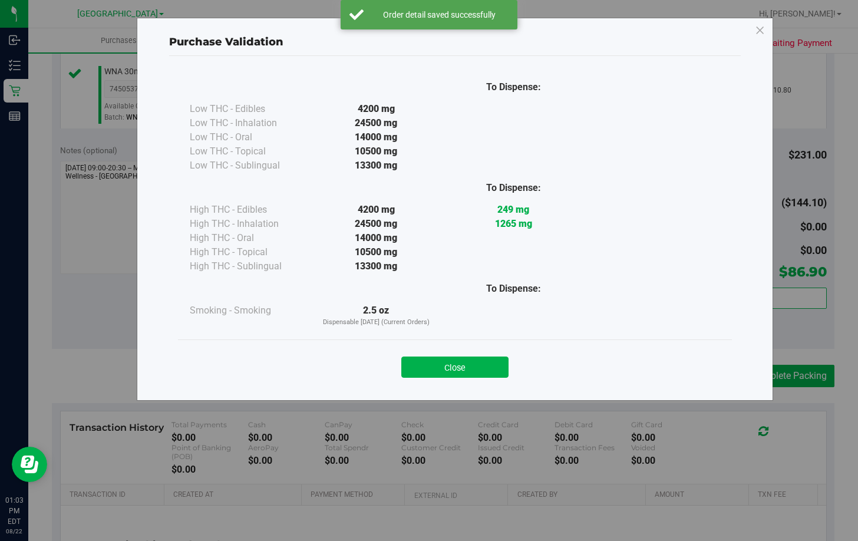
click at [442, 364] on button "Close" at bounding box center [454, 367] width 107 height 21
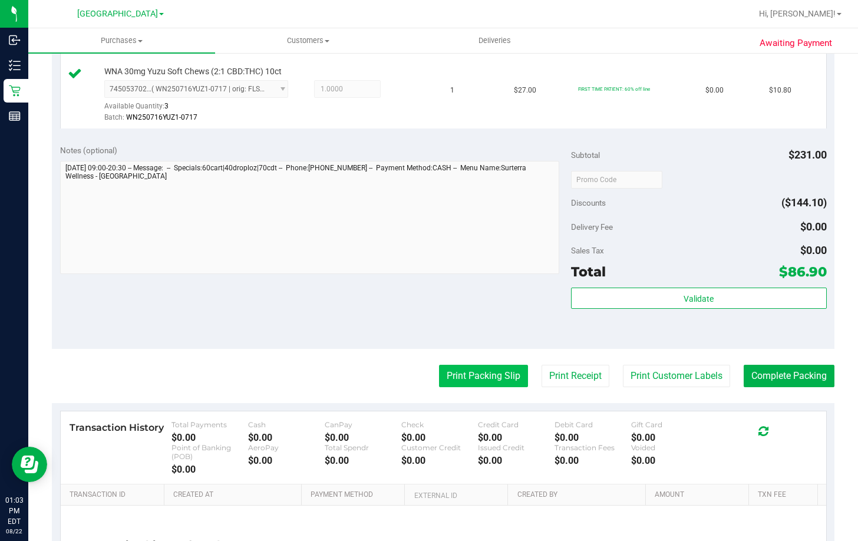
click at [488, 371] on button "Print Packing Slip" at bounding box center [483, 376] width 89 height 22
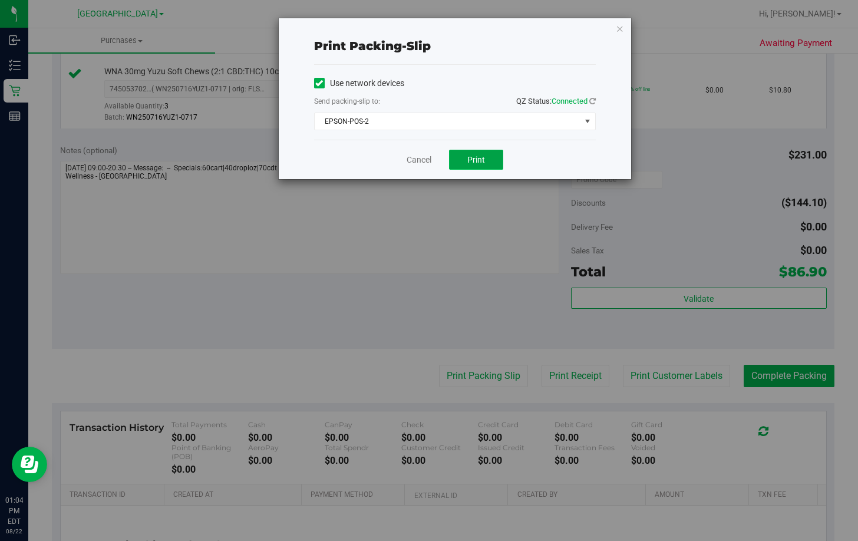
click at [470, 160] on span "Print" at bounding box center [476, 159] width 18 height 9
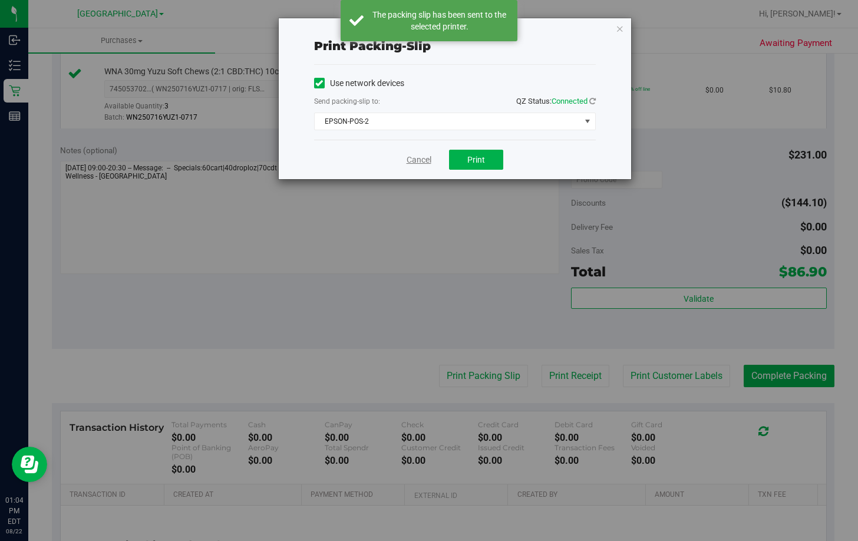
click at [411, 160] on link "Cancel" at bounding box center [419, 160] width 25 height 12
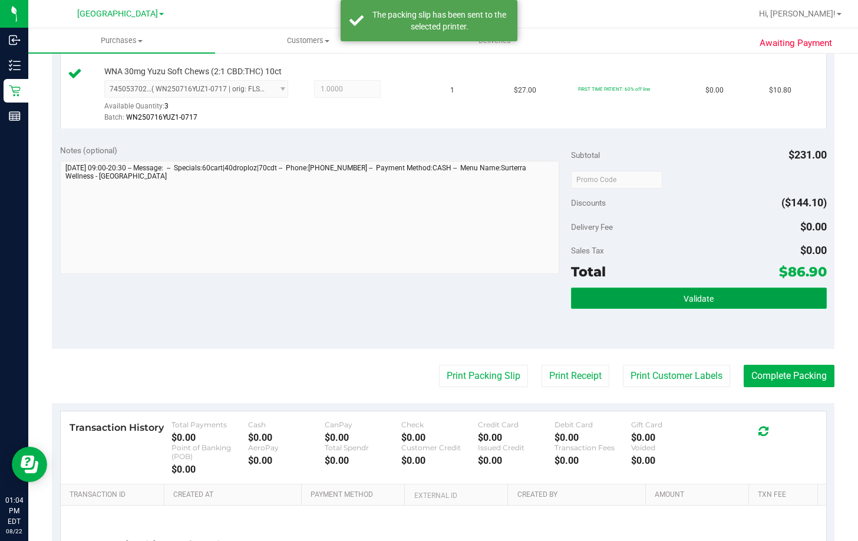
click at [649, 299] on button "Validate" at bounding box center [699, 298] width 256 height 21
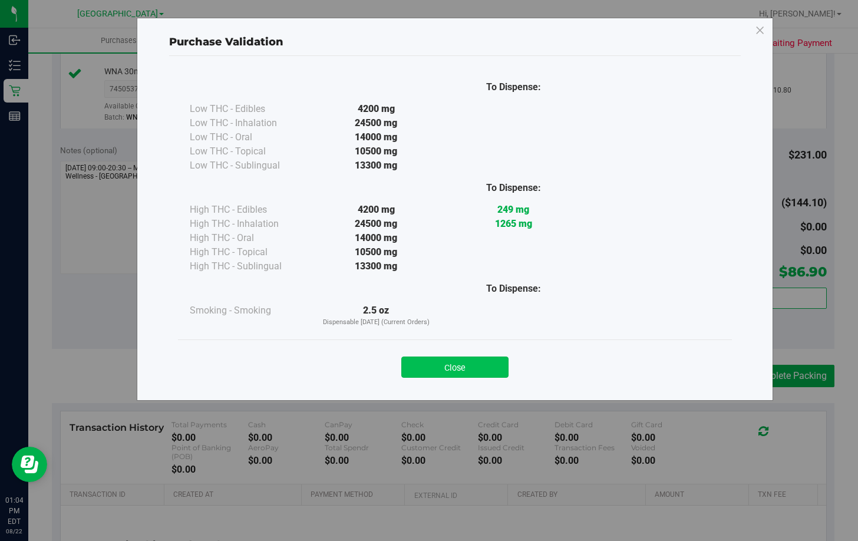
click at [473, 361] on button "Close" at bounding box center [454, 367] width 107 height 21
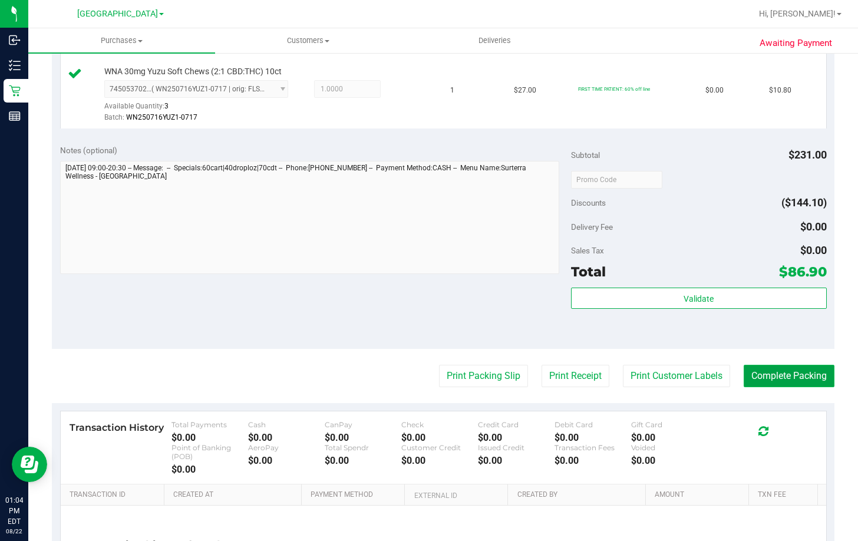
click at [780, 376] on button "Complete Packing" at bounding box center [789, 376] width 91 height 22
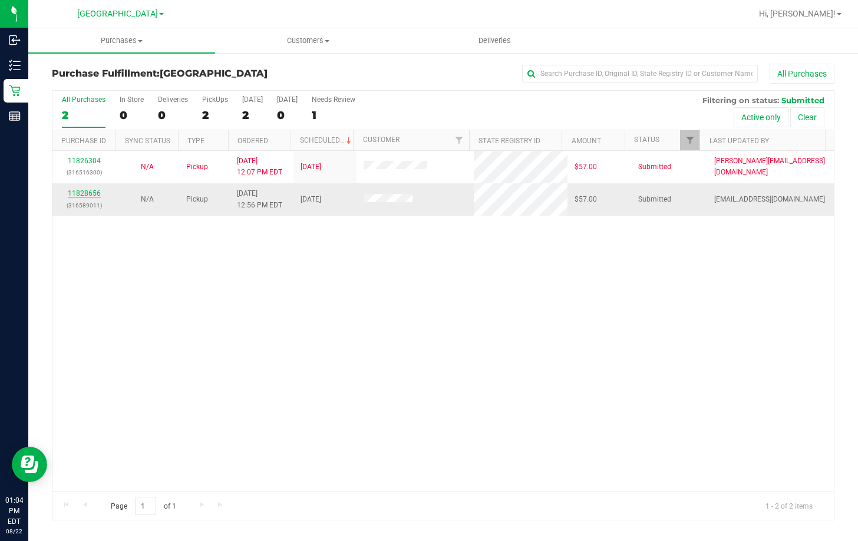
click at [82, 195] on link "11828656" at bounding box center [84, 193] width 33 height 8
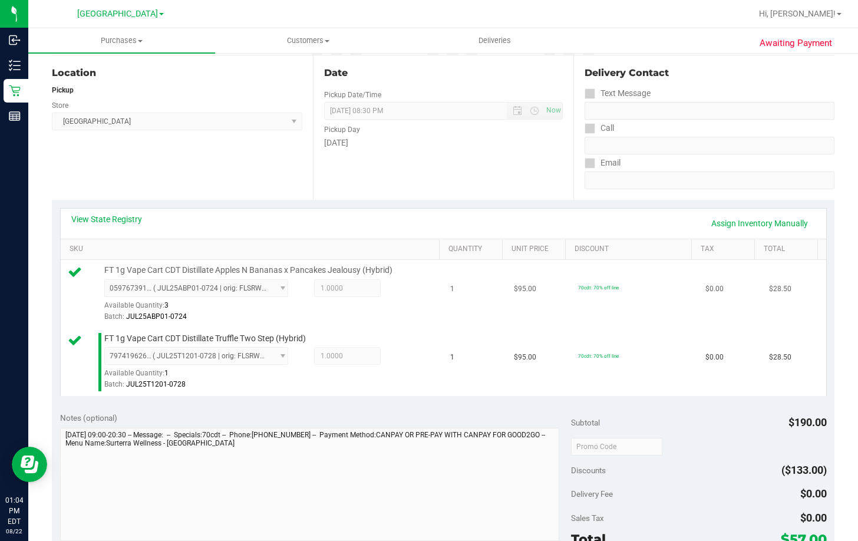
scroll to position [177, 0]
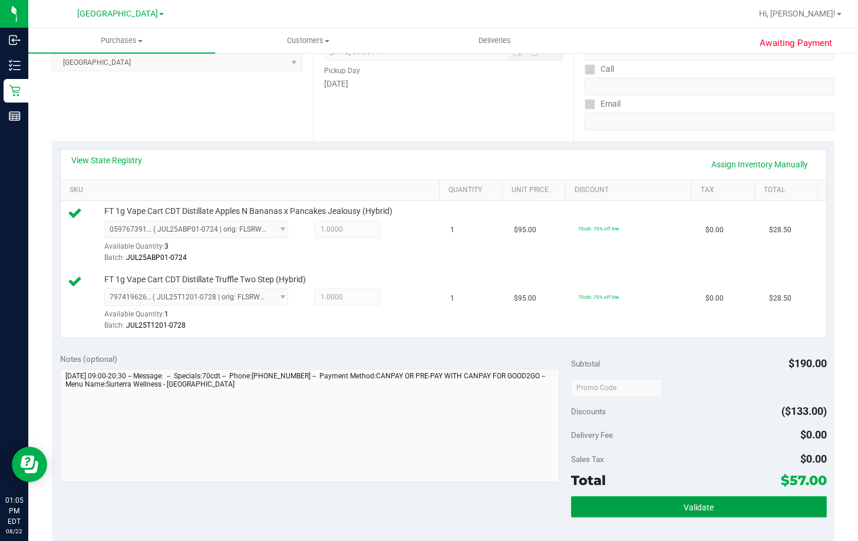
click at [698, 507] on span "Validate" at bounding box center [699, 507] width 30 height 9
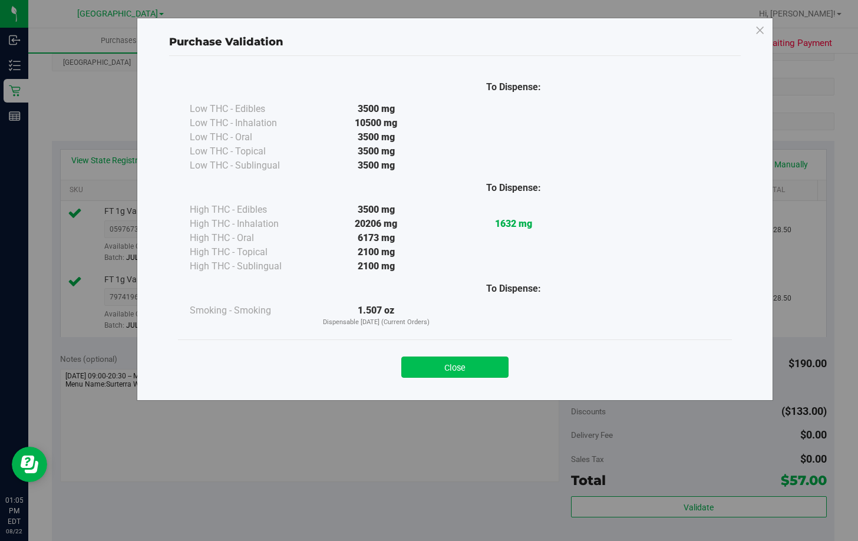
click at [490, 365] on button "Close" at bounding box center [454, 367] width 107 height 21
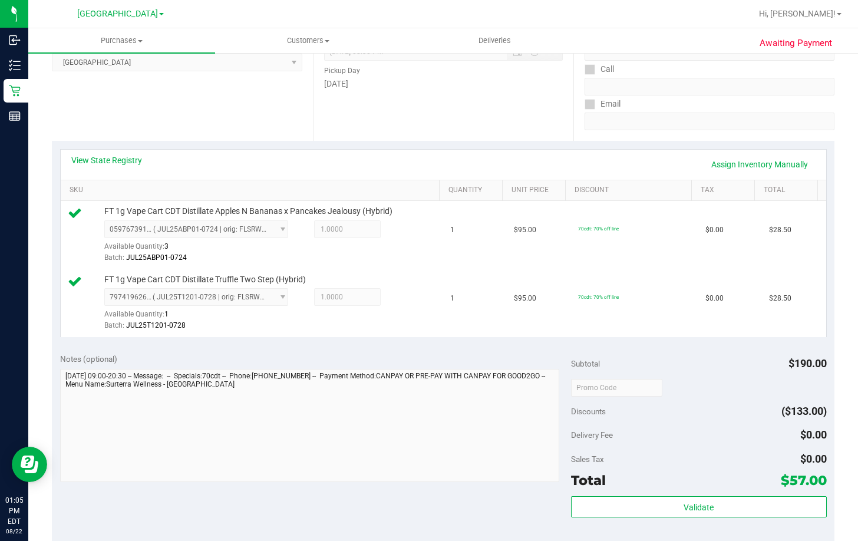
scroll to position [413, 0]
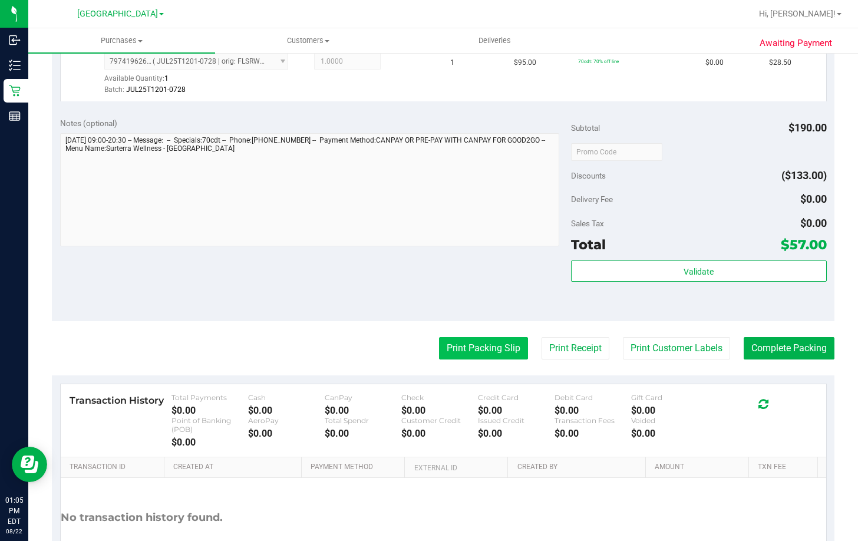
click at [477, 349] on button "Print Packing Slip" at bounding box center [483, 348] width 89 height 22
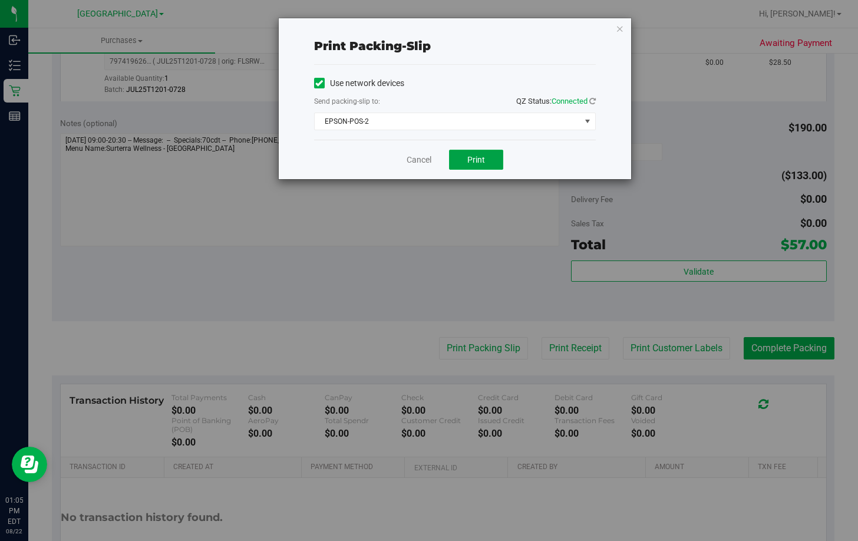
drag, startPoint x: 486, startPoint y: 161, endPoint x: 429, endPoint y: 153, distance: 58.4
click at [486, 161] on button "Print" at bounding box center [476, 160] width 54 height 20
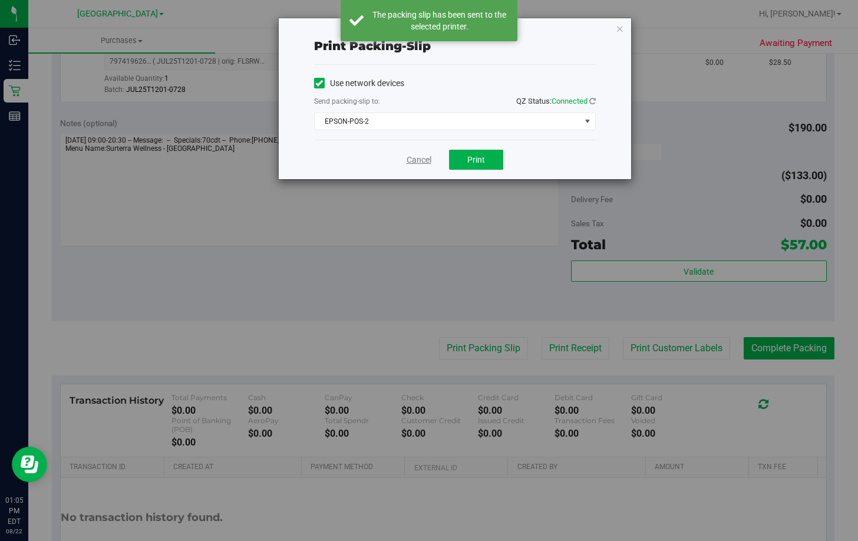
click at [407, 159] on link "Cancel" at bounding box center [419, 160] width 25 height 12
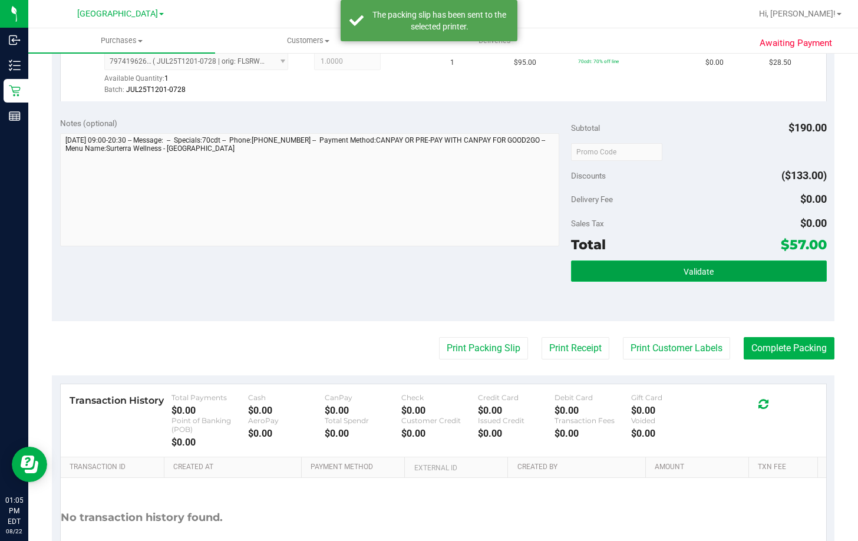
click at [666, 266] on button "Validate" at bounding box center [699, 271] width 256 height 21
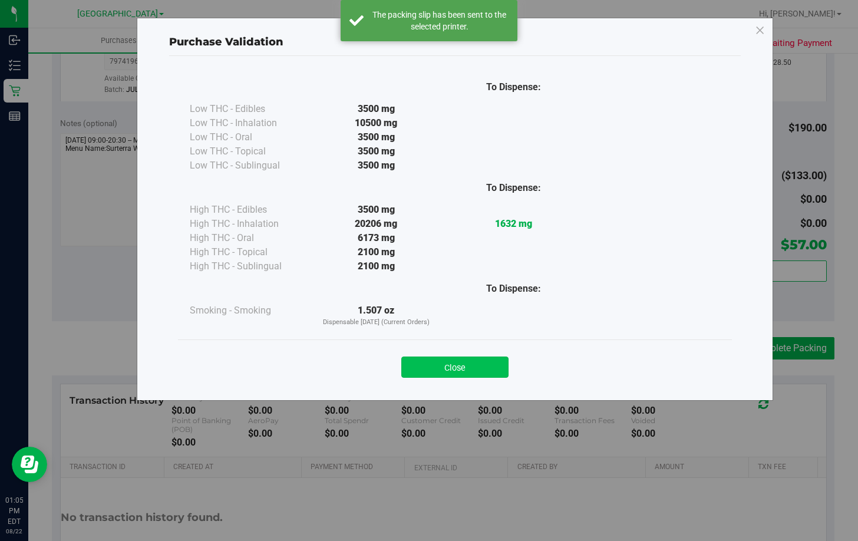
click at [449, 364] on button "Close" at bounding box center [454, 367] width 107 height 21
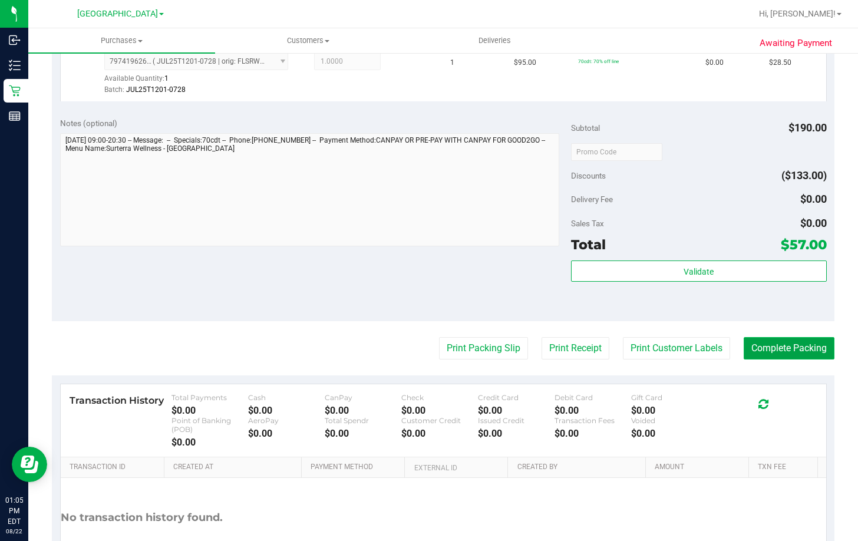
click at [809, 350] on button "Complete Packing" at bounding box center [789, 348] width 91 height 22
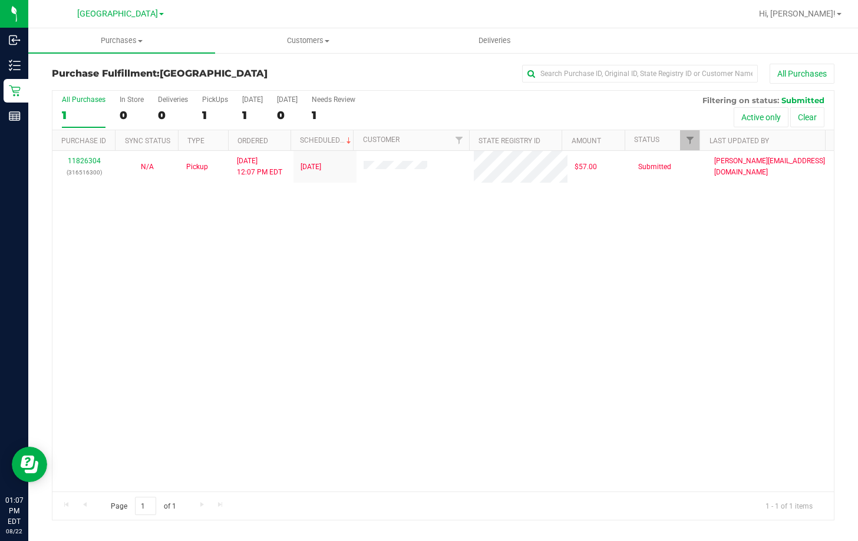
click at [564, 381] on div "11826304 (316516300) N/A Pickup 8/22/2025 12:07 PM EDT 8/22/2025 $57.00 Submitt…" at bounding box center [443, 321] width 782 height 341
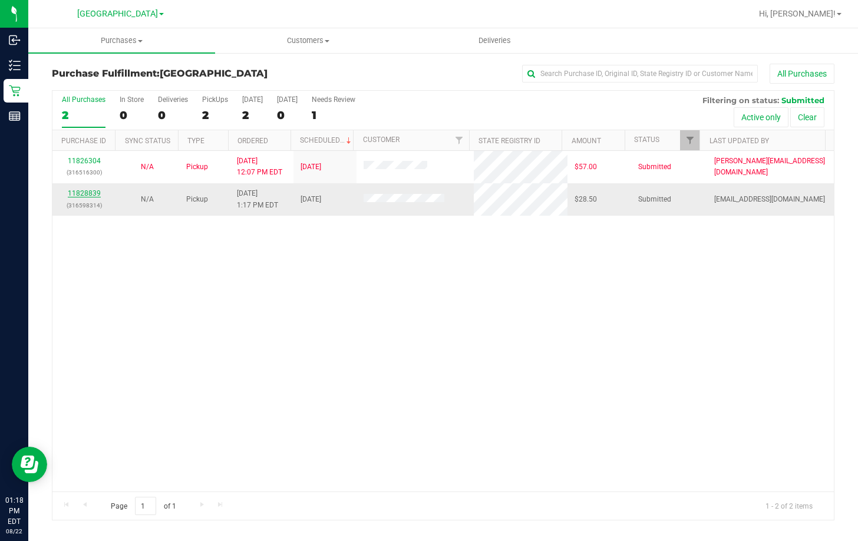
click at [91, 190] on link "11828839" at bounding box center [84, 193] width 33 height 8
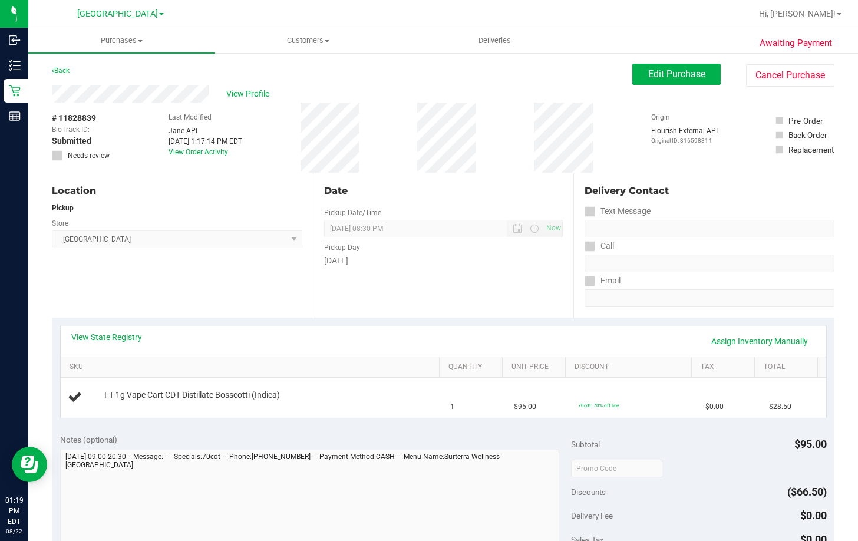
click at [248, 340] on div "View State Registry Assign Inventory Manually" at bounding box center [443, 341] width 745 height 20
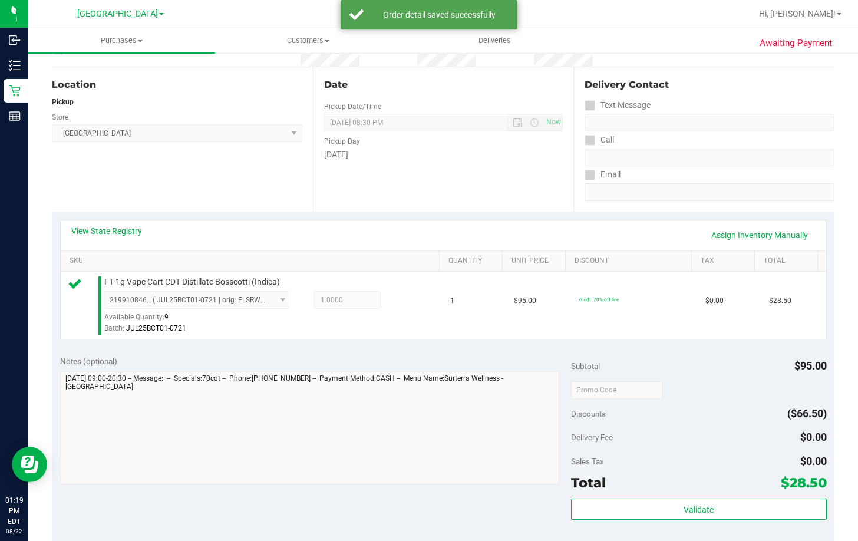
scroll to position [295, 0]
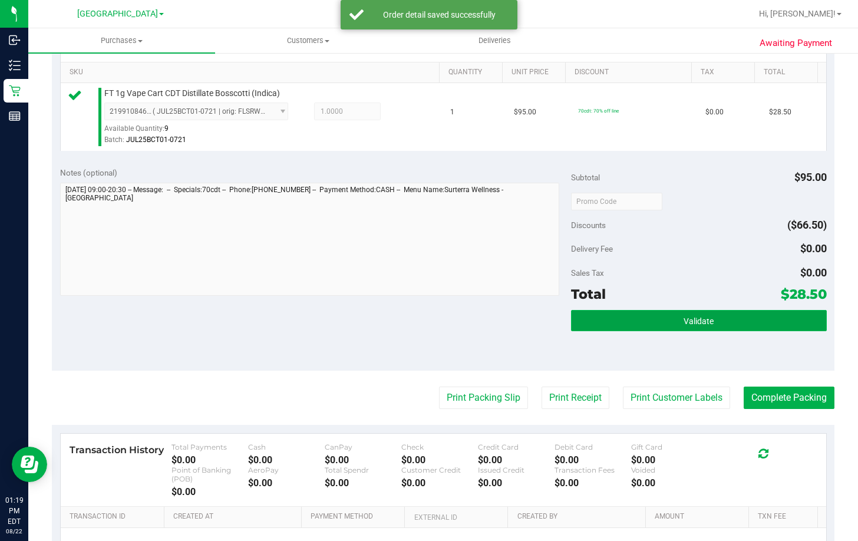
click at [612, 318] on button "Validate" at bounding box center [699, 320] width 256 height 21
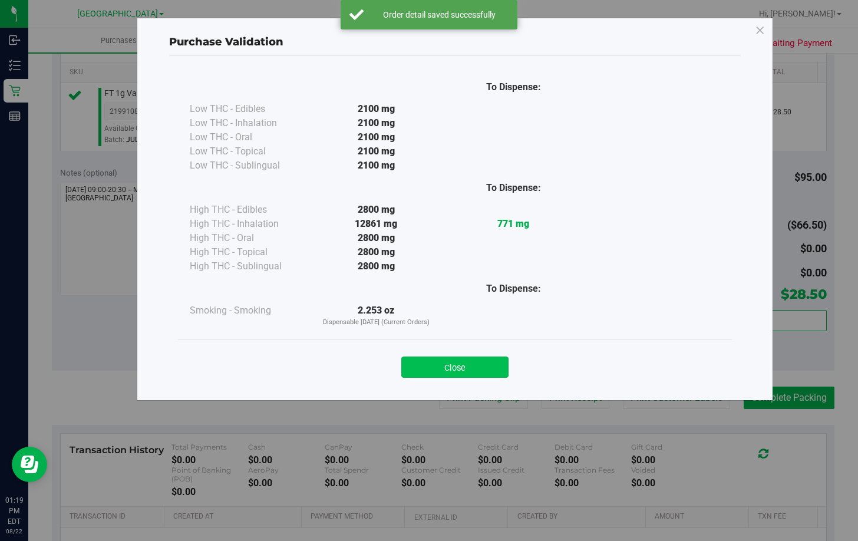
click at [475, 365] on button "Close" at bounding box center [454, 367] width 107 height 21
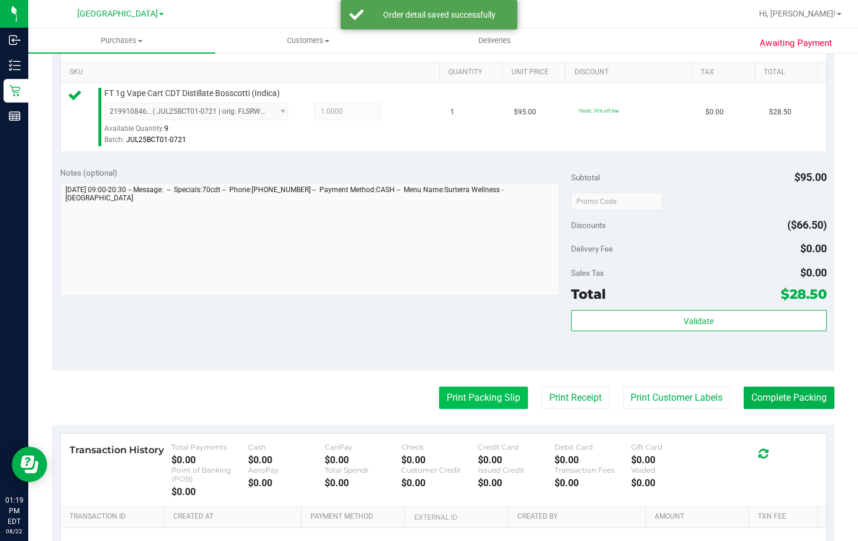
click at [491, 397] on button "Print Packing Slip" at bounding box center [483, 398] width 89 height 22
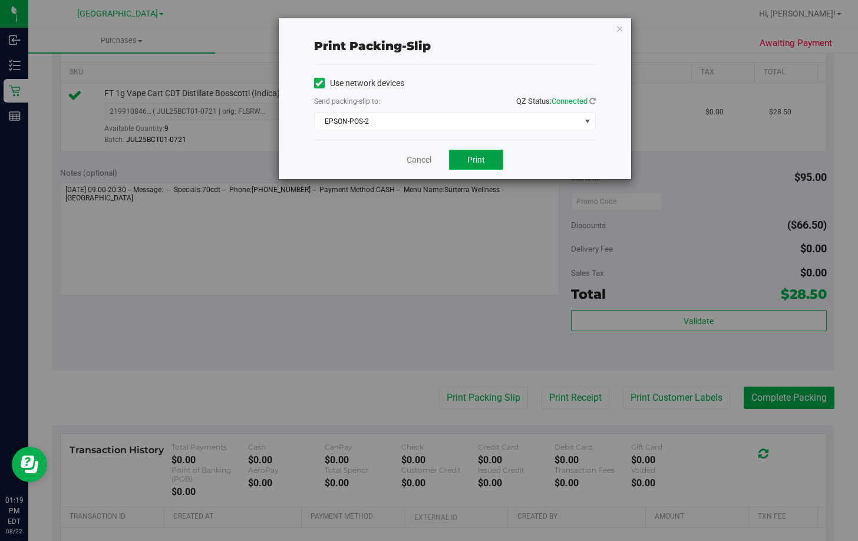
click at [476, 162] on span "Print" at bounding box center [476, 159] width 18 height 9
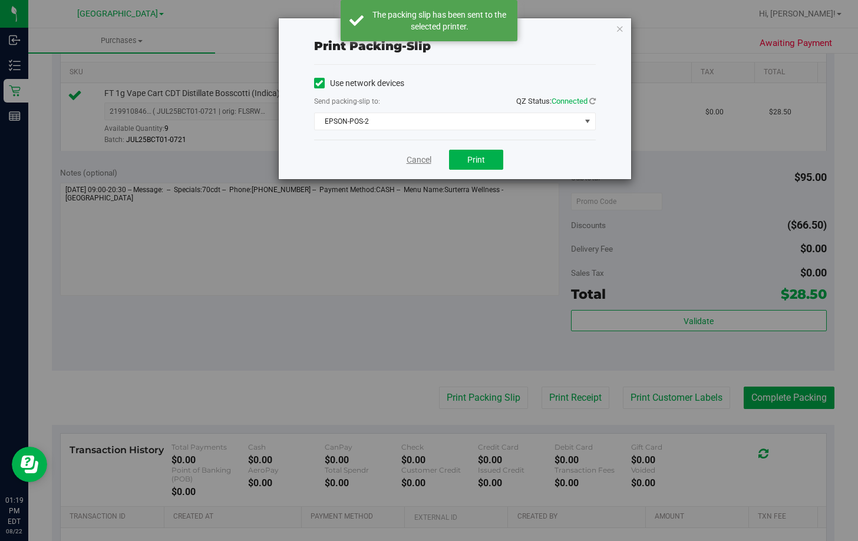
click at [413, 159] on link "Cancel" at bounding box center [419, 160] width 25 height 12
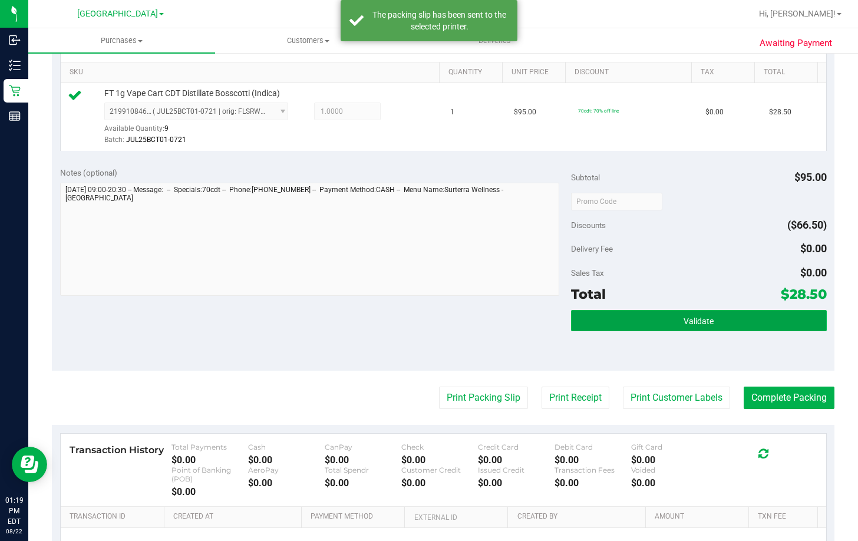
click at [589, 317] on button "Validate" at bounding box center [699, 320] width 256 height 21
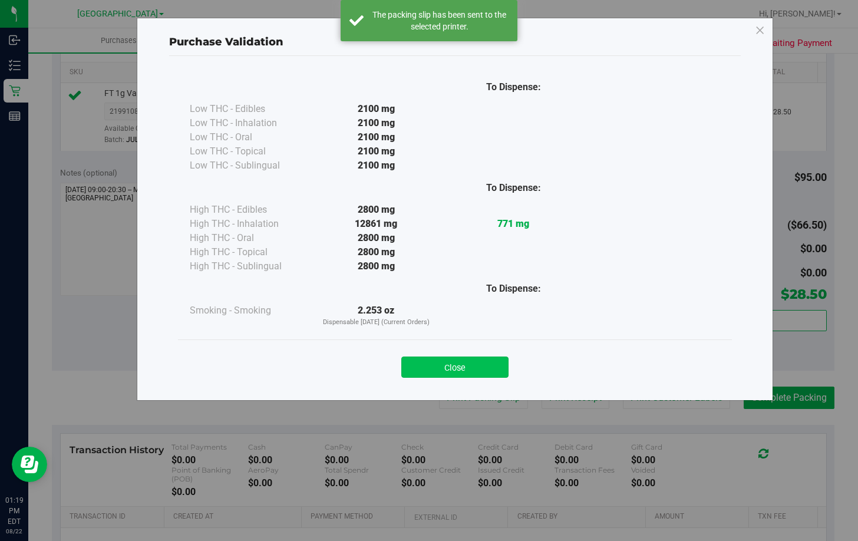
click at [442, 365] on button "Close" at bounding box center [454, 367] width 107 height 21
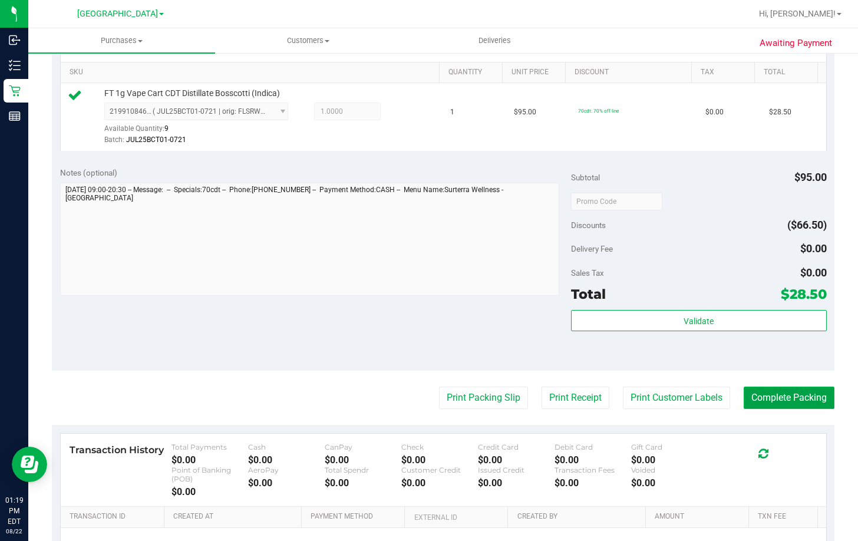
click at [782, 398] on button "Complete Packing" at bounding box center [789, 398] width 91 height 22
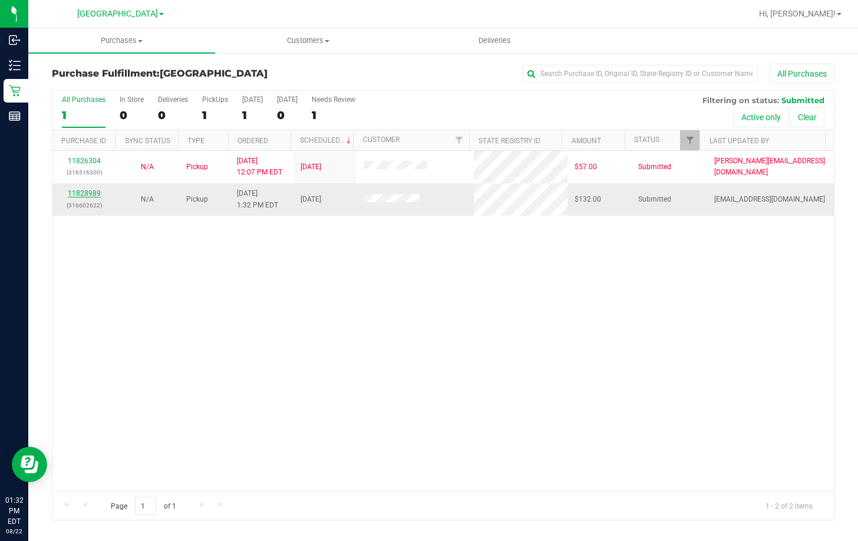
click at [90, 193] on link "11828989" at bounding box center [84, 193] width 33 height 8
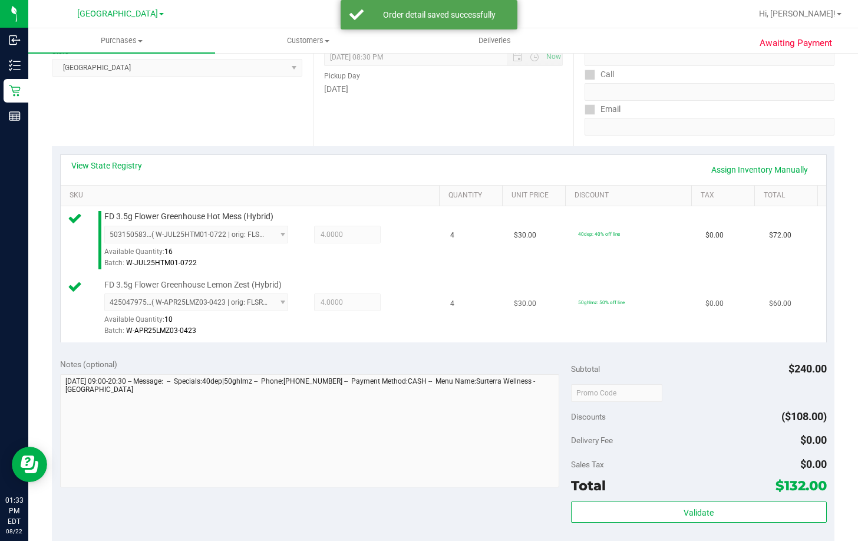
scroll to position [295, 0]
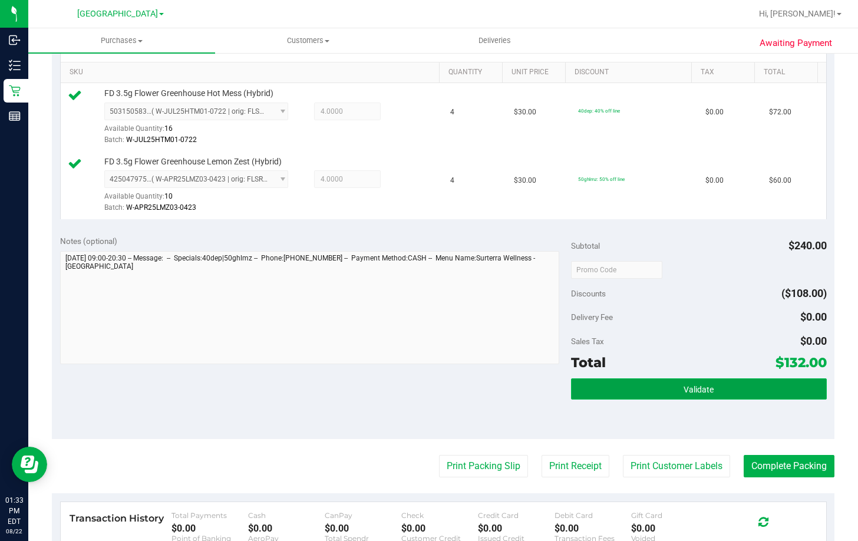
click at [626, 392] on button "Validate" at bounding box center [699, 388] width 256 height 21
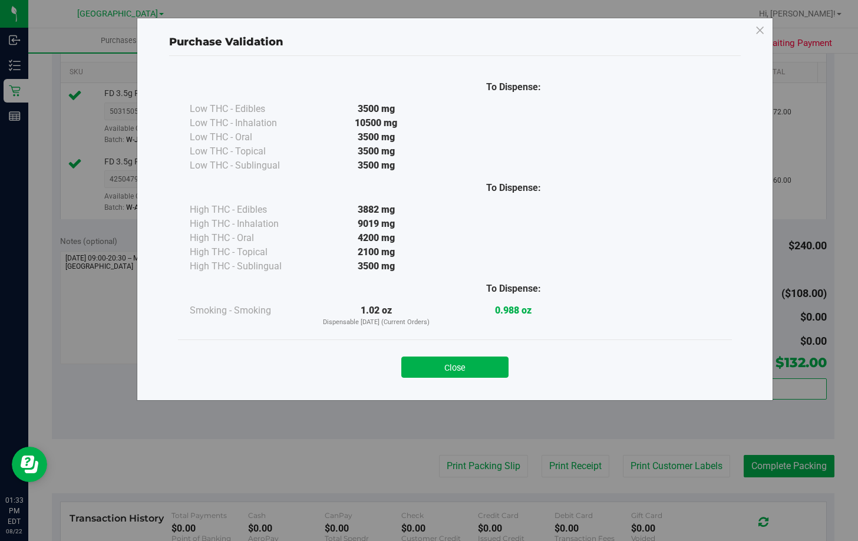
click at [476, 370] on button "Close" at bounding box center [454, 367] width 107 height 21
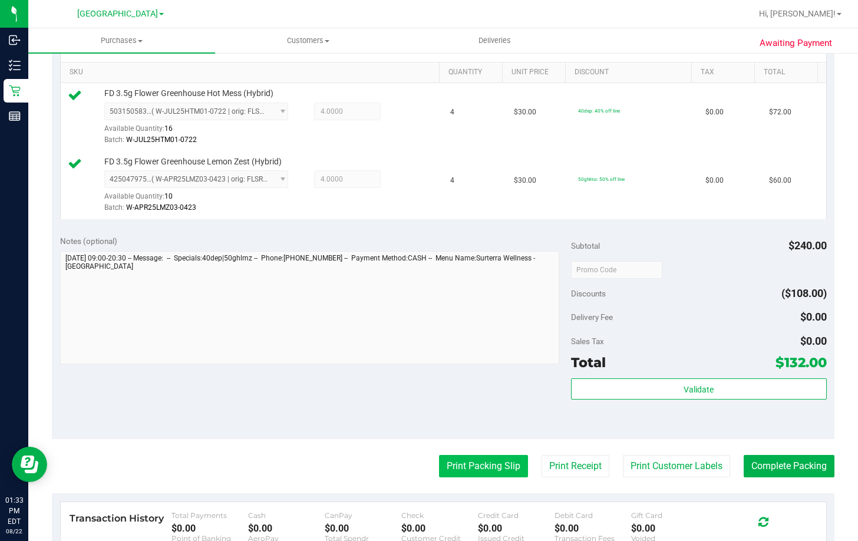
click at [464, 462] on button "Print Packing Slip" at bounding box center [483, 466] width 89 height 22
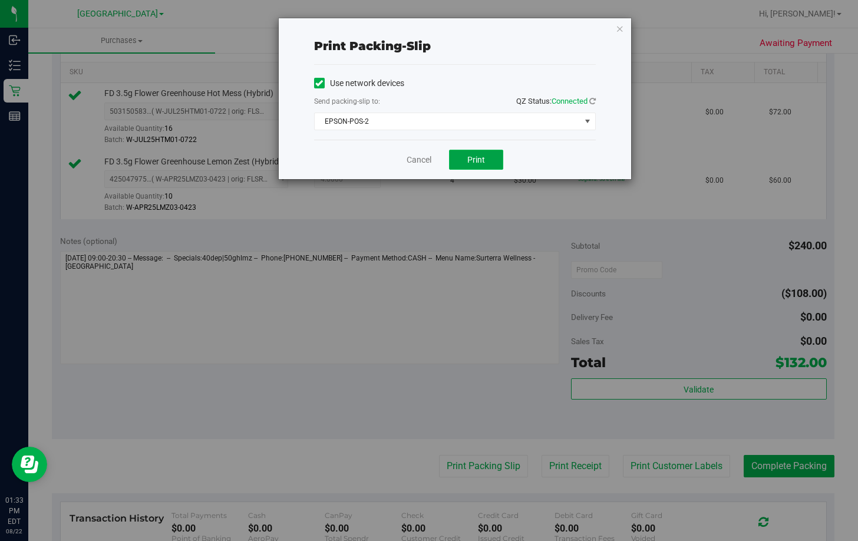
click at [470, 155] on span "Print" at bounding box center [476, 159] width 18 height 9
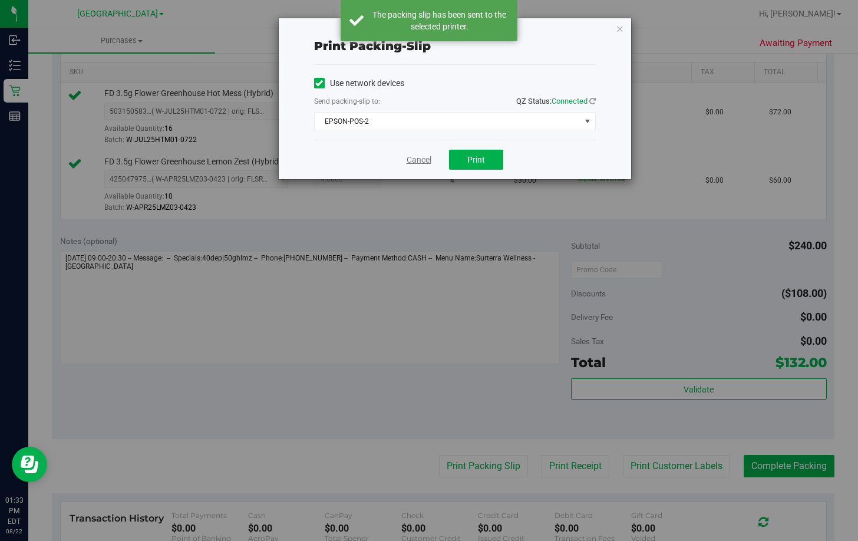
click at [419, 157] on link "Cancel" at bounding box center [419, 160] width 25 height 12
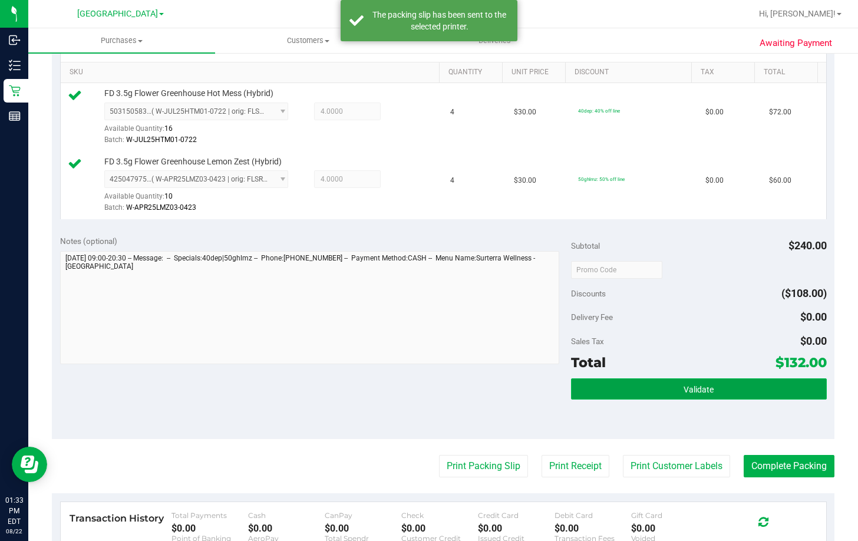
click at [602, 391] on button "Validate" at bounding box center [699, 388] width 256 height 21
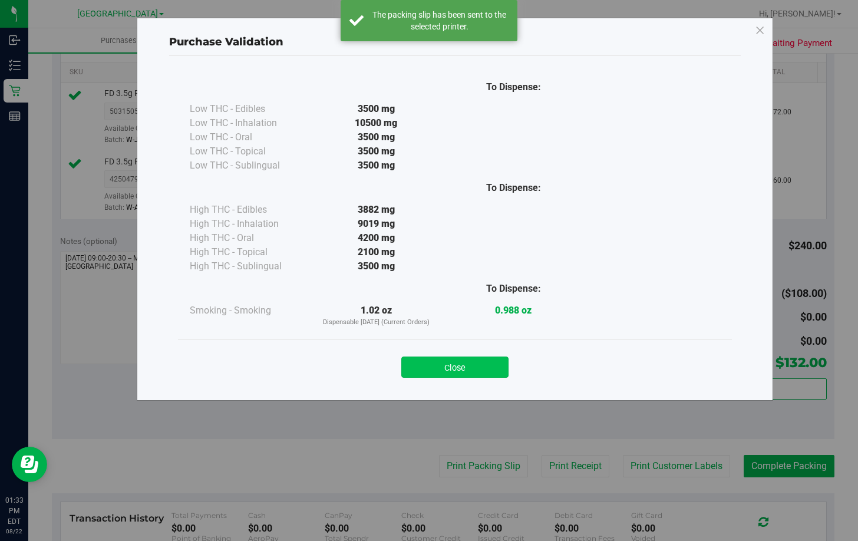
click at [483, 368] on button "Close" at bounding box center [454, 367] width 107 height 21
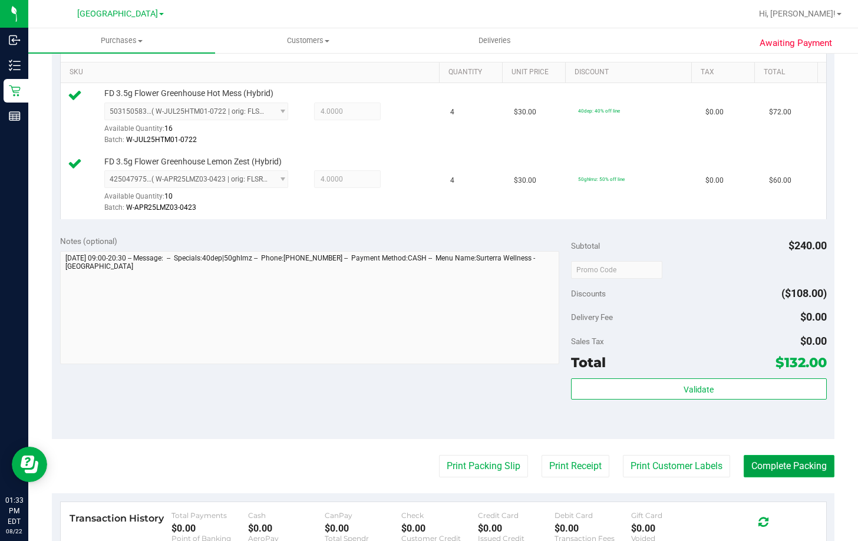
drag, startPoint x: 780, startPoint y: 464, endPoint x: 787, endPoint y: 465, distance: 7.1
click at [780, 464] on button "Complete Packing" at bounding box center [789, 466] width 91 height 22
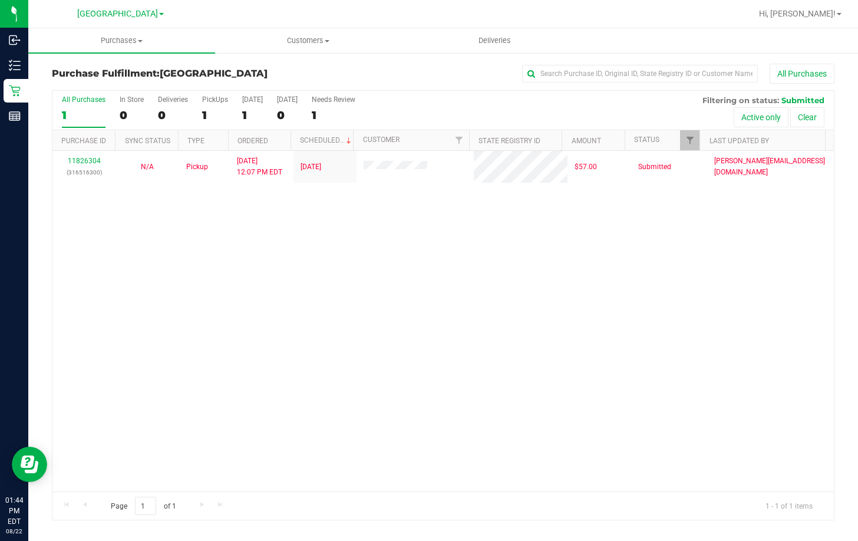
click at [410, 294] on div "11826304 (316516300) N/A Pickup 8/22/2025 12:07 PM EDT 8/22/2025 $57.00 Submitt…" at bounding box center [443, 321] width 782 height 341
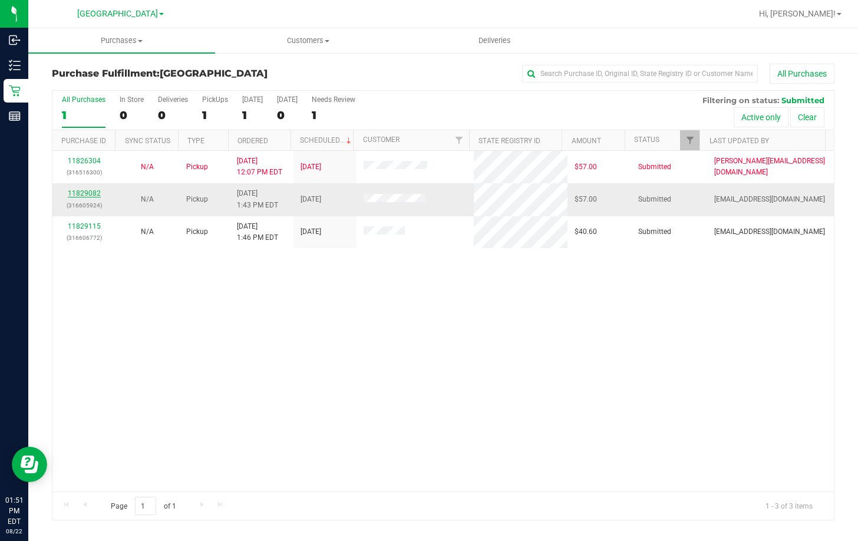
click at [85, 191] on link "11829082" at bounding box center [84, 193] width 33 height 8
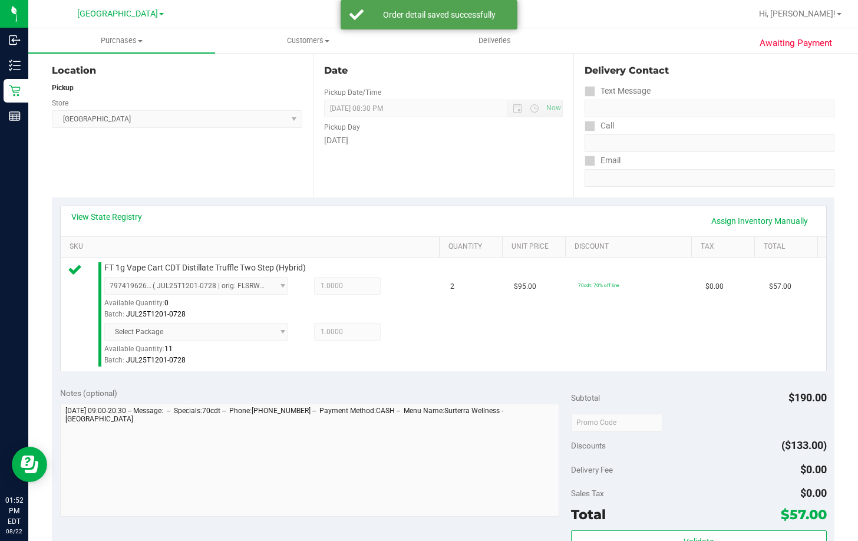
scroll to position [295, 0]
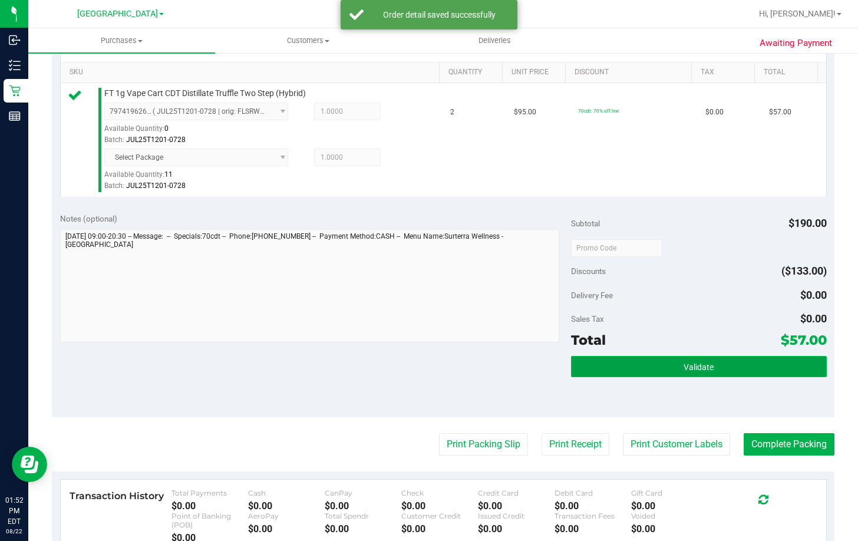
click at [687, 368] on span "Validate" at bounding box center [699, 367] width 30 height 9
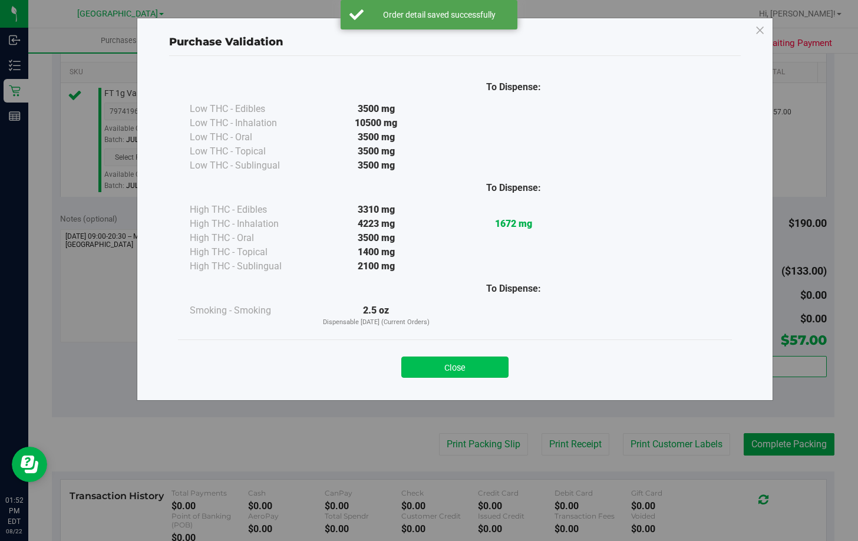
click at [450, 368] on button "Close" at bounding box center [454, 367] width 107 height 21
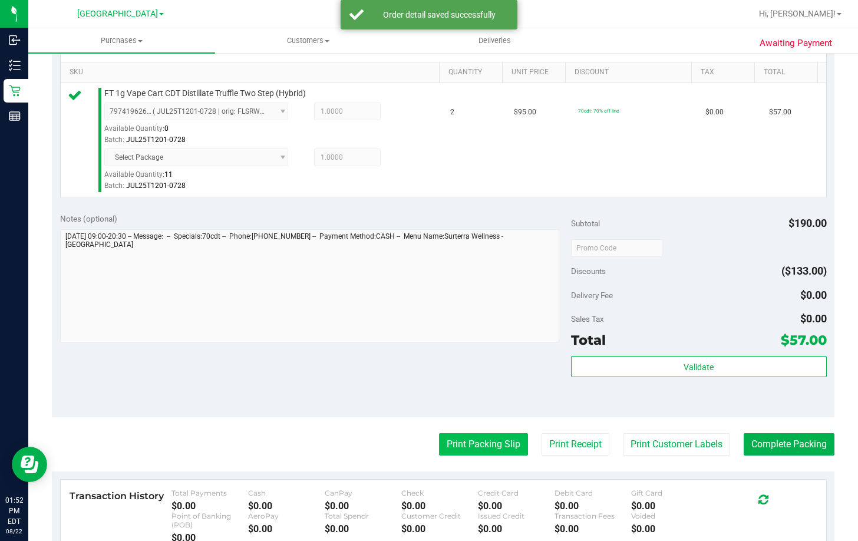
click at [469, 442] on button "Print Packing Slip" at bounding box center [483, 444] width 89 height 22
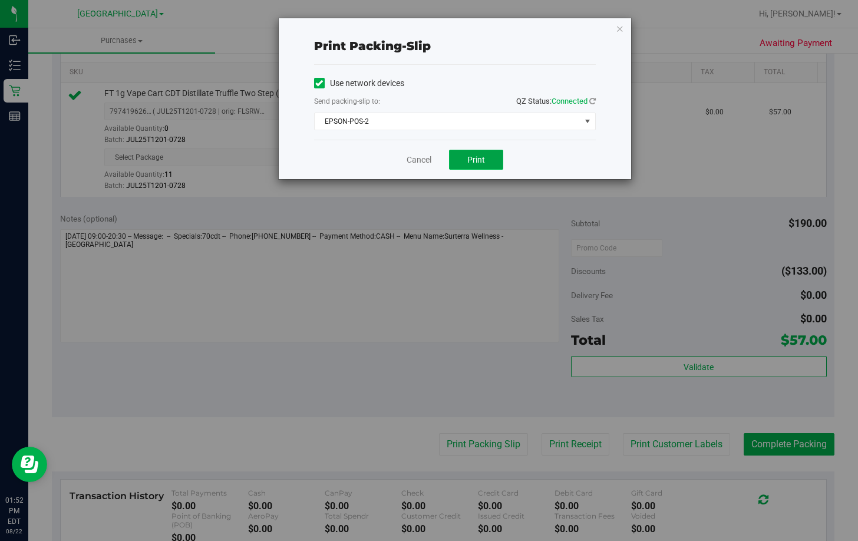
click at [487, 156] on button "Print" at bounding box center [476, 160] width 54 height 20
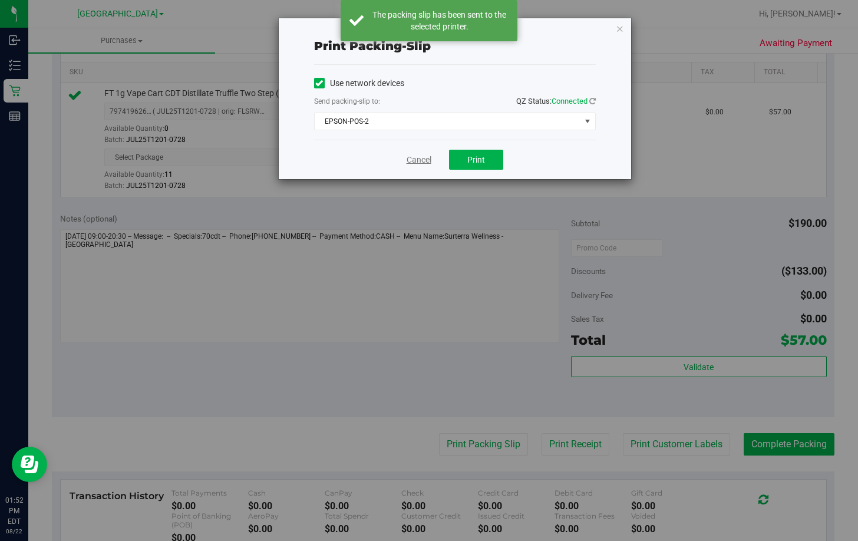
click at [411, 157] on link "Cancel" at bounding box center [419, 160] width 25 height 12
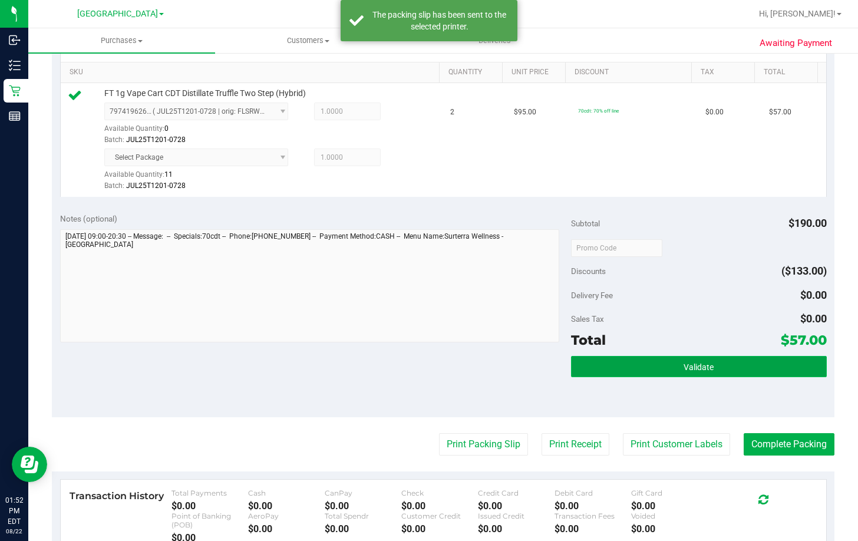
click at [686, 366] on span "Validate" at bounding box center [699, 367] width 30 height 9
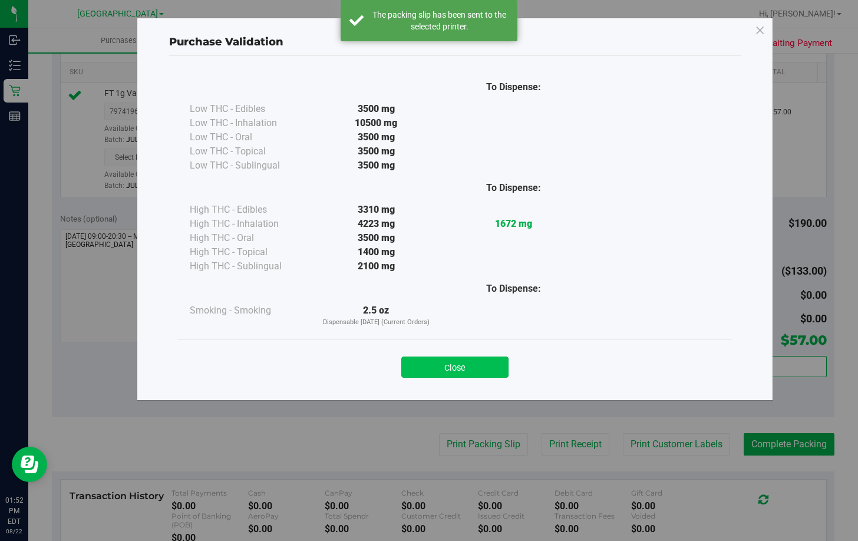
click at [462, 365] on button "Close" at bounding box center [454, 367] width 107 height 21
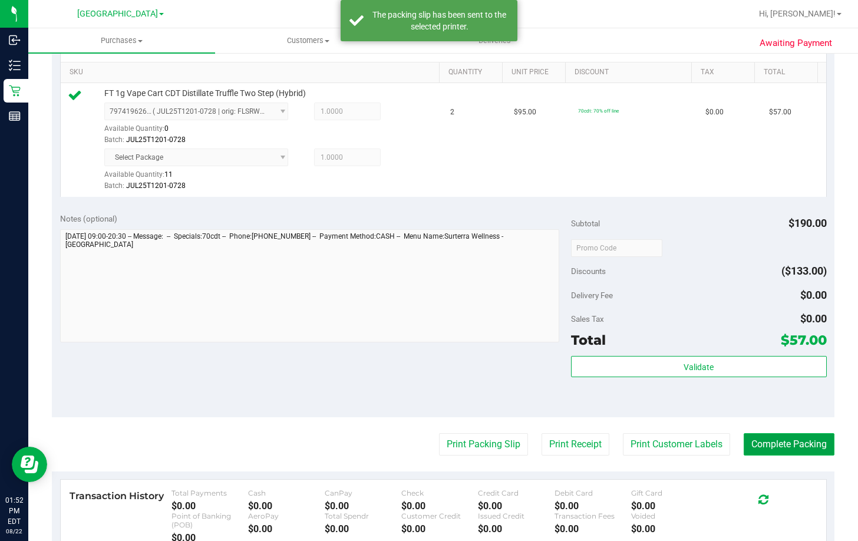
click at [768, 442] on button "Complete Packing" at bounding box center [789, 444] width 91 height 22
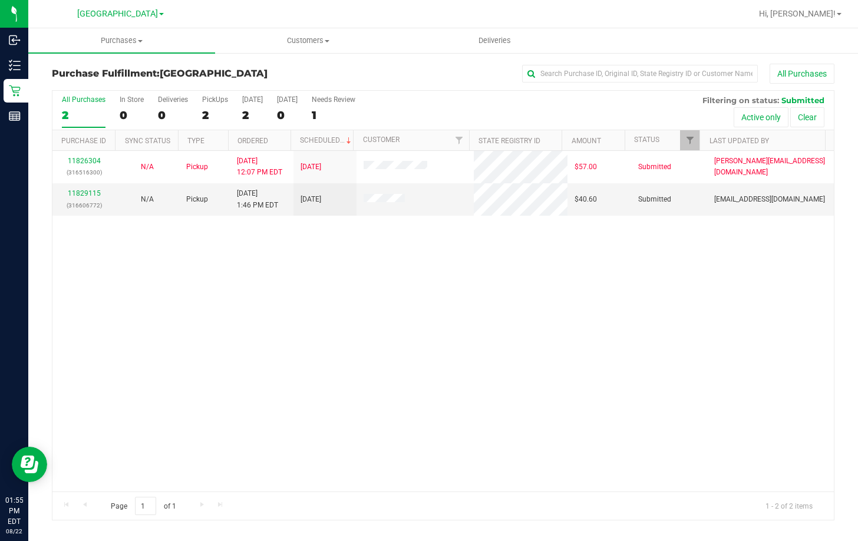
click at [356, 329] on div "11826304 (316516300) N/A Pickup 8/22/2025 12:07 PM EDT 8/22/2025 $57.00 Submitt…" at bounding box center [443, 321] width 782 height 341
click at [90, 191] on link "11829115" at bounding box center [84, 193] width 33 height 8
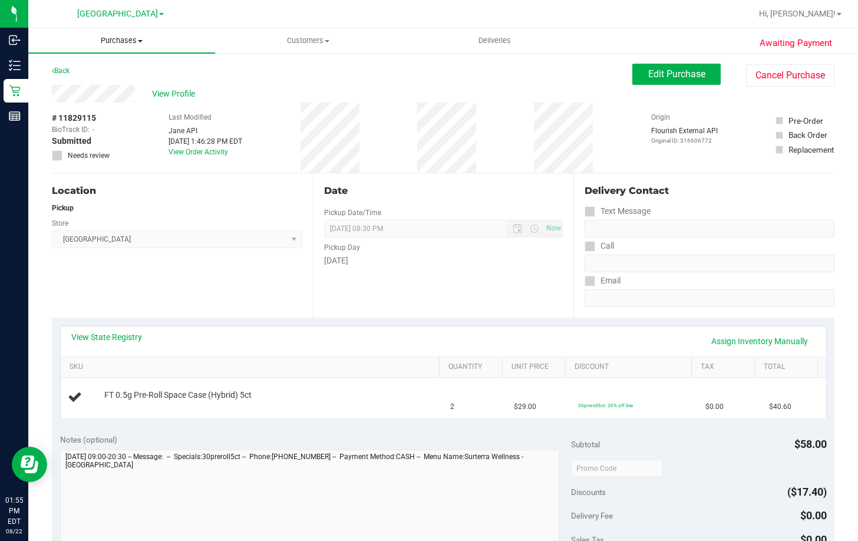
click at [117, 37] on span "Purchases" at bounding box center [121, 40] width 187 height 11
click at [88, 84] on span "Fulfillment" at bounding box center [64, 85] width 73 height 10
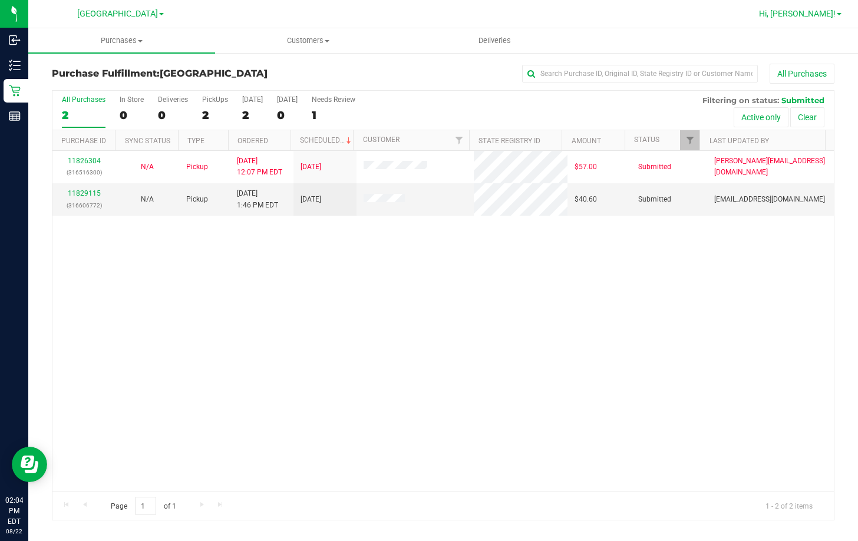
click at [826, 15] on span "Hi, [PERSON_NAME]!" at bounding box center [797, 13] width 77 height 9
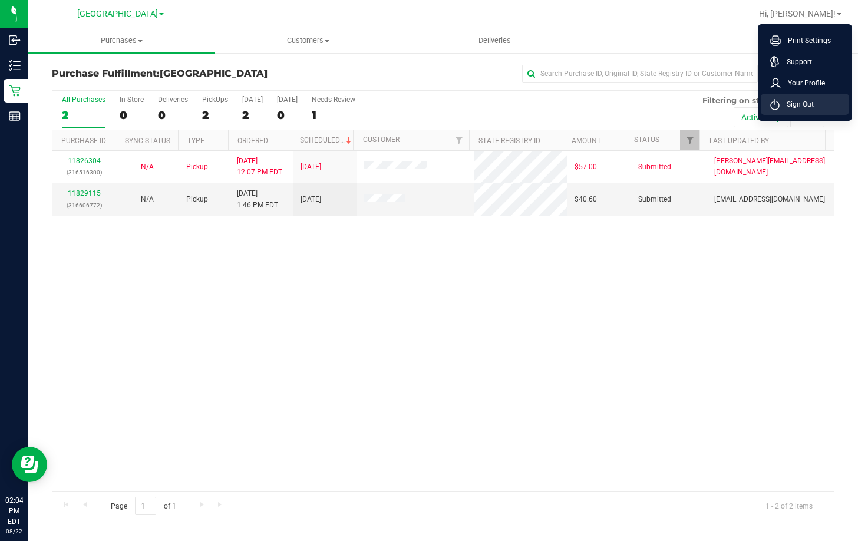
click at [807, 103] on span "Sign Out" at bounding box center [797, 104] width 34 height 12
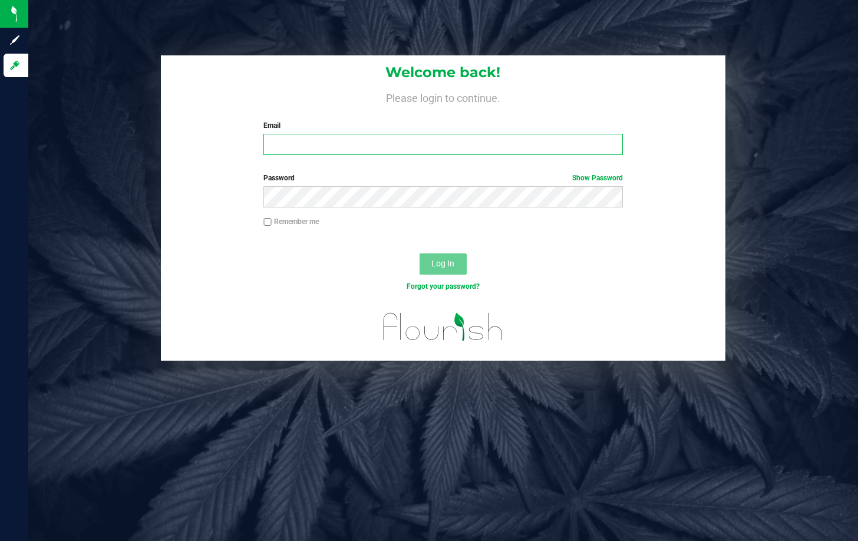
click at [346, 144] on input "Email" at bounding box center [443, 144] width 359 height 21
type input "maanderson@liveparallel.com"
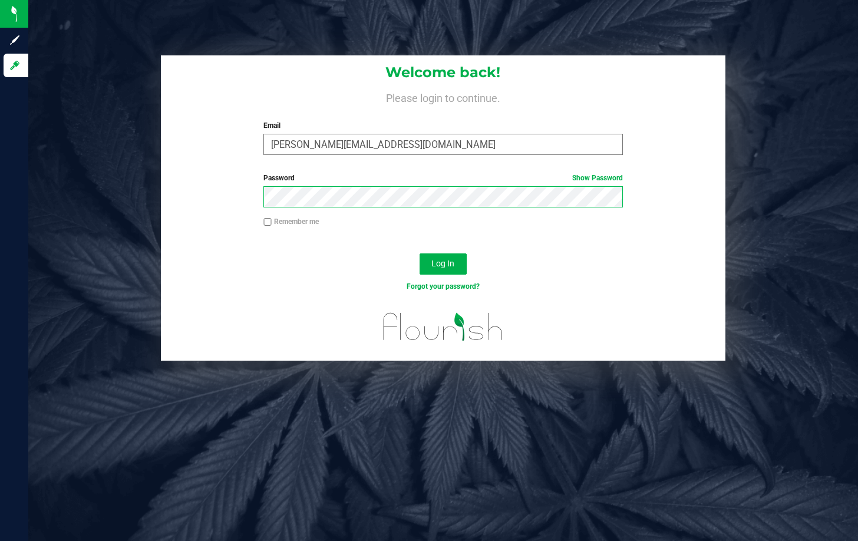
click at [420, 253] on button "Log In" at bounding box center [443, 263] width 47 height 21
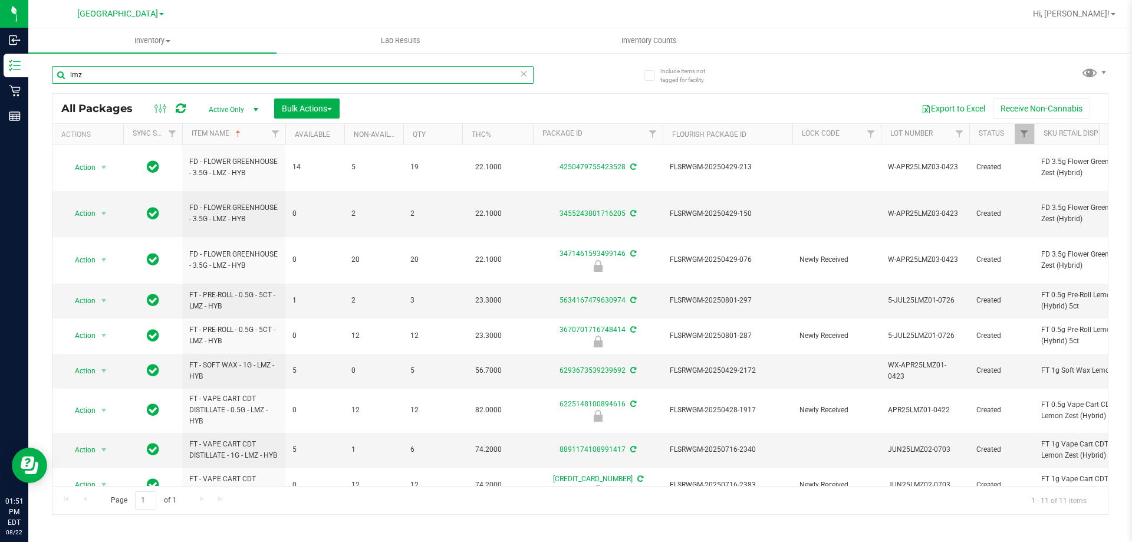
click at [163, 69] on input "lmz" at bounding box center [293, 75] width 482 height 18
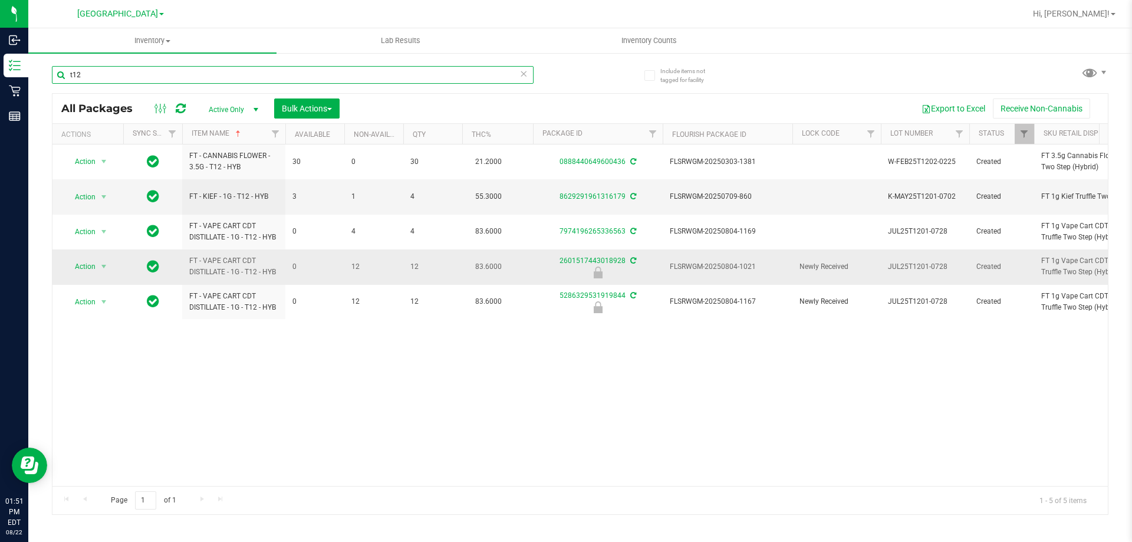
type input "t12"
click at [747, 264] on span "FLSRWGM-20250804-1021" at bounding box center [728, 266] width 116 height 11
click at [94, 263] on span "Action" at bounding box center [80, 266] width 32 height 17
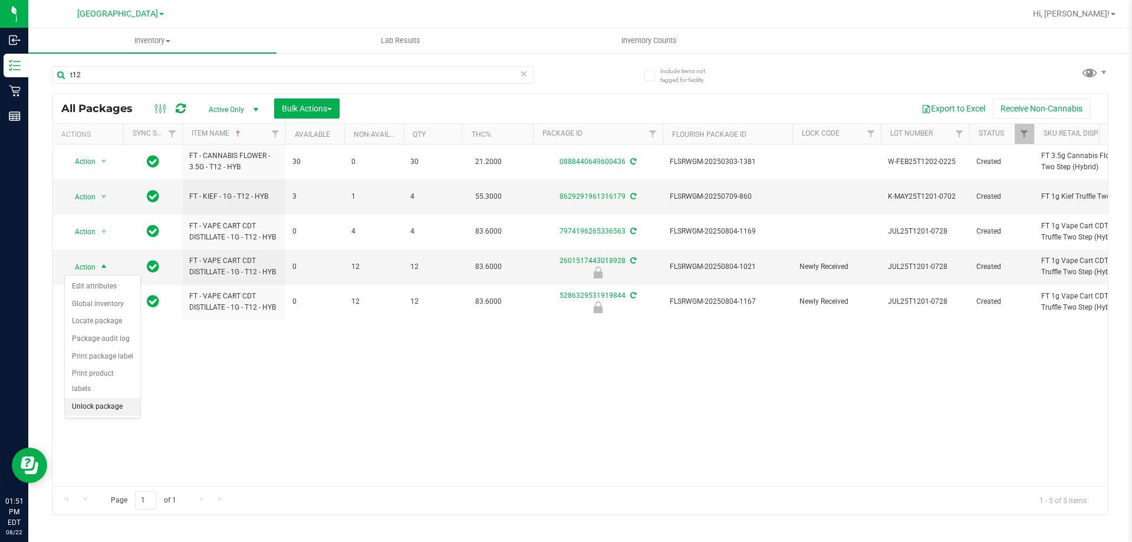
click at [91, 398] on li "Unlock package" at bounding box center [102, 407] width 75 height 18
